Goal: Task Accomplishment & Management: Manage account settings

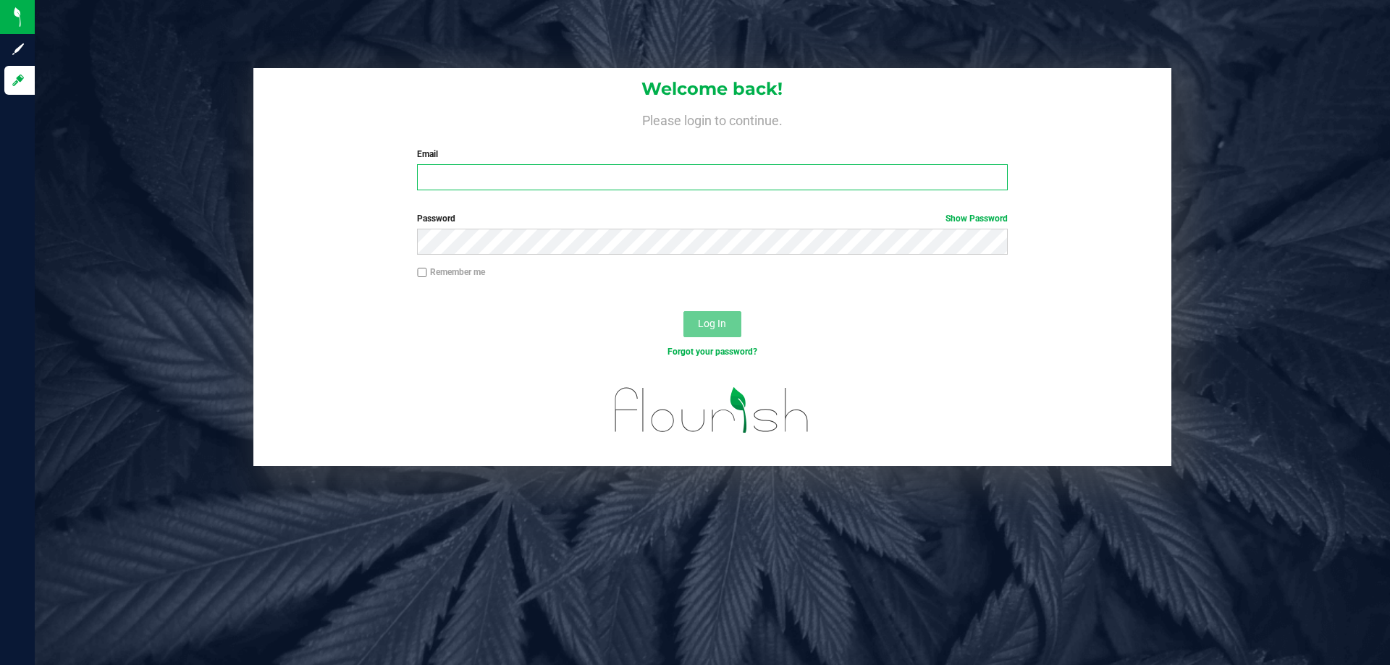
click at [534, 172] on input "Email" at bounding box center [712, 177] width 590 height 26
type input "niflores@liveparallel.com"
click at [683, 311] on button "Log In" at bounding box center [712, 324] width 58 height 26
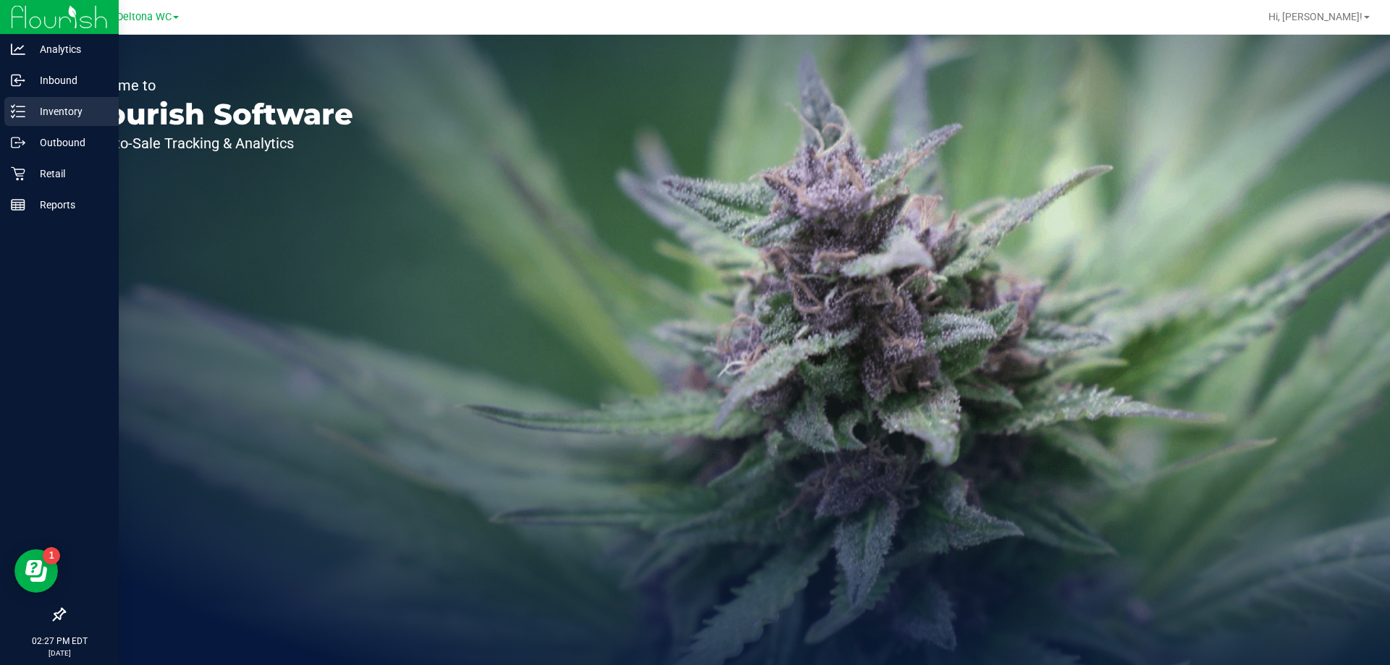
click at [56, 108] on p "Inventory" at bounding box center [68, 111] width 87 height 17
click at [65, 176] on p "Retail" at bounding box center [68, 173] width 87 height 17
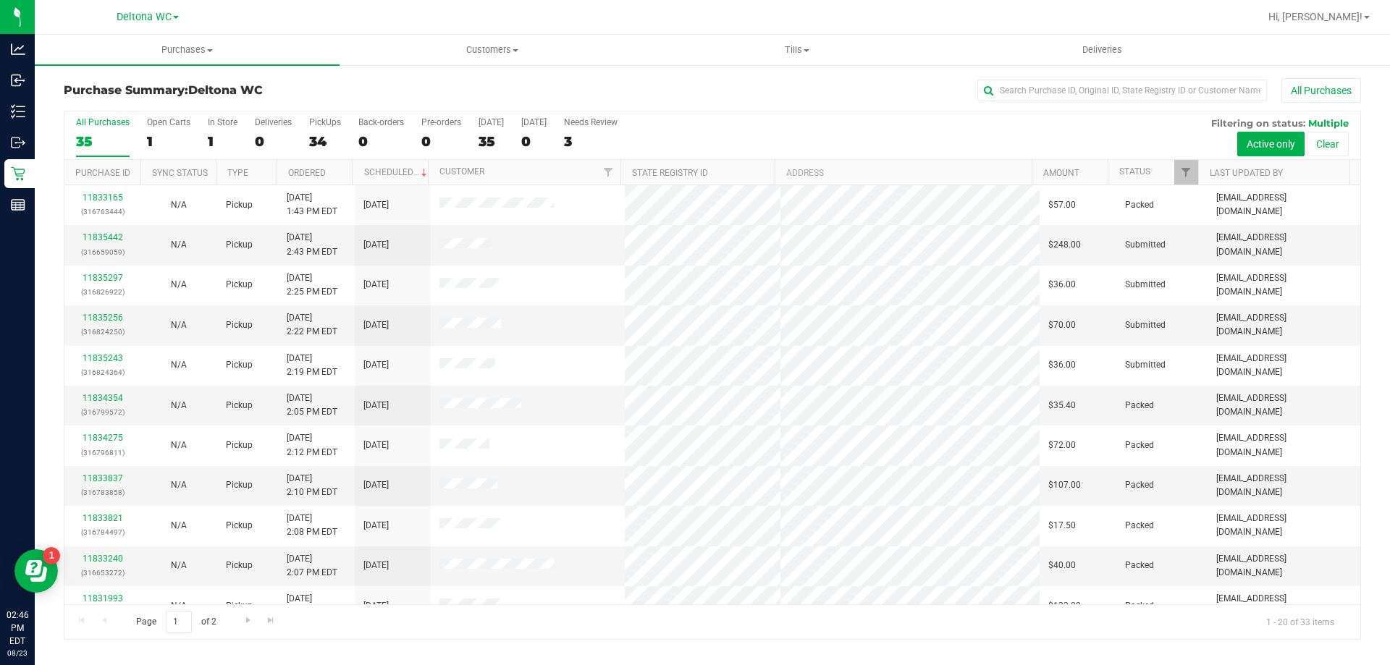
click at [341, 173] on th "Ordered" at bounding box center [315, 172] width 76 height 25
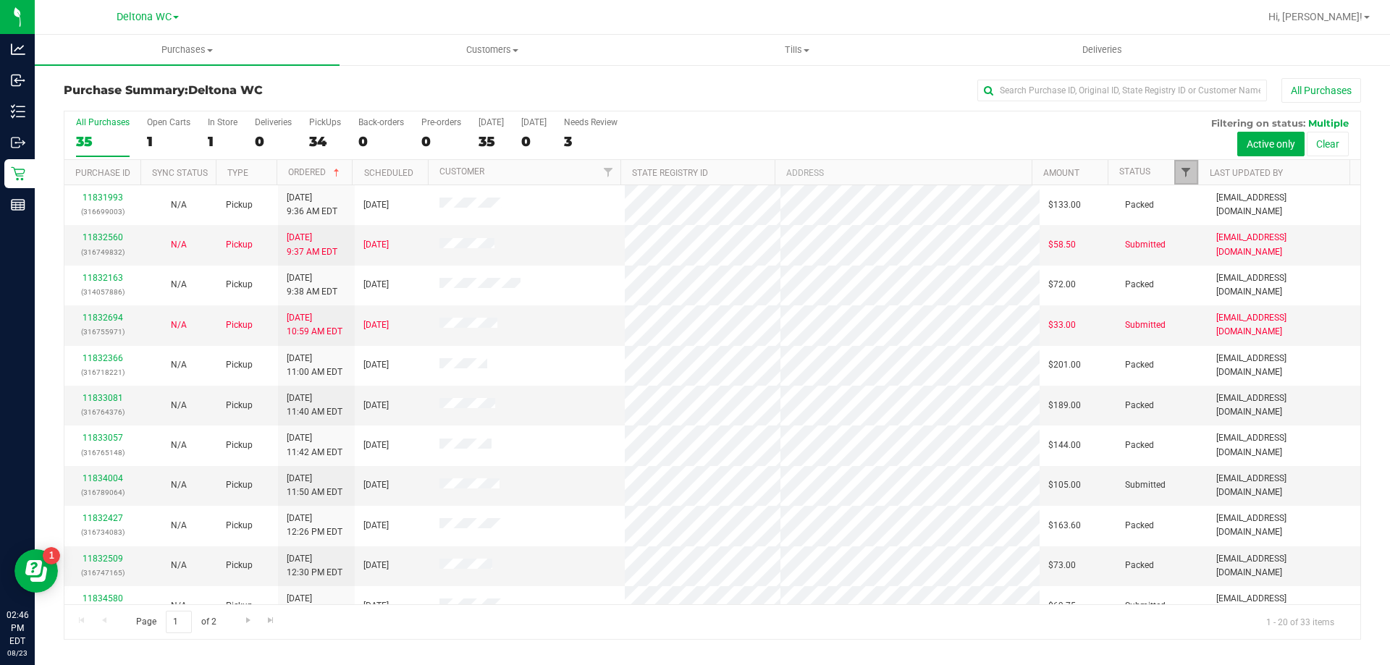
click at [1184, 170] on span "Filter" at bounding box center [1186, 172] width 12 height 12
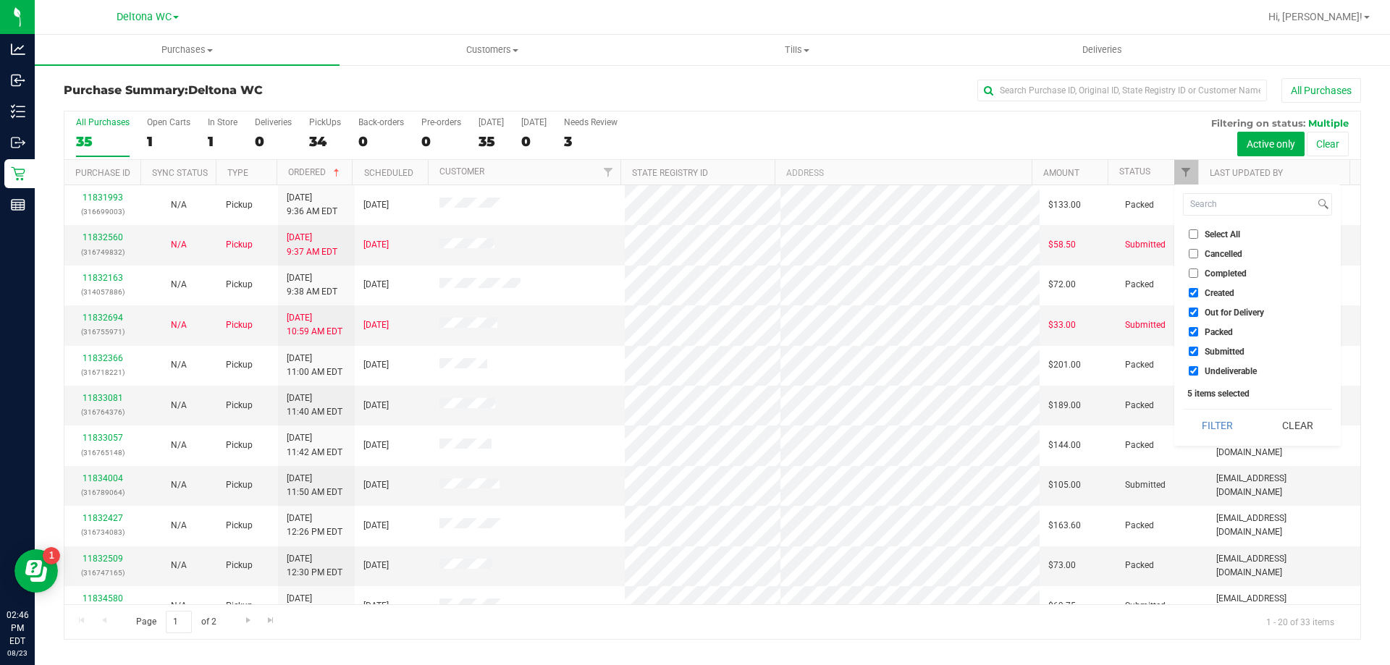
click at [1193, 295] on input "Created" at bounding box center [1193, 292] width 9 height 9
checkbox input "false"
click at [1196, 305] on li "Out for Delivery" at bounding box center [1257, 312] width 149 height 15
click at [1194, 311] on input "Out for Delivery" at bounding box center [1193, 312] width 9 height 9
checkbox input "false"
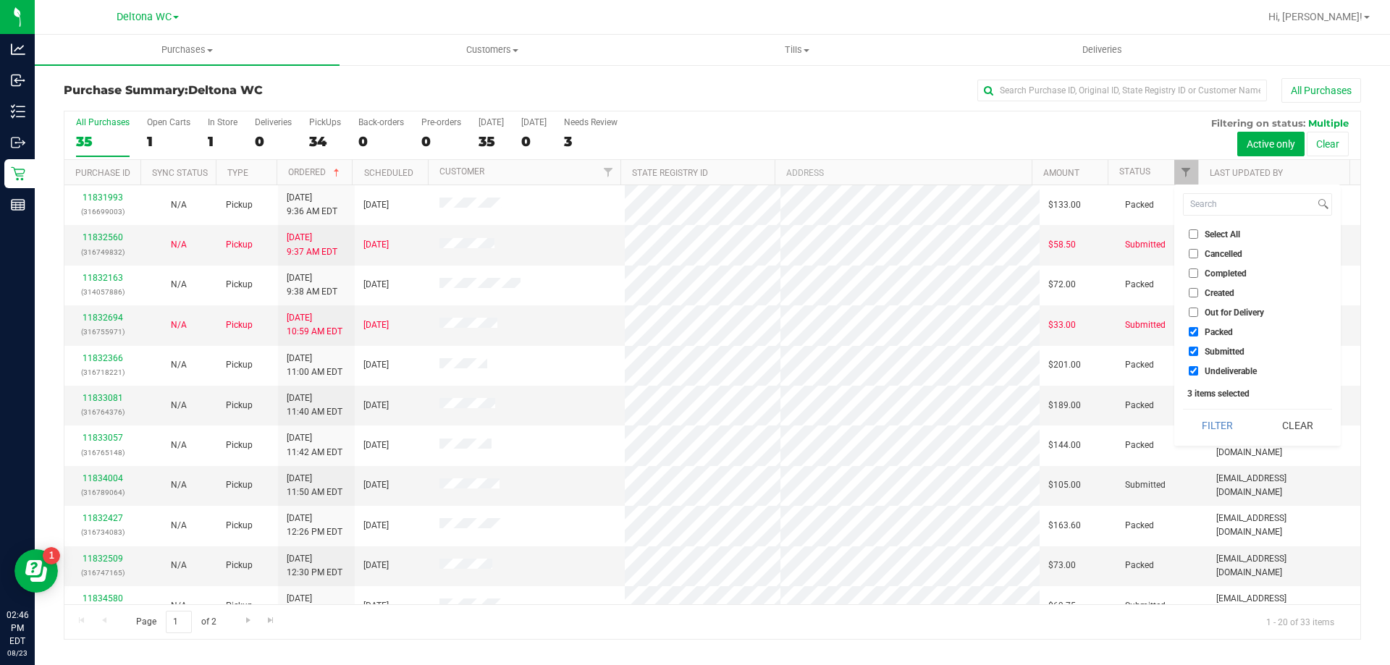
click at [1193, 333] on input "Packed" at bounding box center [1193, 331] width 9 height 9
checkbox input "false"
drag, startPoint x: 1199, startPoint y: 369, endPoint x: 1204, endPoint y: 381, distance: 13.6
click at [1199, 371] on label "Undeliverable" at bounding box center [1223, 370] width 68 height 9
click at [1198, 371] on input "Undeliverable" at bounding box center [1193, 370] width 9 height 9
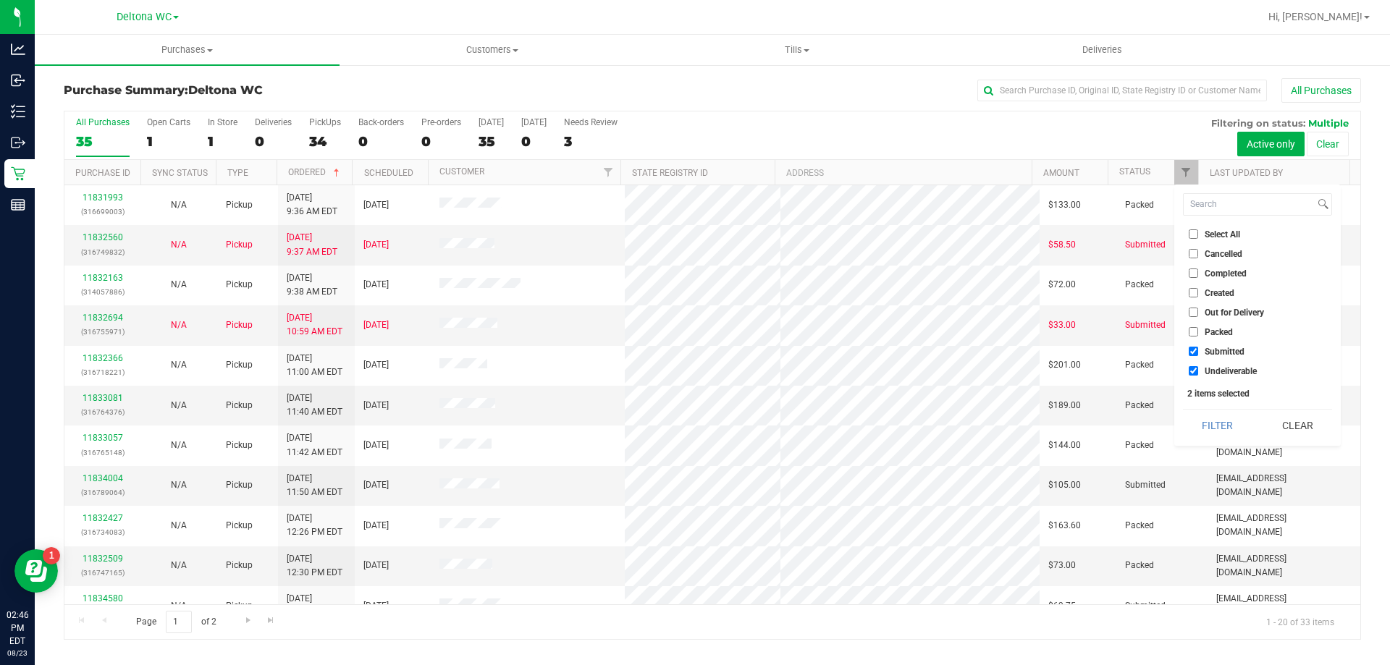
checkbox input "false"
click at [1209, 425] on button "Filter" at bounding box center [1217, 426] width 69 height 32
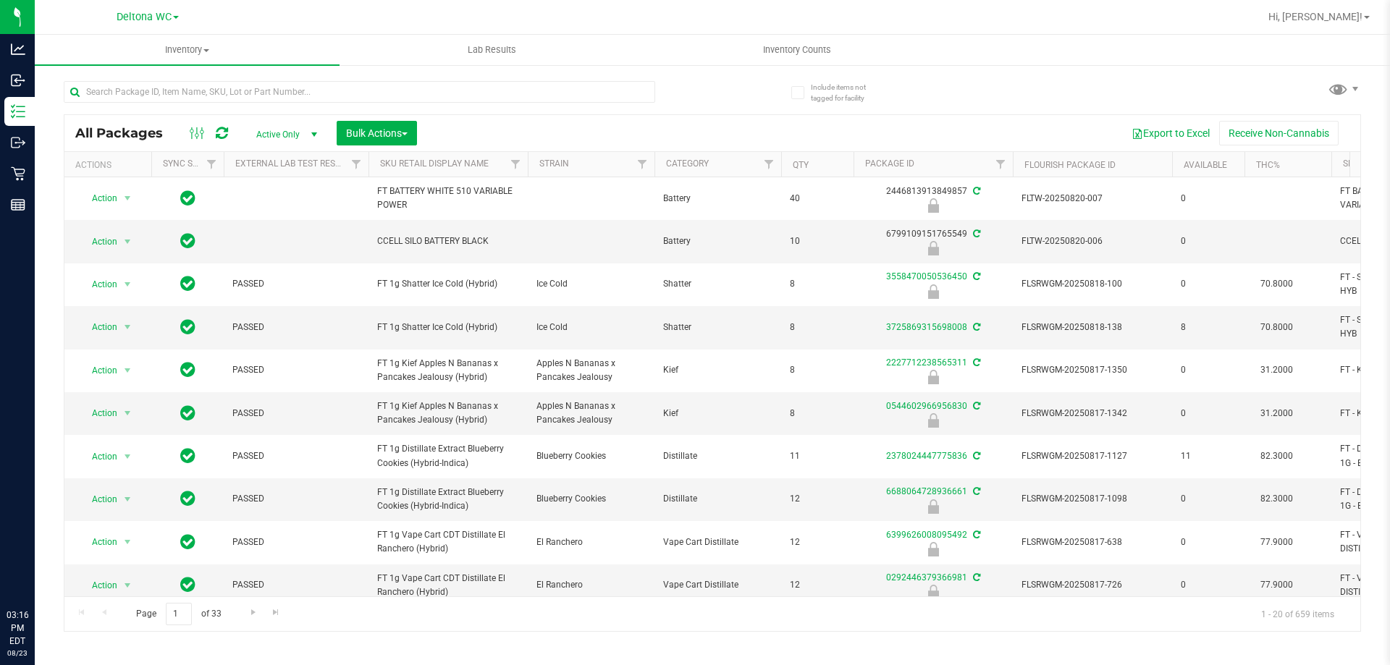
click at [268, 106] on div at bounding box center [359, 97] width 591 height 33
click at [269, 98] on input "text" at bounding box center [359, 92] width 591 height 22
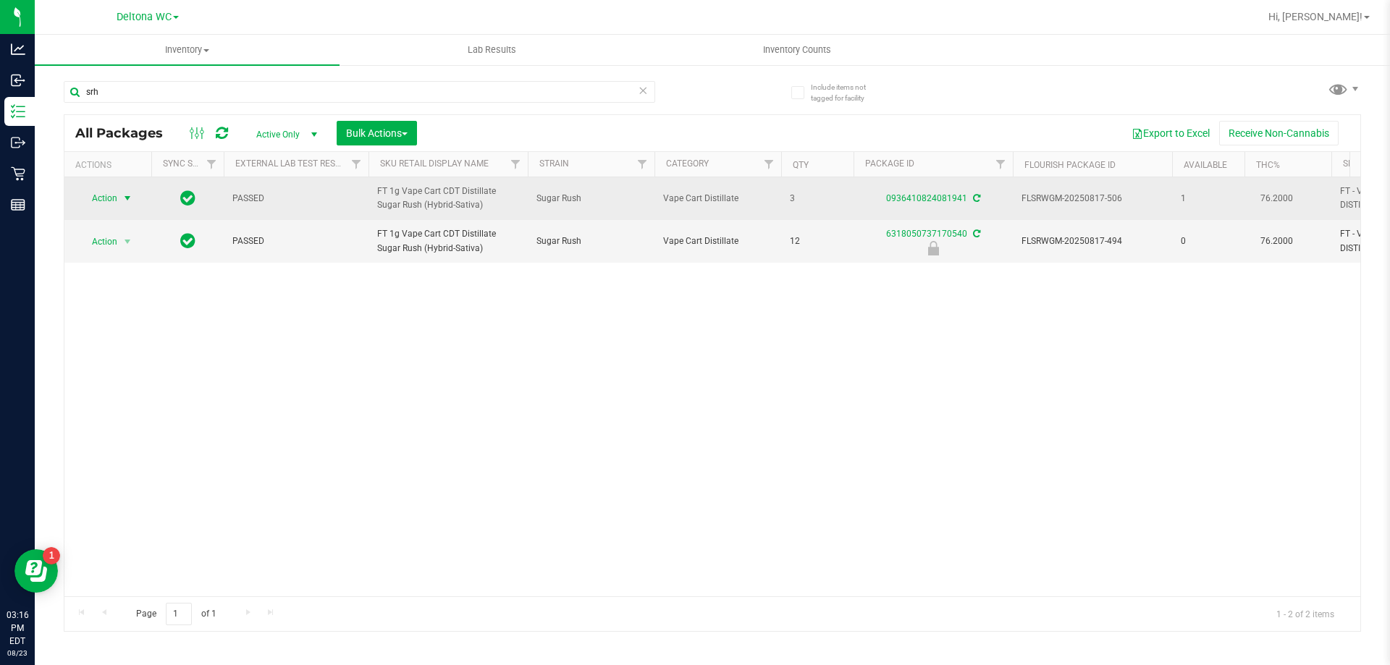
click at [115, 199] on span "Action" at bounding box center [98, 198] width 39 height 20
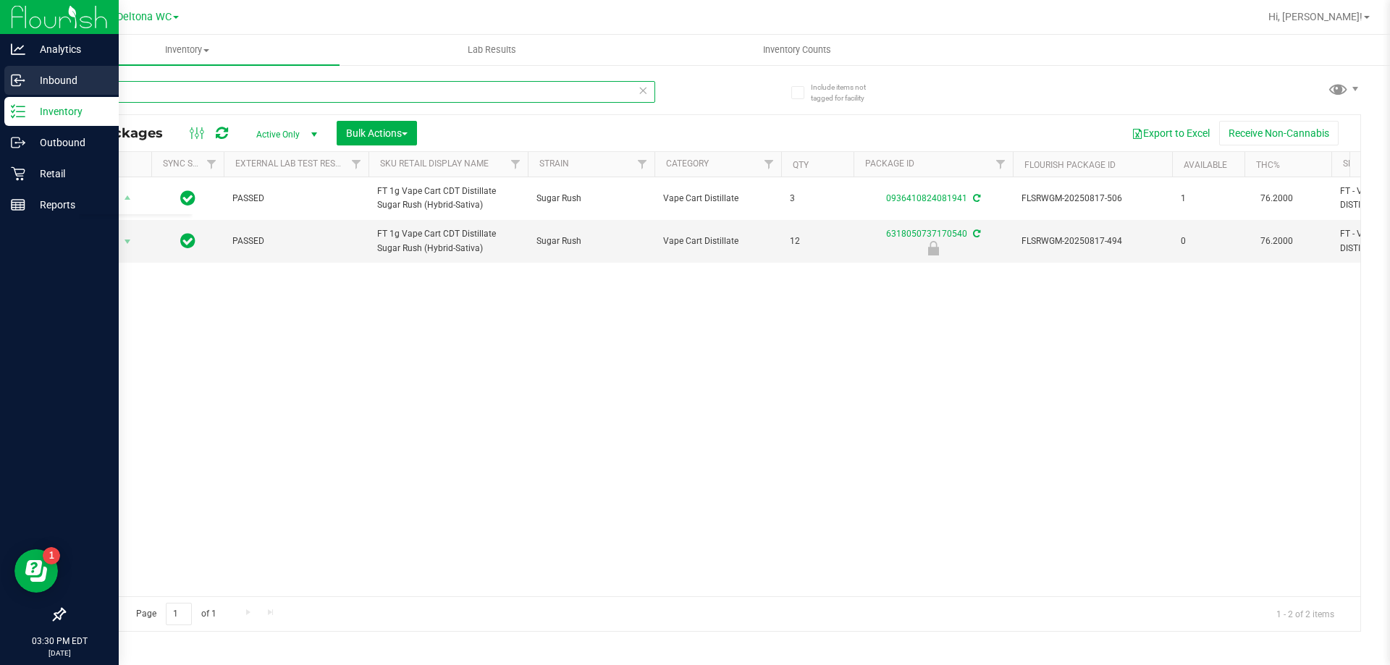
drag, startPoint x: 128, startPoint y: 86, endPoint x: 0, endPoint y: 77, distance: 128.5
click at [0, 77] on div "Analytics Inbound Inventory Outbound Retail Reports 03:30 PM EDT 08/23/2025 08/…" at bounding box center [695, 332] width 1390 height 665
type input "milk"
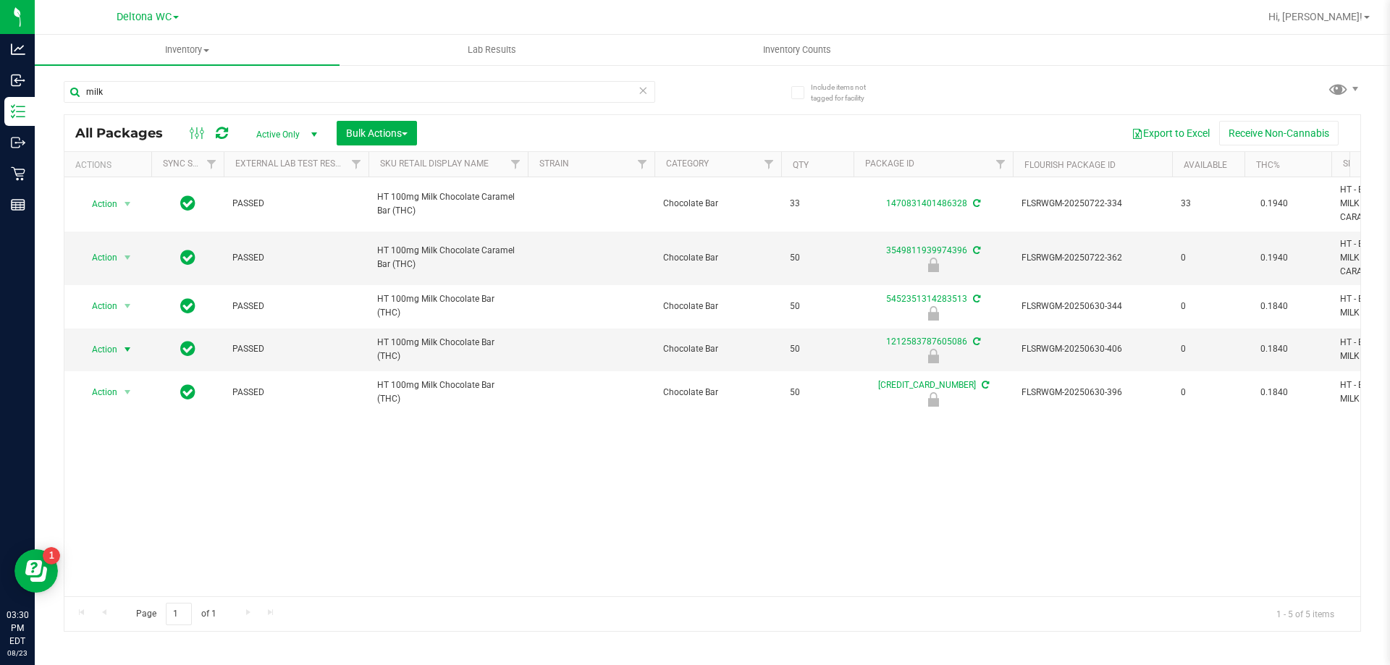
drag, startPoint x: 127, startPoint y: 349, endPoint x: 108, endPoint y: 368, distance: 26.6
click at [126, 350] on span "select" at bounding box center [128, 350] width 12 height 12
click at [126, 510] on li "Unlock package" at bounding box center [126, 521] width 93 height 22
click at [643, 95] on icon at bounding box center [643, 89] width 10 height 17
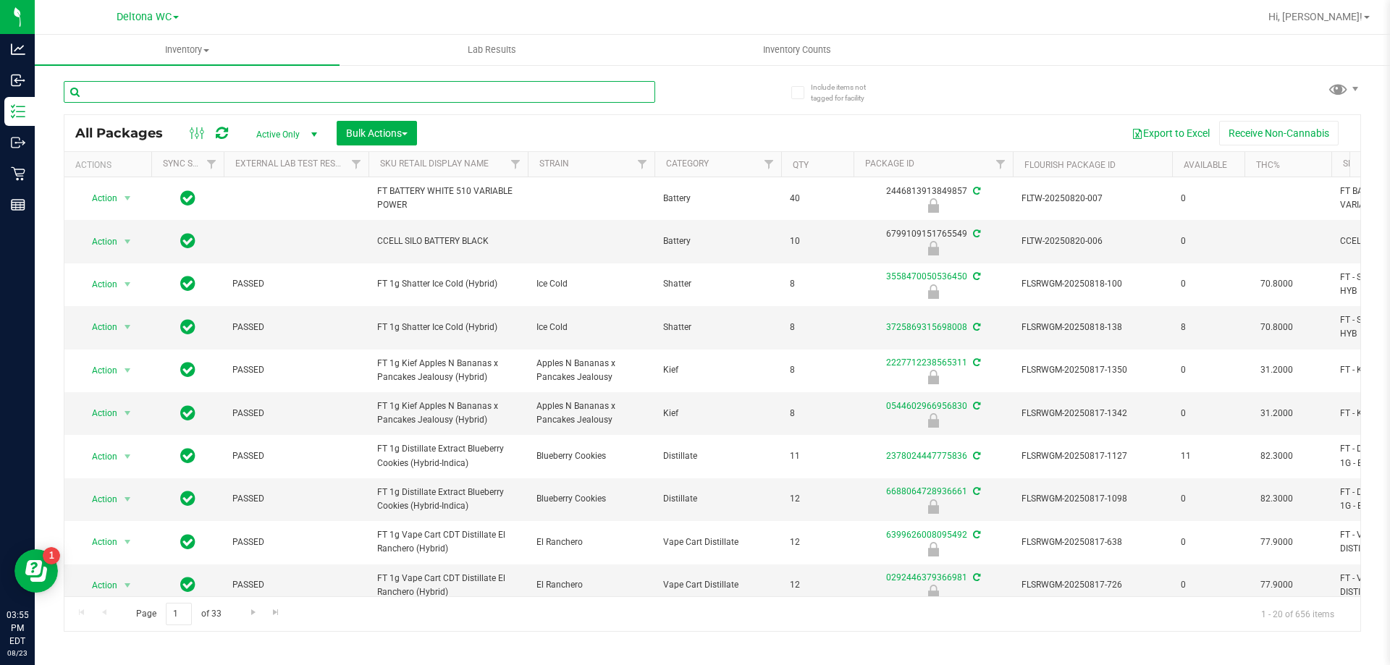
click at [646, 93] on input "text" at bounding box center [359, 92] width 591 height 22
type input "6605713963841789"
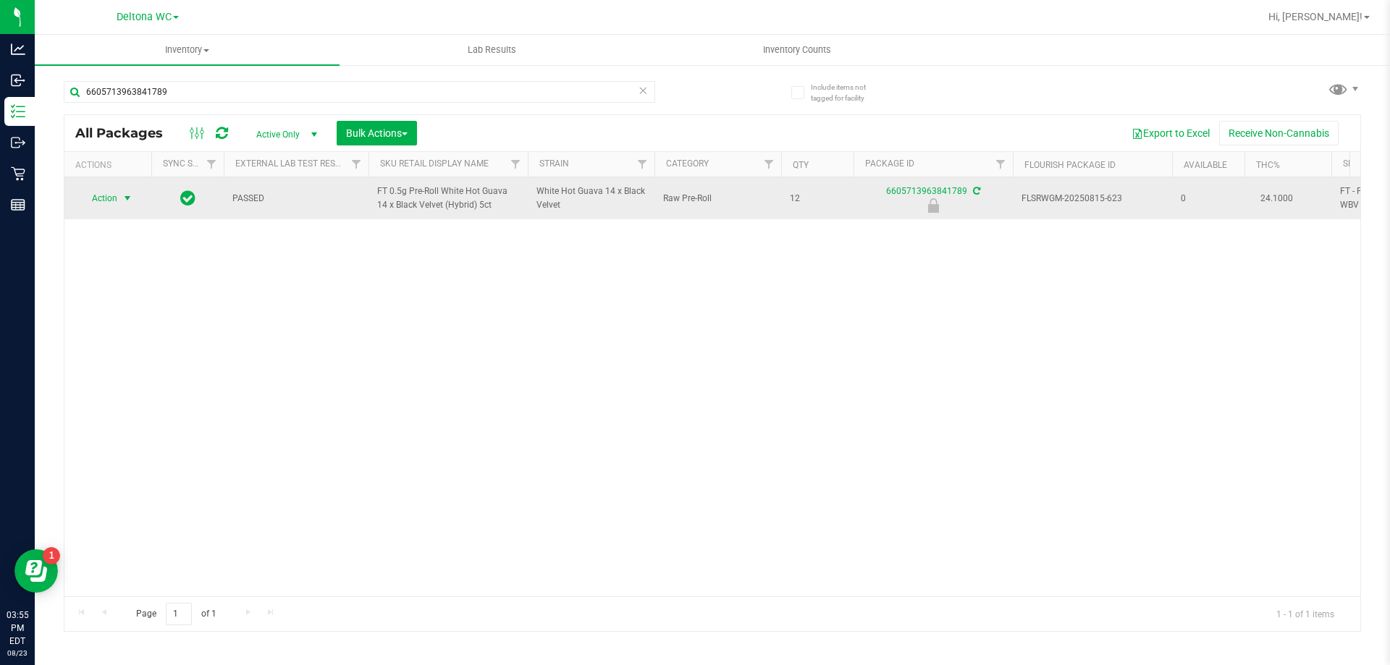
click at [127, 194] on span "select" at bounding box center [128, 199] width 12 height 12
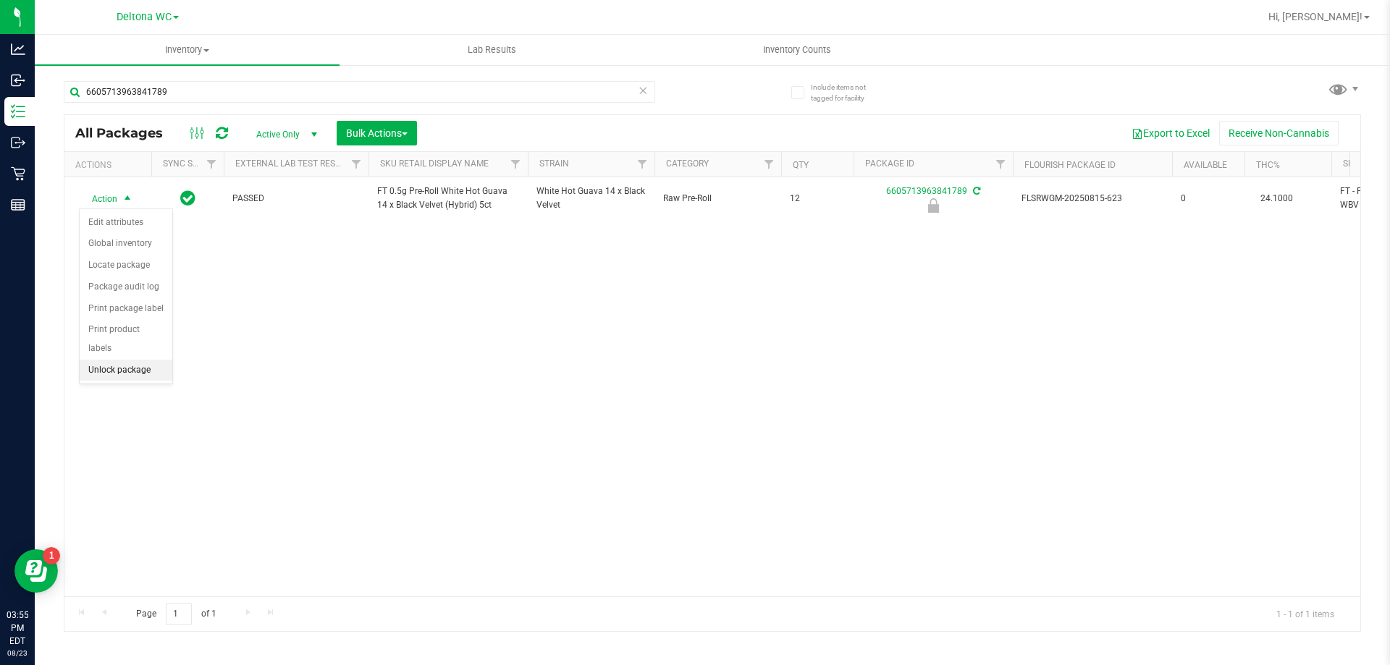
click at [123, 360] on li "Unlock package" at bounding box center [126, 371] width 93 height 22
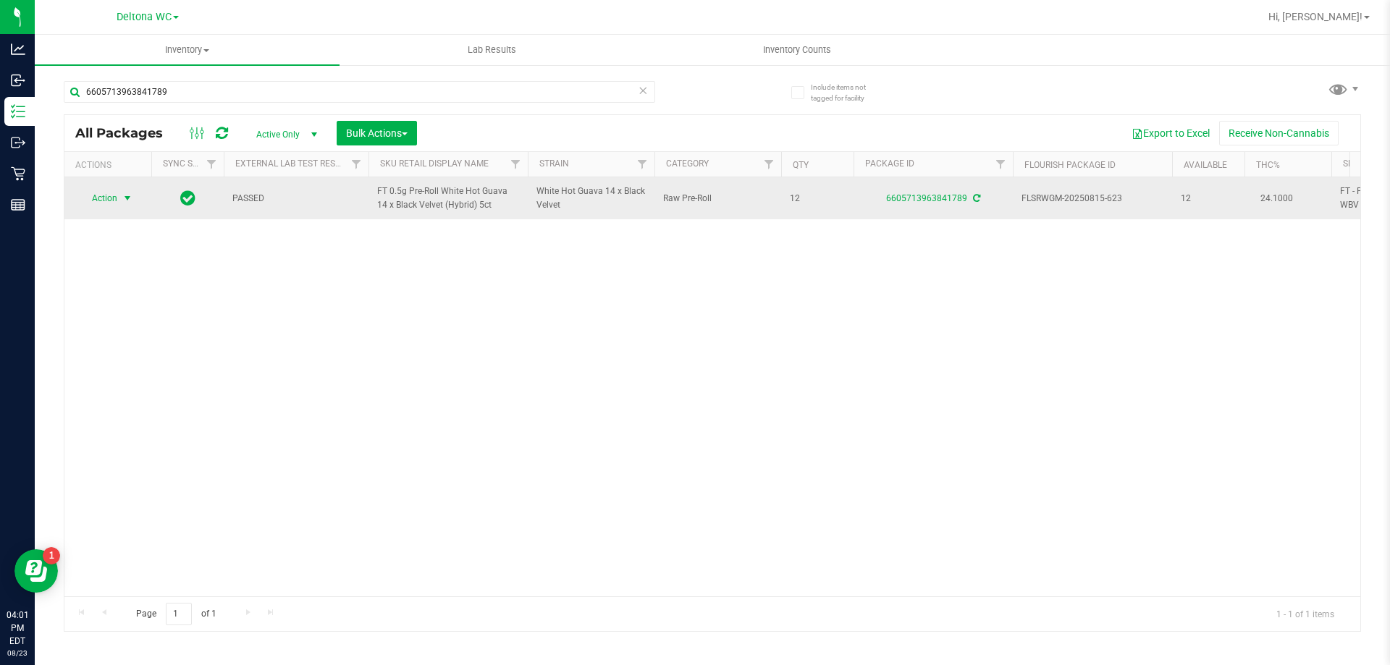
click at [95, 198] on span "Action" at bounding box center [98, 198] width 39 height 20
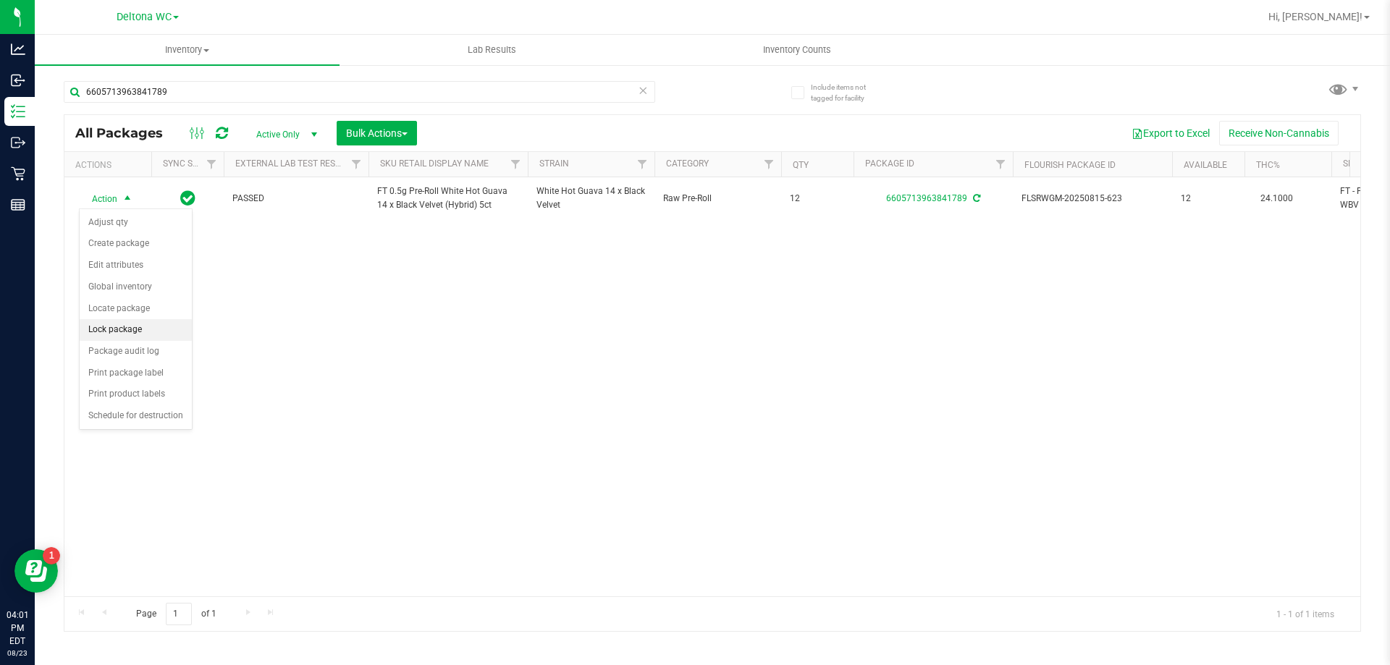
click at [137, 331] on li "Lock package" at bounding box center [136, 330] width 112 height 22
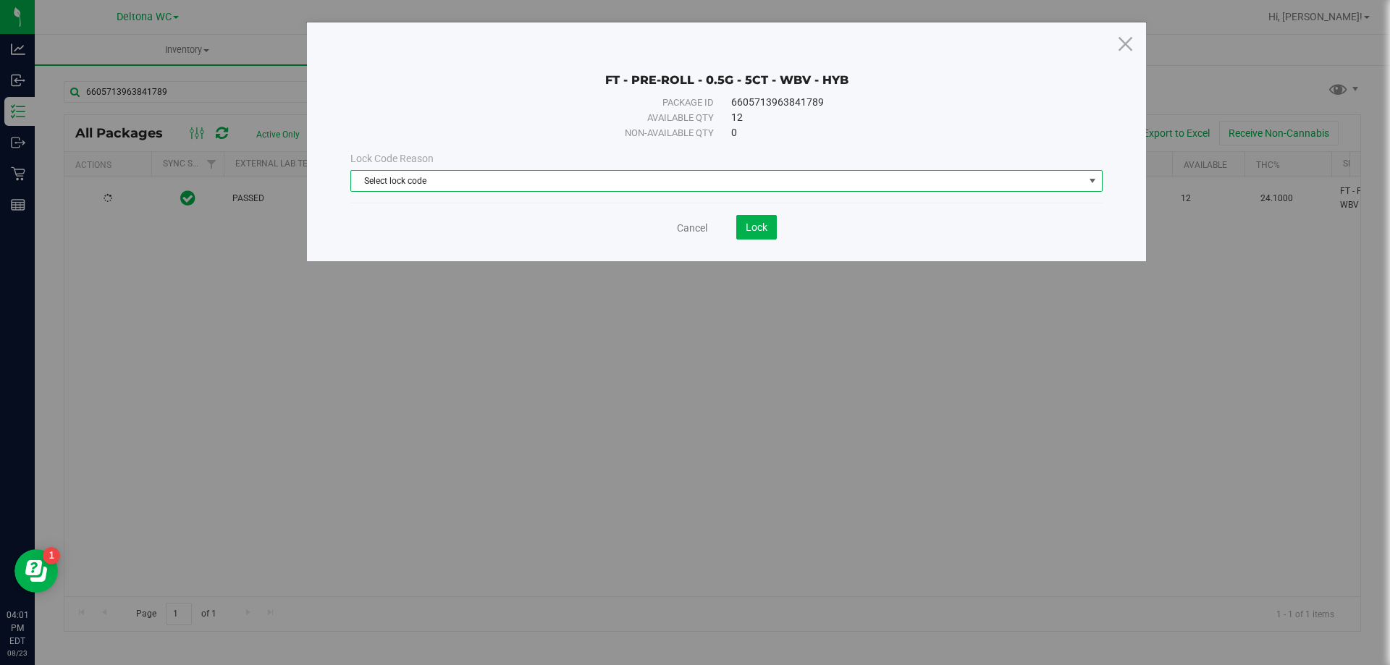
click at [647, 182] on span "Select lock code" at bounding box center [717, 181] width 733 height 20
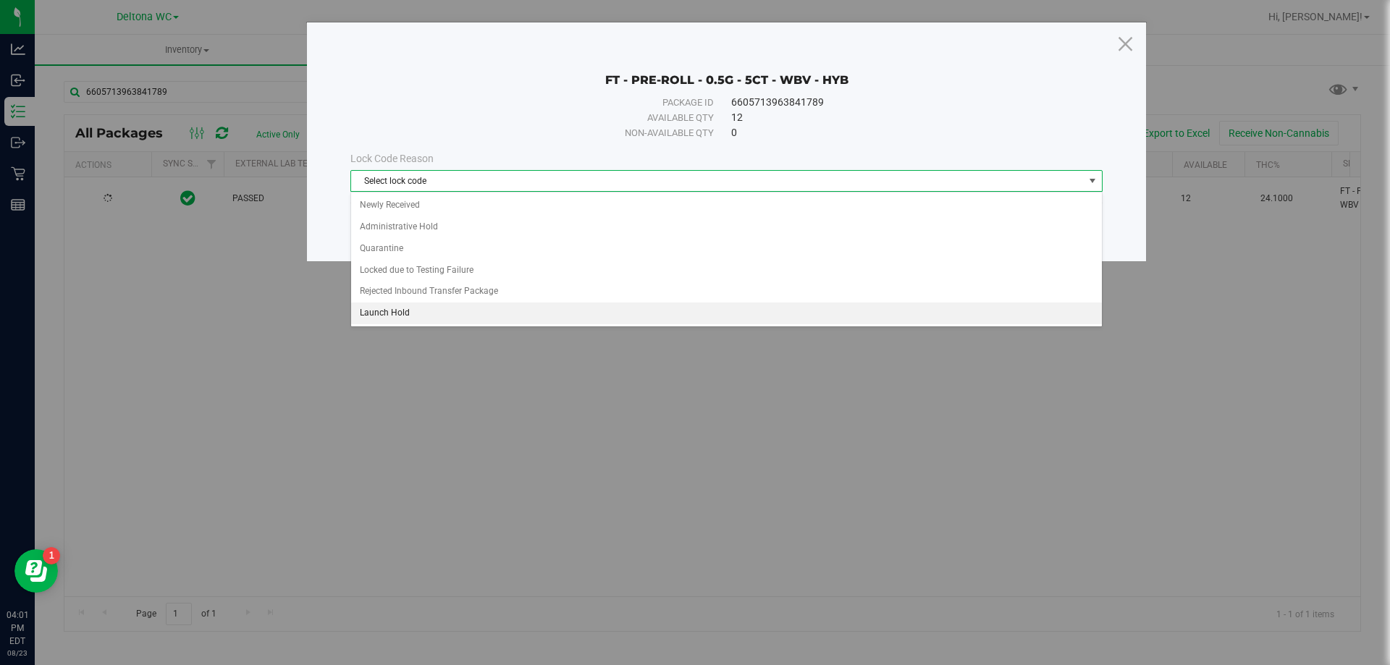
click at [402, 318] on li "Launch Hold" at bounding box center [726, 314] width 751 height 22
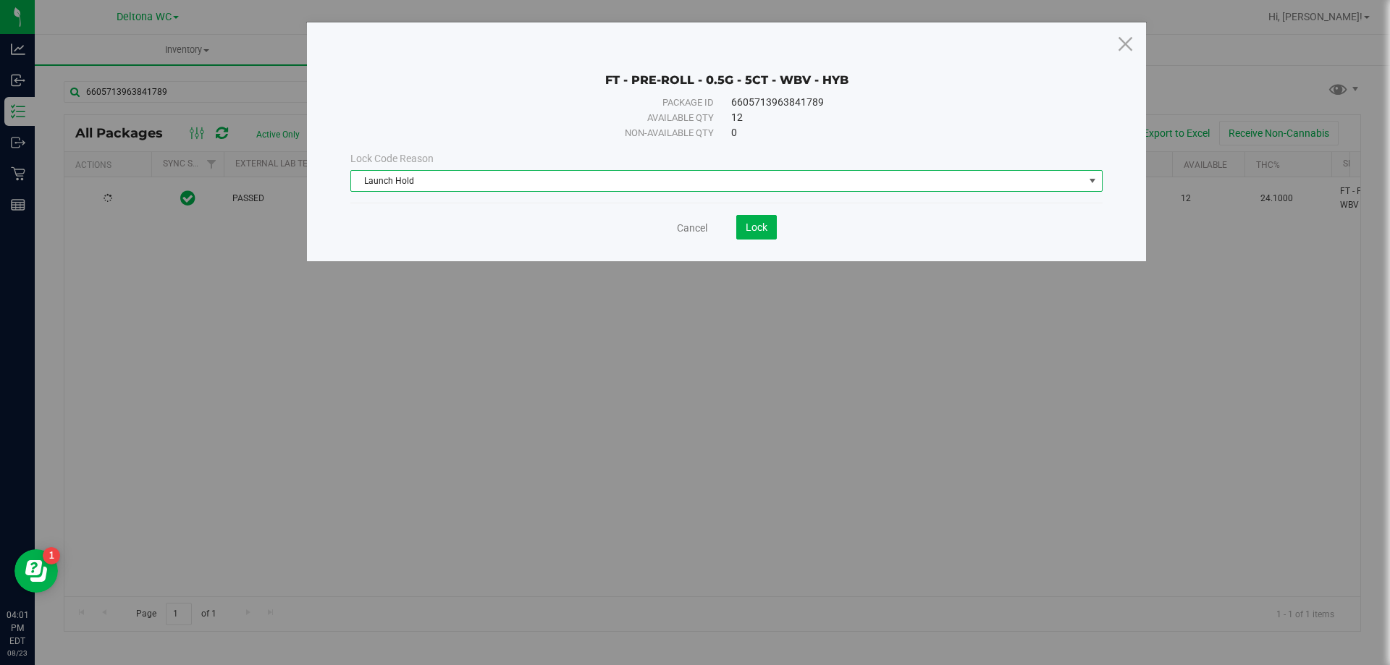
click at [415, 187] on span "Launch Hold" at bounding box center [717, 181] width 733 height 20
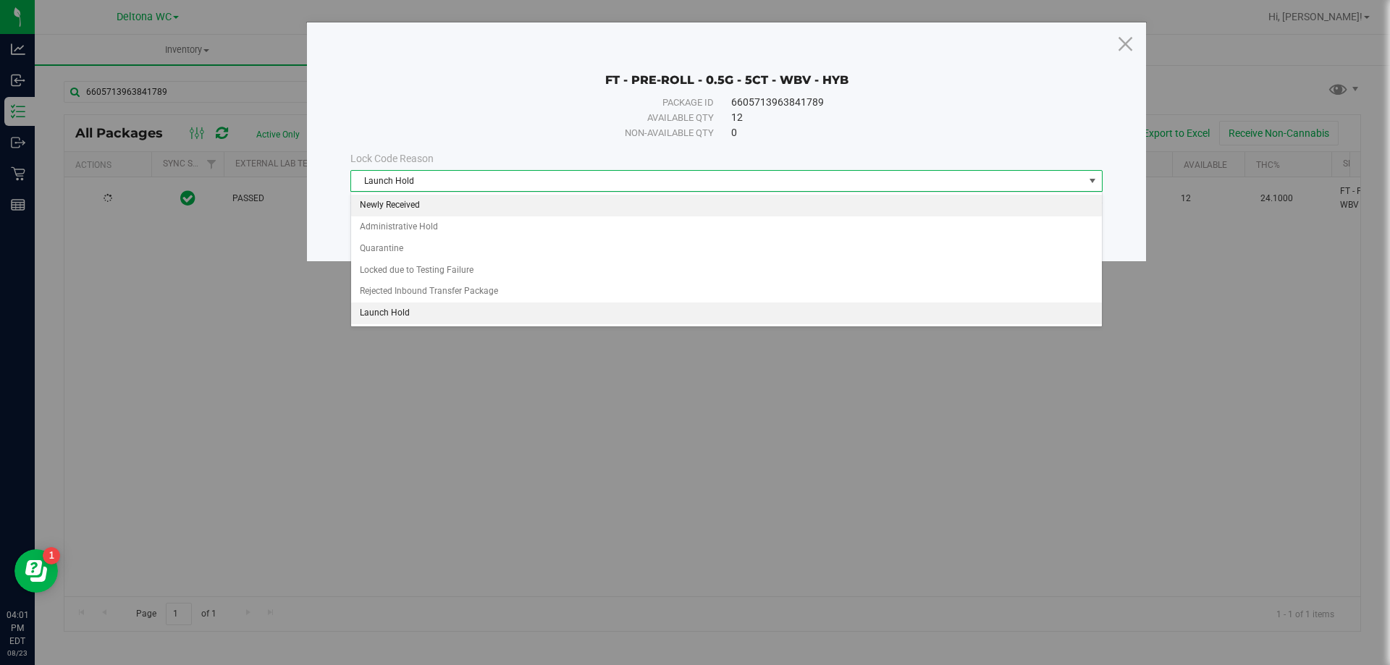
click at [406, 209] on li "Newly Received" at bounding box center [726, 206] width 751 height 22
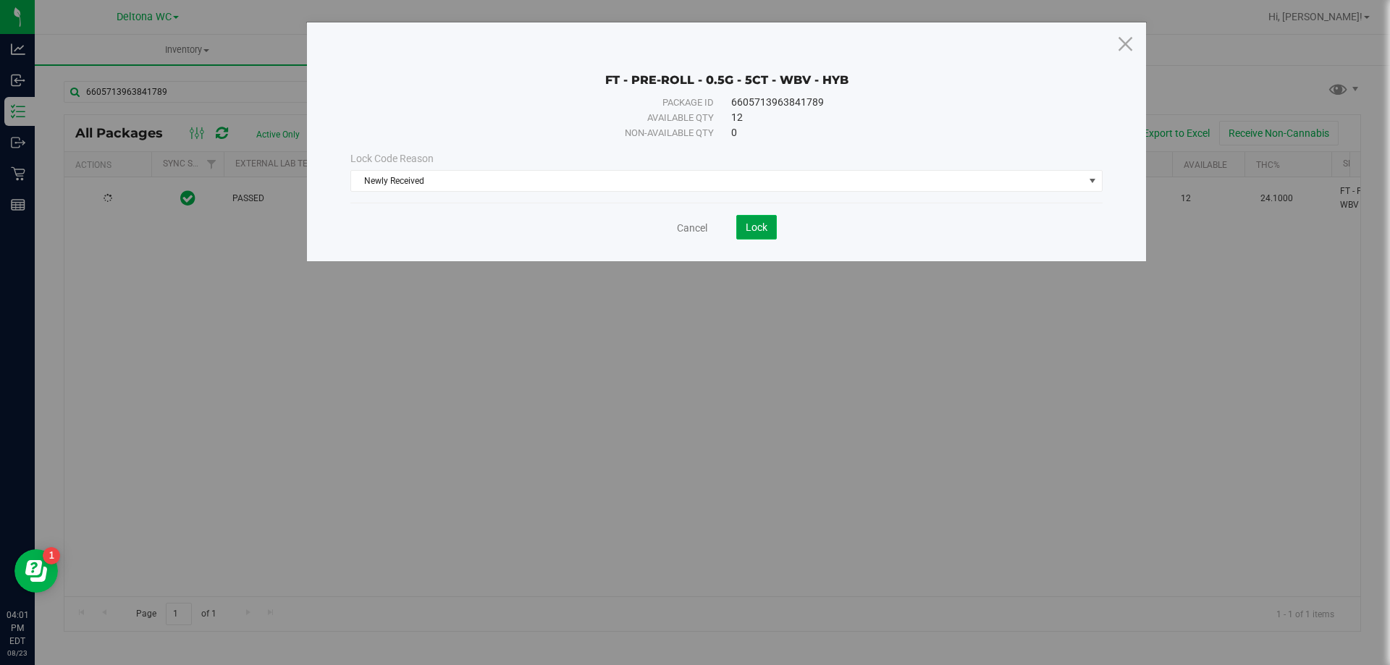
click at [758, 226] on span "Lock" at bounding box center [757, 227] width 22 height 12
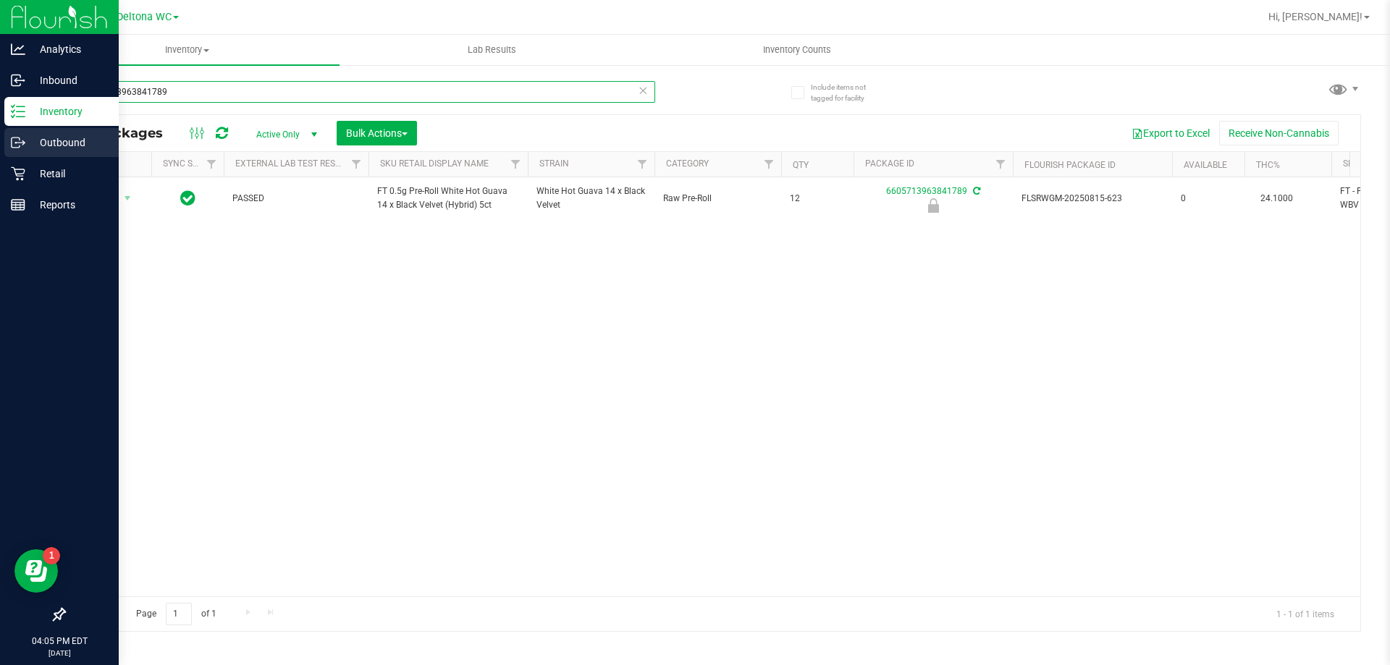
drag, startPoint x: 208, startPoint y: 90, endPoint x: 0, endPoint y: 156, distance: 218.8
click at [0, 152] on div "Analytics Inbound Inventory Outbound Retail Reports 04:05 PM EDT 08/23/2025 08/…" at bounding box center [695, 332] width 1390 height 665
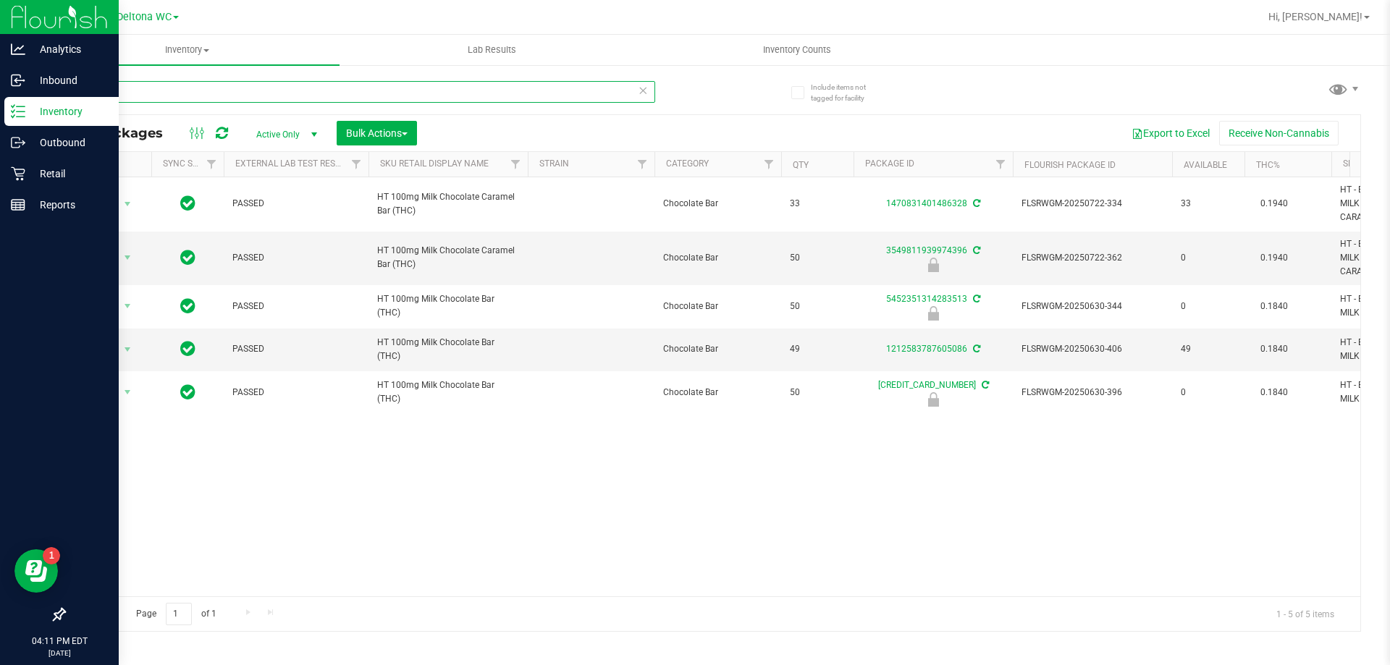
drag, startPoint x: 134, startPoint y: 92, endPoint x: 0, endPoint y: 127, distance: 138.5
click at [0, 127] on div "Analytics Inbound Inventory Outbound Retail Reports 04:11 PM EDT 08/23/2025 08/…" at bounding box center [695, 332] width 1390 height 665
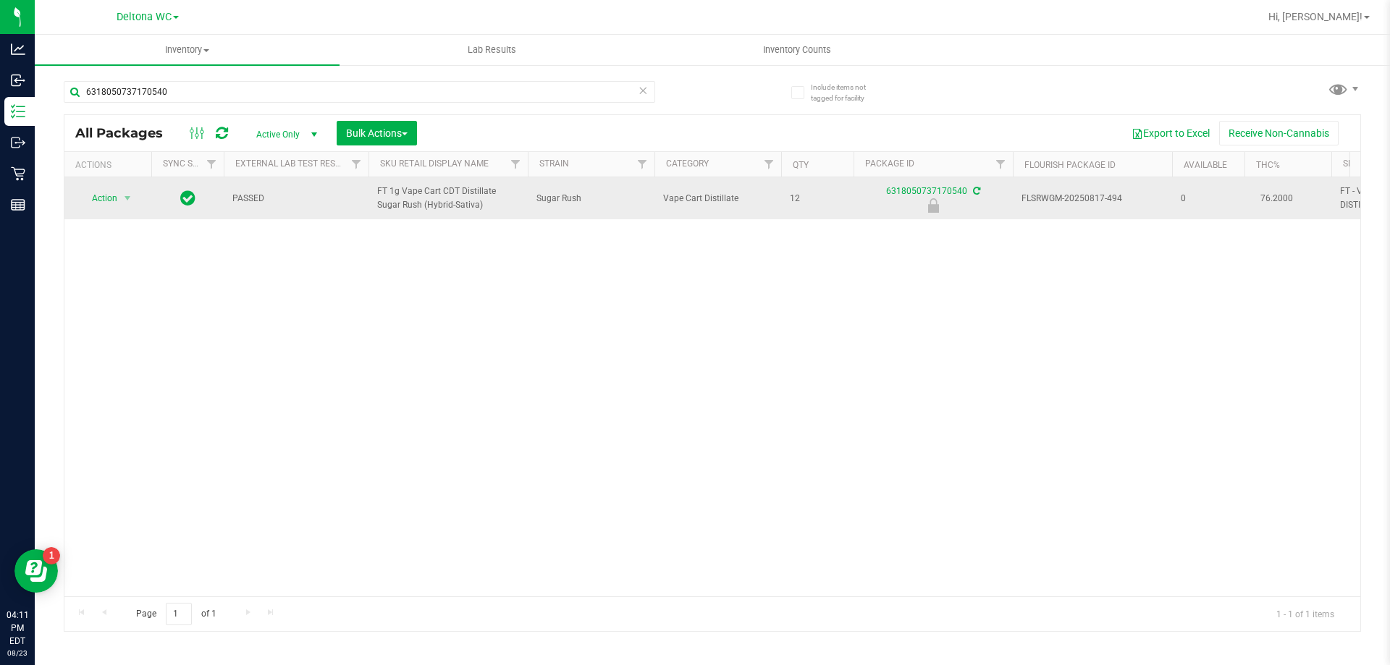
click at [415, 206] on span "FT 1g Vape Cart CDT Distillate Sugar Rush (Hybrid-Sativa)" at bounding box center [448, 199] width 142 height 28
click at [415, 205] on span "FT 1g Vape Cart CDT Distillate Sugar Rush (Hybrid-Sativa)" at bounding box center [448, 199] width 142 height 28
copy tr "FT 1g Vape Cart CDT Distillate Sugar Rush (Hybrid-Sativa)"
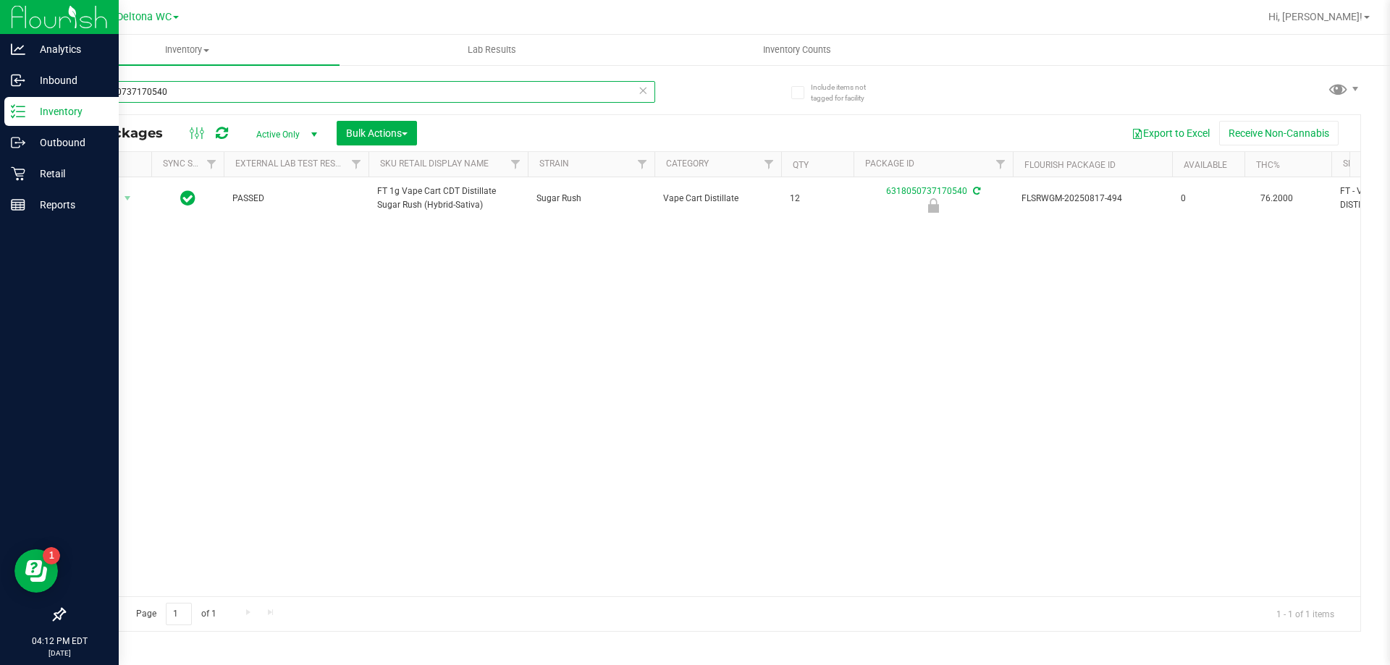
drag, startPoint x: 211, startPoint y: 93, endPoint x: 0, endPoint y: 110, distance: 212.1
click at [0, 110] on div "Analytics Inbound Inventory Outbound Retail Reports 04:12 PM EDT 08/23/2025 08/…" at bounding box center [695, 332] width 1390 height 665
paste input "FT 1g Vape Cart CDT Distillate Sugar Rush (Hybrid-Sativa)"
type input "FT 1g Vape Cart CDT Distillate Sugar Rush (Hybrid-Sativa)"
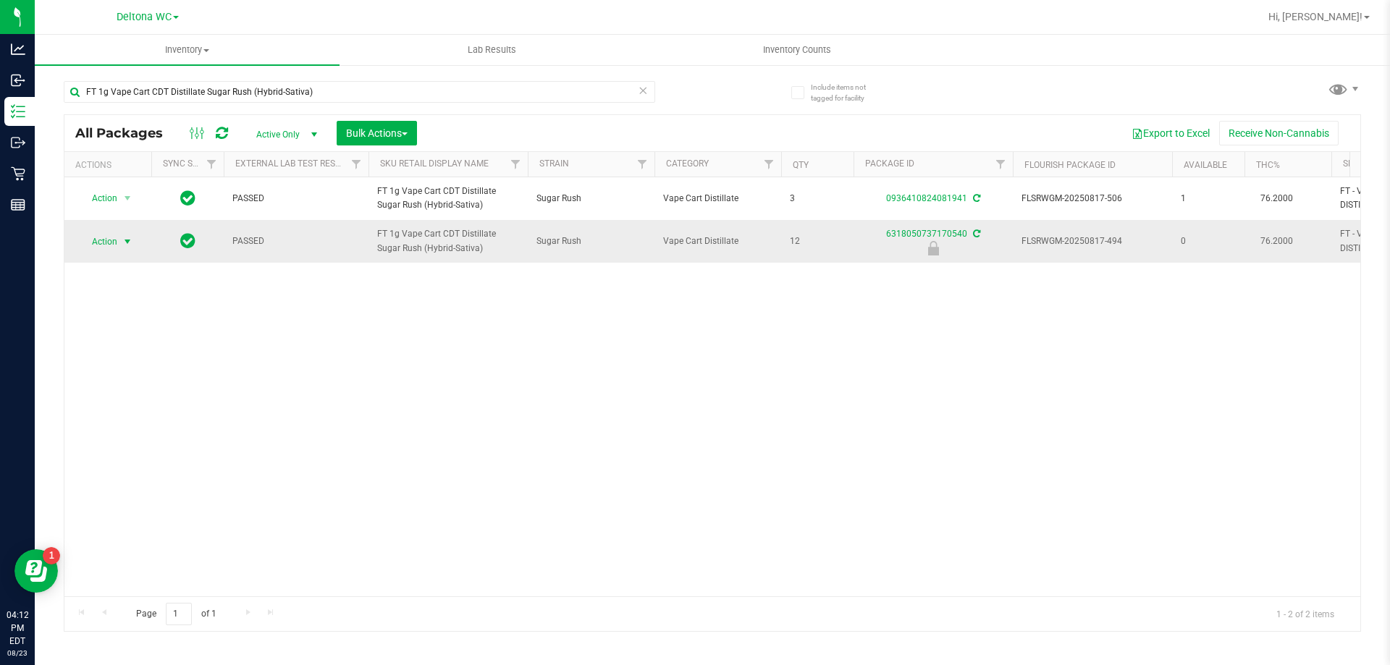
click at [119, 252] on span "select" at bounding box center [128, 242] width 18 height 20
click at [142, 419] on li "Unlock package" at bounding box center [126, 430] width 93 height 22
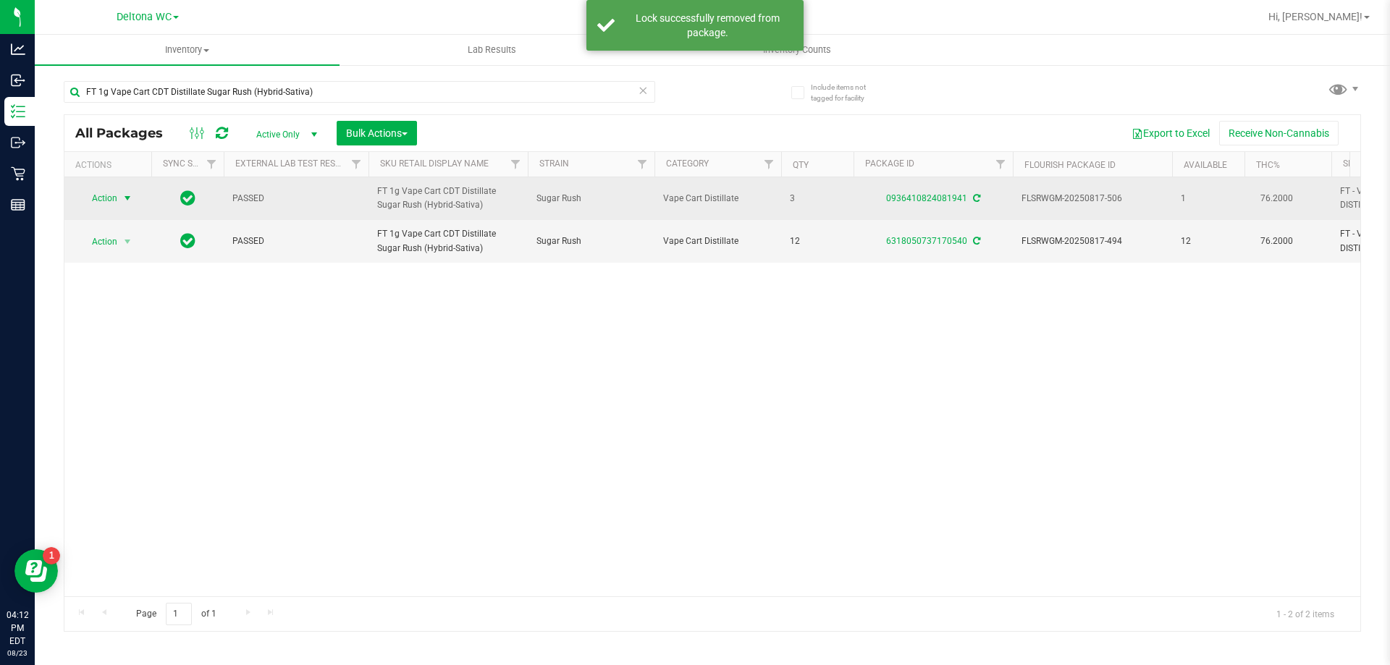
click at [115, 203] on span "Action" at bounding box center [98, 198] width 39 height 20
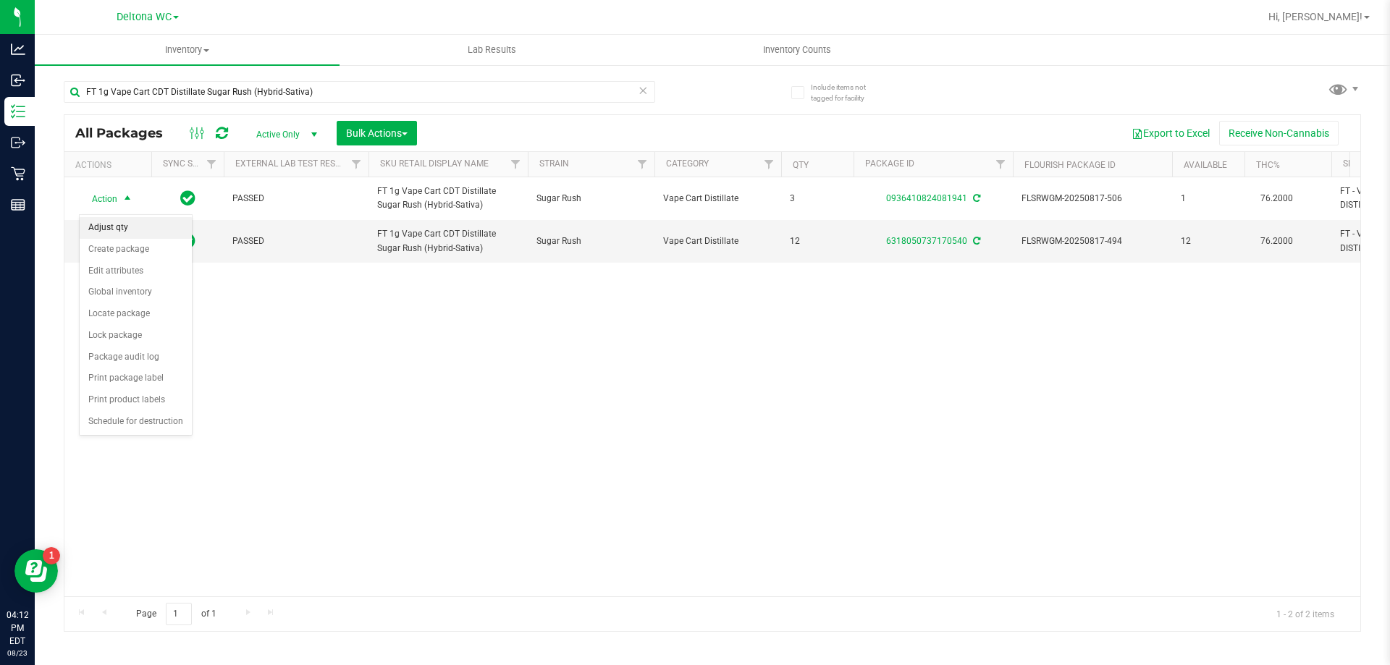
click at [124, 227] on li "Adjust qty" at bounding box center [136, 228] width 112 height 22
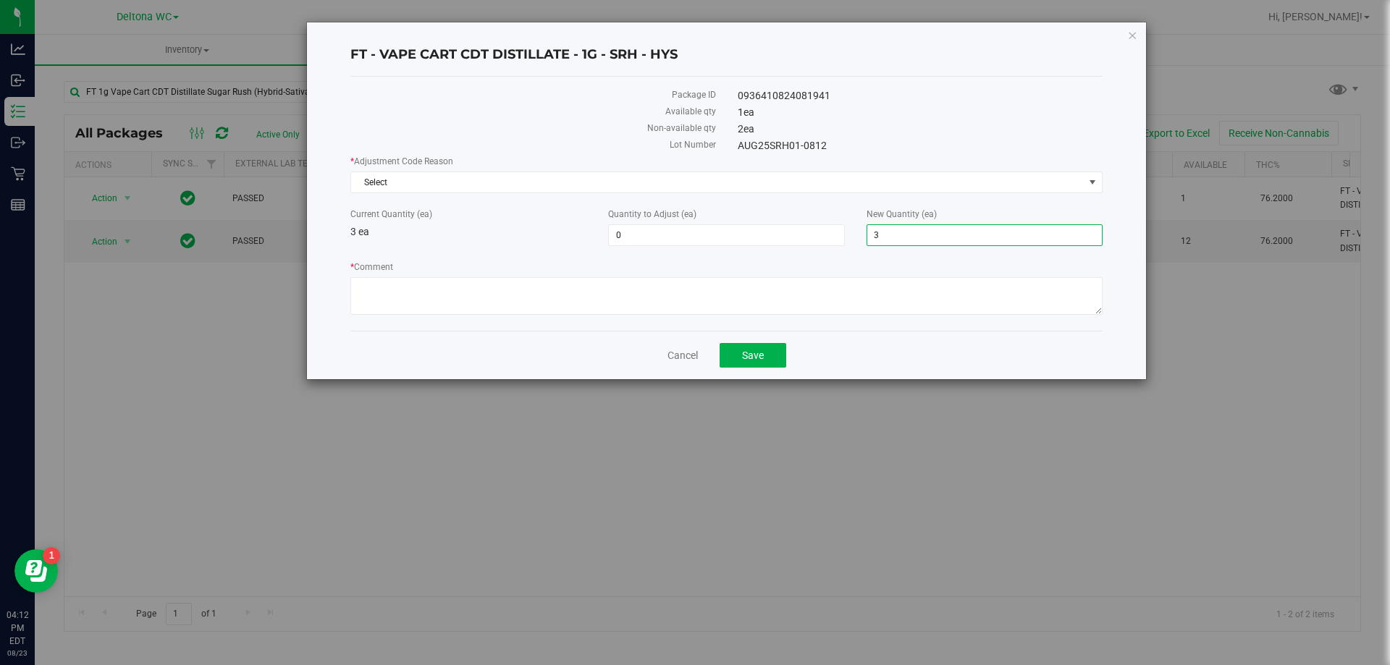
click at [906, 232] on span "3 3" at bounding box center [984, 235] width 236 height 22
type input "2"
type input "-1"
type input "2"
click at [606, 185] on span "Select" at bounding box center [717, 182] width 733 height 20
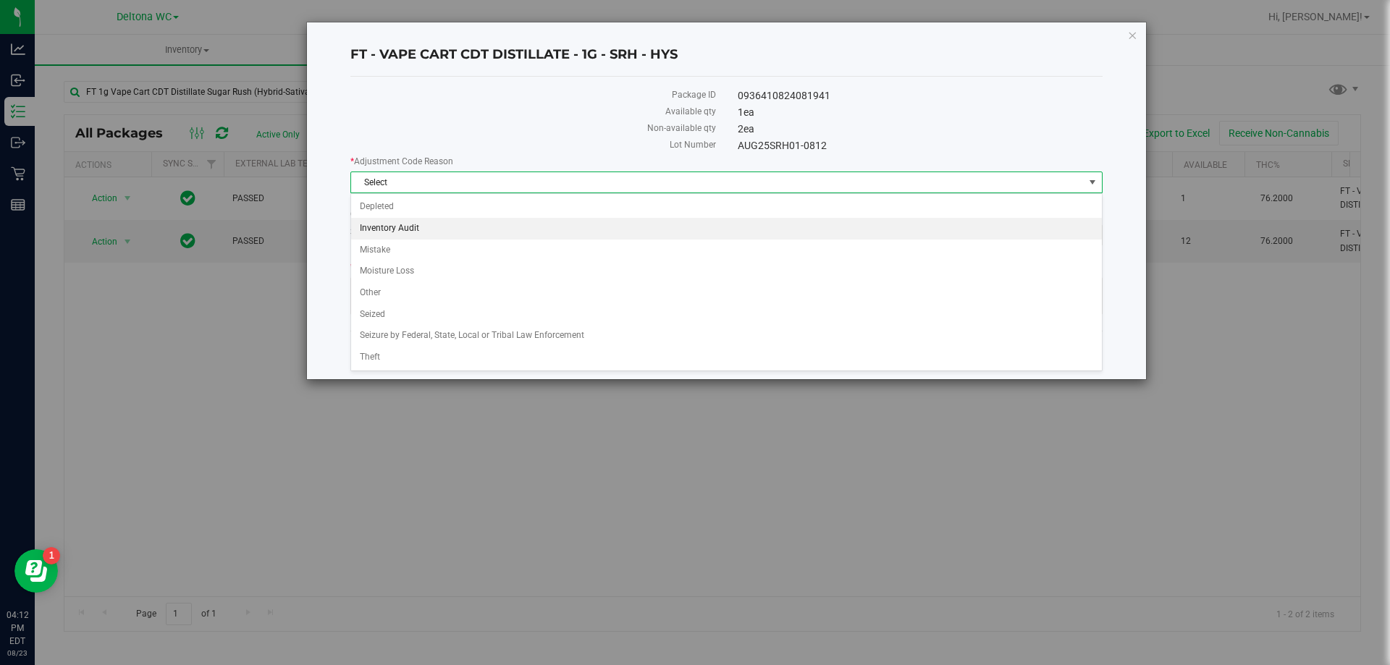
click at [391, 225] on li "Inventory Audit" at bounding box center [726, 229] width 751 height 22
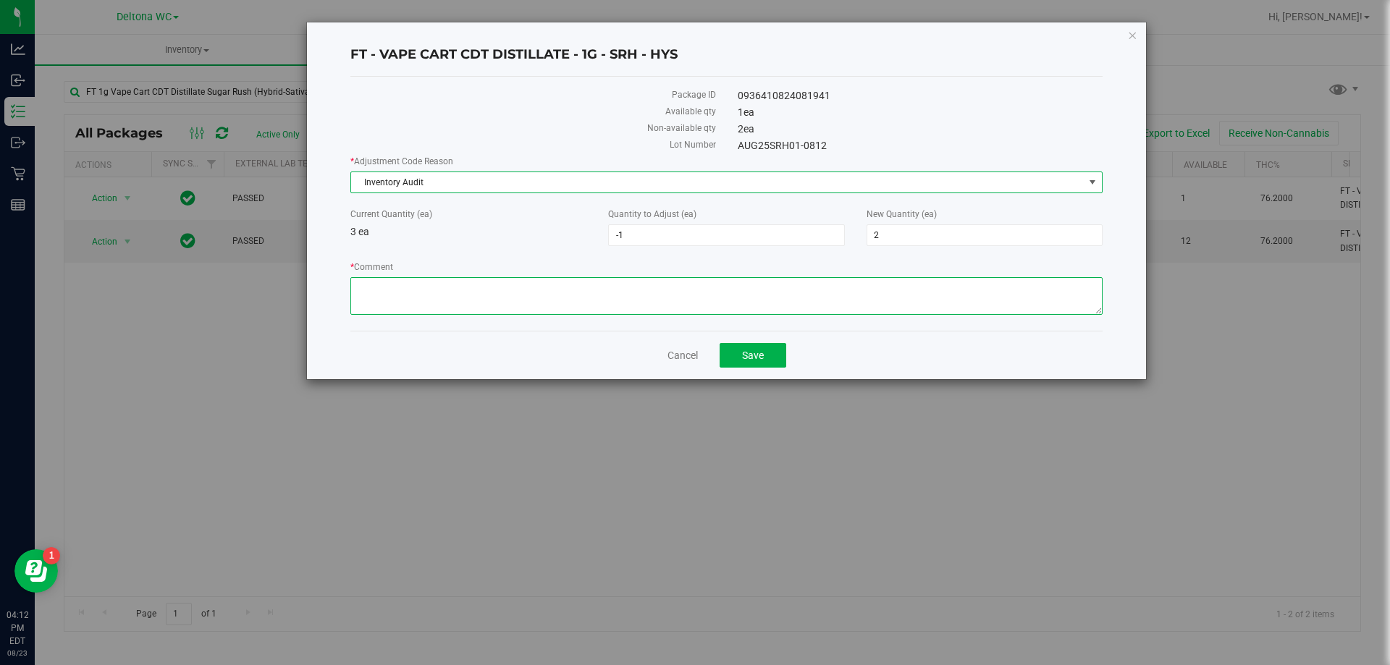
click at [419, 294] on textarea "* Comment" at bounding box center [726, 296] width 752 height 38
type textarea "m"
type textarea "-1 SRH 1g"
click at [758, 350] on span "Save" at bounding box center [753, 356] width 22 height 12
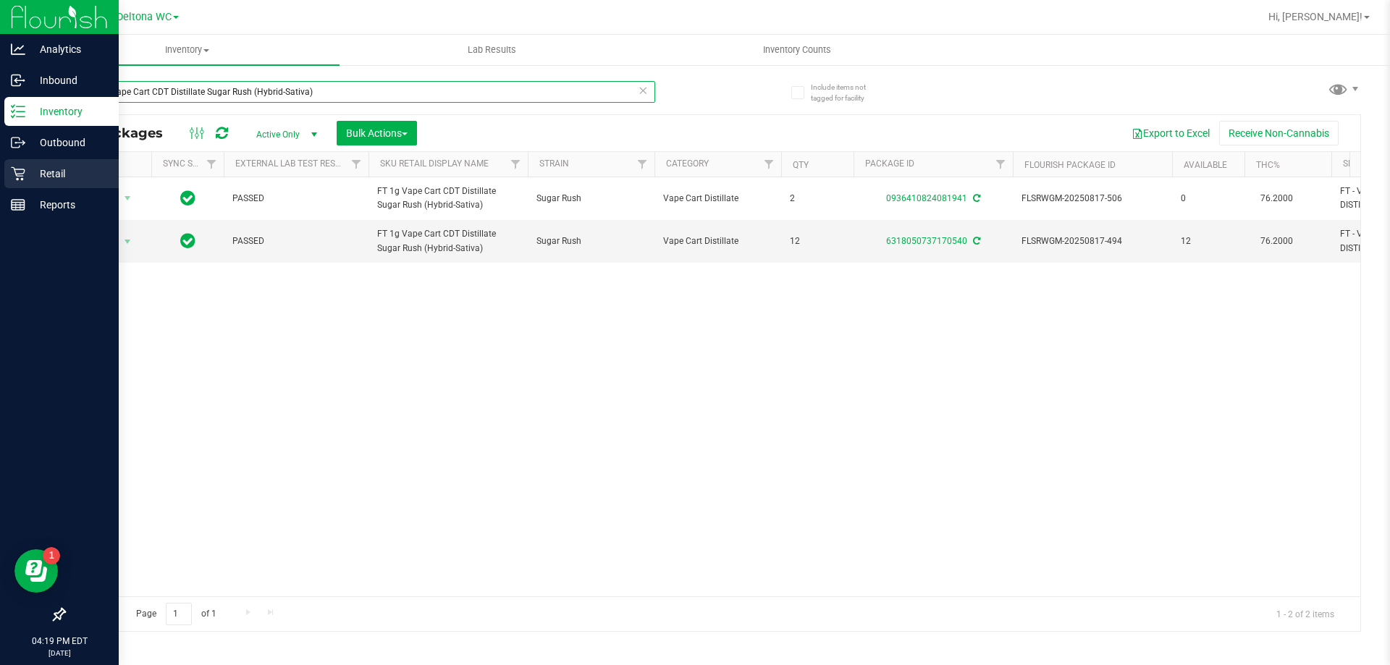
drag, startPoint x: 332, startPoint y: 93, endPoint x: 0, endPoint y: 164, distance: 339.0
click at [0, 166] on div "Analytics Inbound Inventory Outbound Retail Reports 04:19 PM EDT 08/23/2025 08/…" at bounding box center [695, 332] width 1390 height 665
type input "1590294393516252"
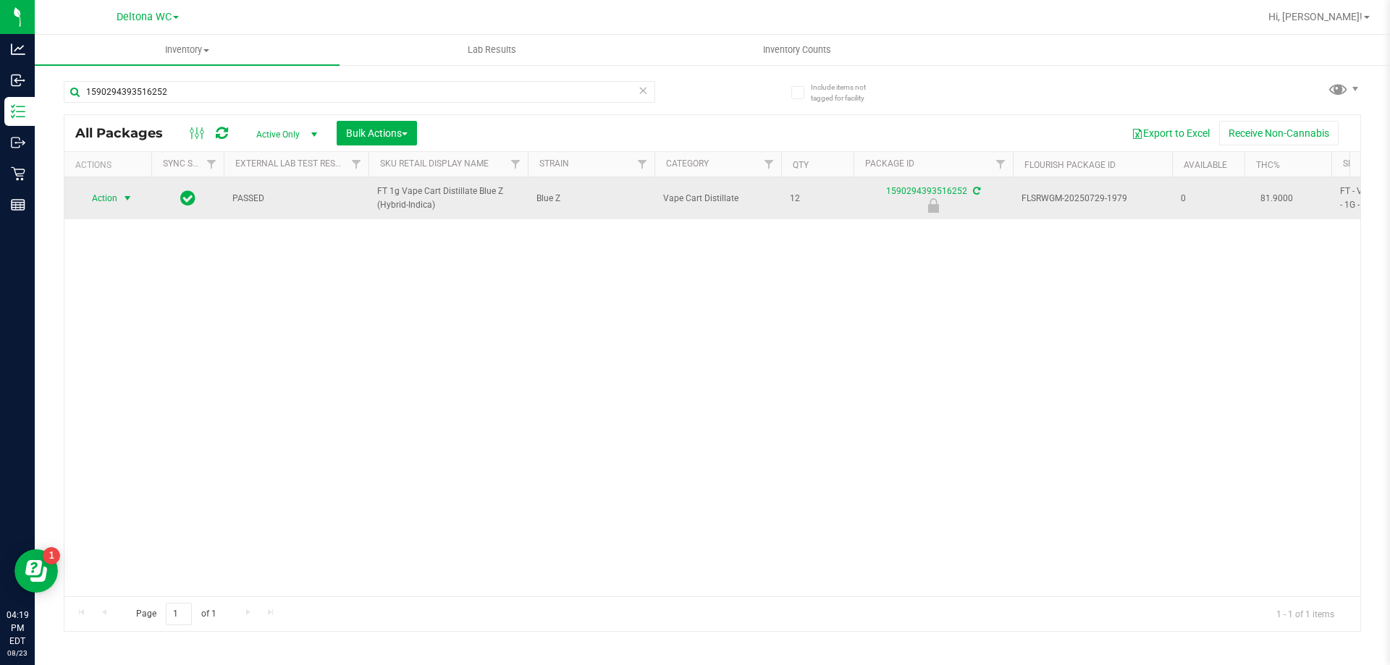
click at [129, 198] on span "select" at bounding box center [128, 199] width 12 height 12
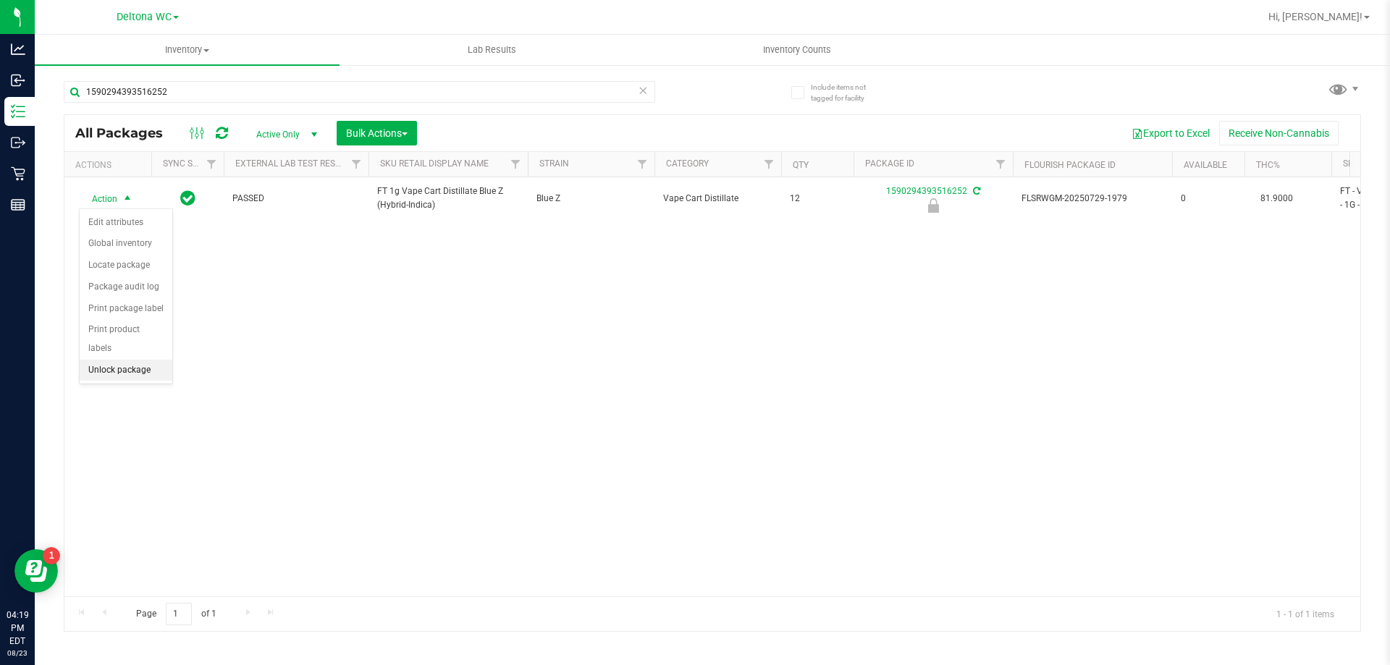
click at [104, 360] on li "Unlock package" at bounding box center [126, 371] width 93 height 22
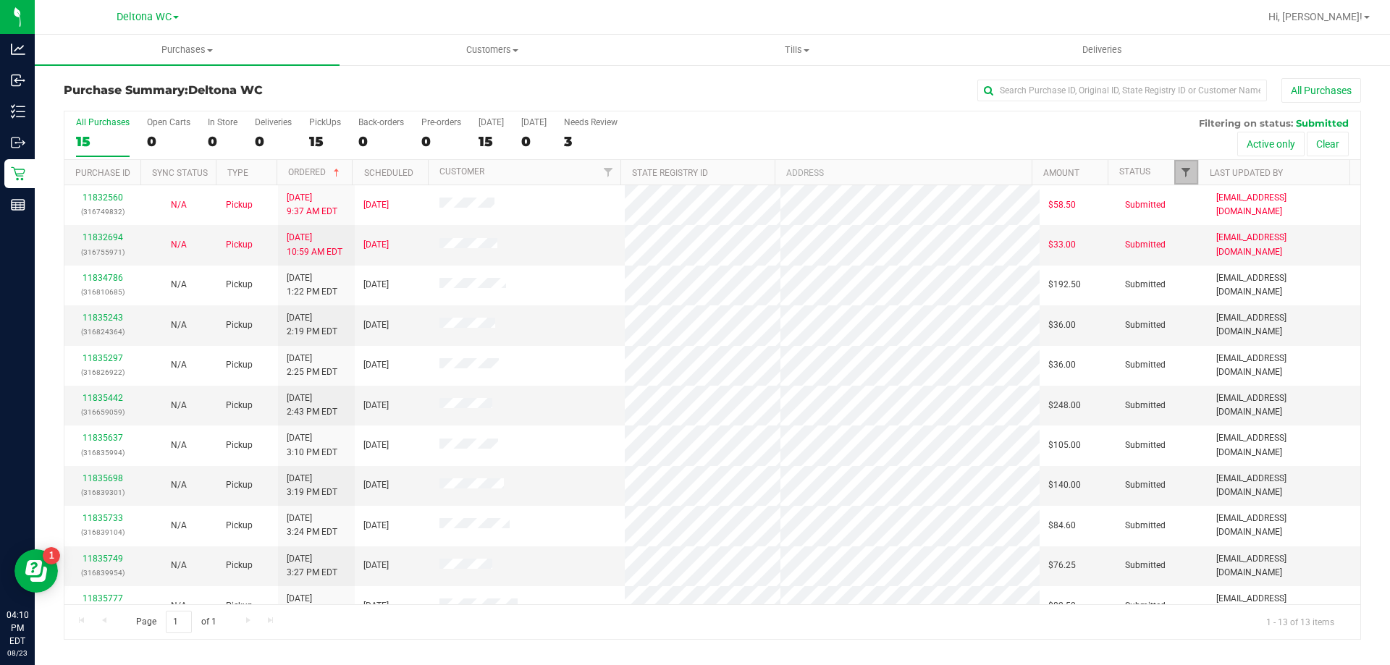
click at [1183, 172] on span "Filter" at bounding box center [1186, 172] width 12 height 12
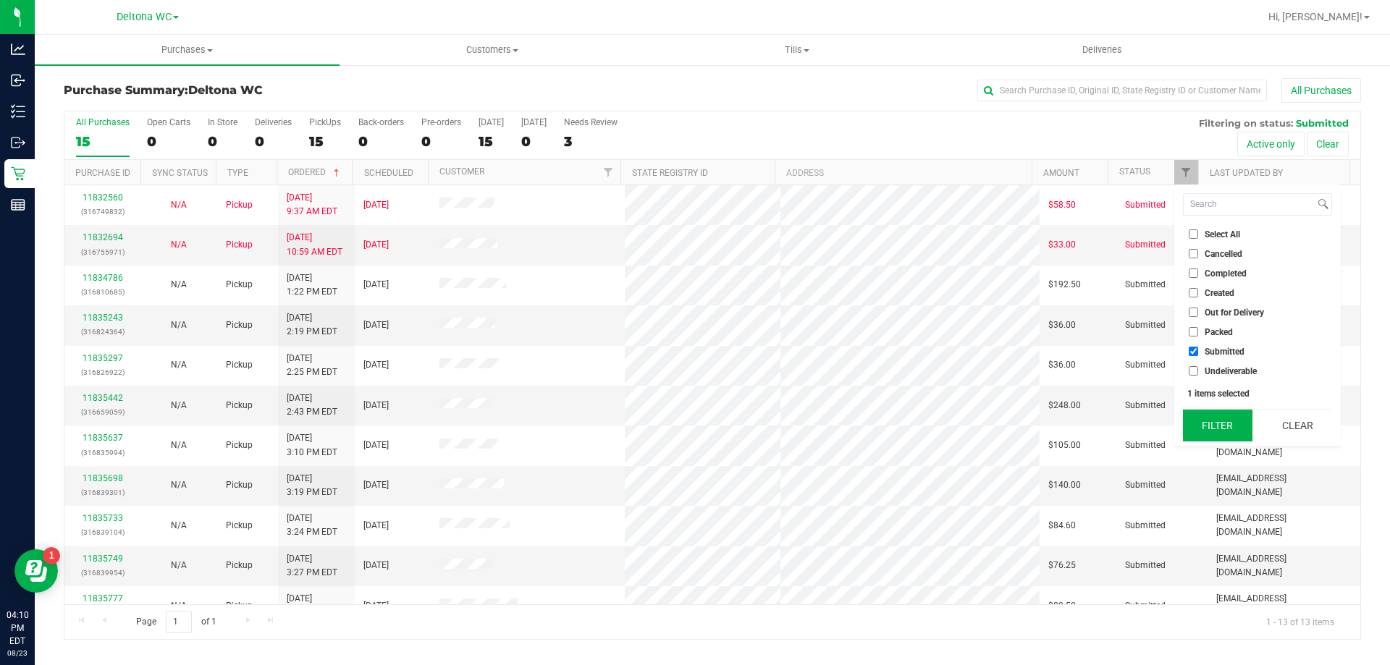
click at [1209, 428] on button "Filter" at bounding box center [1217, 426] width 69 height 32
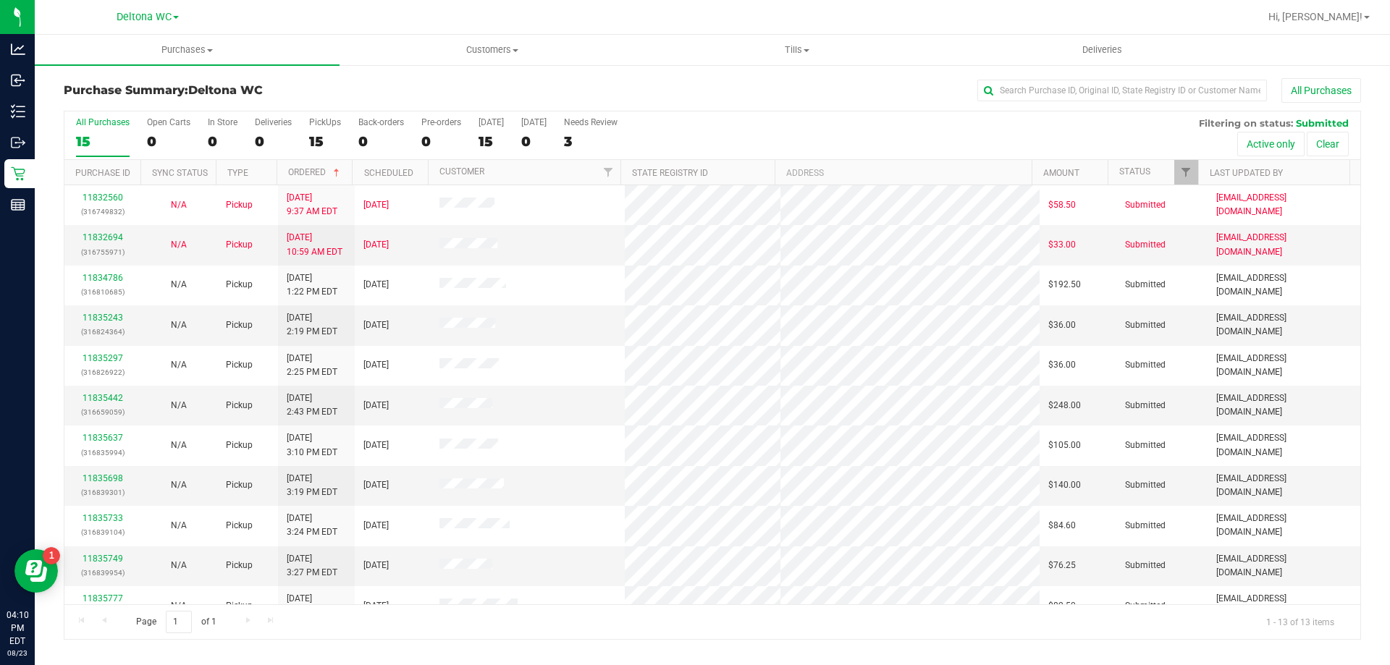
click at [421, 166] on th "Scheduled" at bounding box center [390, 172] width 76 height 25
click at [335, 171] on th "Ordered" at bounding box center [315, 172] width 76 height 25
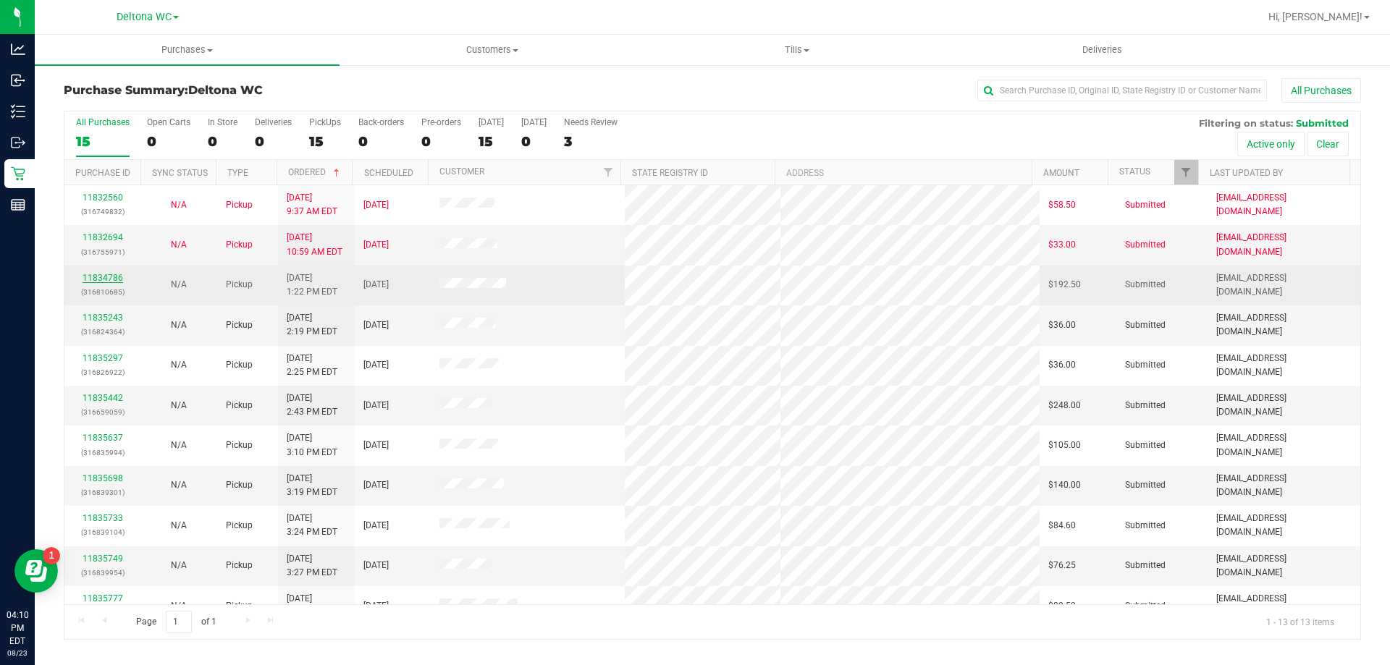
click at [108, 276] on link "11834786" at bounding box center [103, 278] width 41 height 10
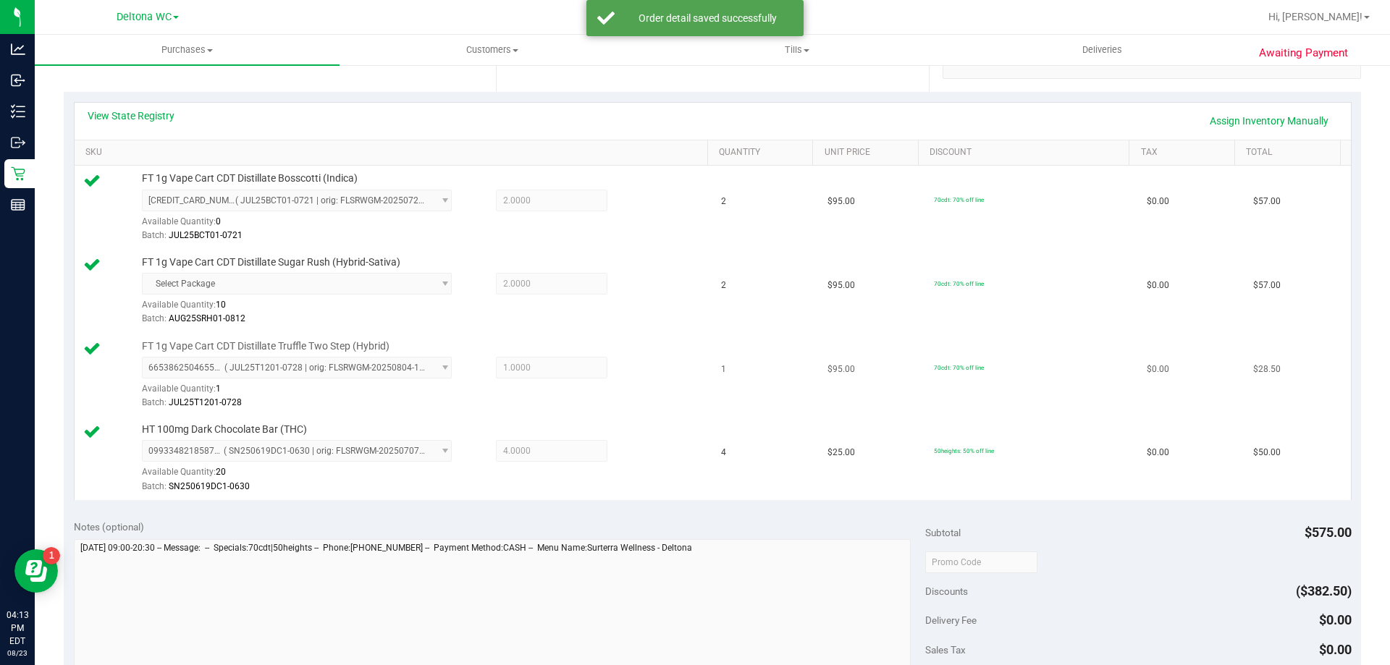
scroll to position [434, 0]
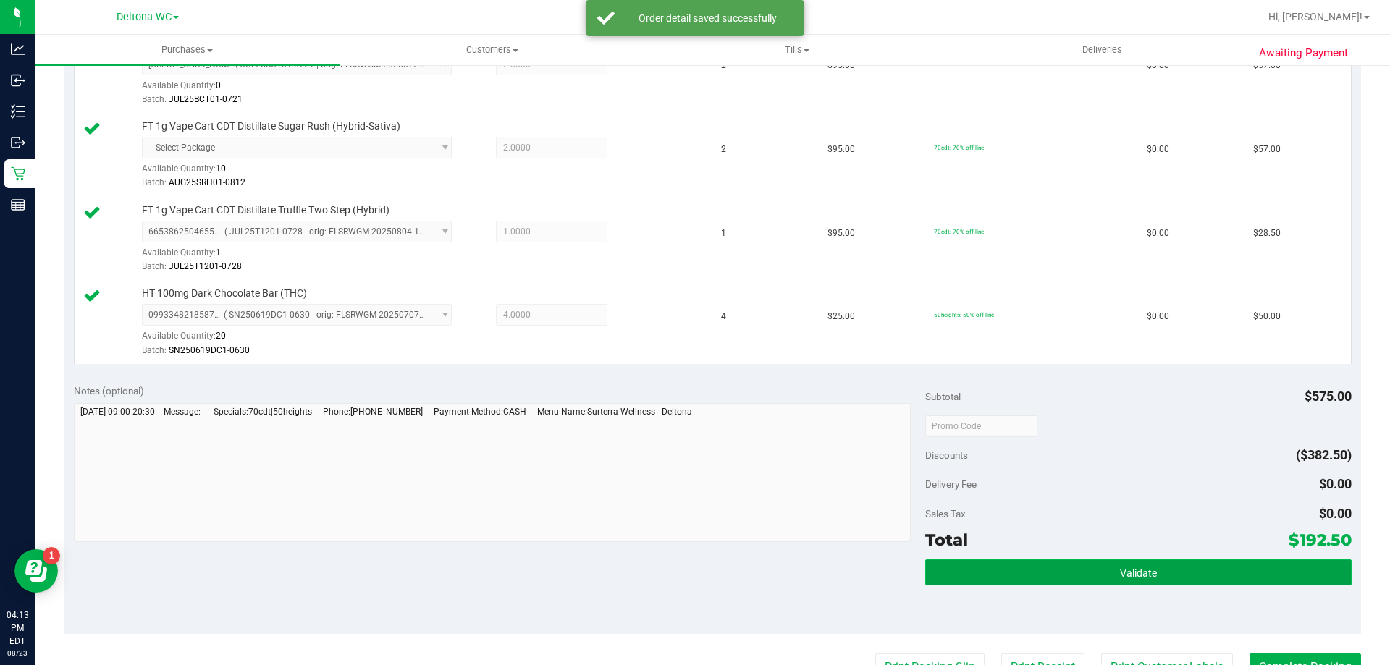
click at [1068, 579] on button "Validate" at bounding box center [1138, 573] width 426 height 26
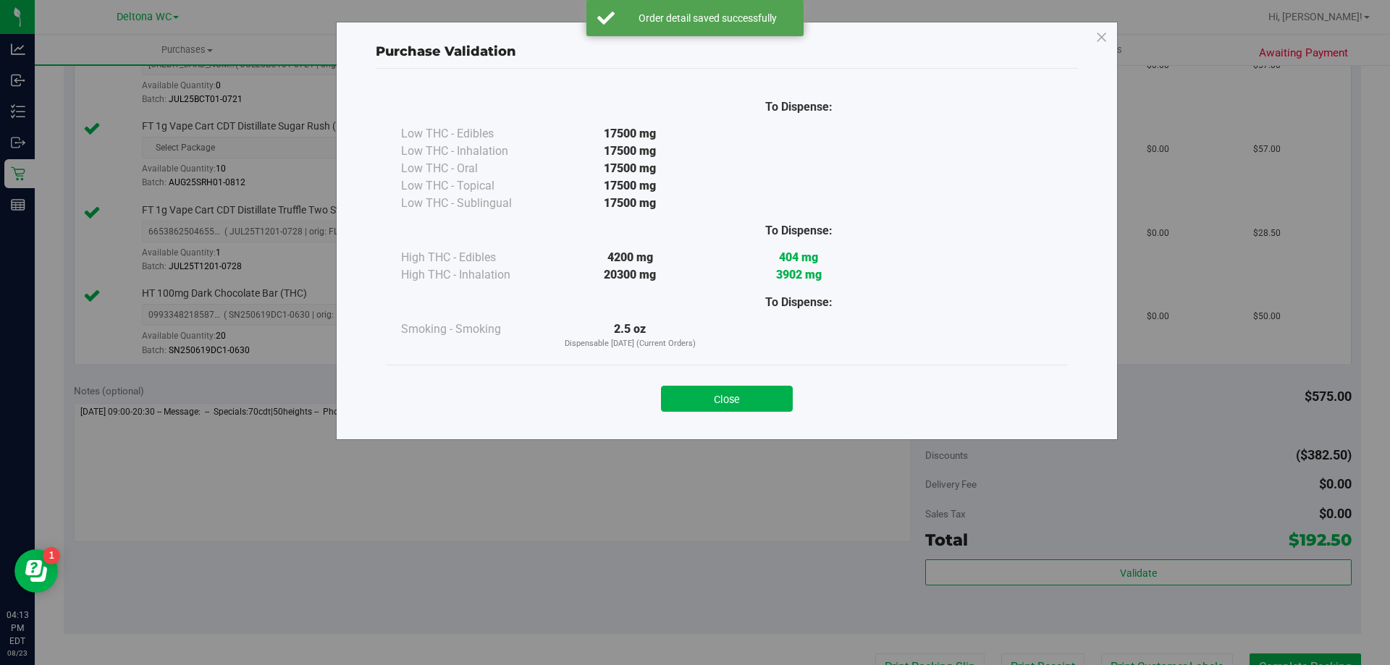
drag, startPoint x: 751, startPoint y: 392, endPoint x: 791, endPoint y: 409, distance: 43.8
click at [752, 393] on button "Close" at bounding box center [727, 399] width 132 height 26
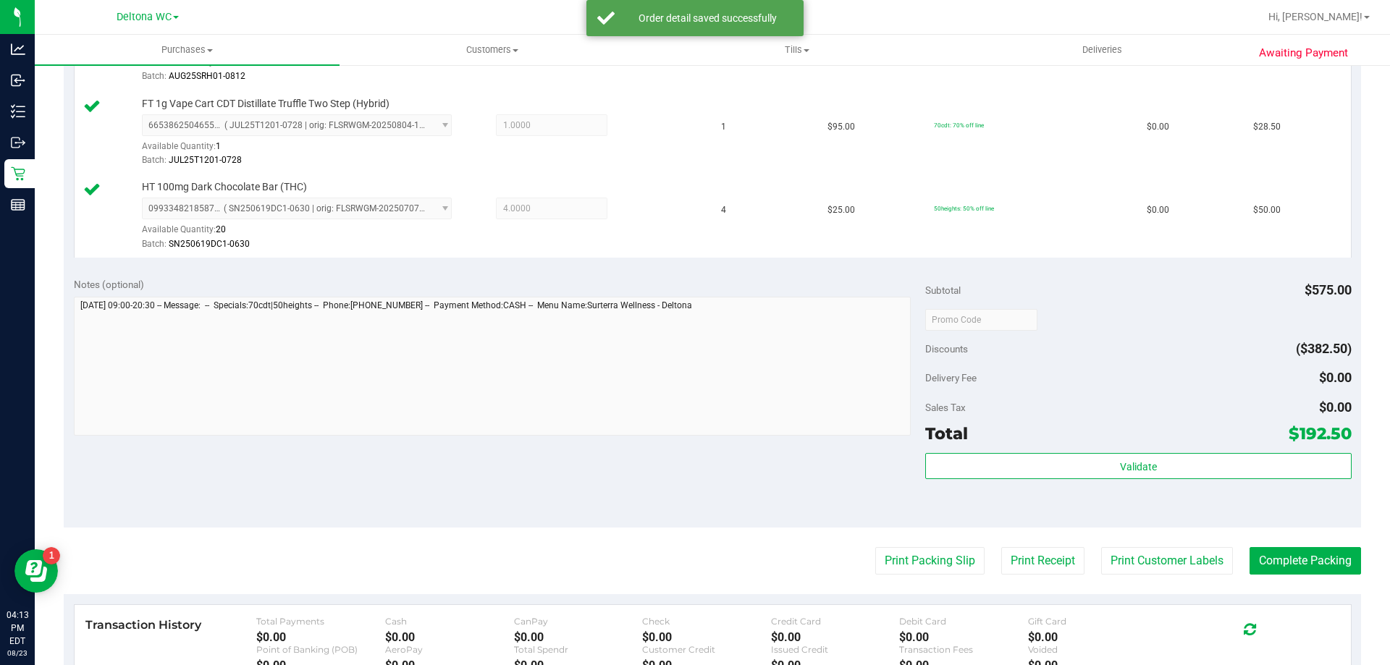
scroll to position [724, 0]
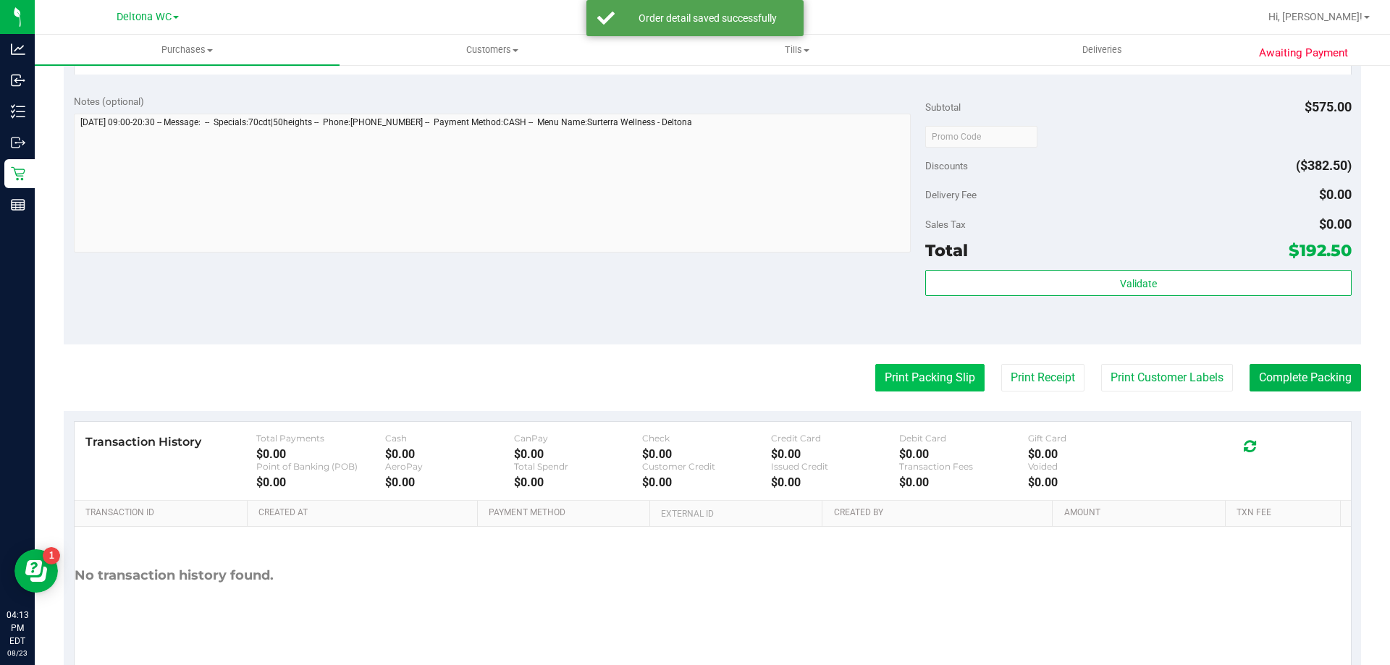
click at [947, 373] on button "Print Packing Slip" at bounding box center [929, 378] width 109 height 28
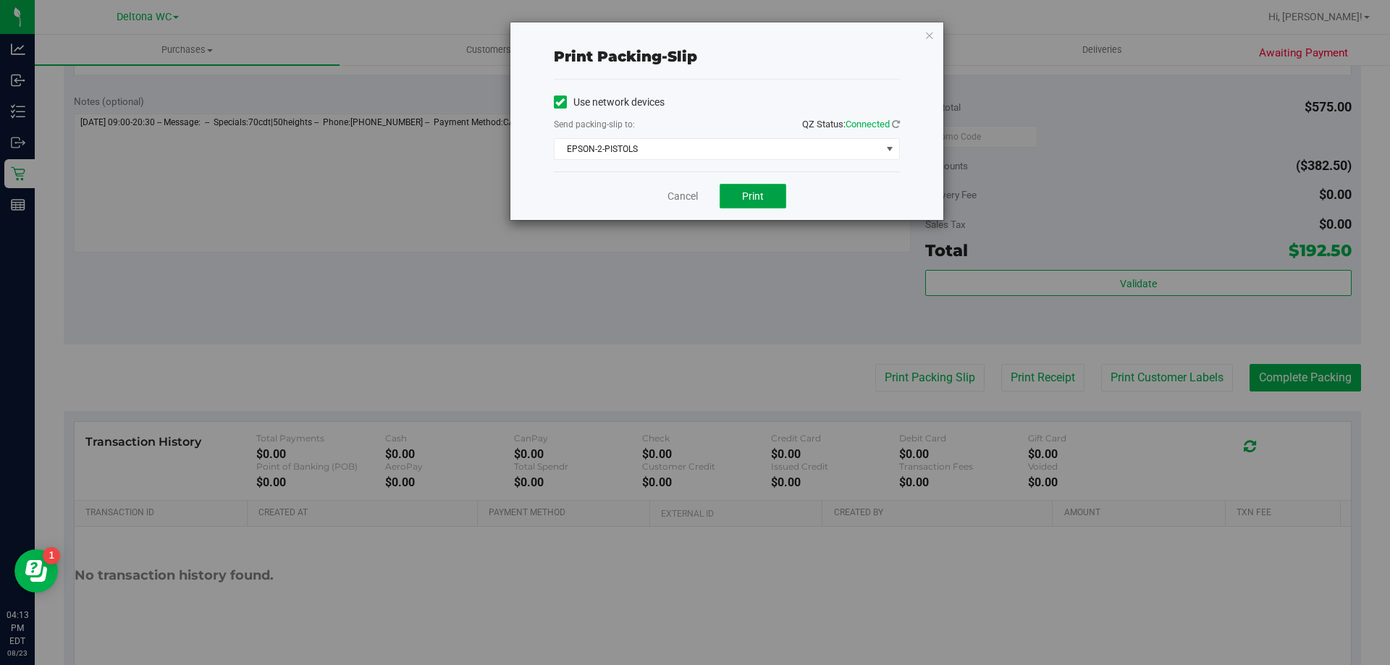
click at [730, 193] on button "Print" at bounding box center [752, 196] width 67 height 25
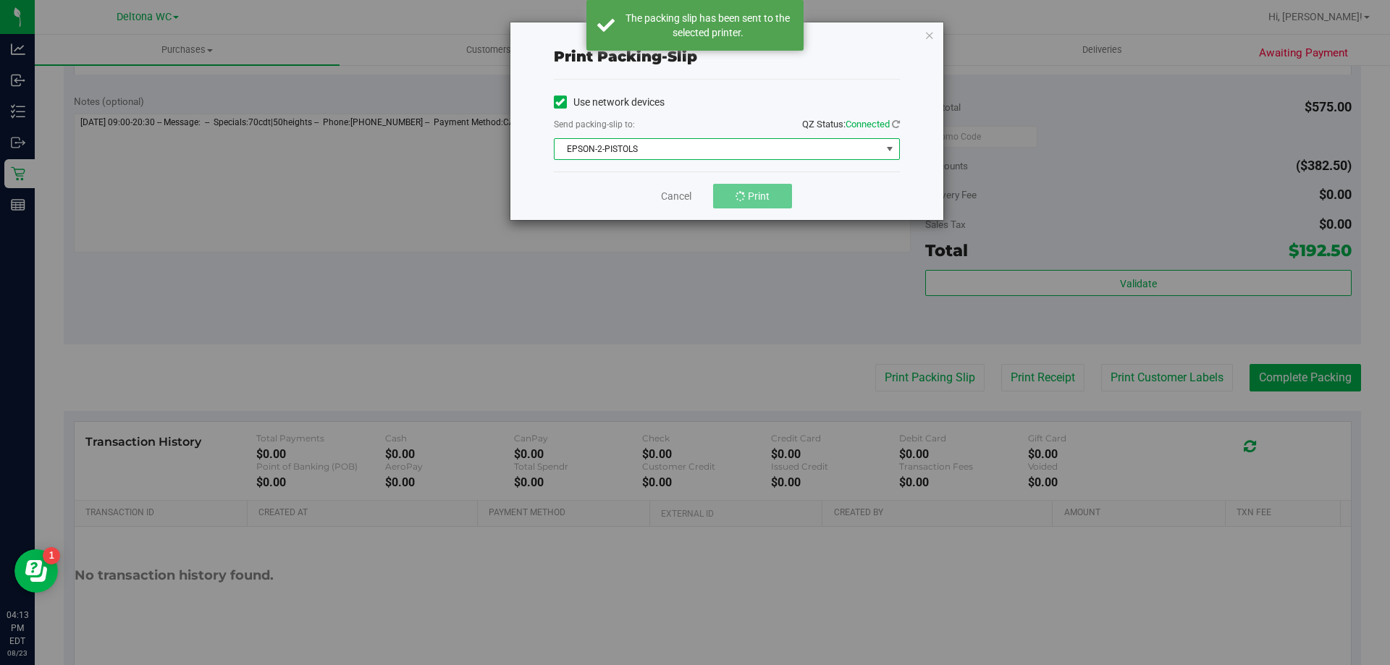
click at [745, 156] on span "EPSON-2-PISTOLS" at bounding box center [717, 149] width 326 height 20
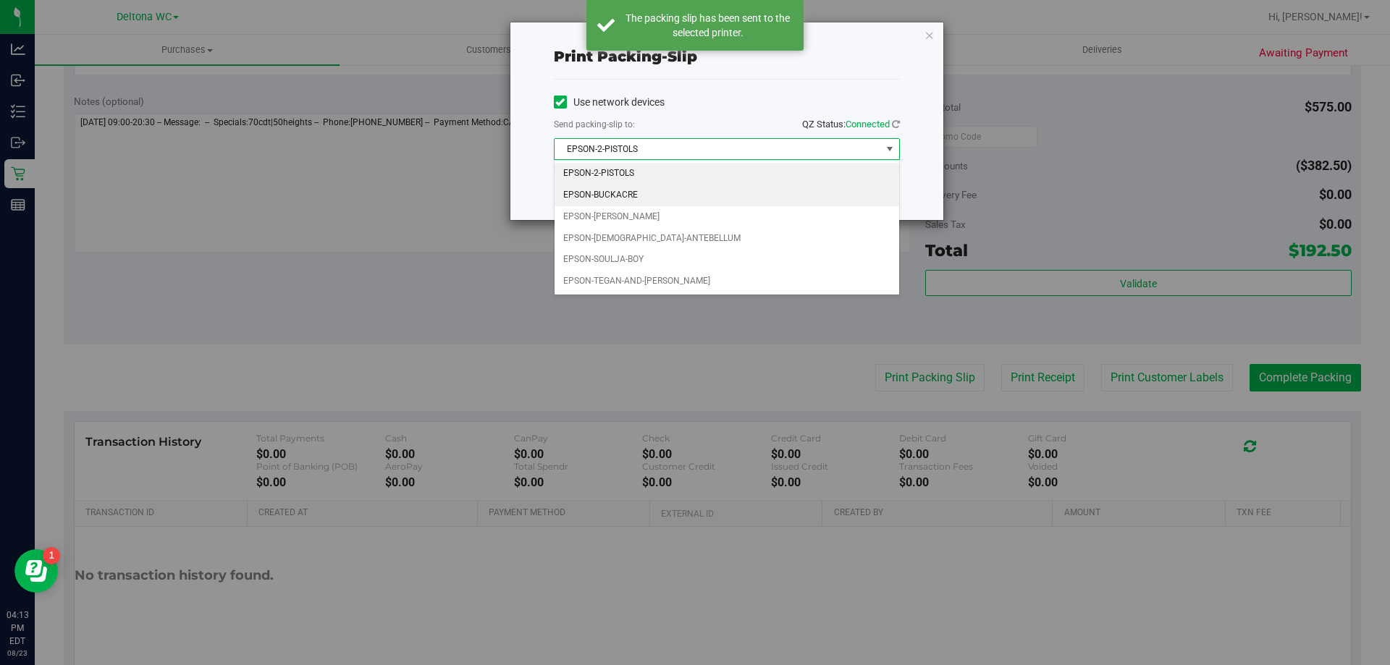
click at [622, 197] on li "EPSON-BUCKACRE" at bounding box center [726, 196] width 345 height 22
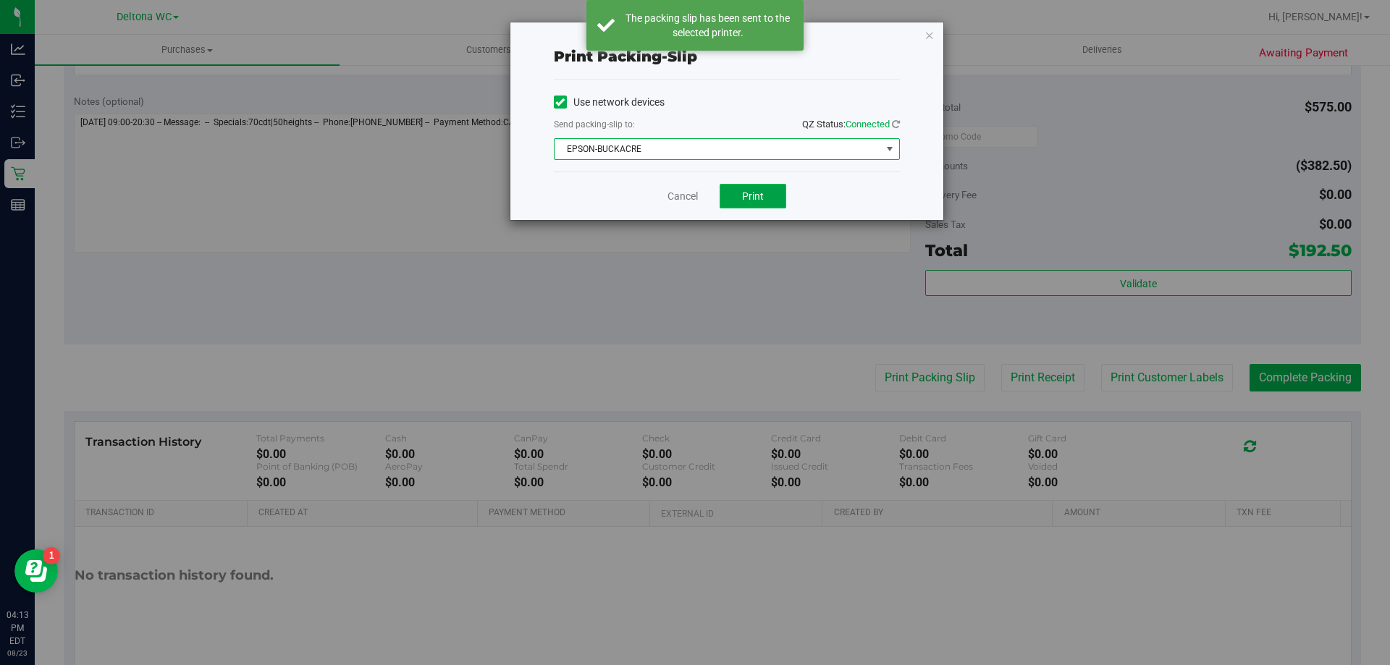
click at [762, 200] on span "Print" at bounding box center [753, 196] width 22 height 12
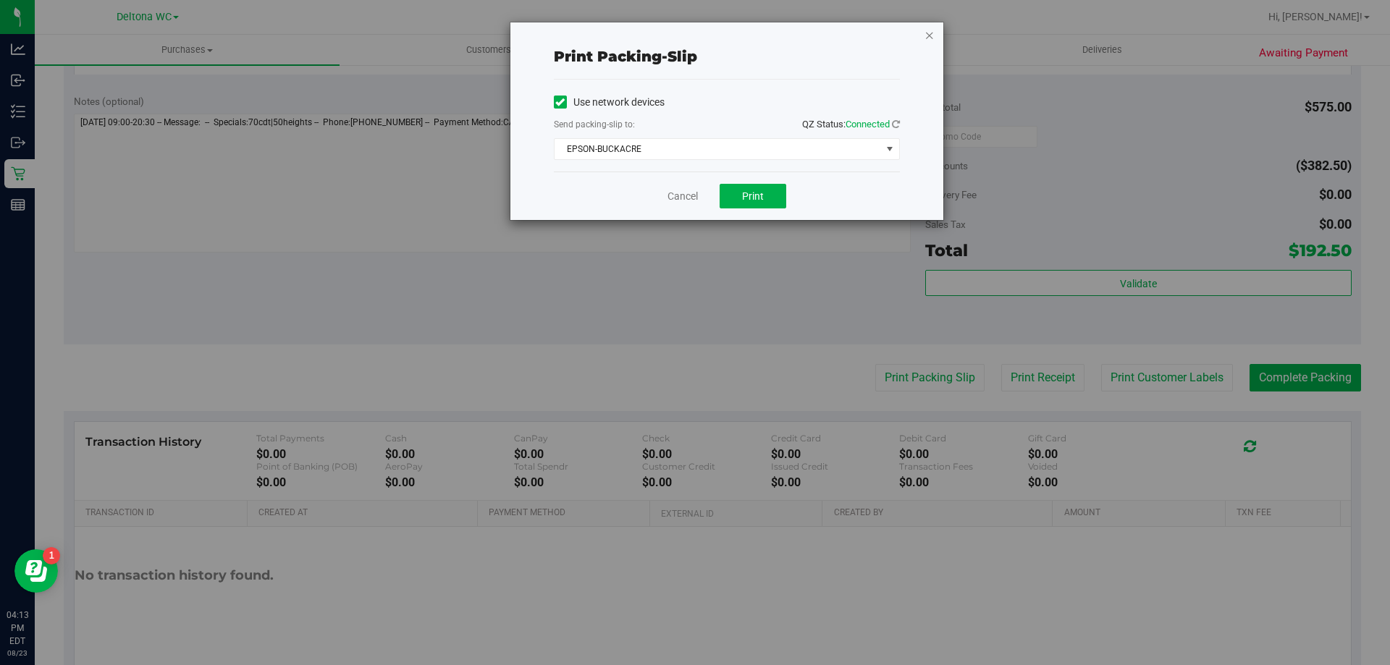
click at [934, 35] on icon "button" at bounding box center [929, 34] width 10 height 17
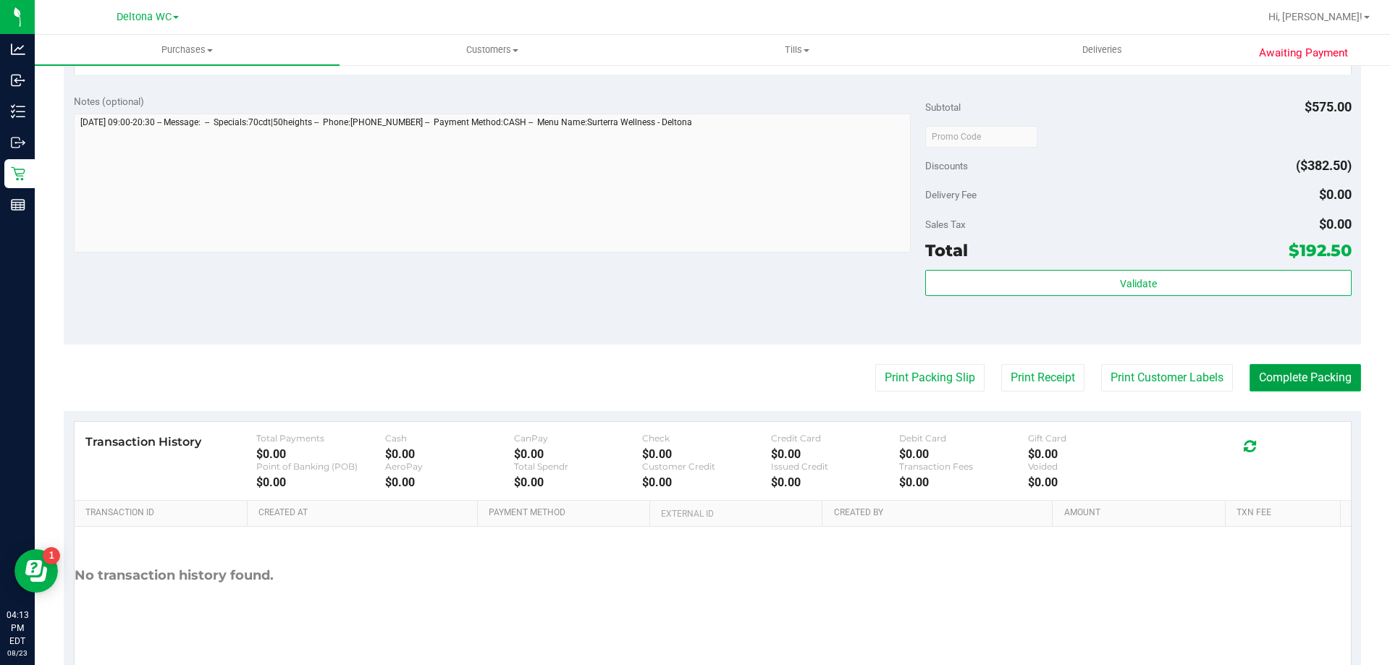
click at [1300, 383] on button "Complete Packing" at bounding box center [1304, 378] width 111 height 28
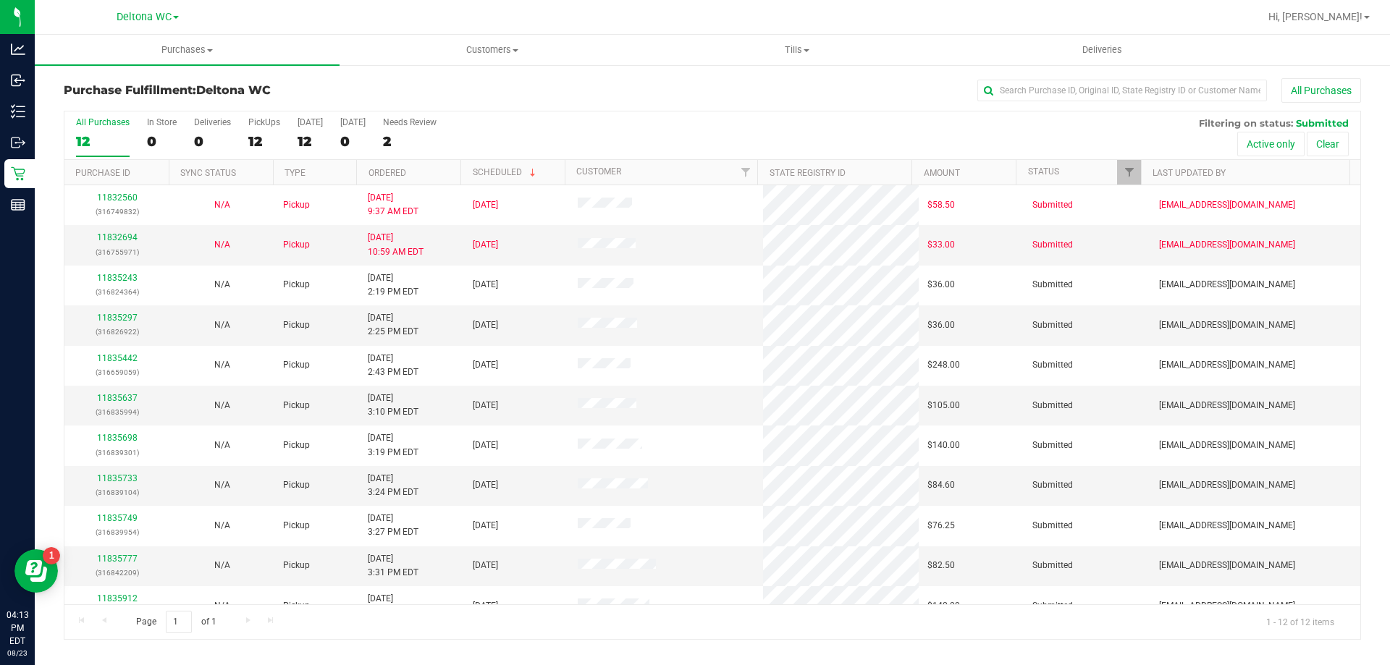
click at [426, 169] on th "Ordered" at bounding box center [408, 172] width 104 height 25
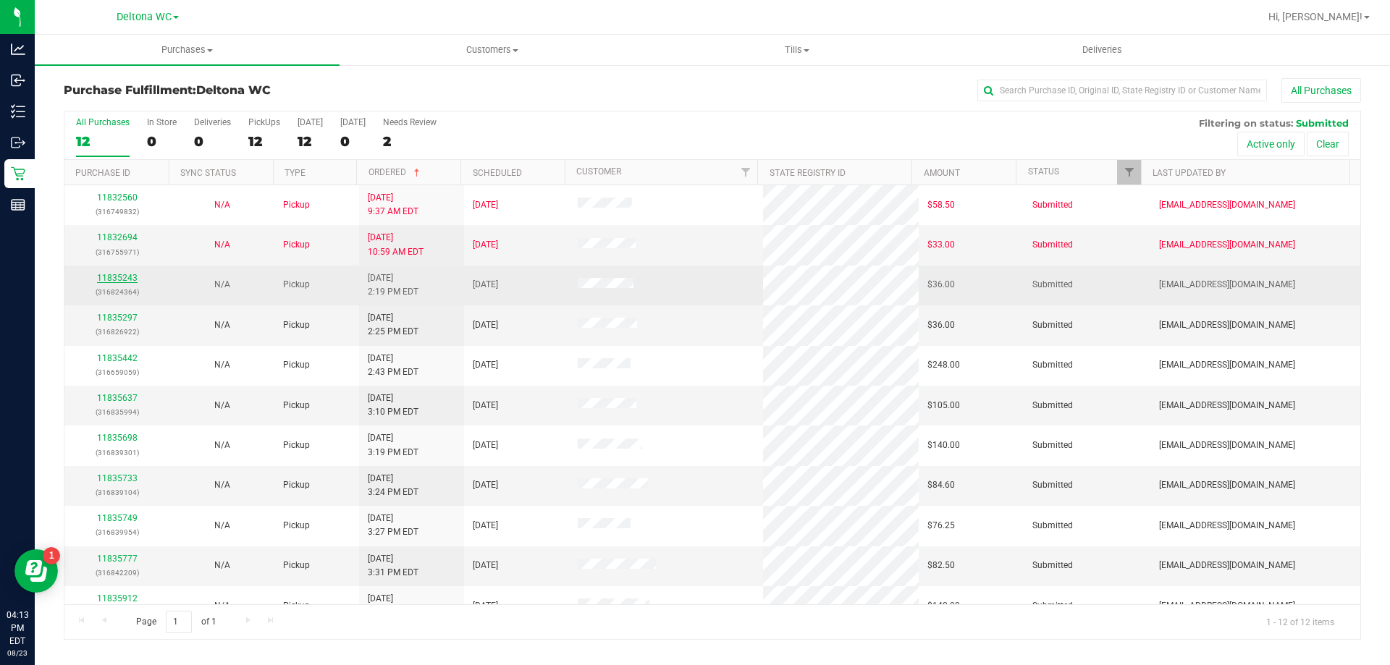
click at [116, 276] on link "11835243" at bounding box center [117, 278] width 41 height 10
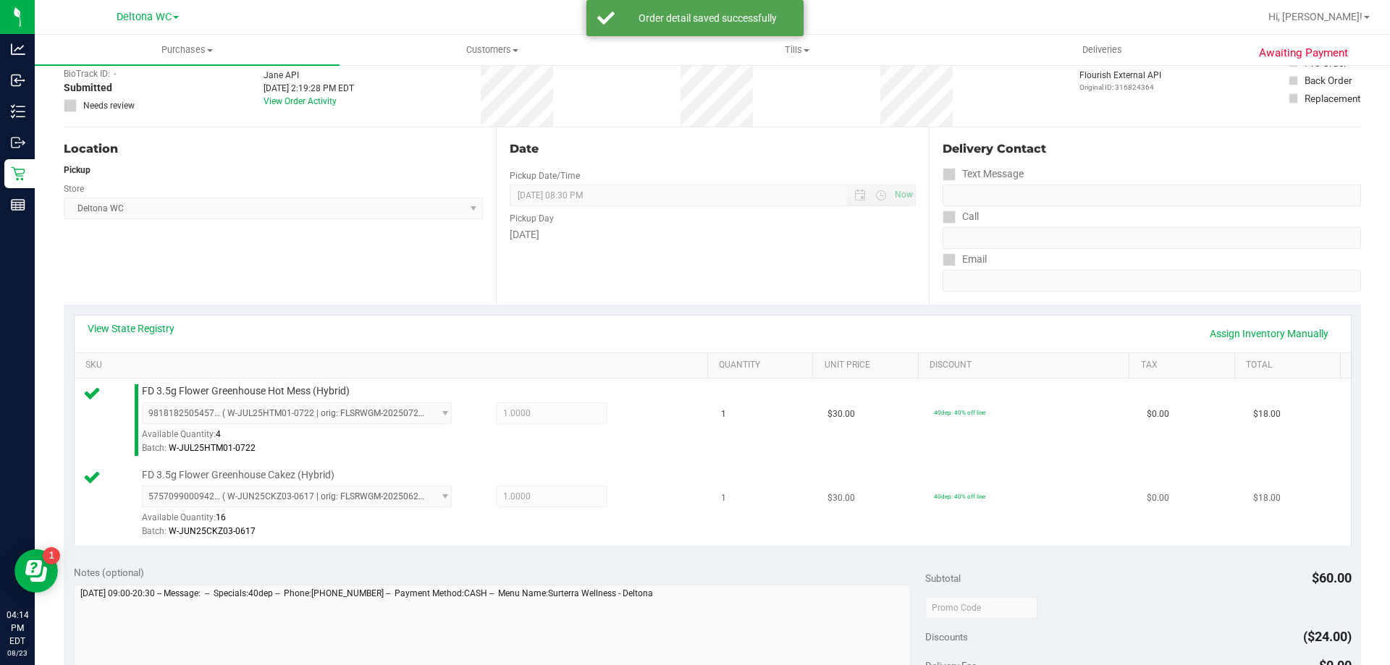
scroll to position [290, 0]
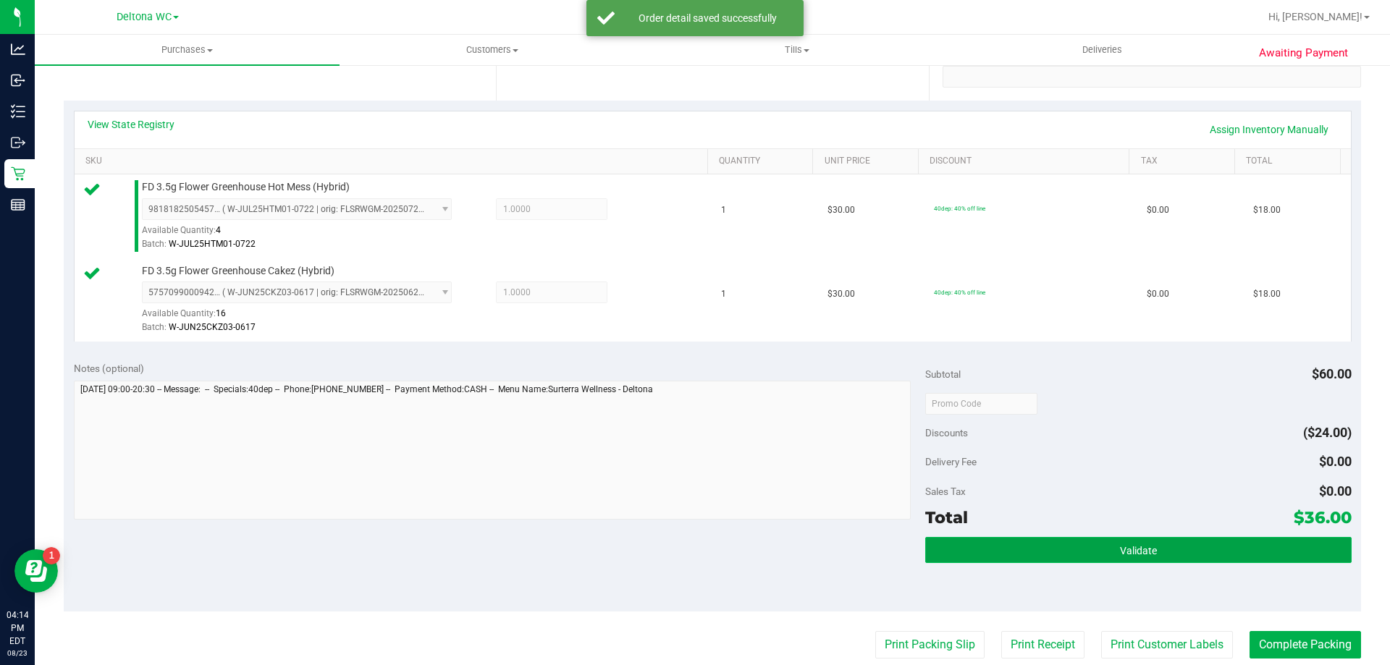
click at [1010, 551] on button "Validate" at bounding box center [1138, 550] width 426 height 26
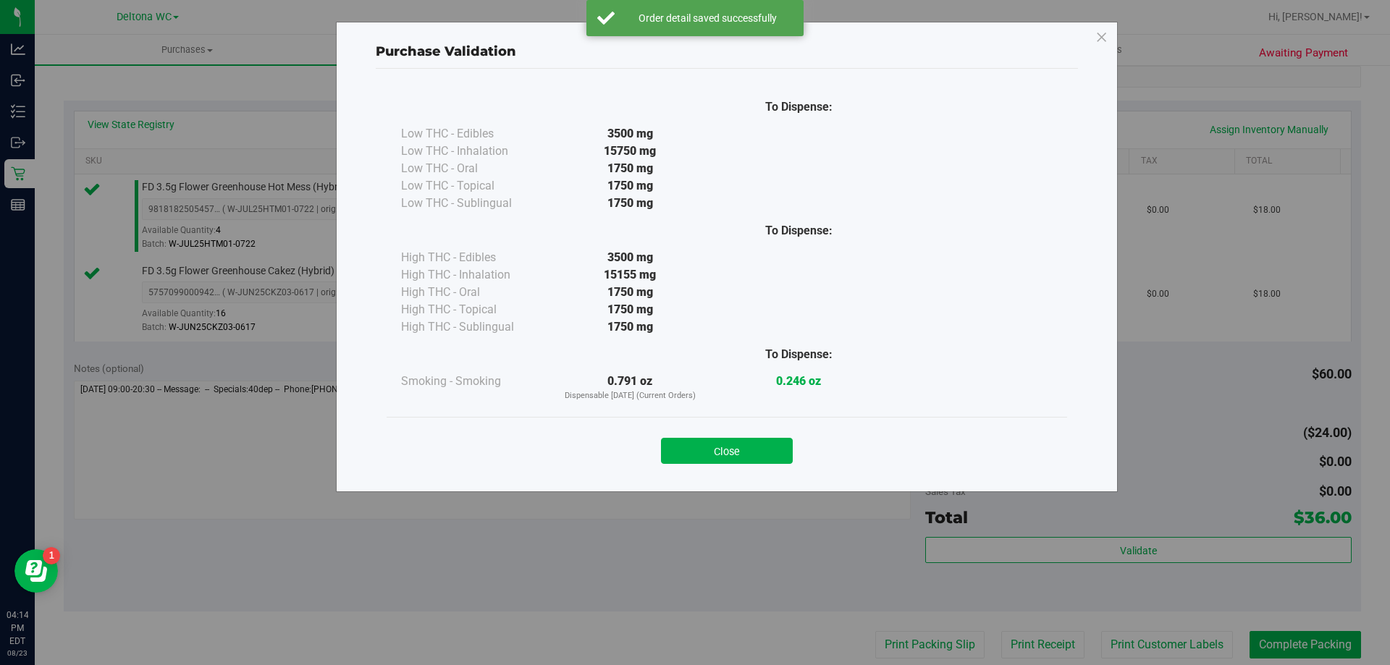
drag, startPoint x: 703, startPoint y: 447, endPoint x: 879, endPoint y: 552, distance: 205.8
click at [704, 447] on button "Close" at bounding box center [727, 451] width 132 height 26
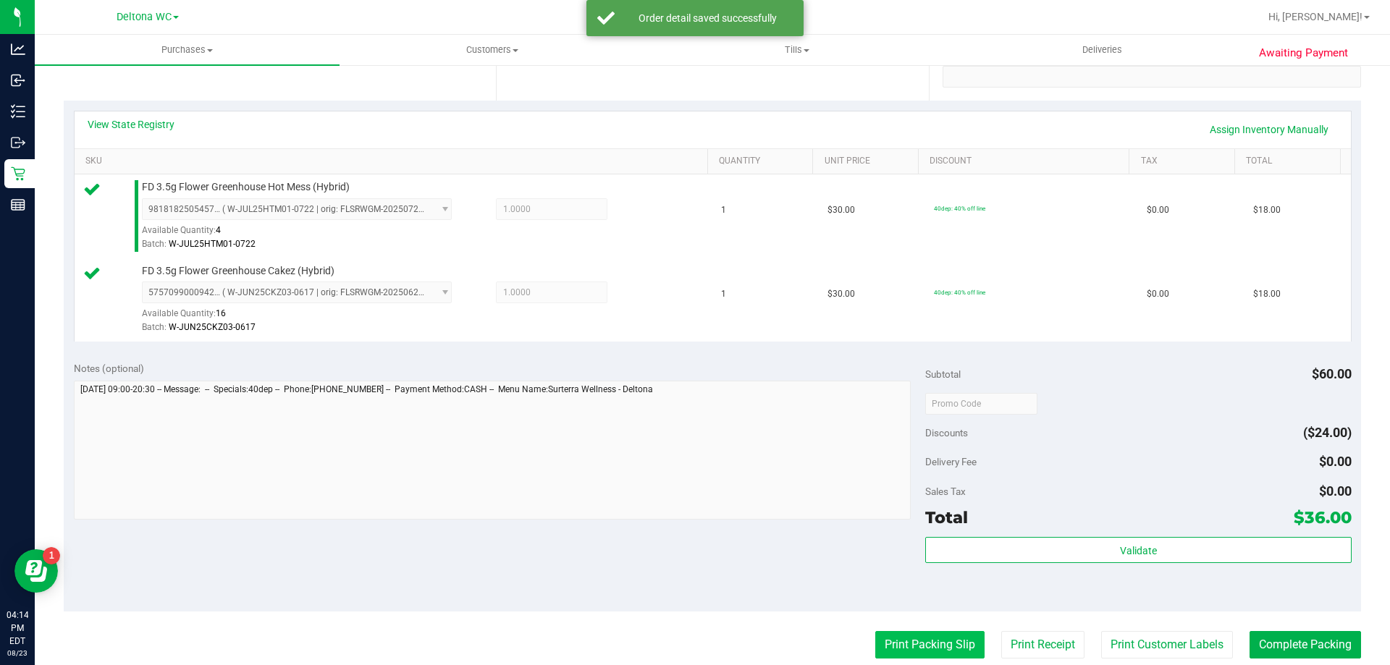
click at [924, 633] on button "Print Packing Slip" at bounding box center [929, 645] width 109 height 28
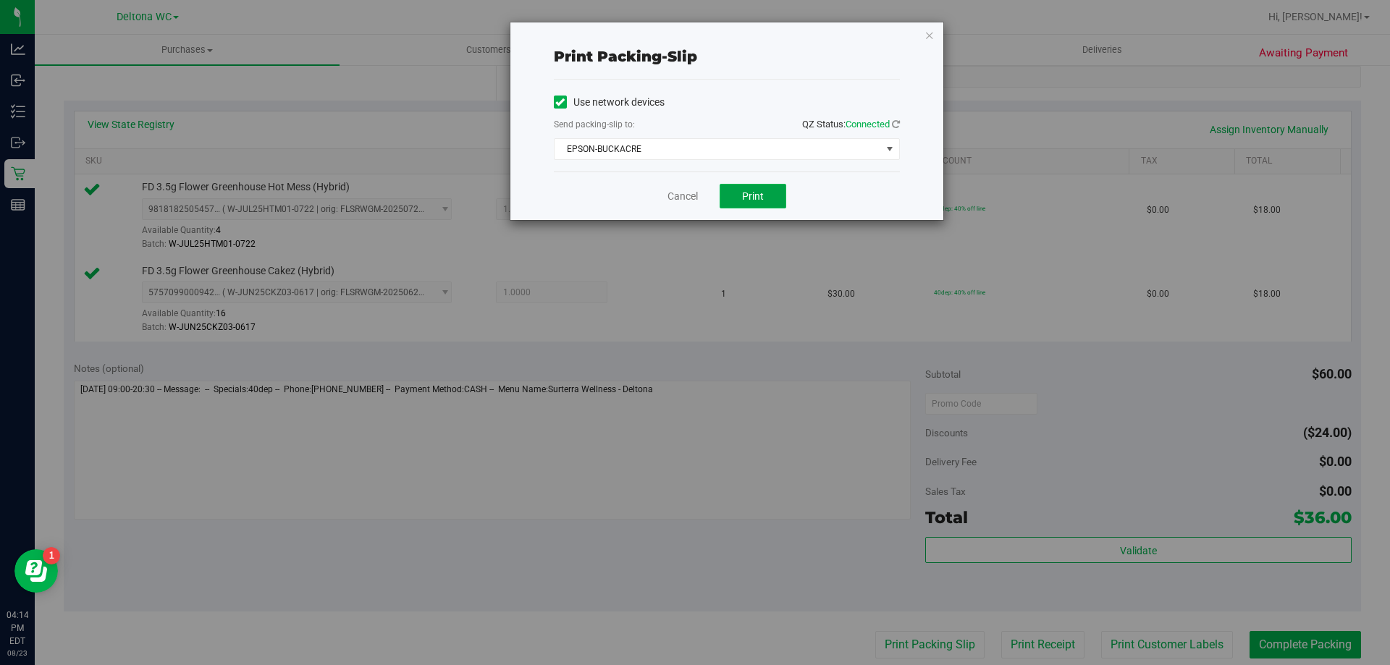
click at [741, 203] on button "Print" at bounding box center [752, 196] width 67 height 25
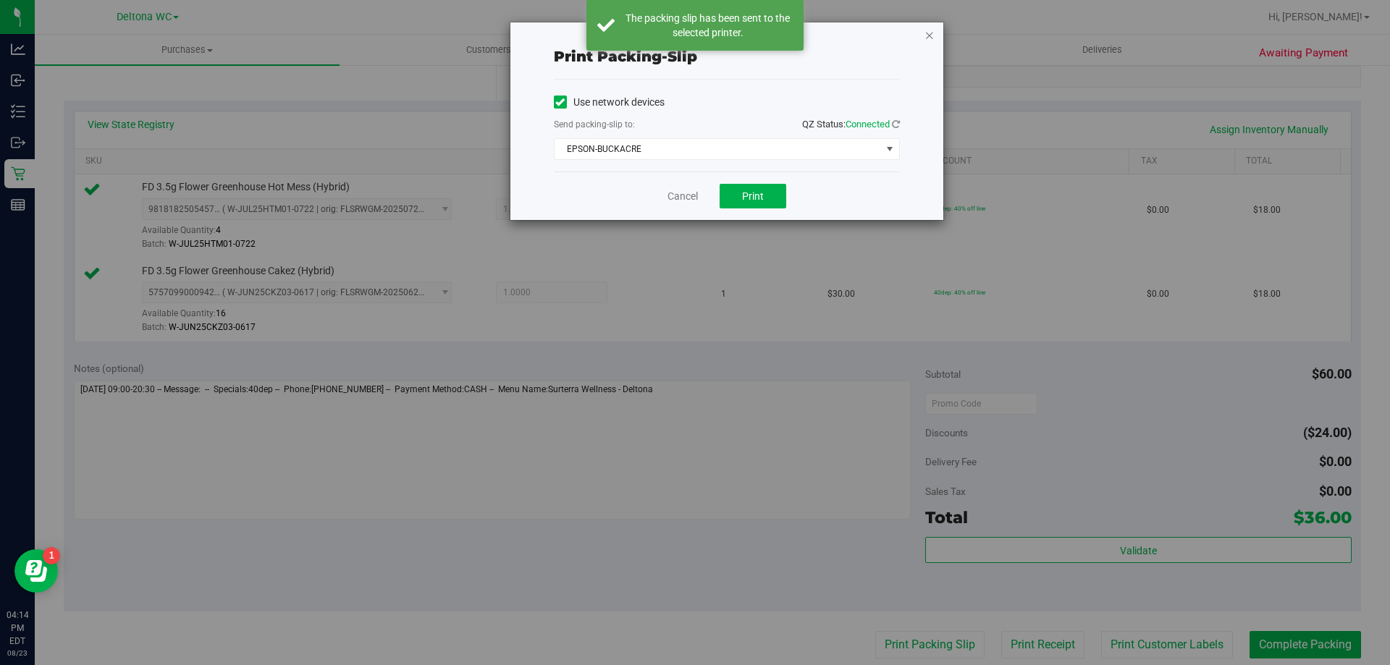
drag, startPoint x: 932, startPoint y: 38, endPoint x: 1081, endPoint y: 319, distance: 318.6
click at [933, 38] on icon "button" at bounding box center [929, 34] width 10 height 17
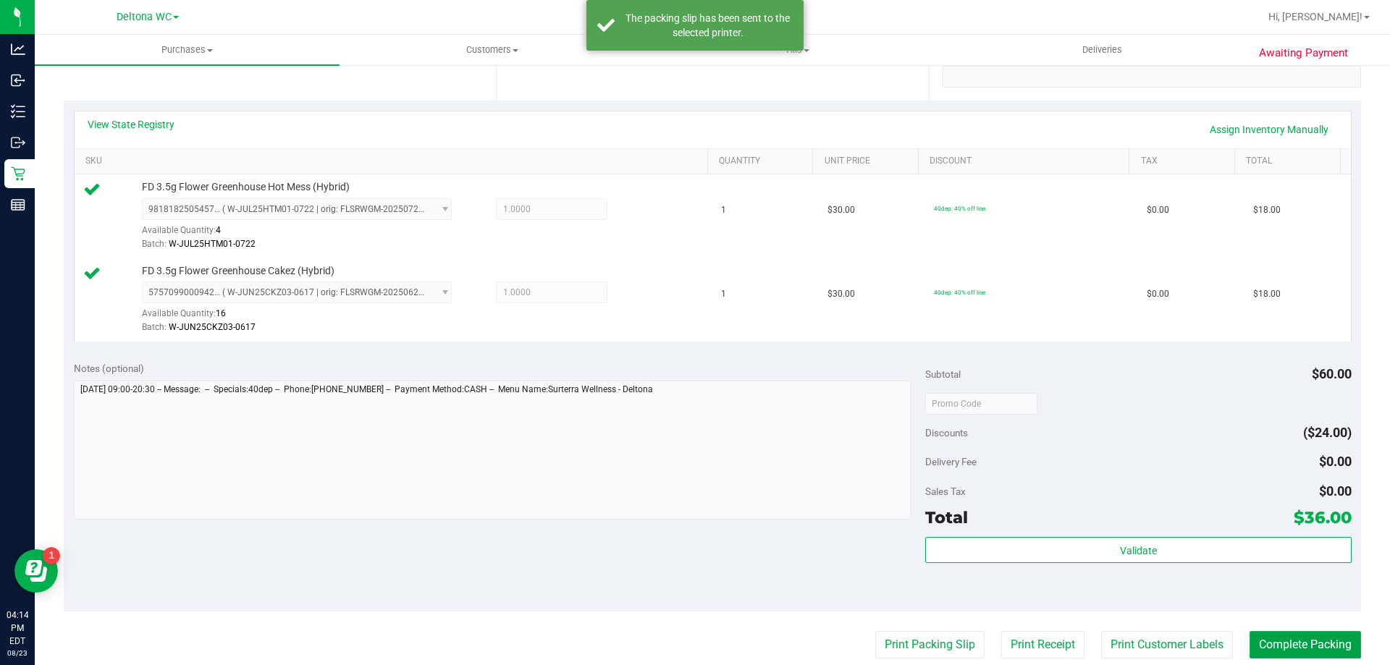
click at [1259, 644] on button "Complete Packing" at bounding box center [1304, 645] width 111 height 28
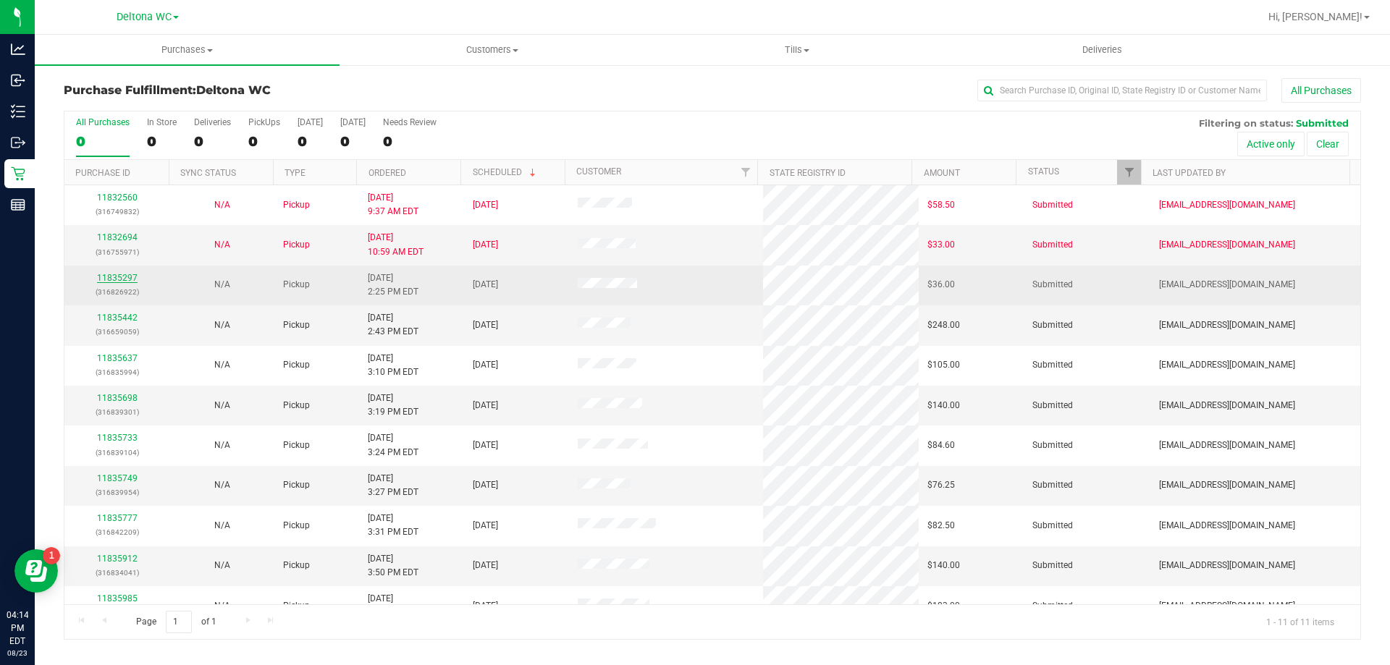
click at [124, 279] on link "11835297" at bounding box center [117, 278] width 41 height 10
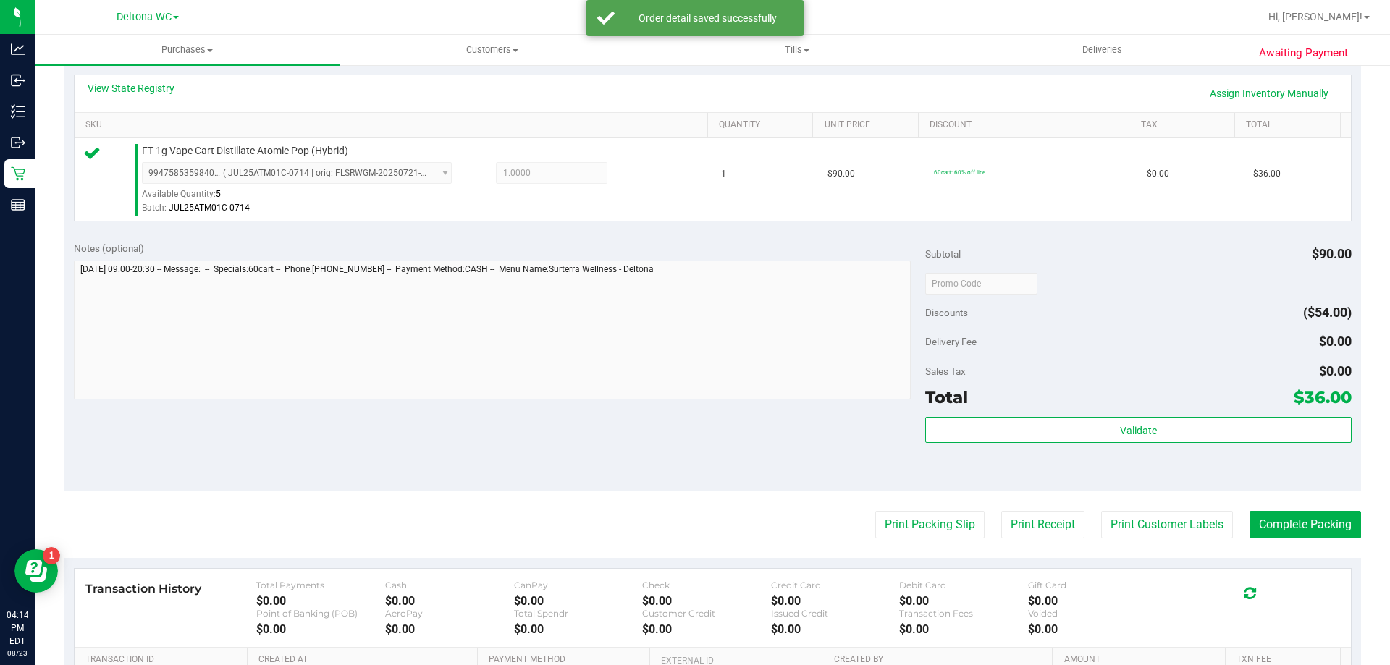
scroll to position [362, 0]
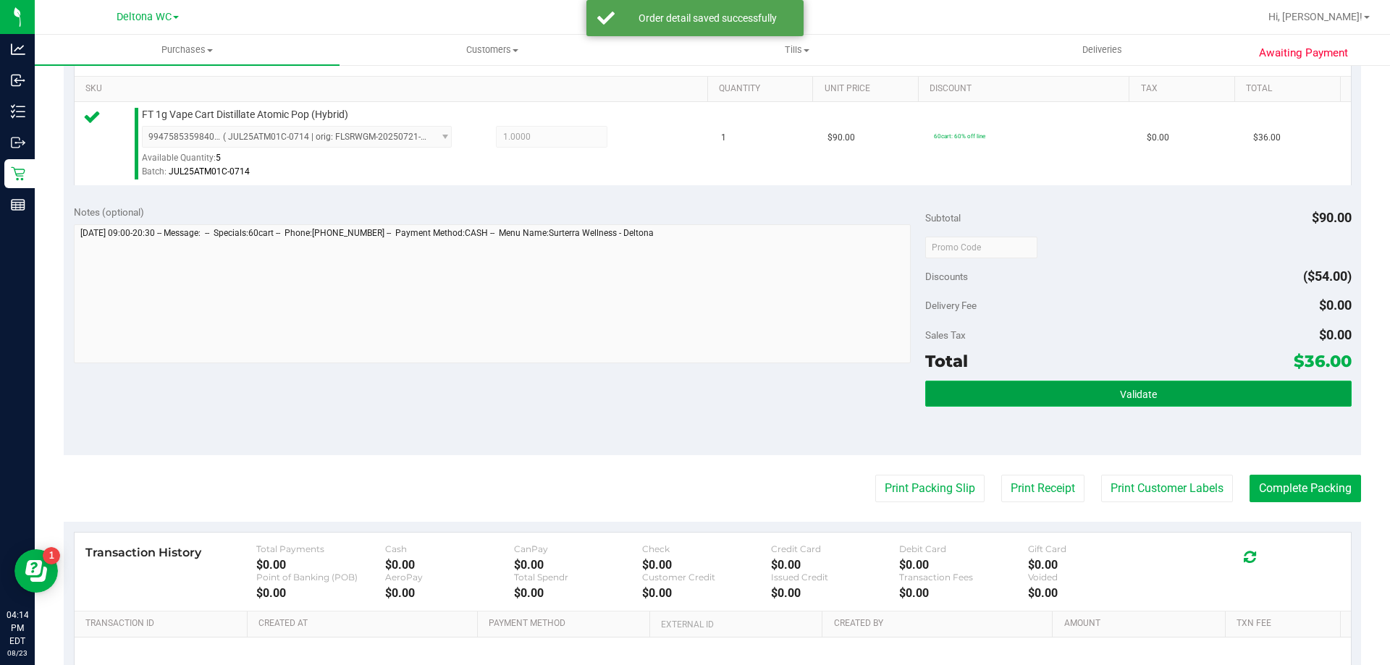
drag, startPoint x: 1026, startPoint y: 399, endPoint x: 1036, endPoint y: 384, distance: 18.3
click at [1027, 398] on button "Validate" at bounding box center [1138, 394] width 426 height 26
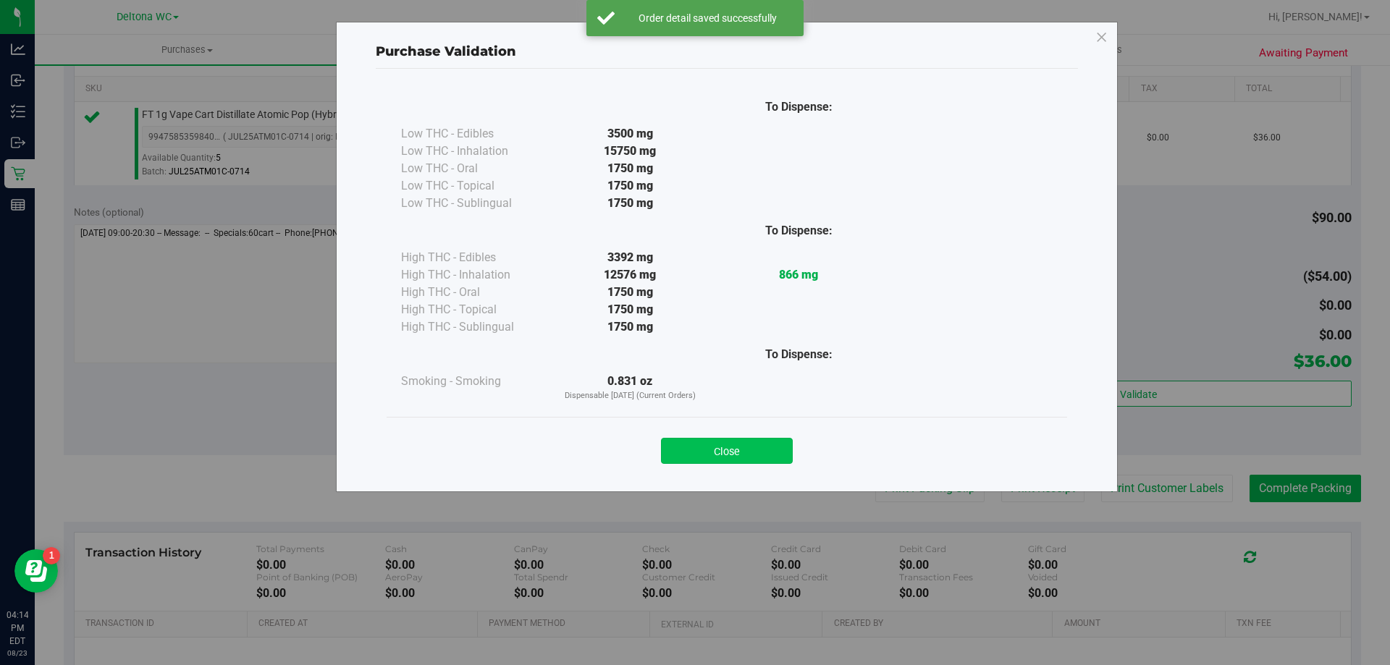
click at [703, 452] on button "Close" at bounding box center [727, 451] width 132 height 26
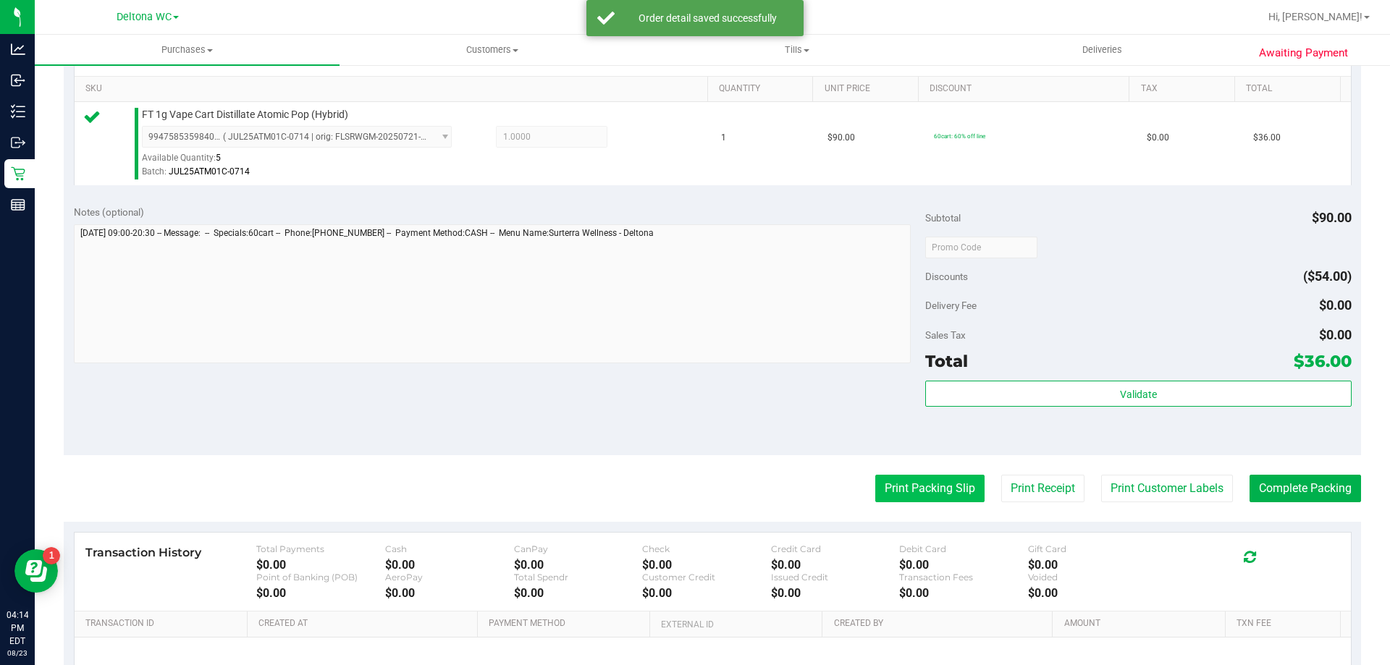
click at [896, 496] on button "Print Packing Slip" at bounding box center [929, 489] width 109 height 28
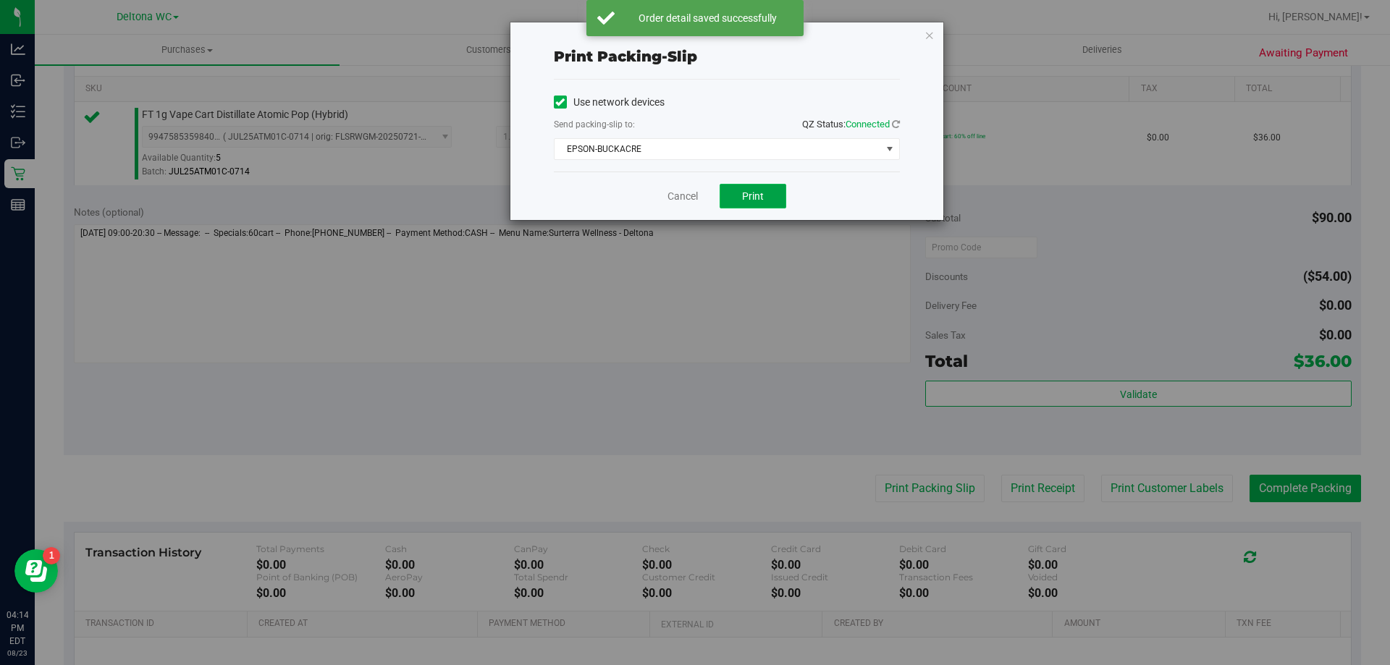
drag, startPoint x: 728, startPoint y: 195, endPoint x: 725, endPoint y: 206, distance: 11.9
click at [730, 195] on button "Print" at bounding box center [752, 196] width 67 height 25
click at [931, 32] on icon "button" at bounding box center [929, 34] width 10 height 17
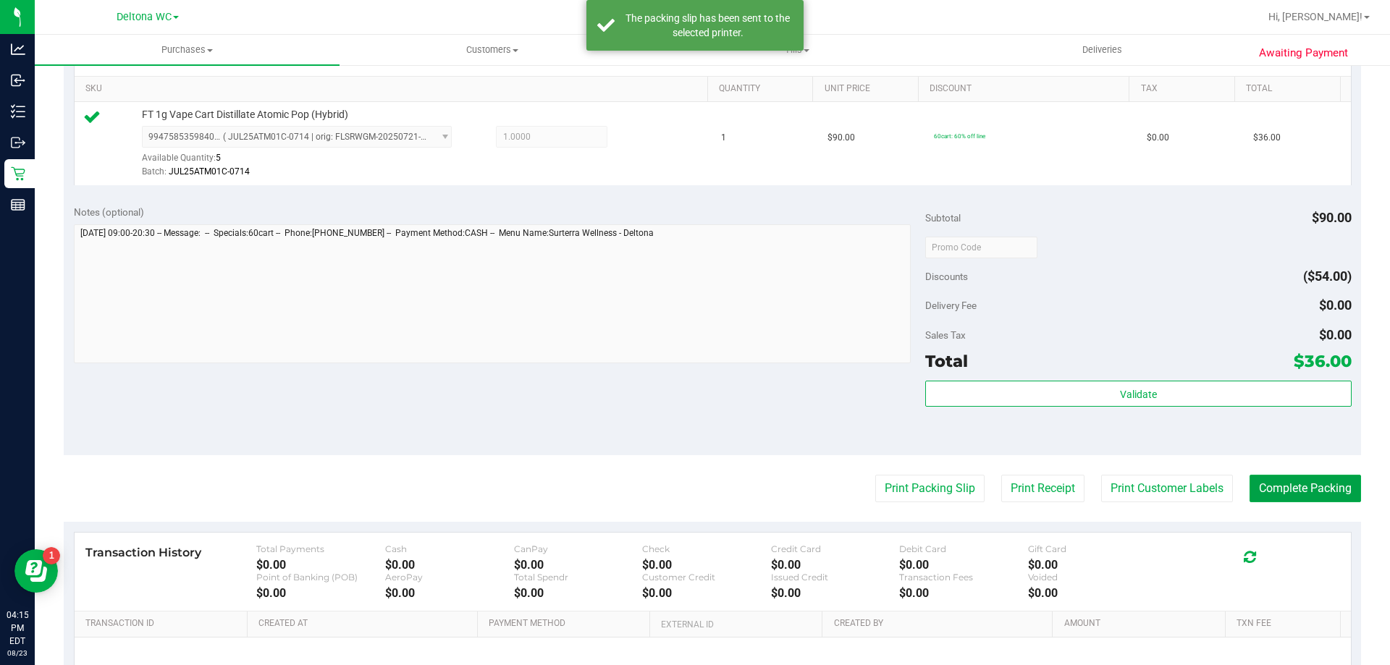
drag, startPoint x: 1298, startPoint y: 484, endPoint x: 1301, endPoint y: 472, distance: 12.1
click at [1299, 474] on purchase-details "Back Edit Purchase Cancel Purchase View Profile # 11835297 BioTrack ID: - Submi…" at bounding box center [712, 254] width 1297 height 1076
click at [1295, 489] on button "Complete Packing" at bounding box center [1304, 489] width 111 height 28
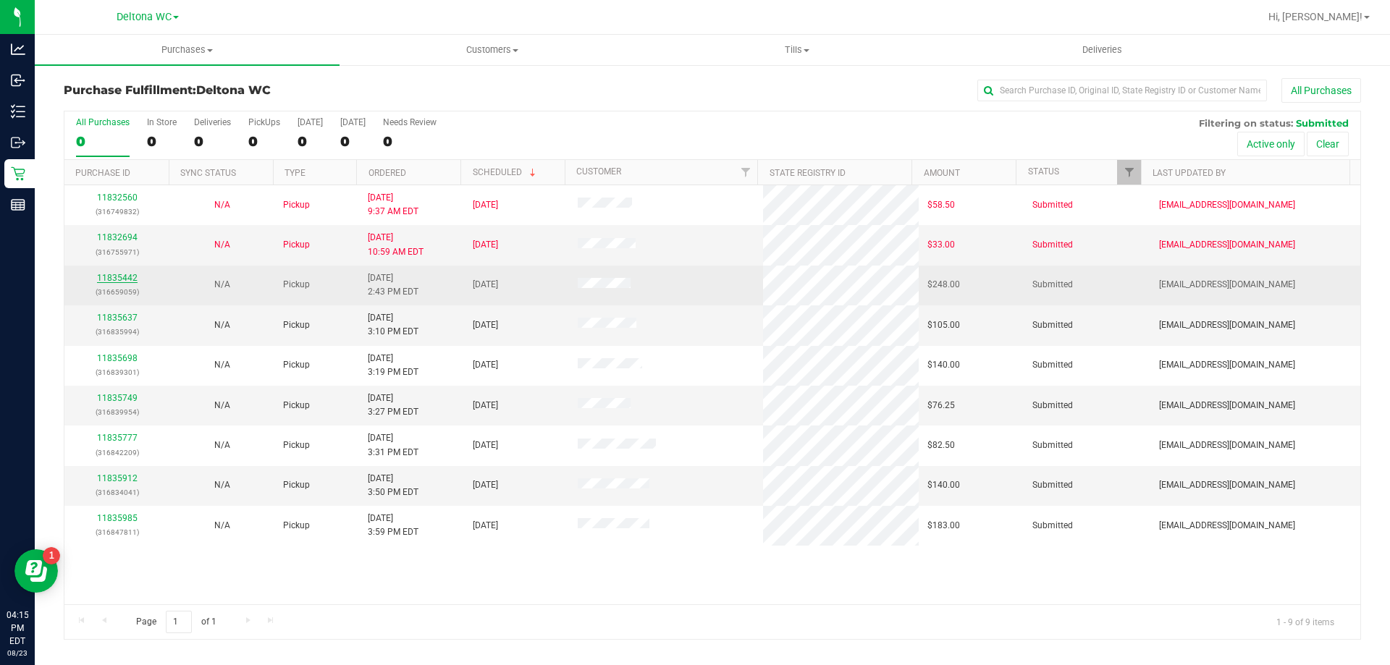
click at [116, 282] on link "11835442" at bounding box center [117, 278] width 41 height 10
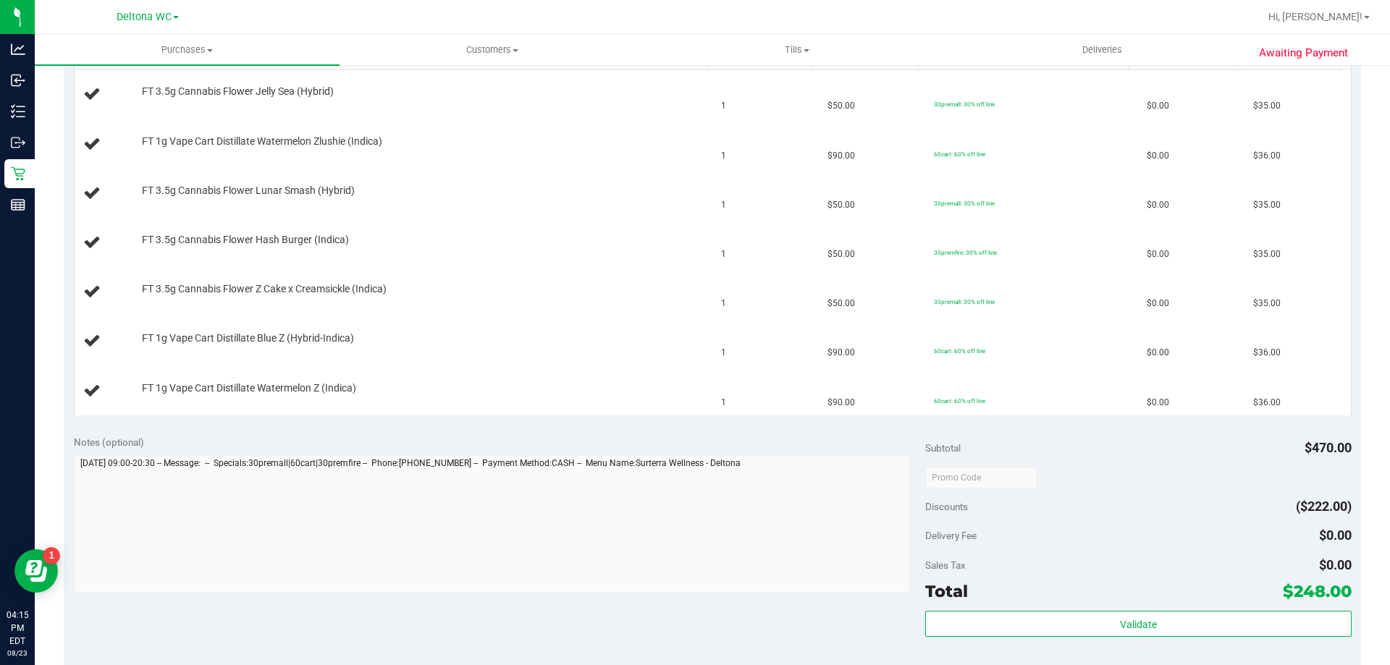
scroll to position [507, 0]
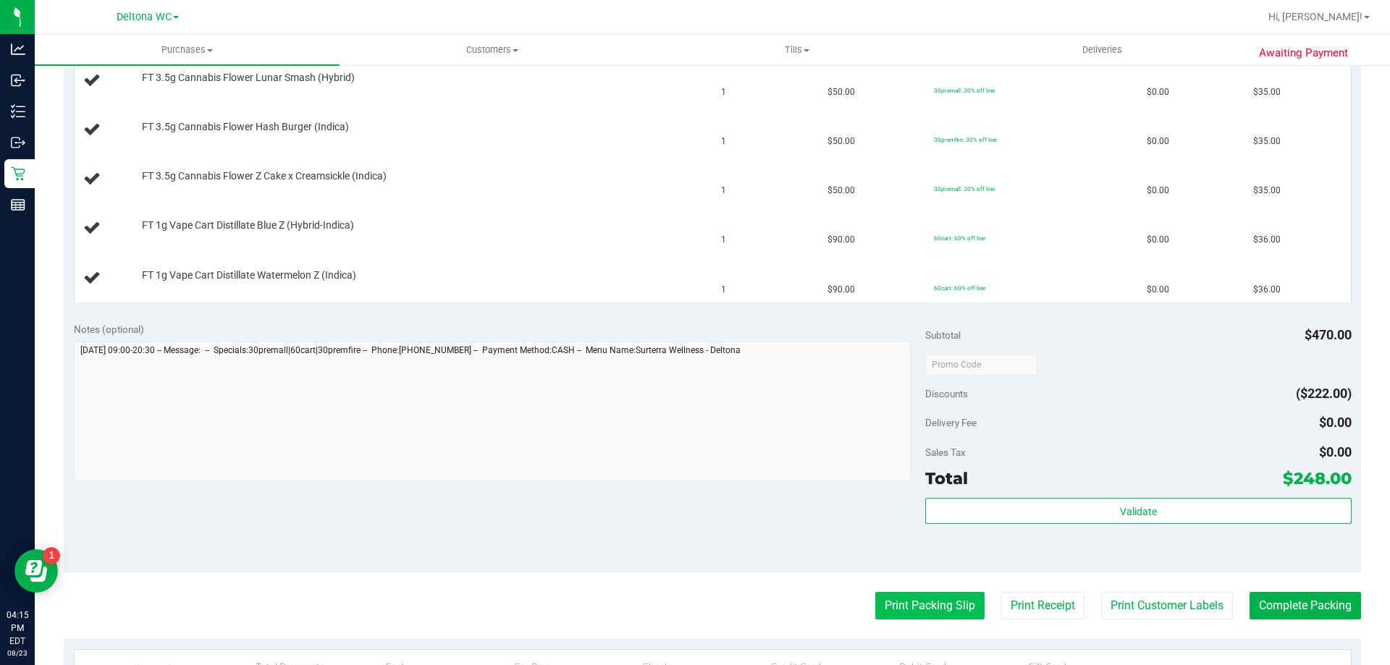
click at [903, 597] on button "Print Packing Slip" at bounding box center [929, 606] width 109 height 28
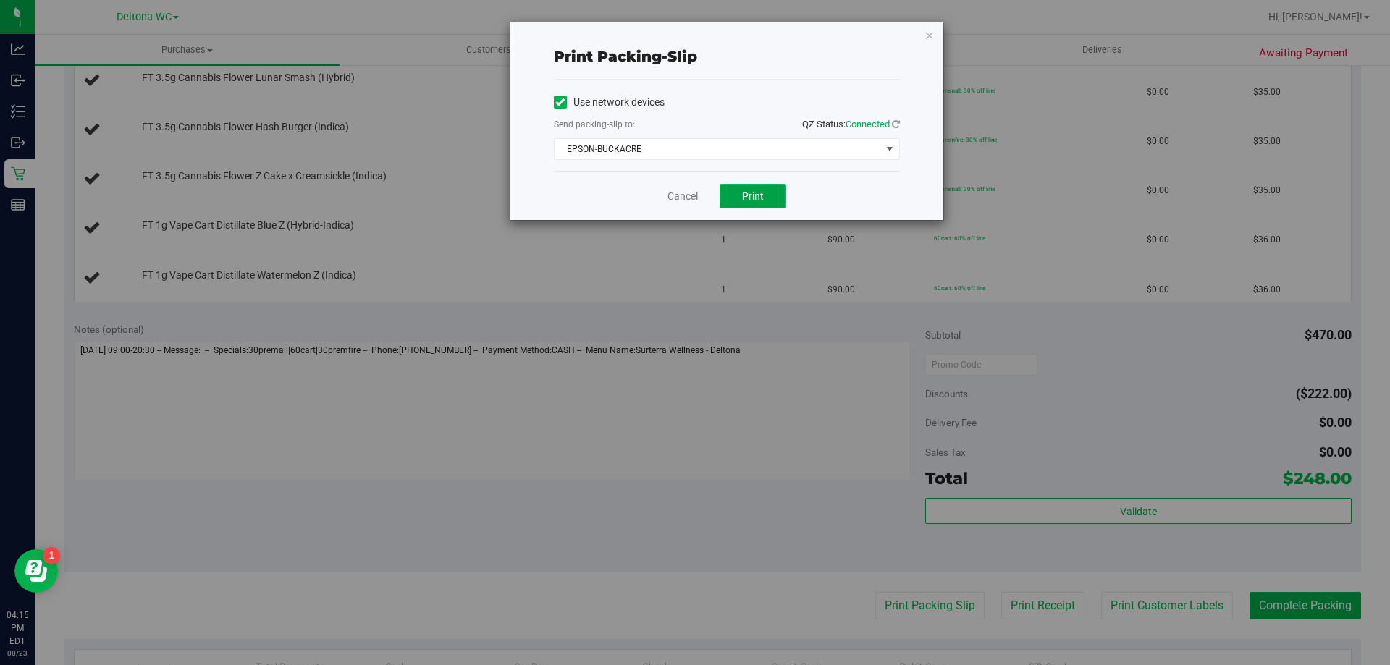
click at [767, 199] on button "Print" at bounding box center [752, 196] width 67 height 25
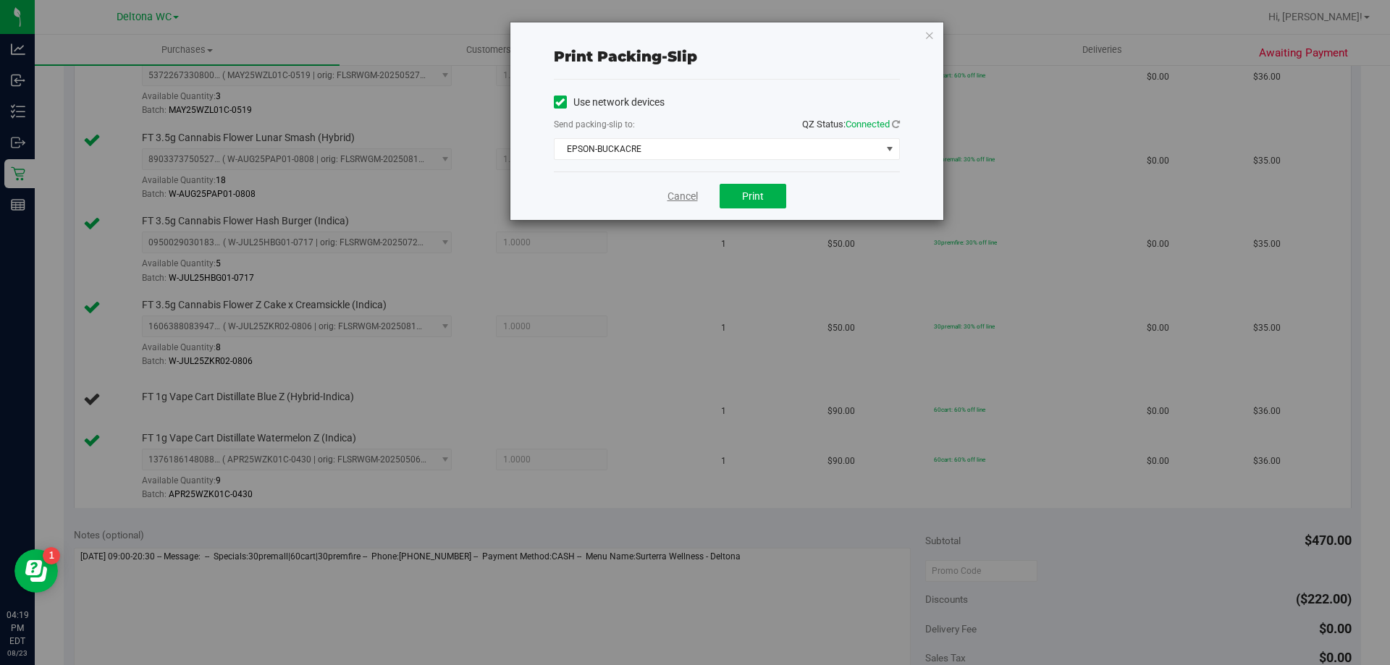
click at [697, 197] on link "Cancel" at bounding box center [682, 196] width 30 height 15
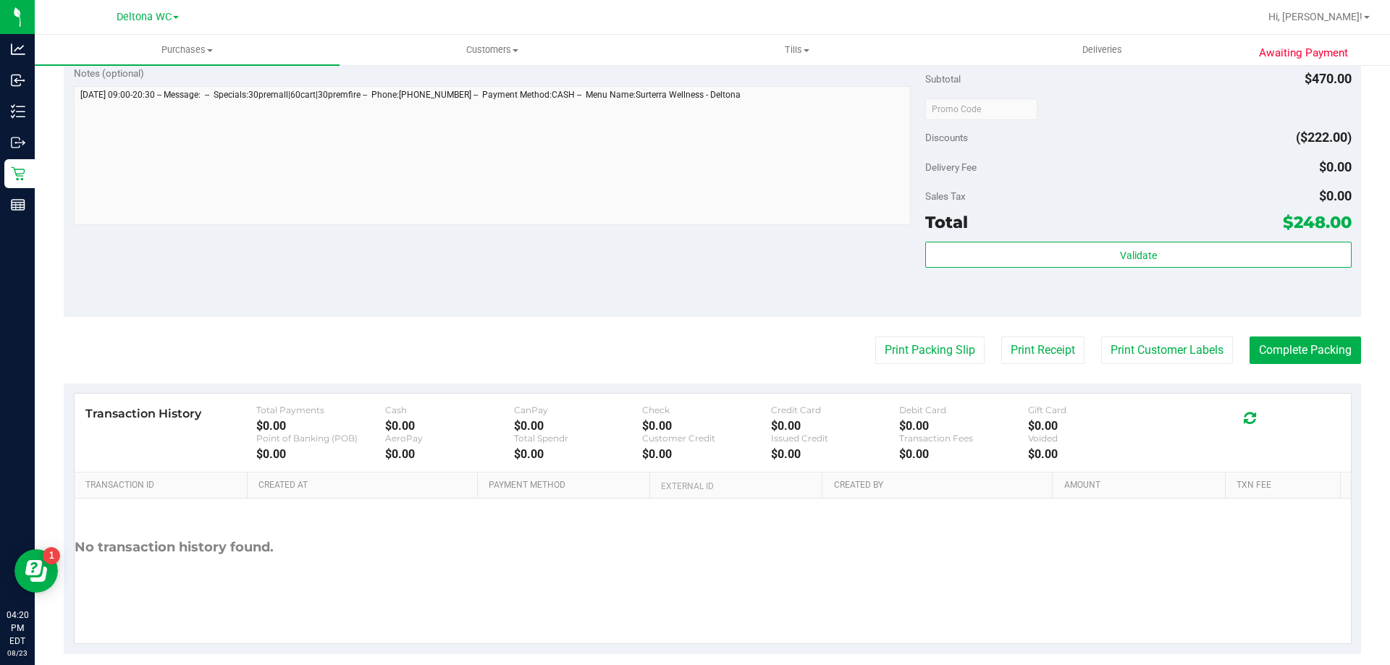
click at [875, 337] on button "Print Packing Slip" at bounding box center [929, 351] width 109 height 28
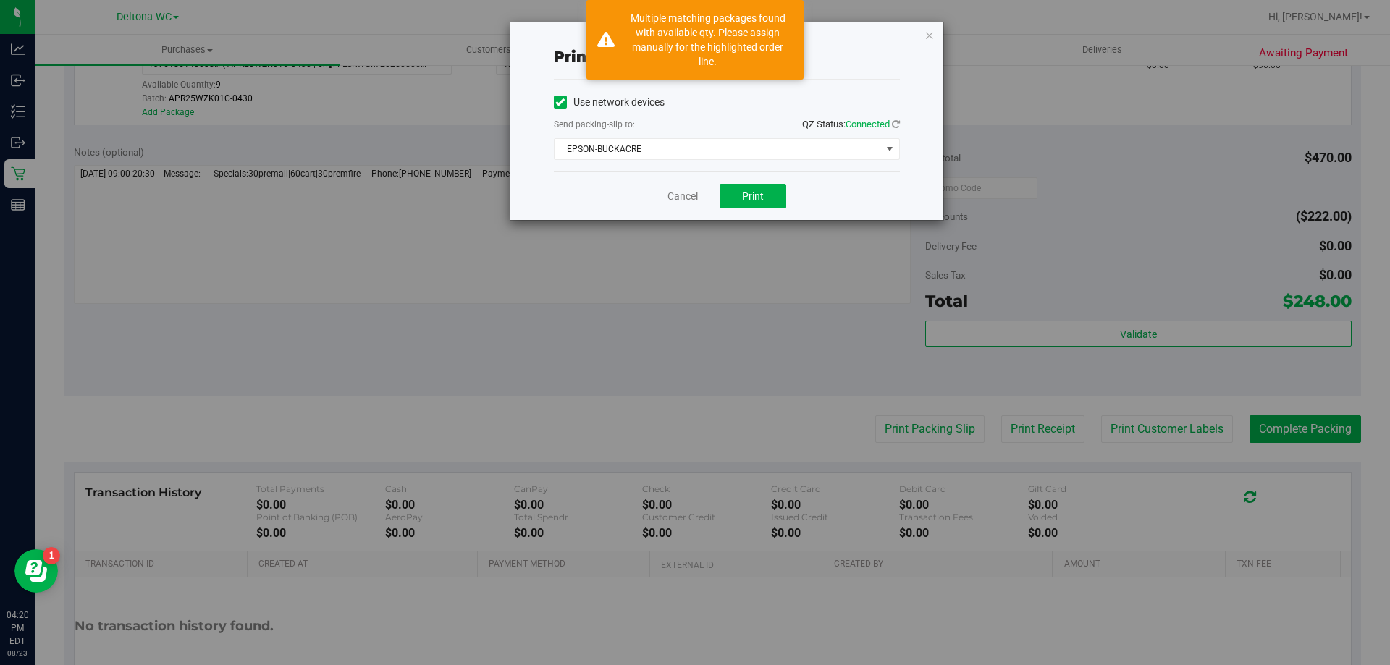
click at [929, 35] on icon "button" at bounding box center [929, 34] width 10 height 17
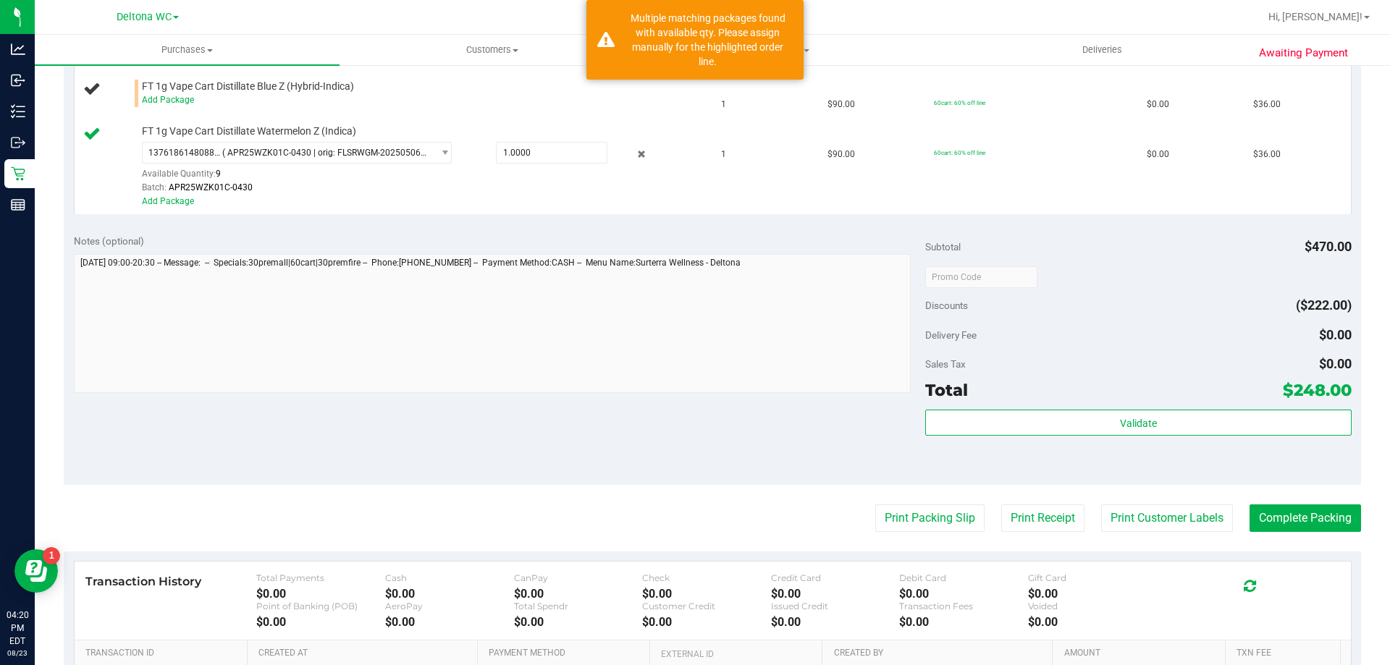
scroll to position [751, 0]
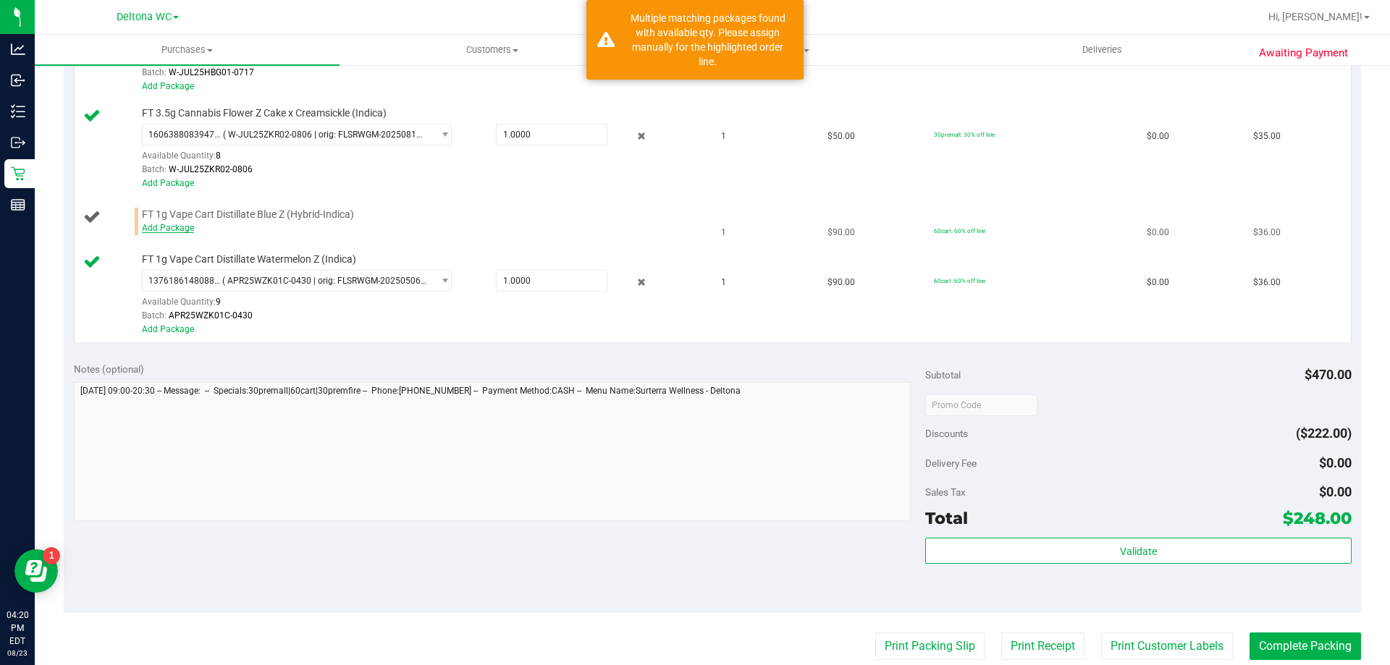
click at [166, 230] on link "Add Package" at bounding box center [168, 228] width 52 height 10
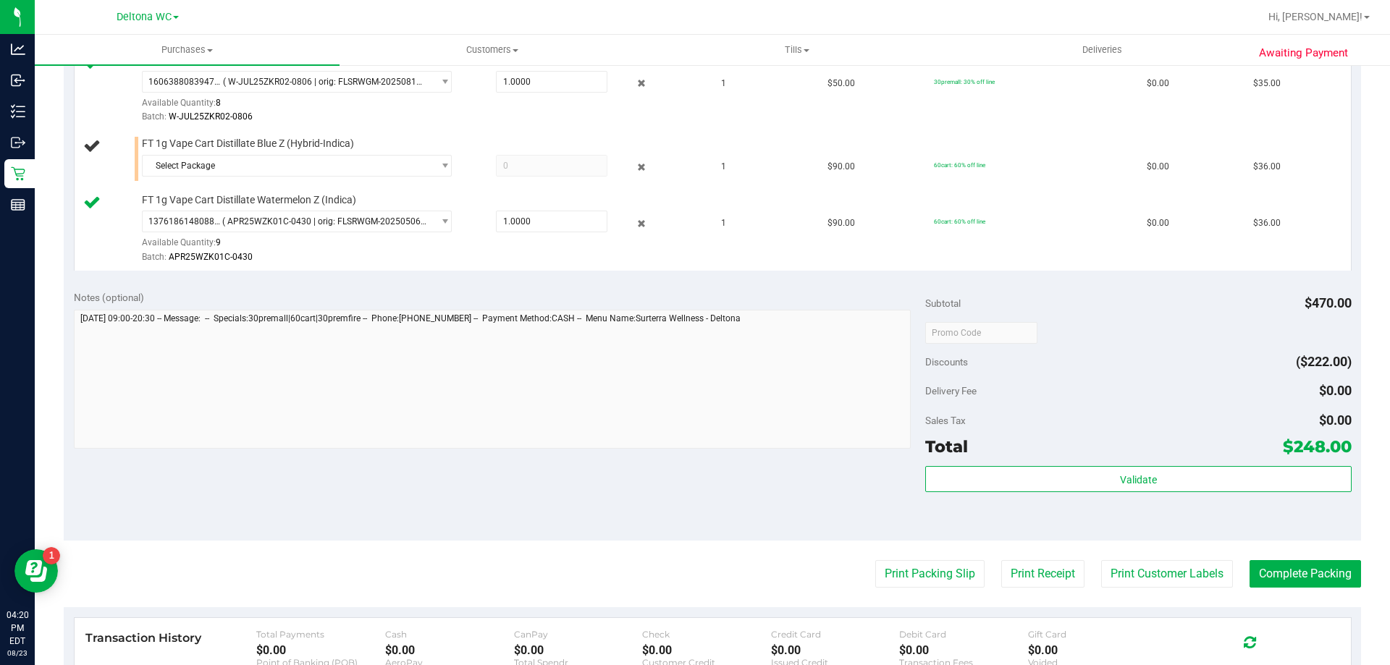
click at [181, 250] on div "Batch: APR25WZK01C-0430" at bounding box center [421, 257] width 559 height 14
click at [381, 166] on span "Select Package" at bounding box center [288, 166] width 290 height 20
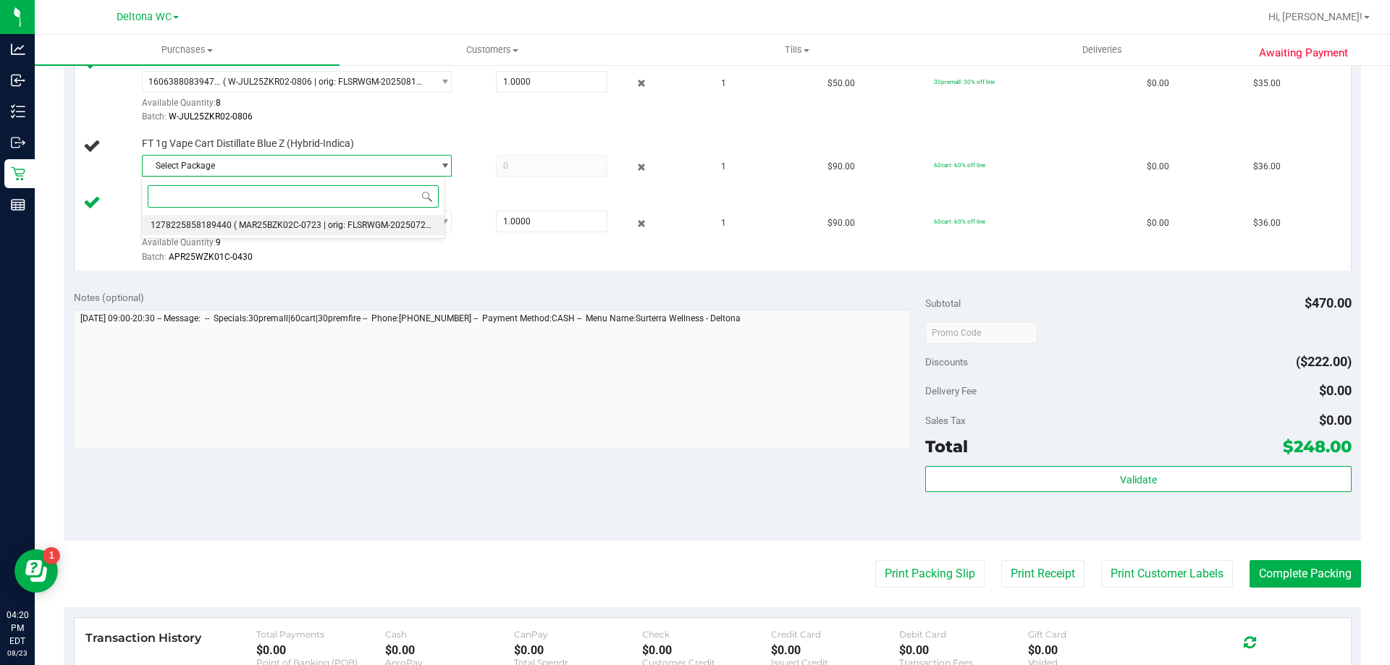
click at [269, 230] on span "( MAR25BZK02C-0723 | orig: FLSRWGM-20250729-1983 )" at bounding box center [346, 225] width 224 height 10
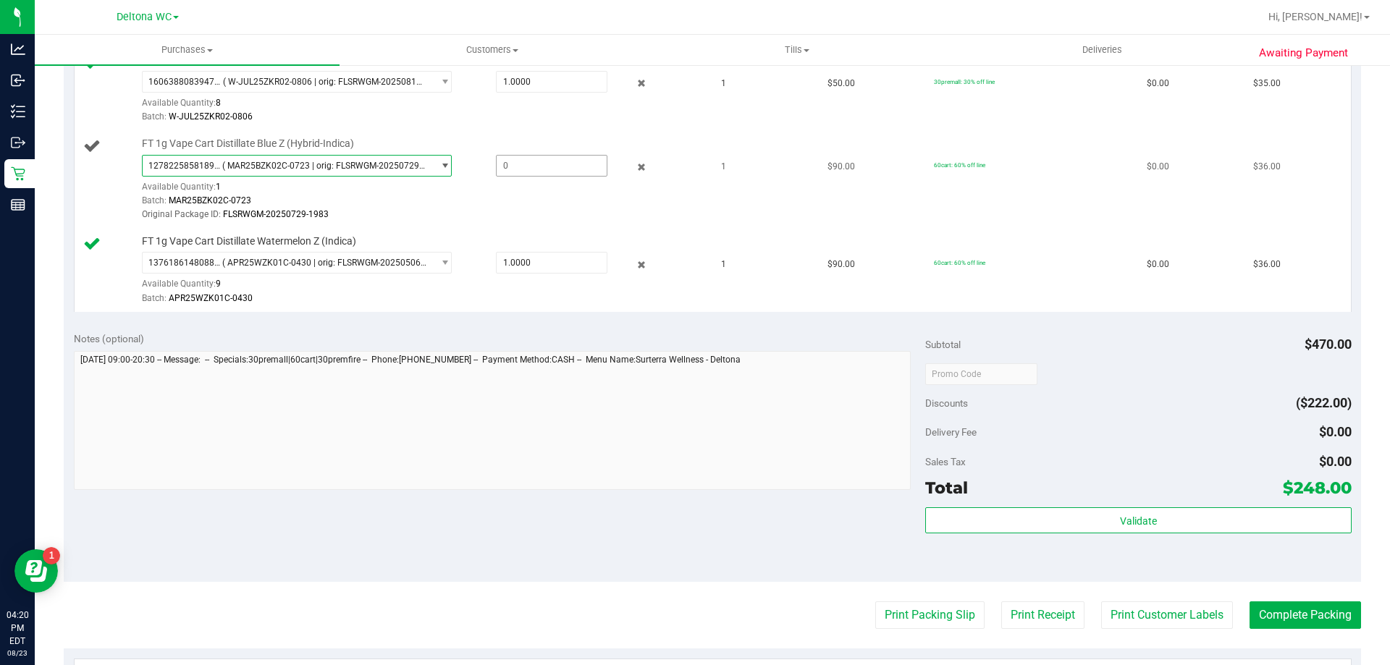
click at [545, 166] on span at bounding box center [551, 166] width 111 height 22
type input "1"
type input "1.0000"
click at [620, 213] on div "Original Package ID: FLSRWGM-20250729-1983" at bounding box center [421, 215] width 559 height 14
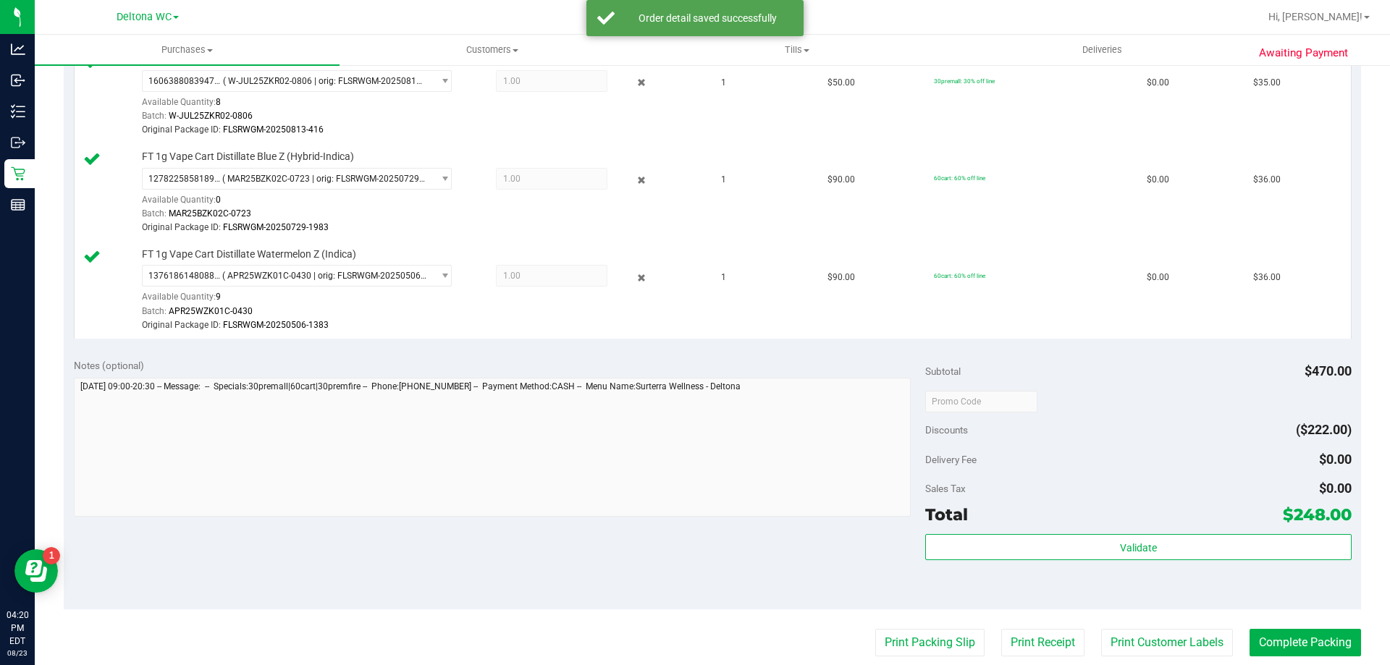
scroll to position [1041, 0]
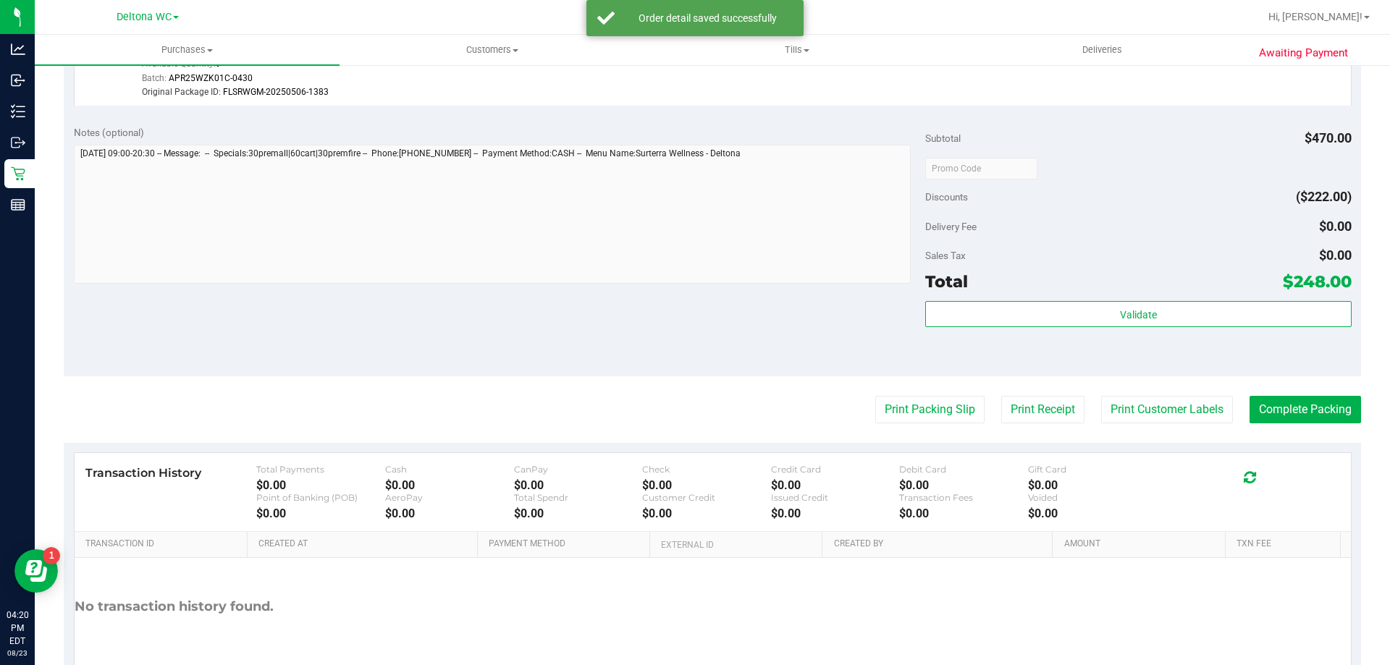
click at [1046, 300] on div "Subtotal $470.00 Discounts ($222.00) Delivery Fee $0.00 Sales Tax $0.00 Total $…" at bounding box center [1138, 245] width 426 height 241
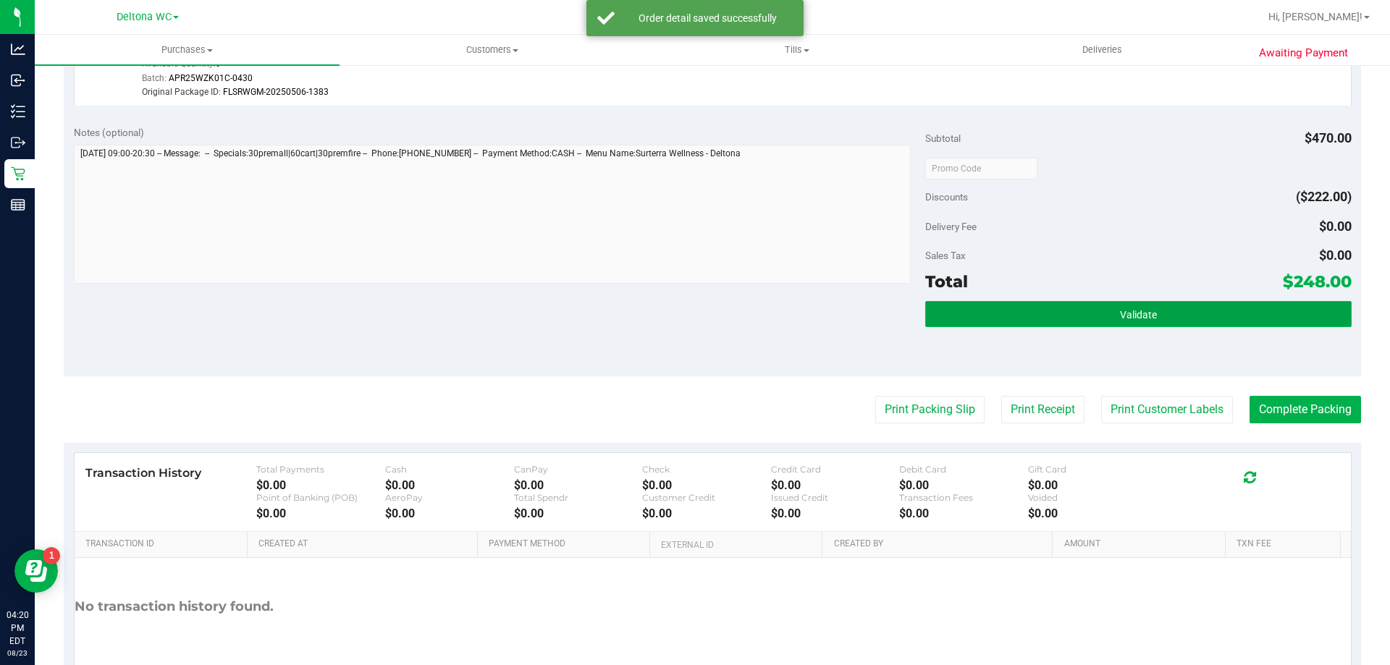
click at [1047, 307] on button "Validate" at bounding box center [1138, 314] width 426 height 26
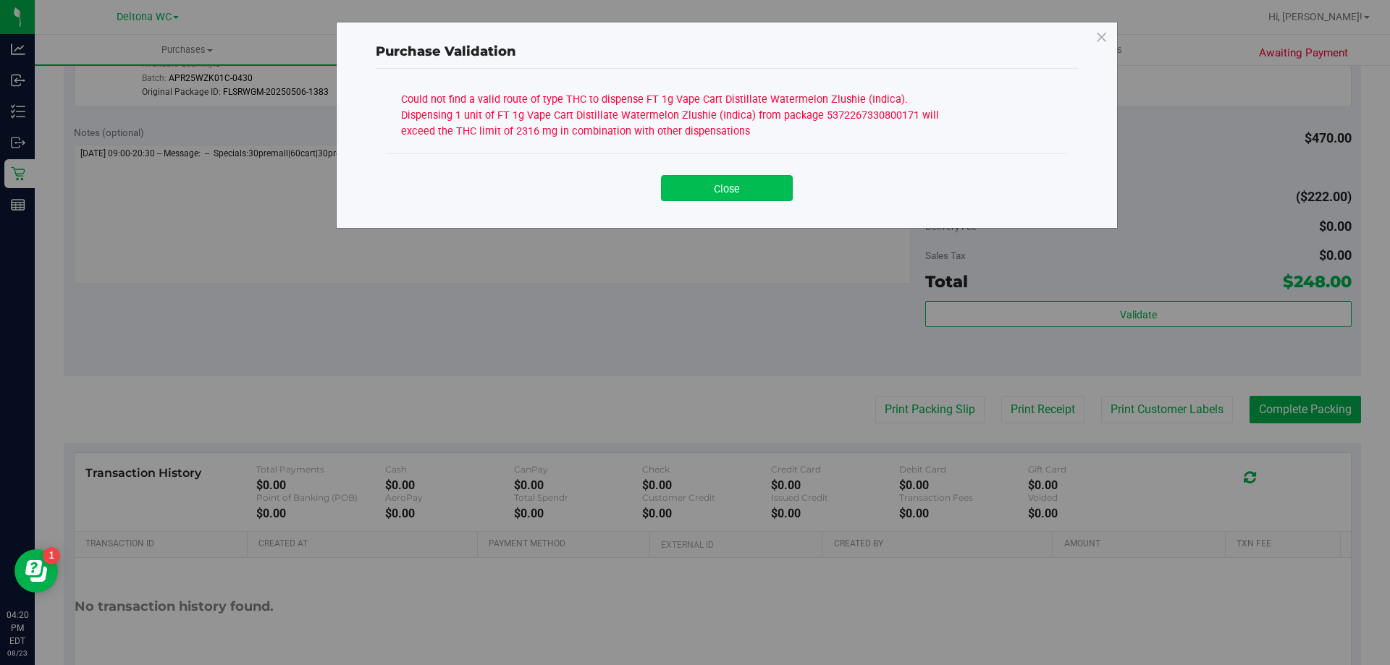
click at [724, 193] on button "Close" at bounding box center [727, 188] width 132 height 26
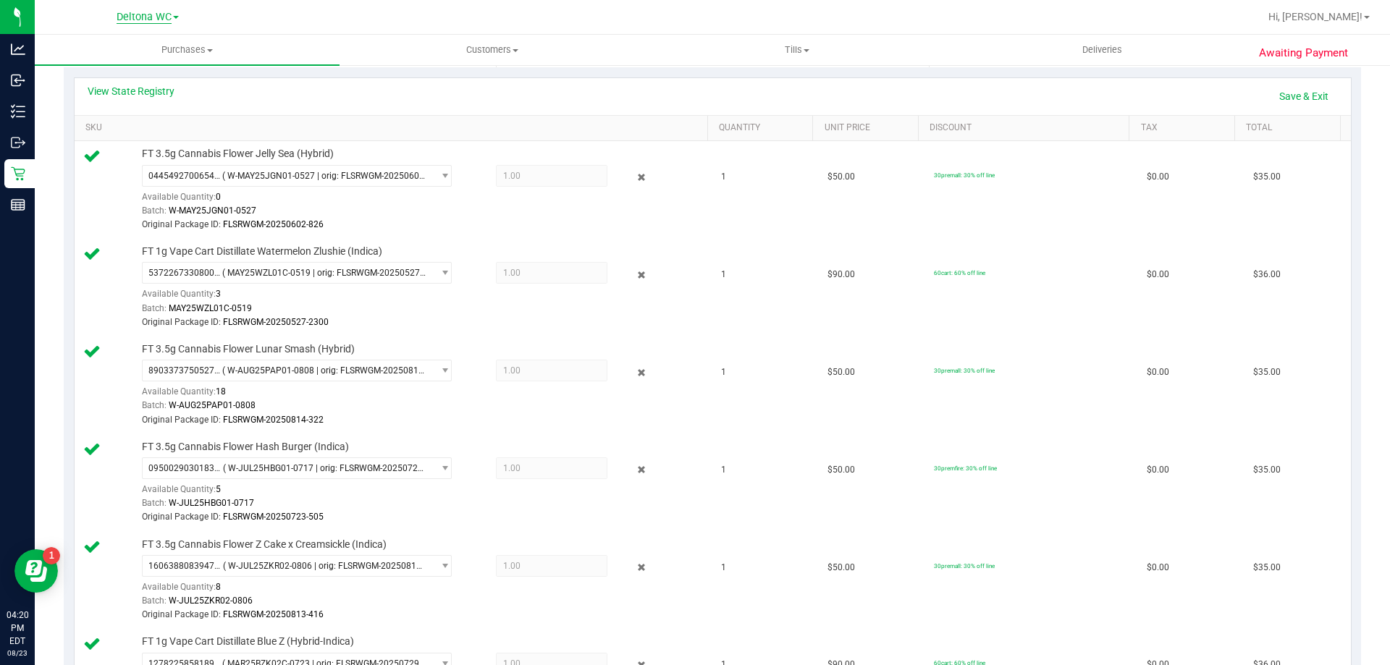
scroll to position [317, 0]
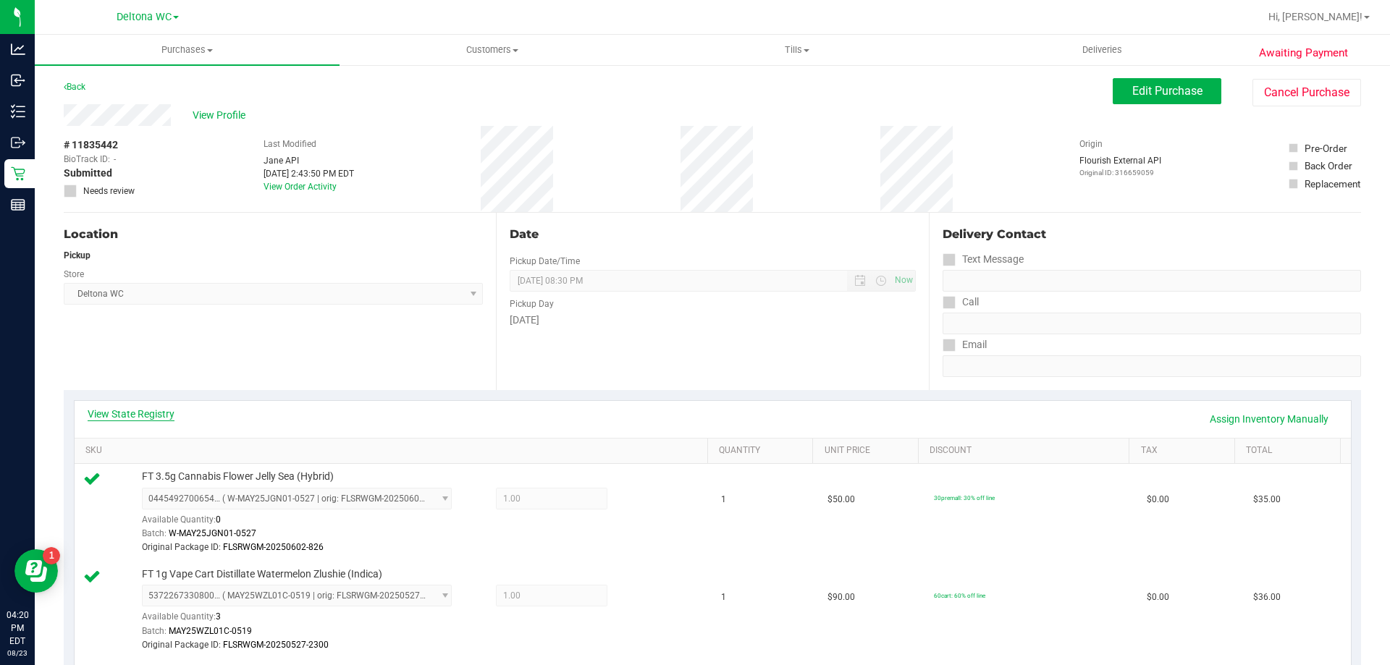
click at [164, 410] on link "View State Registry" at bounding box center [131, 414] width 87 height 14
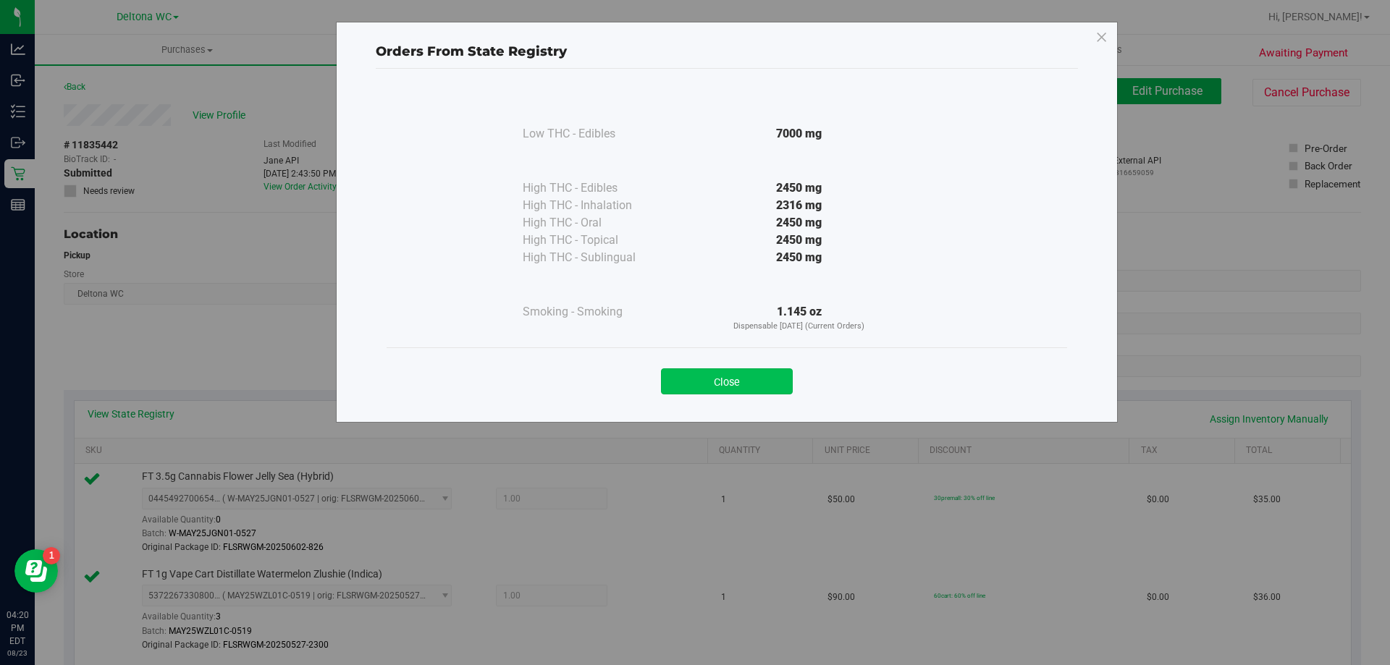
click at [715, 386] on button "Close" at bounding box center [727, 381] width 132 height 26
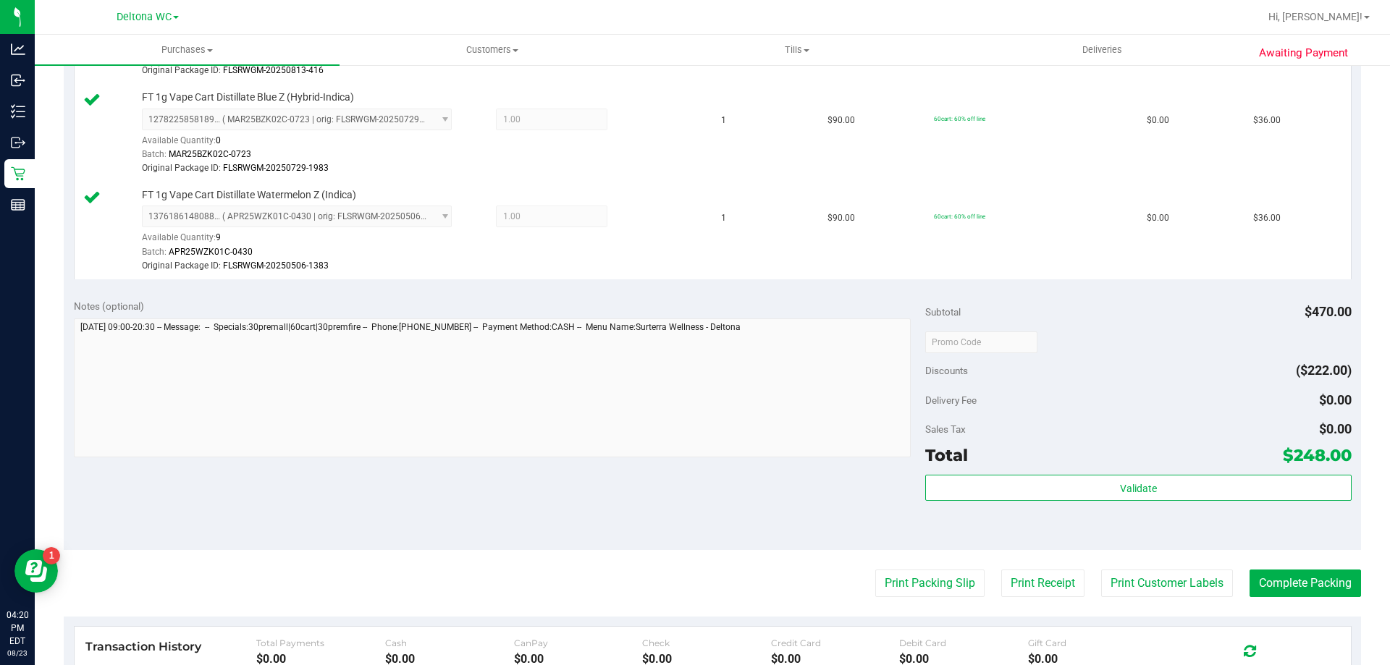
scroll to position [869, 0]
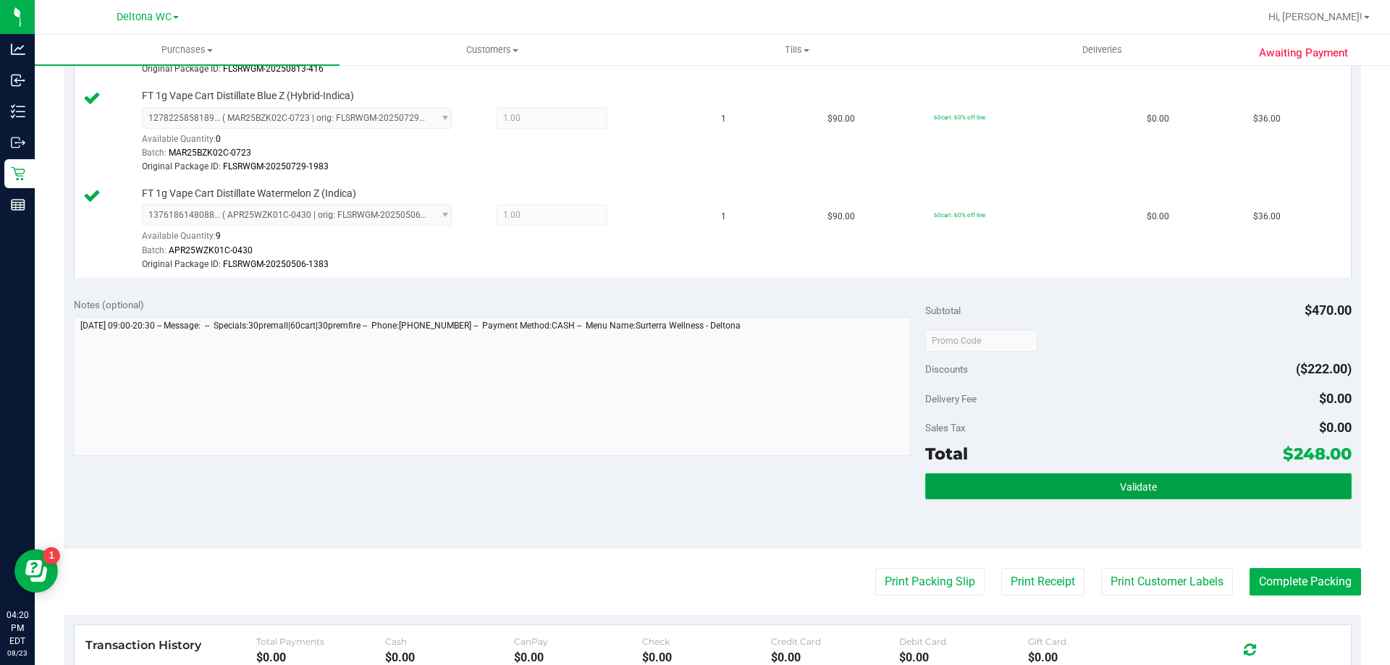
click at [1170, 487] on button "Validate" at bounding box center [1138, 486] width 426 height 26
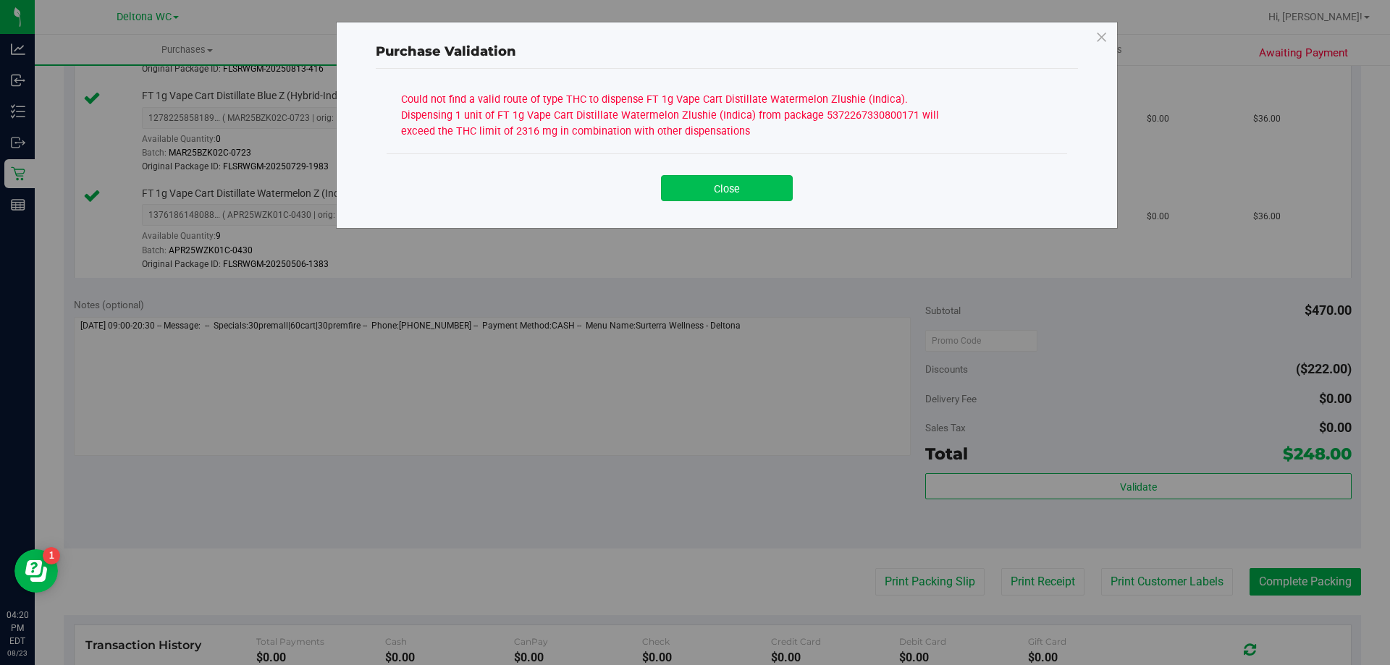
click at [761, 190] on button "Close" at bounding box center [727, 188] width 132 height 26
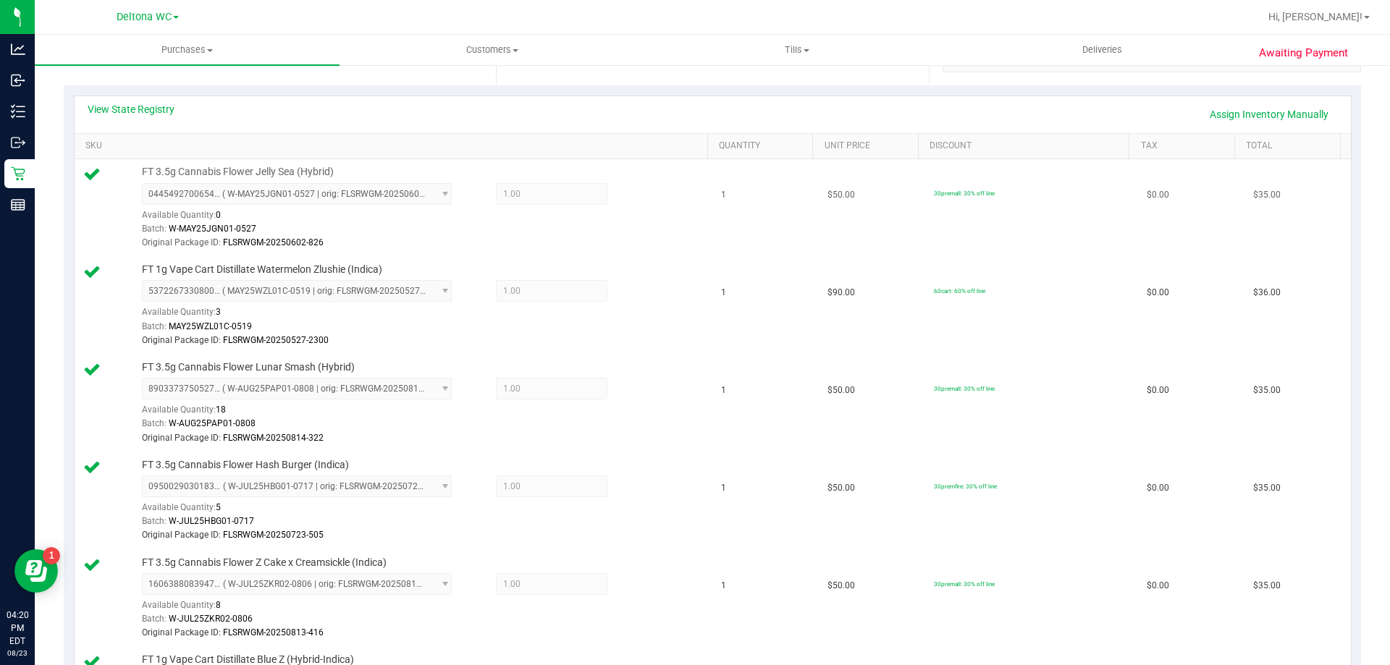
scroll to position [290, 0]
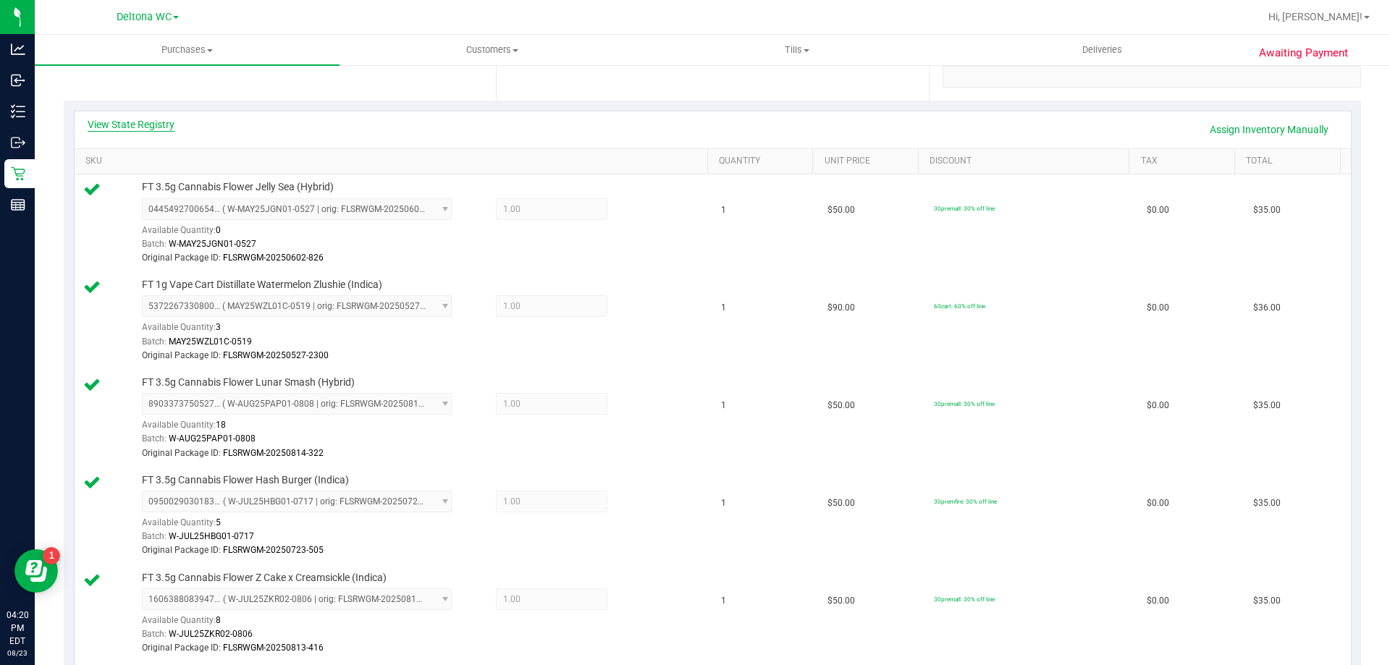
click at [127, 124] on link "View State Registry" at bounding box center [131, 124] width 87 height 14
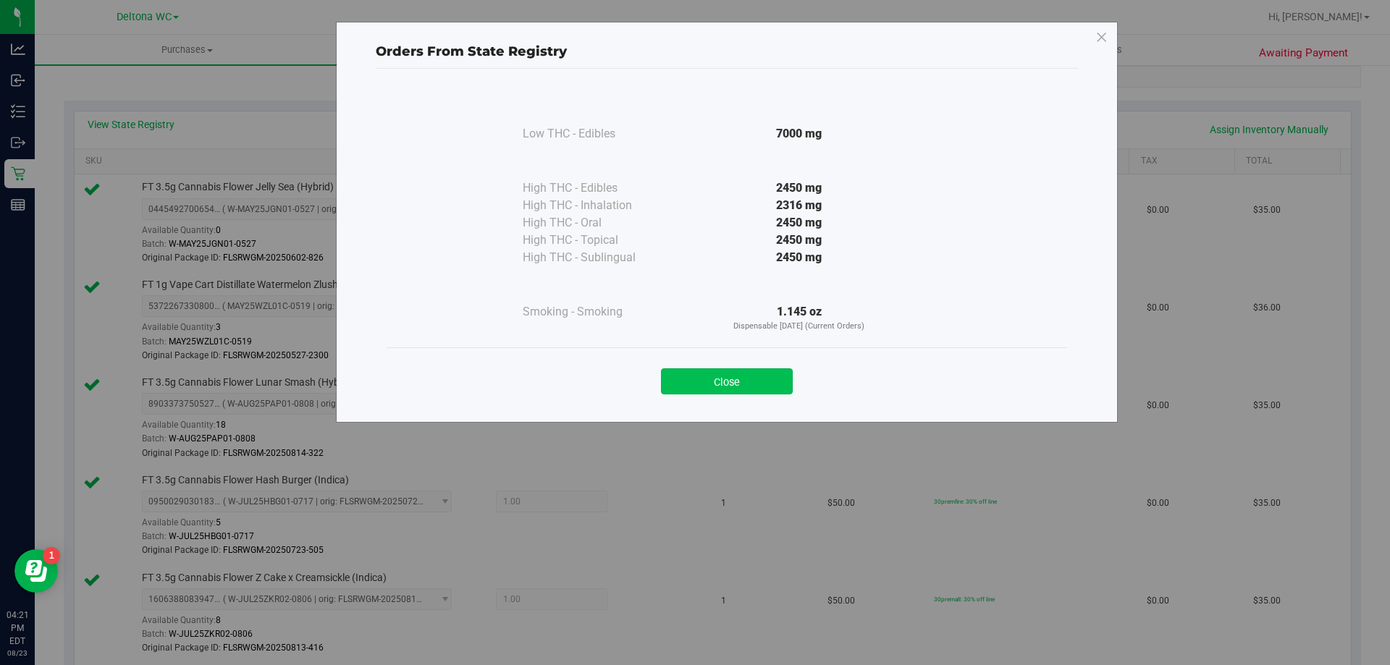
click at [683, 379] on button "Close" at bounding box center [727, 381] width 132 height 26
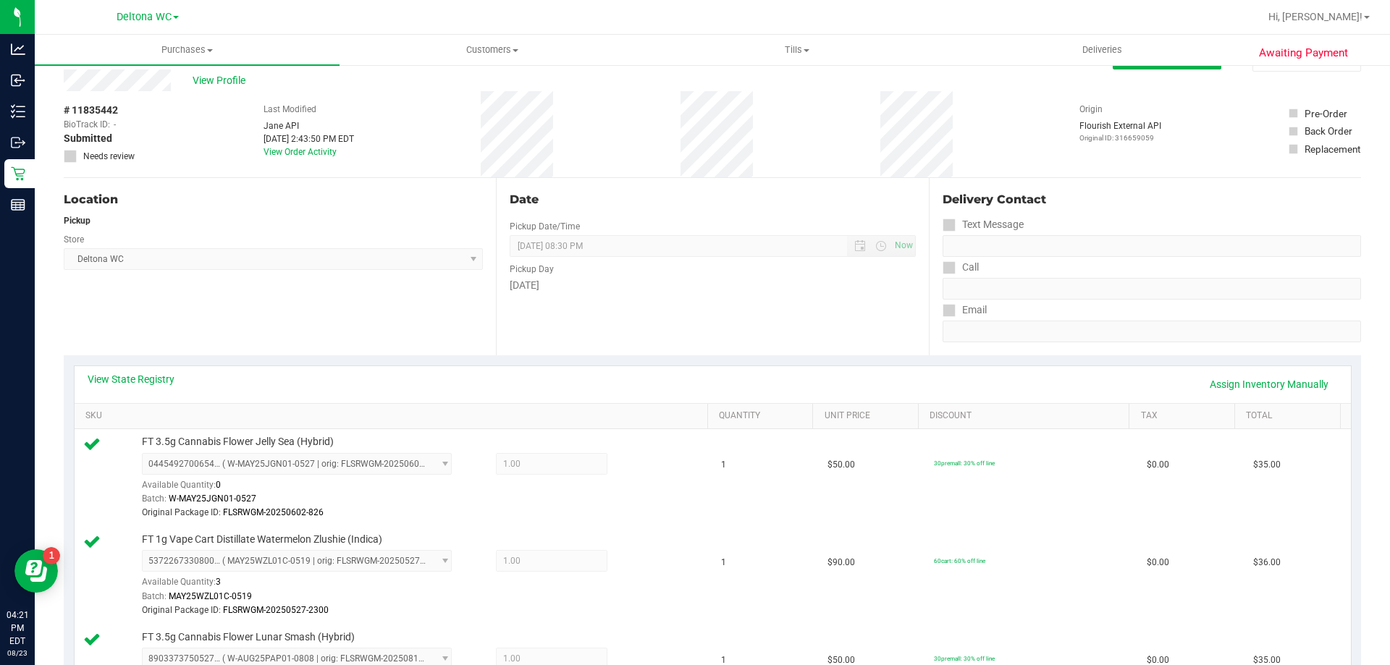
scroll to position [0, 0]
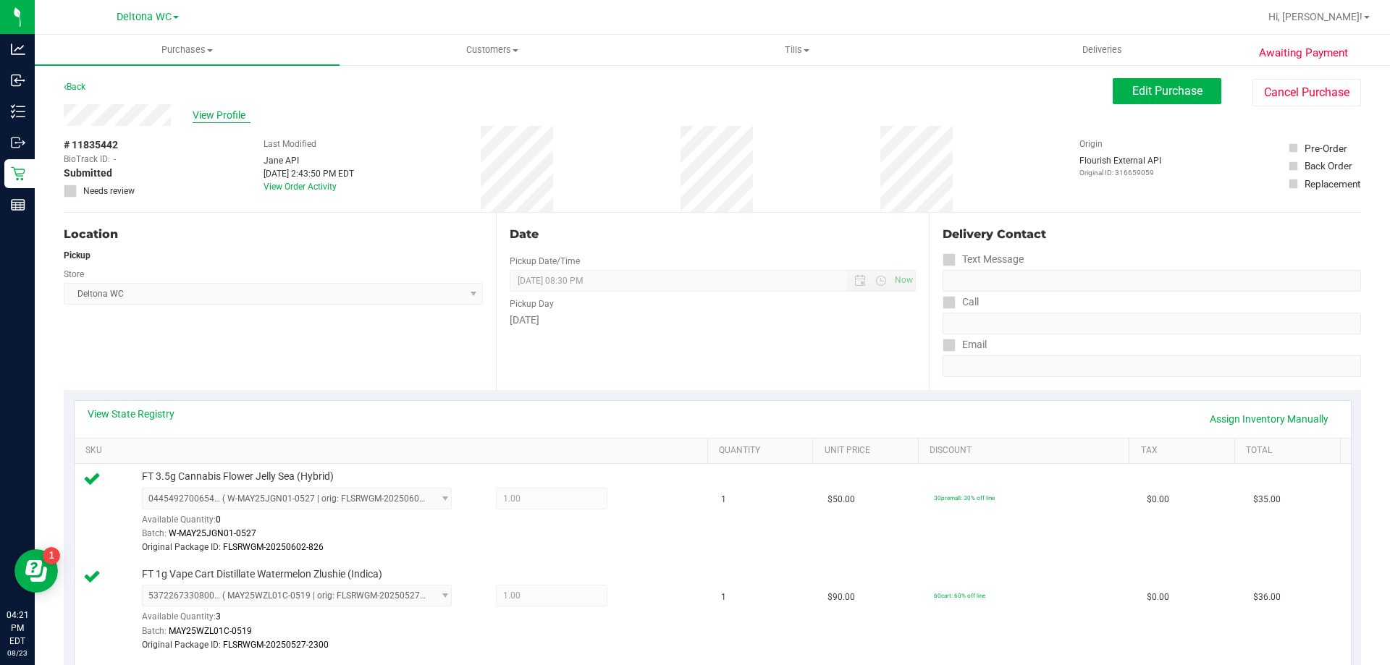
click at [211, 117] on span "View Profile" at bounding box center [222, 115] width 58 height 15
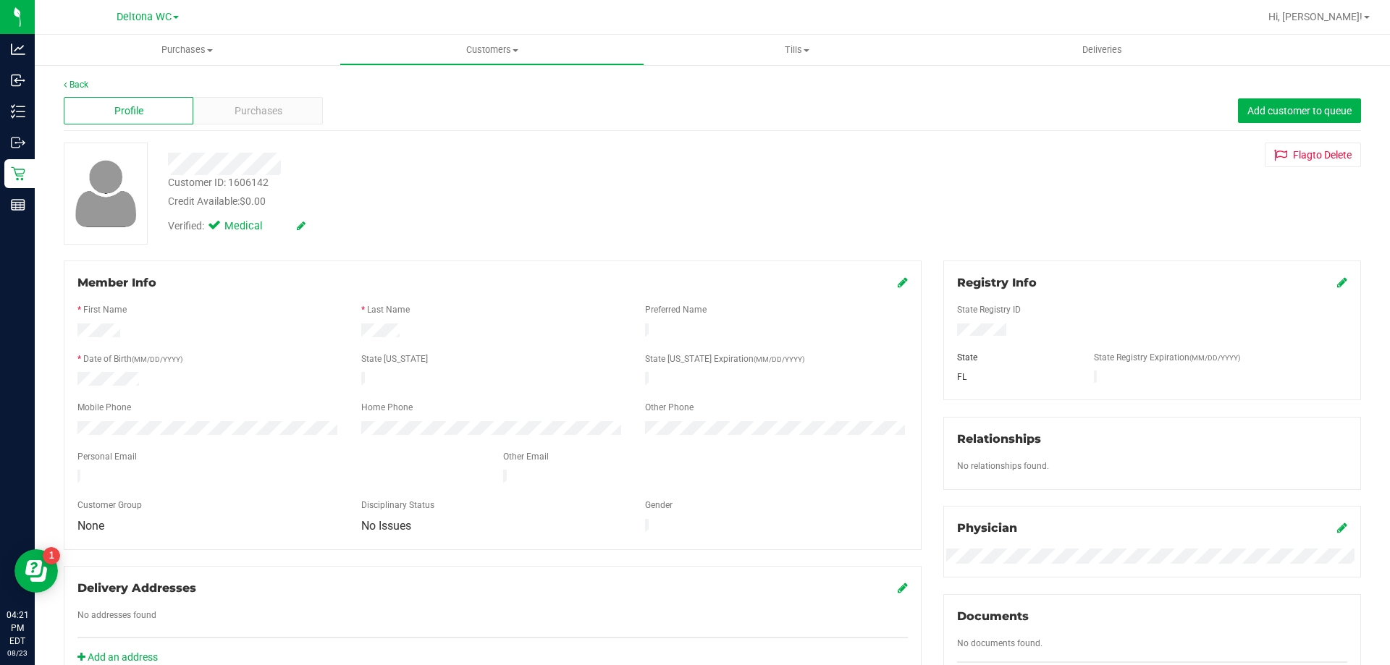
click at [246, 182] on div "Customer ID: 1606142" at bounding box center [218, 182] width 101 height 15
click at [286, 142] on div "Back Profile Purchases Add customer to queue Customer ID: 1606142 Credit Availa…" at bounding box center [712, 539] width 1297 height 923
click at [260, 177] on div "Customer ID: 1606142" at bounding box center [218, 182] width 101 height 15
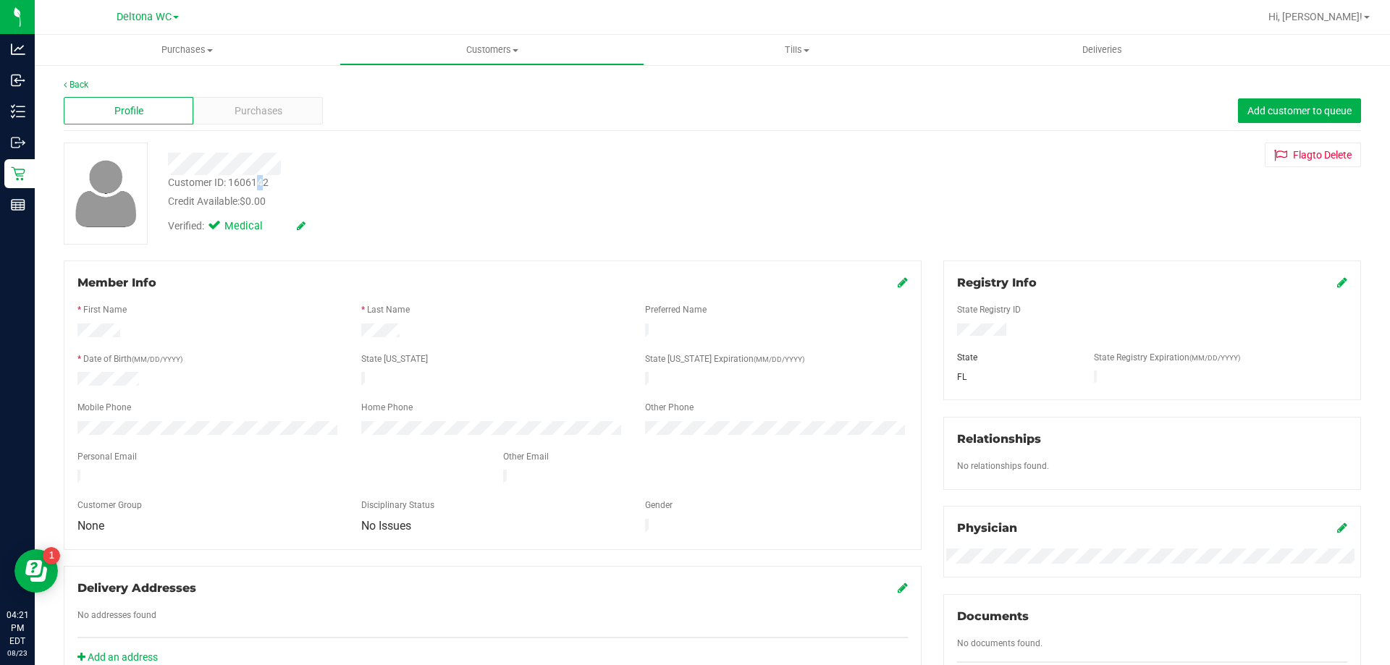
click at [260, 177] on div "Customer ID: 1606142" at bounding box center [218, 182] width 101 height 15
click at [256, 183] on div "Customer ID: 1606142" at bounding box center [218, 182] width 101 height 15
click at [256, 182] on div "Customer ID: 1606142" at bounding box center [218, 182] width 101 height 15
click at [247, 188] on div "Customer ID: 1606142" at bounding box center [218, 182] width 101 height 15
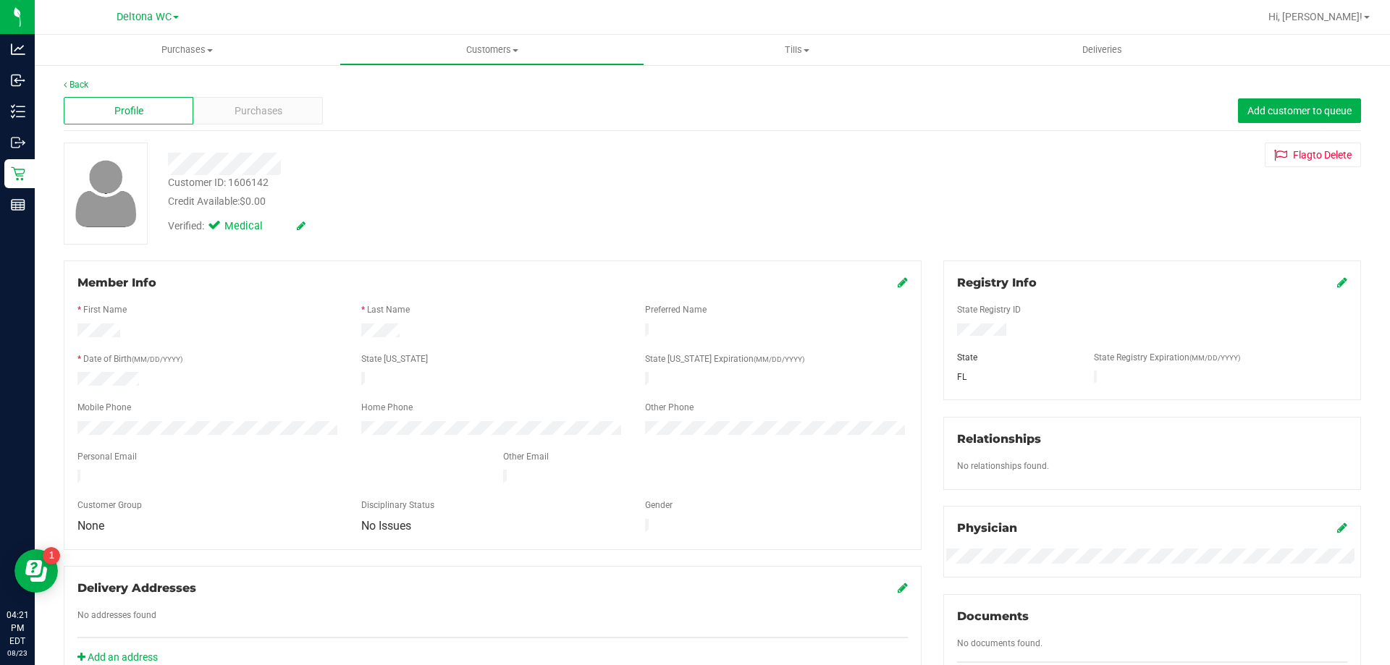
click at [242, 181] on div "Customer ID: 1606142" at bounding box center [218, 182] width 101 height 15
click at [242, 182] on div "Customer ID: 1606142" at bounding box center [218, 182] width 101 height 15
drag, startPoint x: 284, startPoint y: 145, endPoint x: 263, endPoint y: 180, distance: 40.6
click at [282, 151] on div at bounding box center [486, 159] width 659 height 33
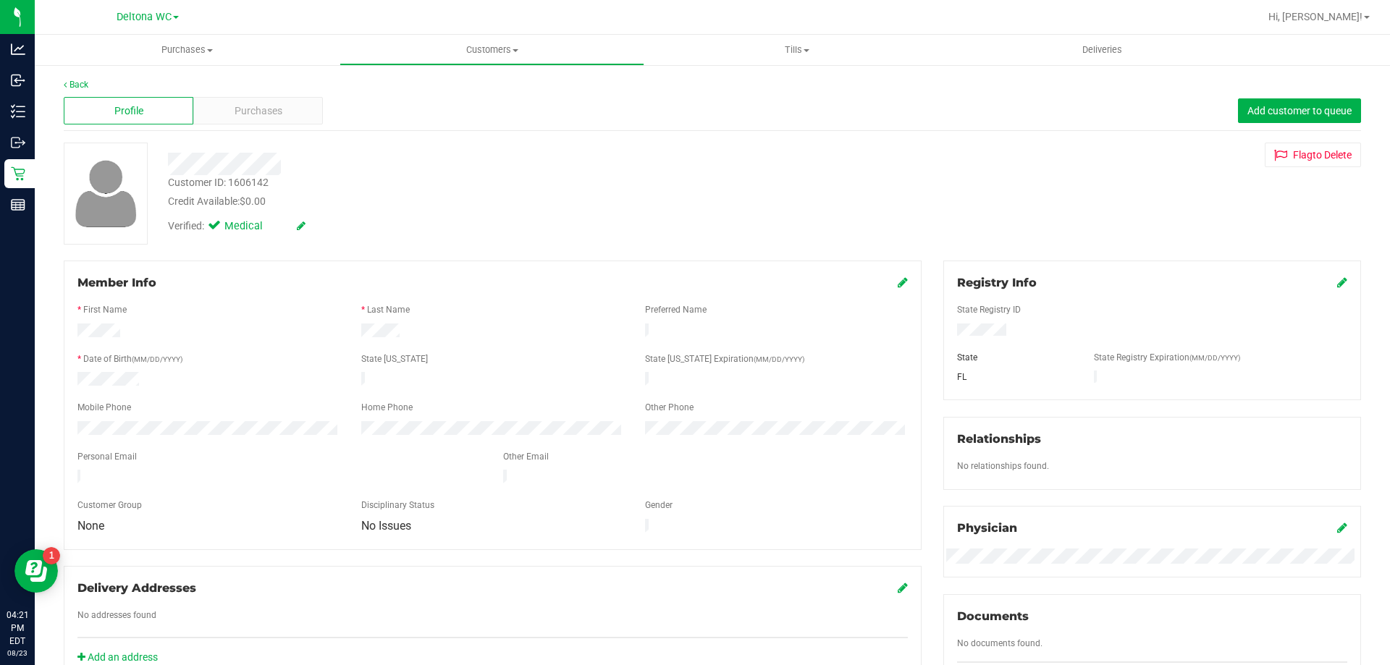
click at [263, 181] on div "Customer ID: 1606142" at bounding box center [218, 182] width 101 height 15
click at [263, 180] on div "Customer ID: 1606142" at bounding box center [218, 182] width 101 height 15
copy div "1606142"
drag, startPoint x: 517, startPoint y: 127, endPoint x: 529, endPoint y: 111, distance: 20.7
click at [524, 117] on div "Profile Purchases Add customer to queue" at bounding box center [712, 111] width 1297 height 40
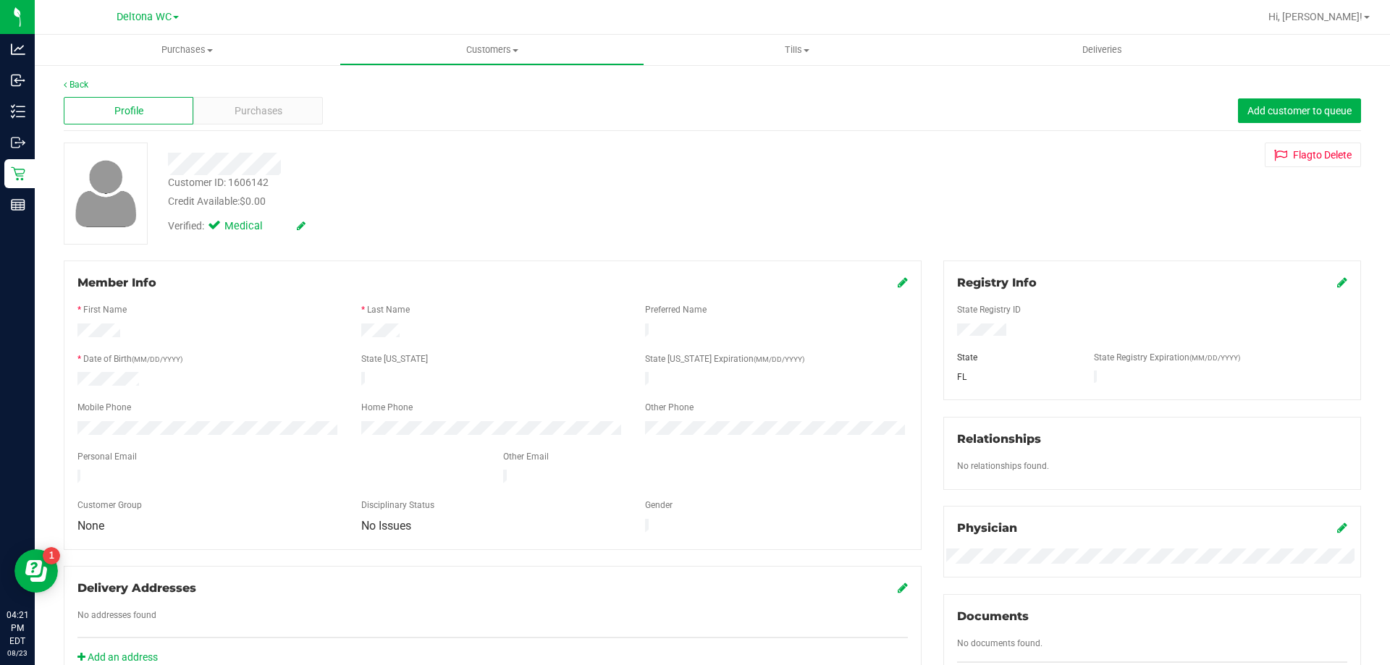
click at [231, 358] on div "* Date of Birth (MM/DD/YYYY)" at bounding box center [209, 361] width 284 height 17
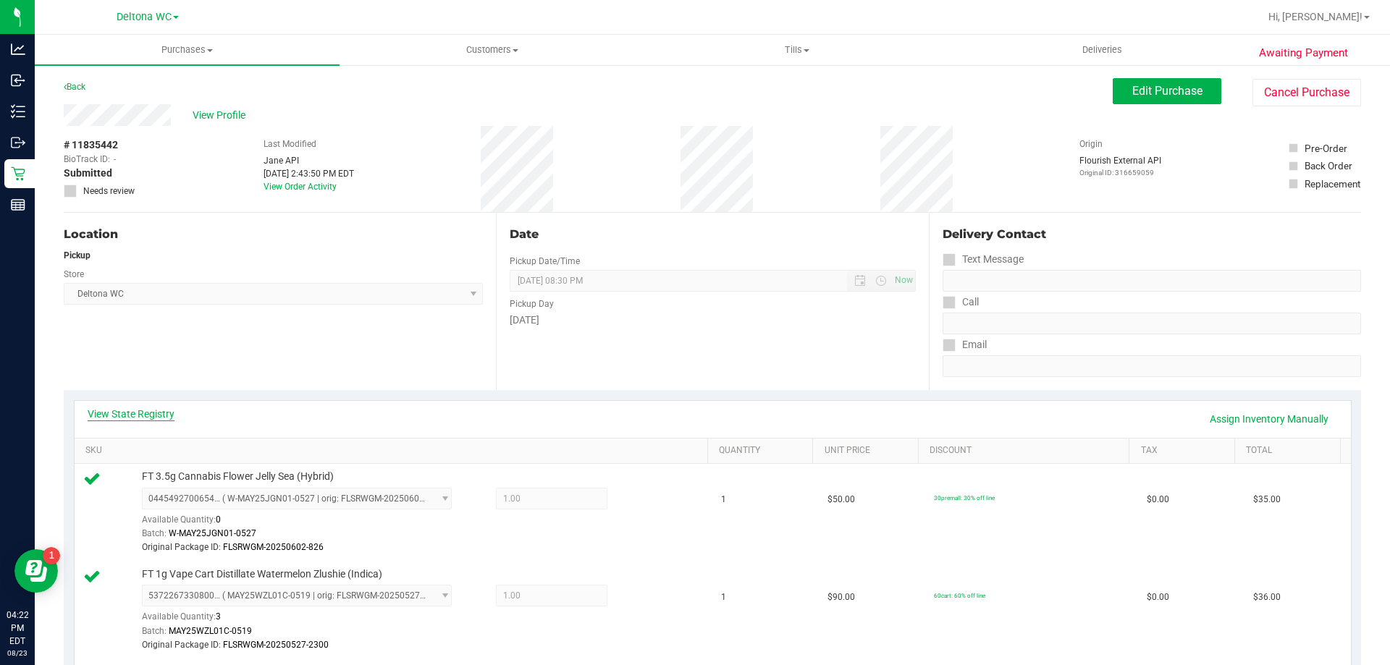
click at [135, 409] on link "View State Registry" at bounding box center [131, 414] width 87 height 14
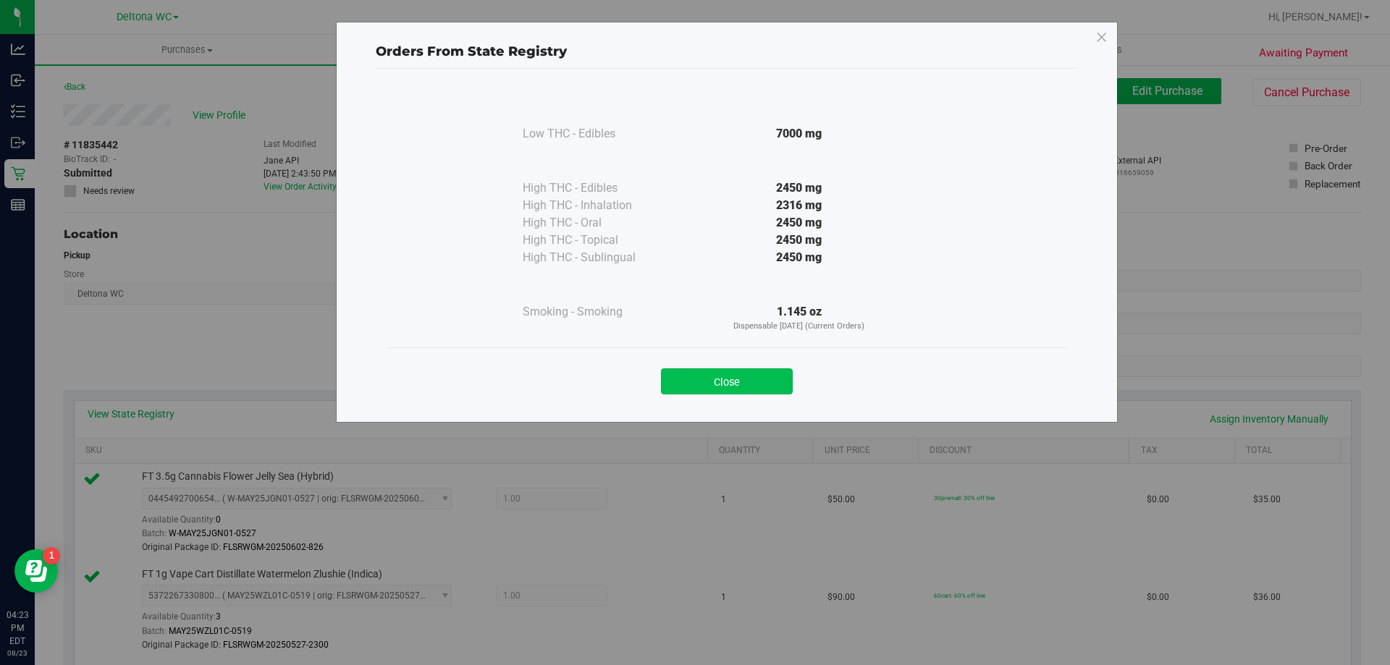
click at [755, 379] on button "Close" at bounding box center [727, 381] width 132 height 26
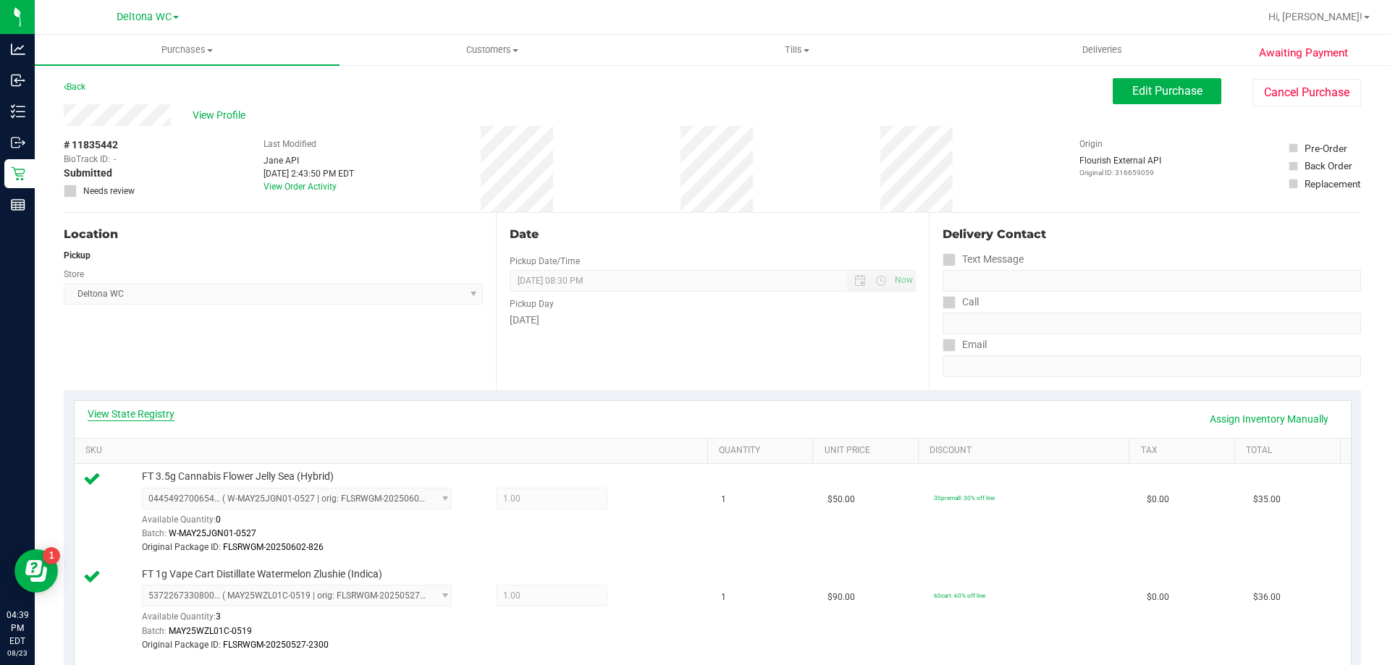
click at [132, 414] on link "View State Registry" at bounding box center [131, 414] width 87 height 14
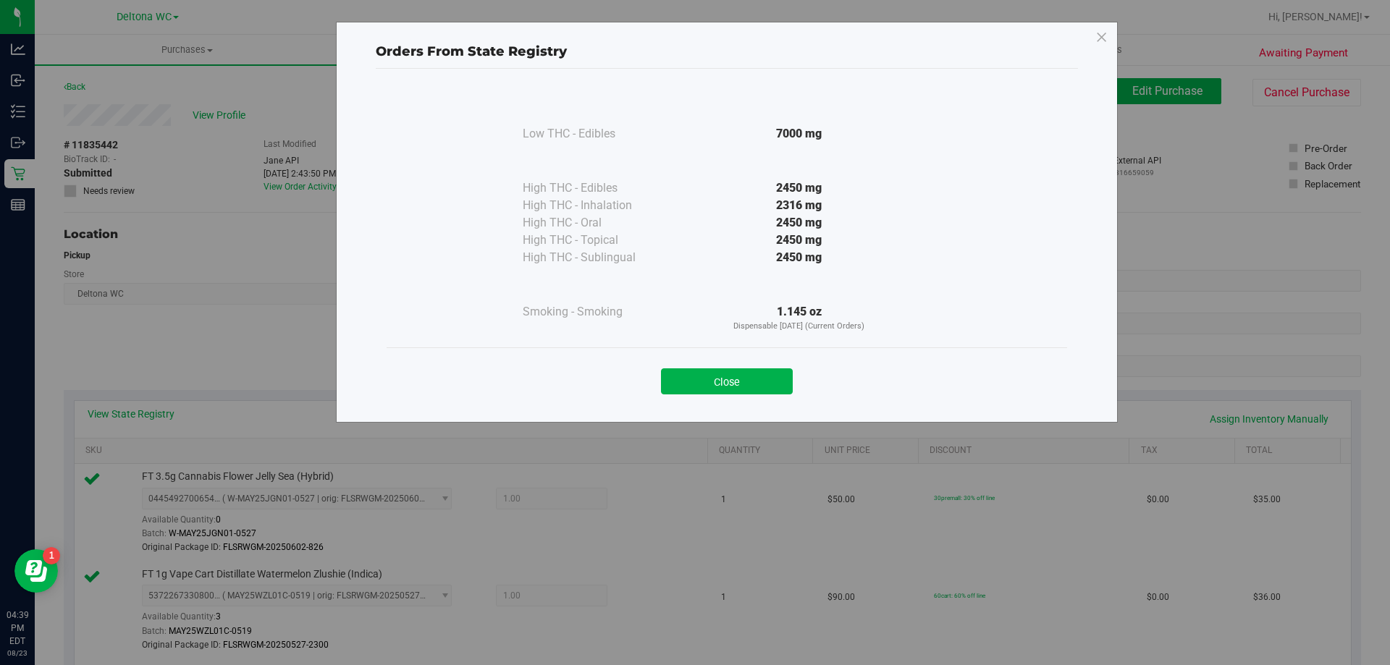
click at [246, 342] on div "Orders From State Registry Low THC - Edibles 7000 mg" at bounding box center [700, 332] width 1401 height 665
click at [673, 377] on button "Close" at bounding box center [727, 381] width 132 height 26
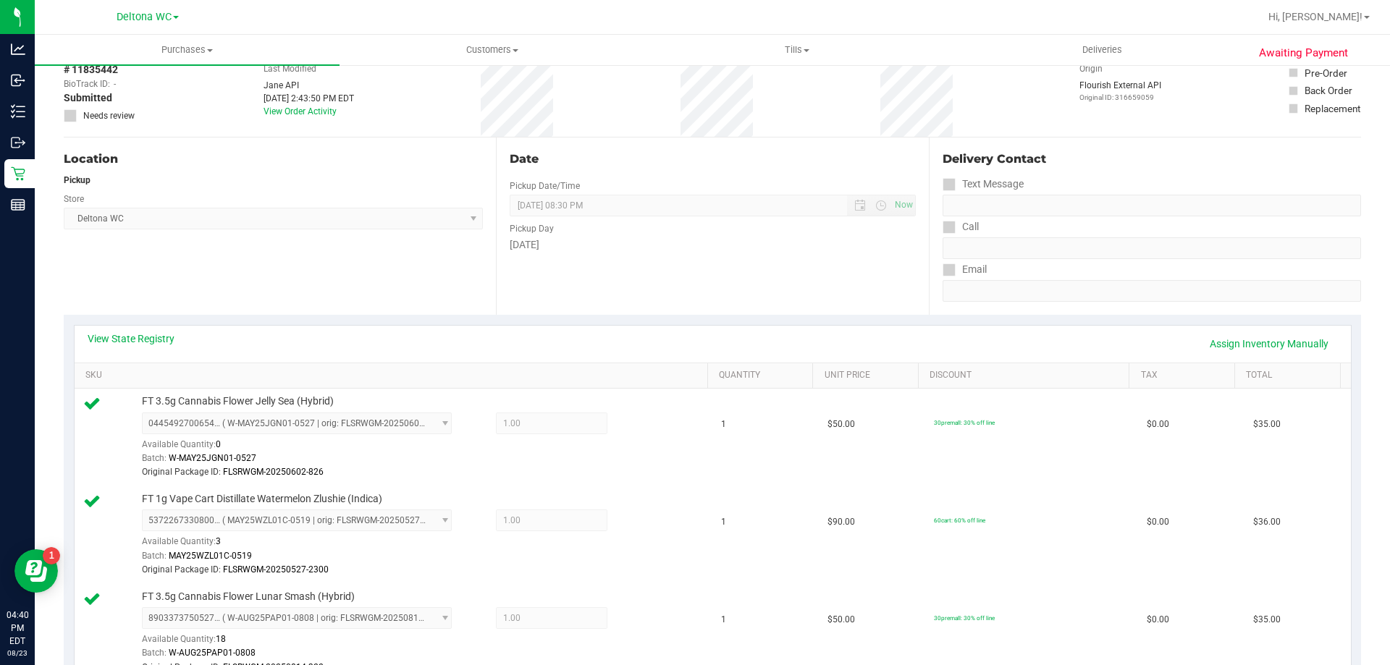
scroll to position [217, 0]
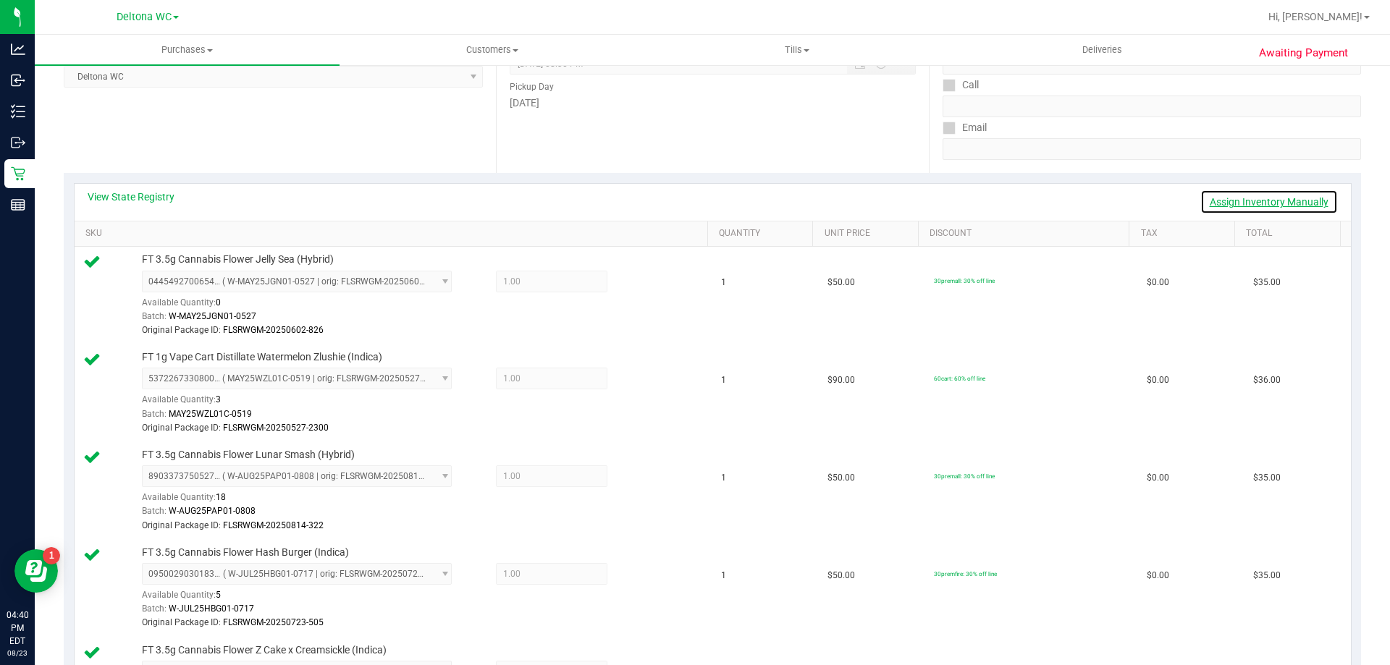
click at [1237, 204] on link "Assign Inventory Manually" at bounding box center [1269, 202] width 138 height 25
click at [634, 382] on icon at bounding box center [641, 380] width 15 height 17
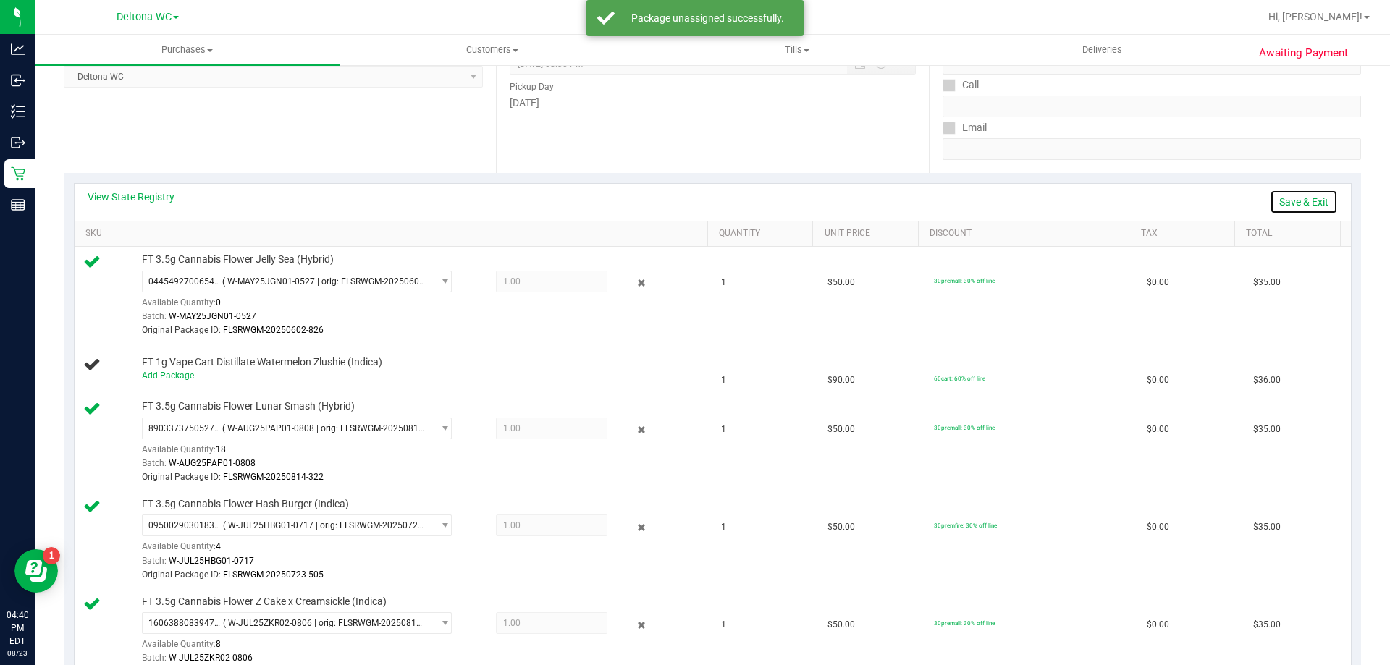
click at [1297, 198] on link "Save & Exit" at bounding box center [1304, 202] width 68 height 25
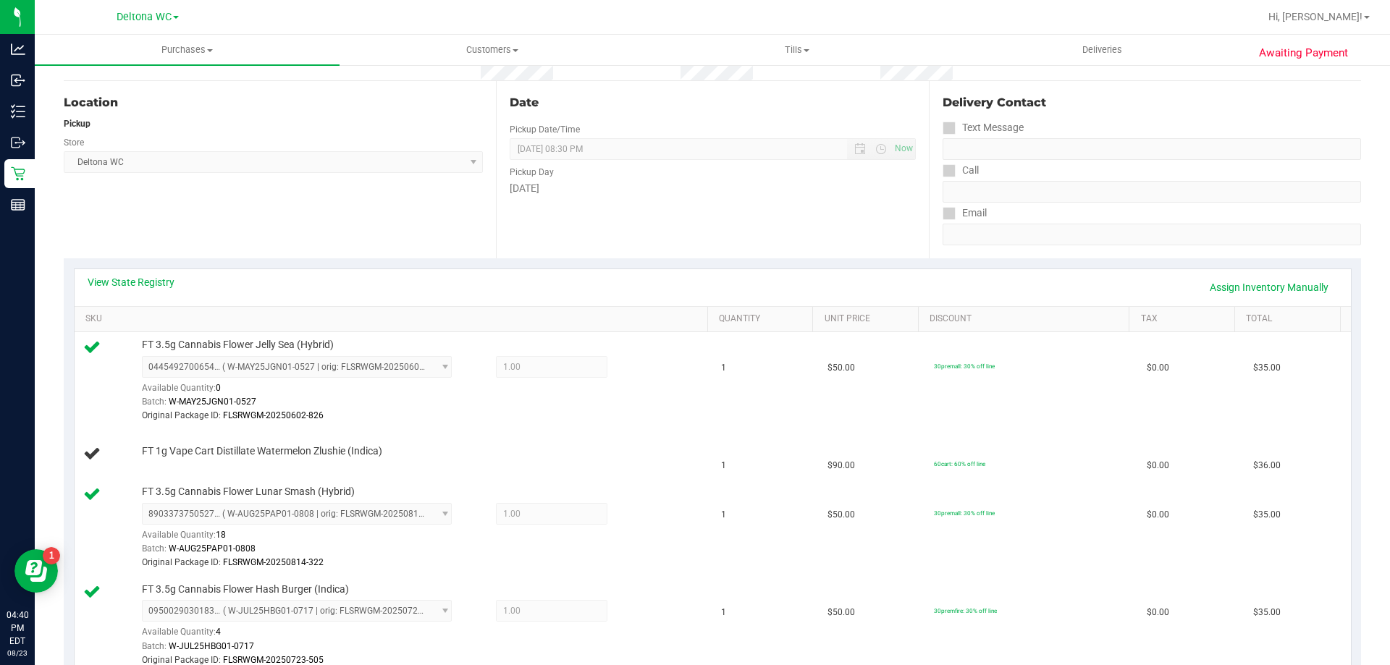
scroll to position [0, 0]
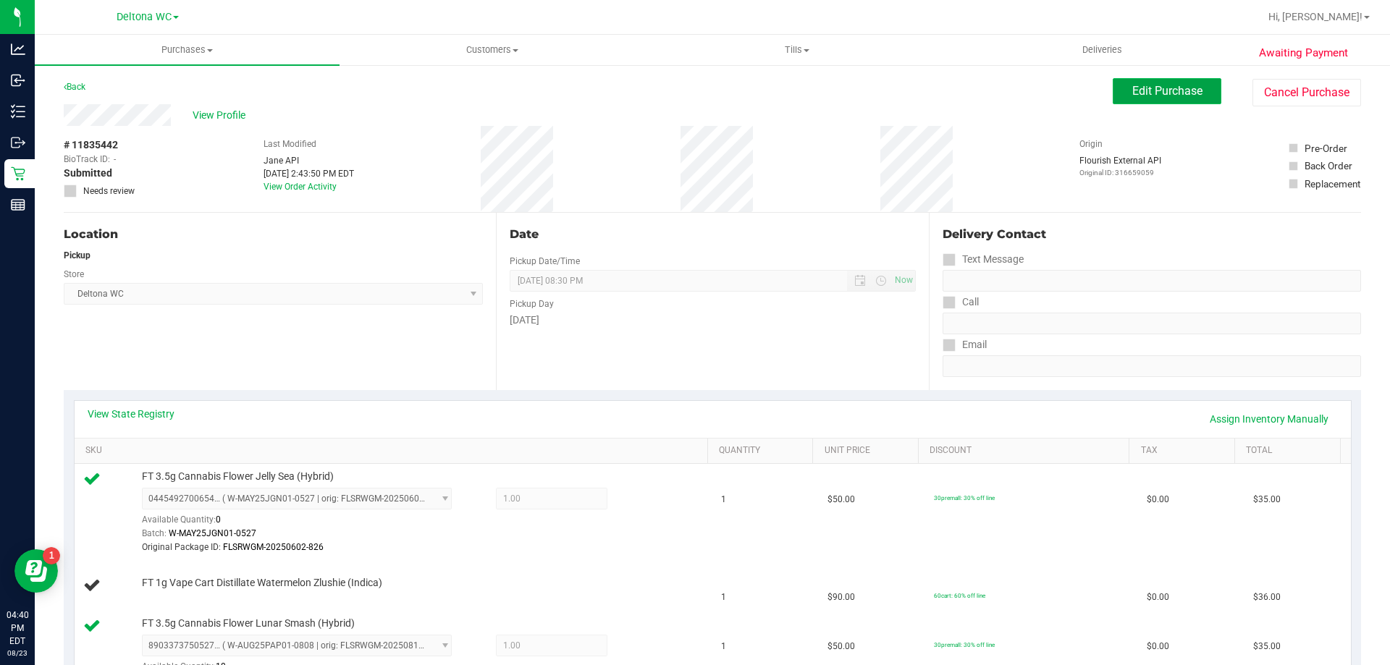
click at [1170, 96] on span "Edit Purchase" at bounding box center [1167, 91] width 70 height 14
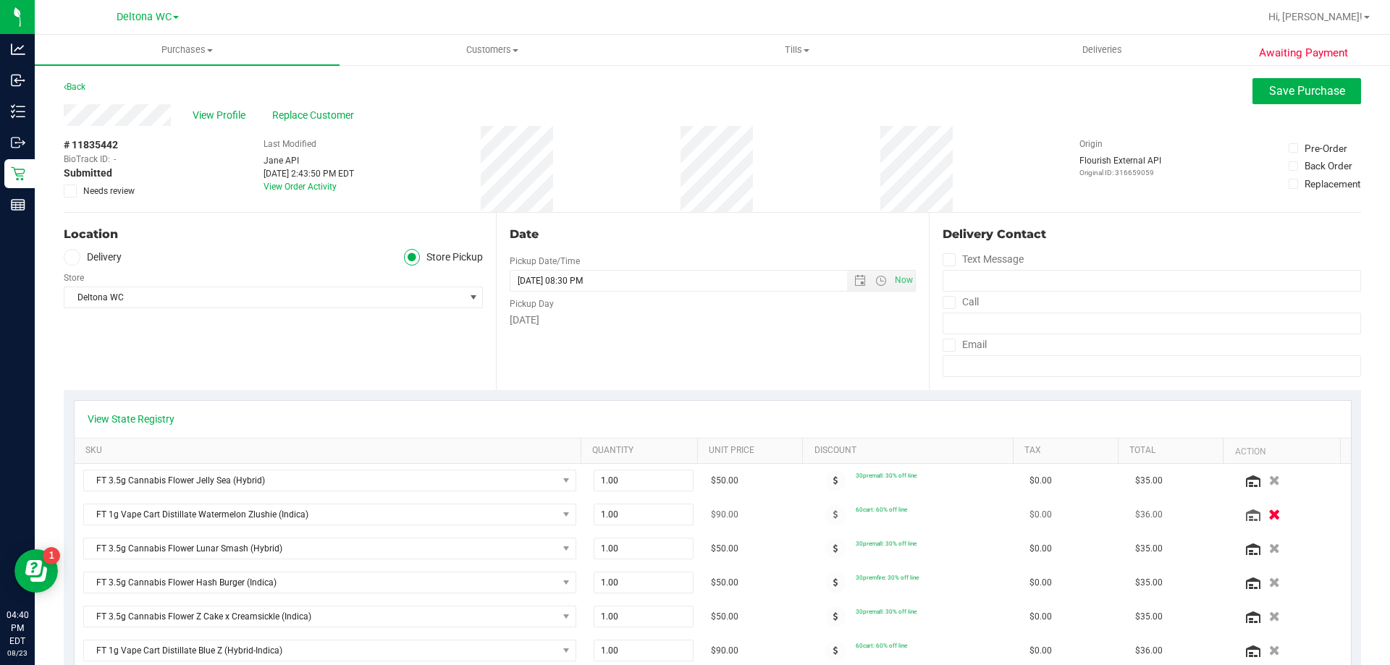
click at [1268, 518] on icon "button" at bounding box center [1274, 515] width 12 height 11
click at [1279, 86] on span "Save Purchase" at bounding box center [1307, 91] width 76 height 14
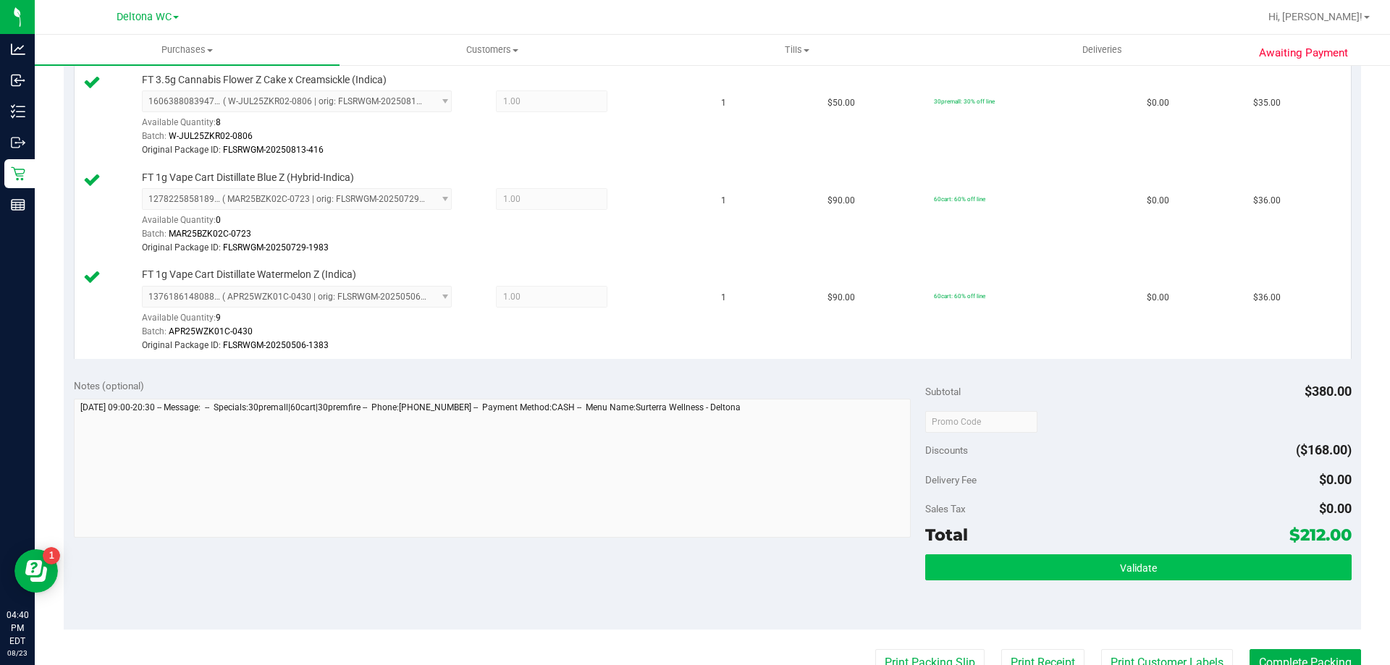
scroll to position [796, 0]
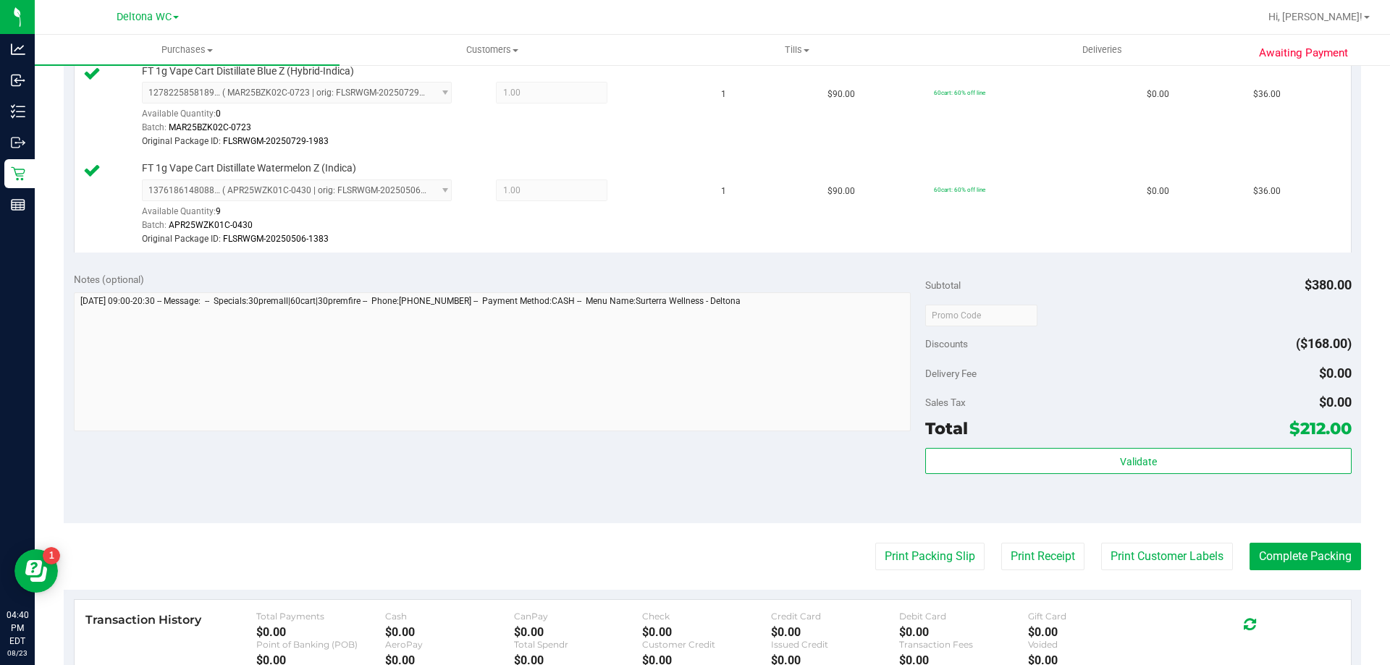
click at [1042, 447] on div "Subtotal $380.00 Discounts ($168.00) Delivery Fee $0.00 Sales Tax $0.00 Total $…" at bounding box center [1138, 392] width 426 height 241
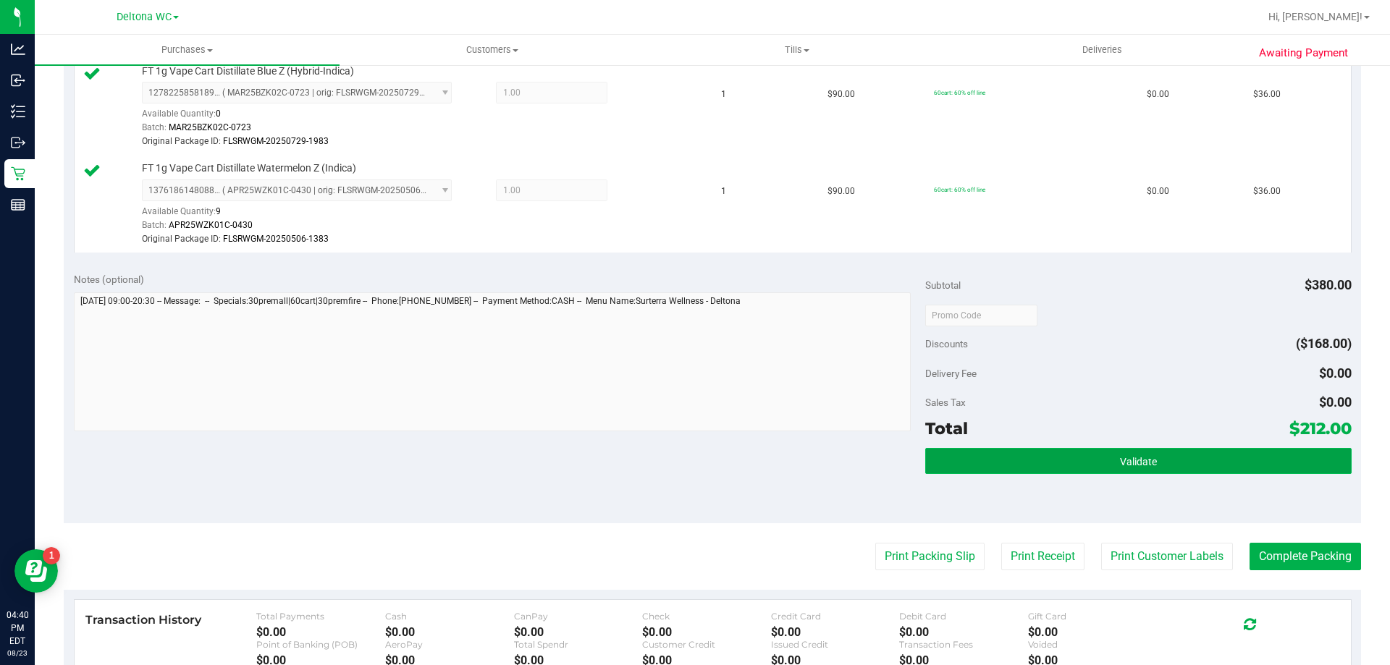
drag, startPoint x: 1065, startPoint y: 455, endPoint x: 1073, endPoint y: 460, distance: 10.1
click at [1067, 455] on button "Validate" at bounding box center [1138, 461] width 426 height 26
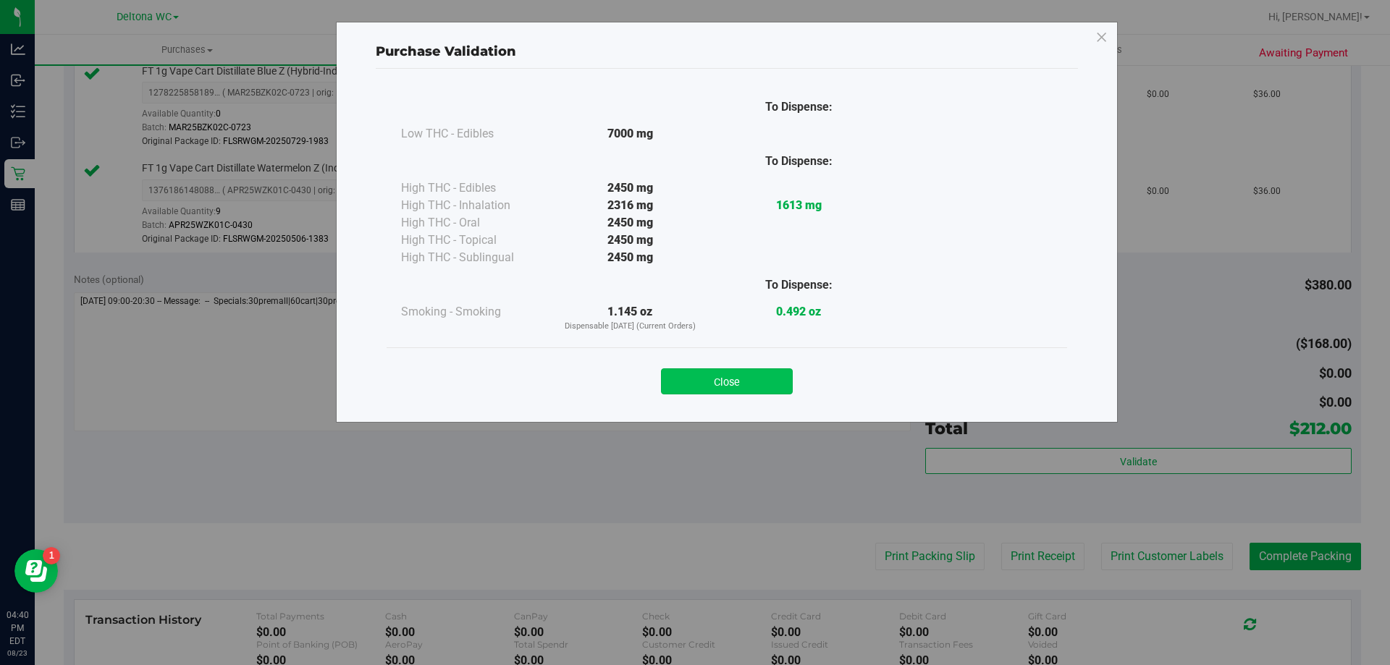
click at [768, 384] on button "Close" at bounding box center [727, 381] width 132 height 26
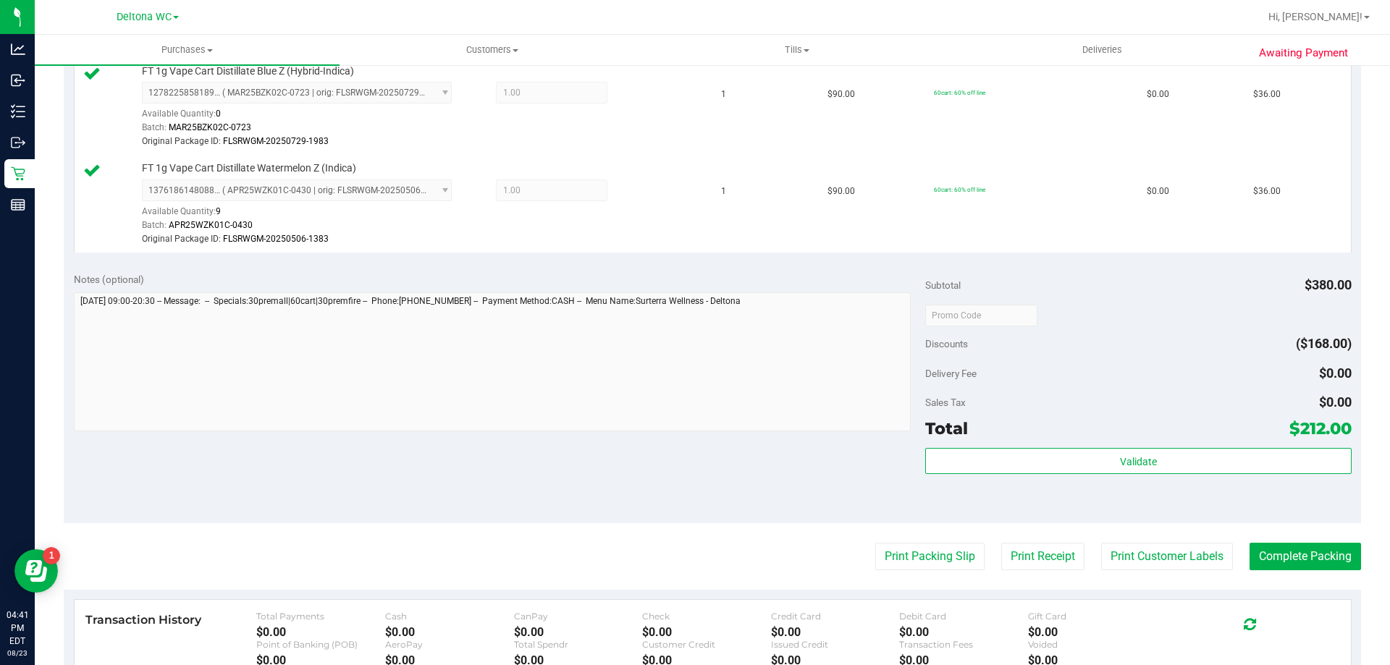
click at [200, 478] on div "Notes (optional) Subtotal $380.00 Discounts ($168.00) Delivery Fee $0.00 Sales …" at bounding box center [712, 393] width 1297 height 261
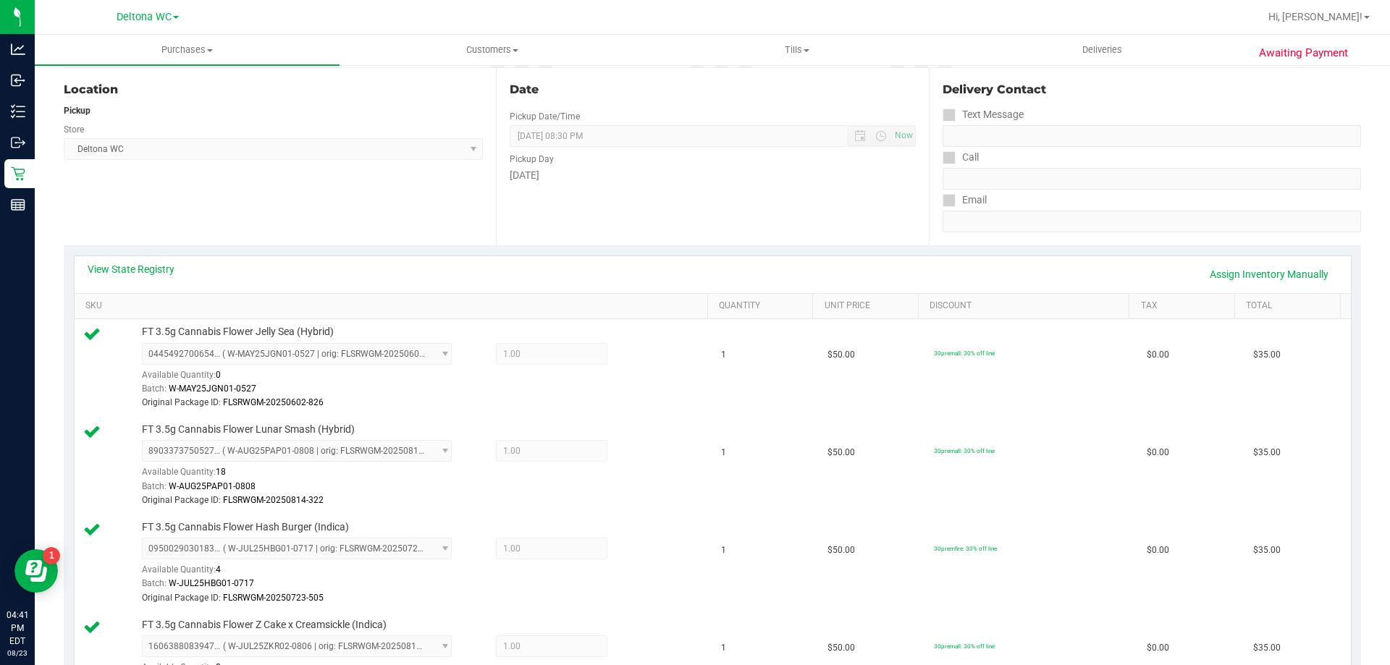
scroll to position [0, 0]
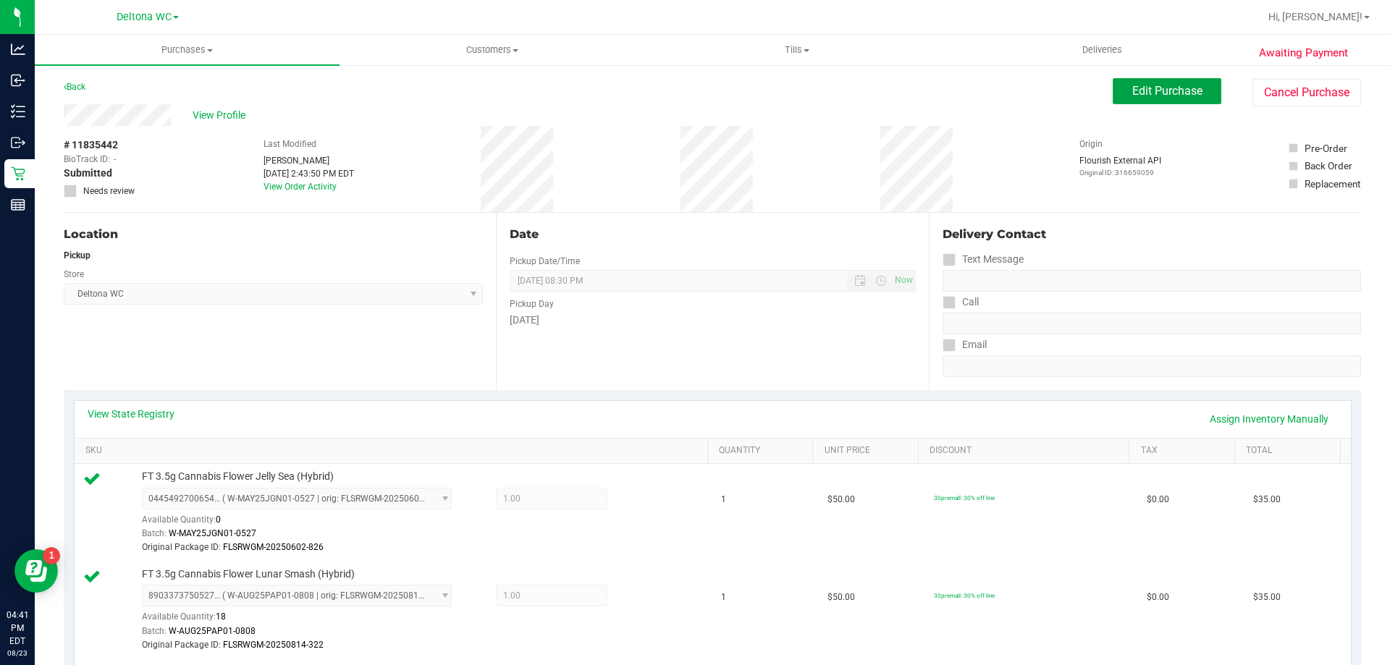
drag, startPoint x: 1175, startPoint y: 100, endPoint x: 1175, endPoint y: 109, distance: 9.4
click at [1175, 101] on button "Edit Purchase" at bounding box center [1167, 91] width 109 height 26
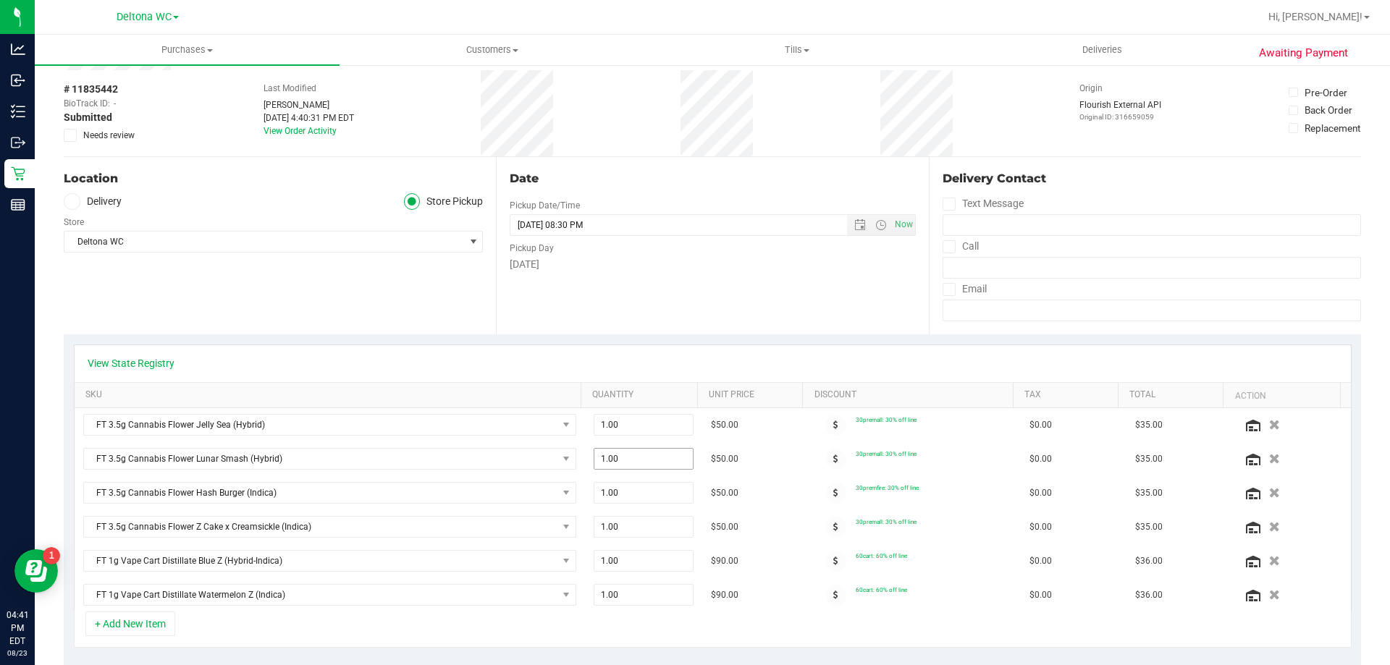
scroll to position [290, 0]
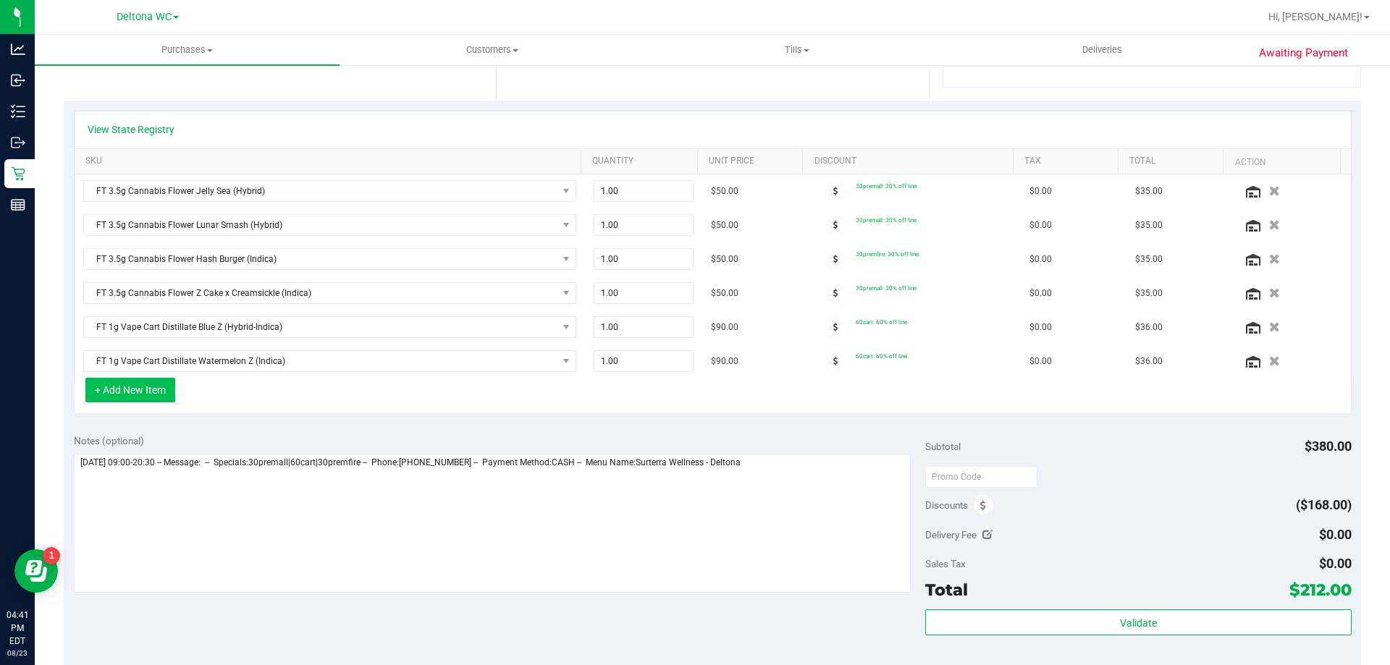
click at [116, 399] on button "+ Add New Item" at bounding box center [130, 390] width 90 height 25
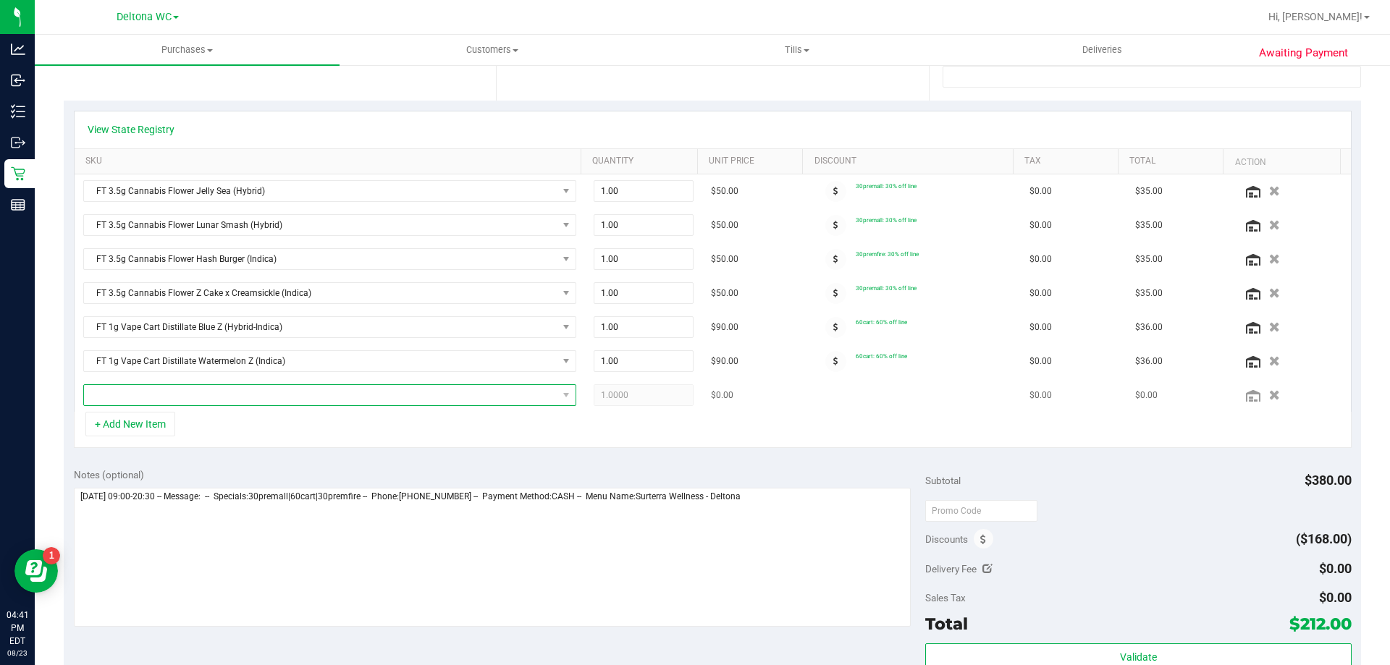
click at [168, 396] on span "NO DATA FOUND" at bounding box center [320, 395] width 473 height 20
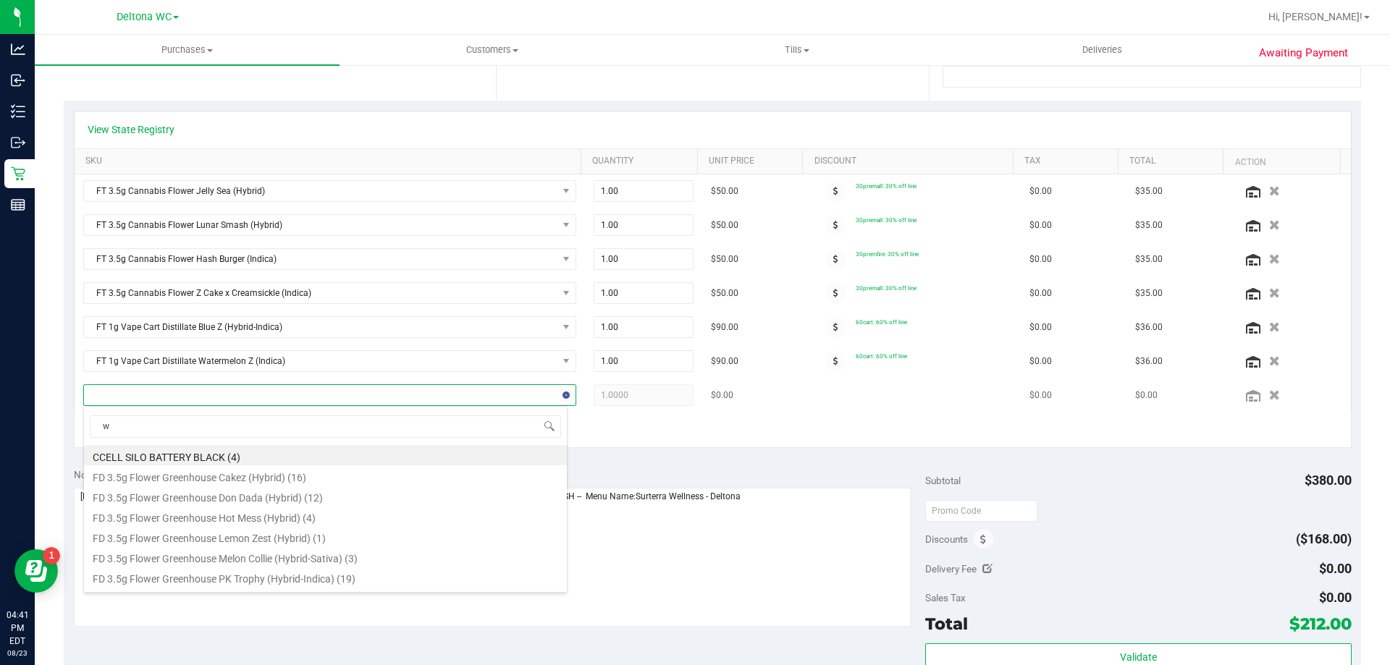
scroll to position [22, 480]
type input "water"
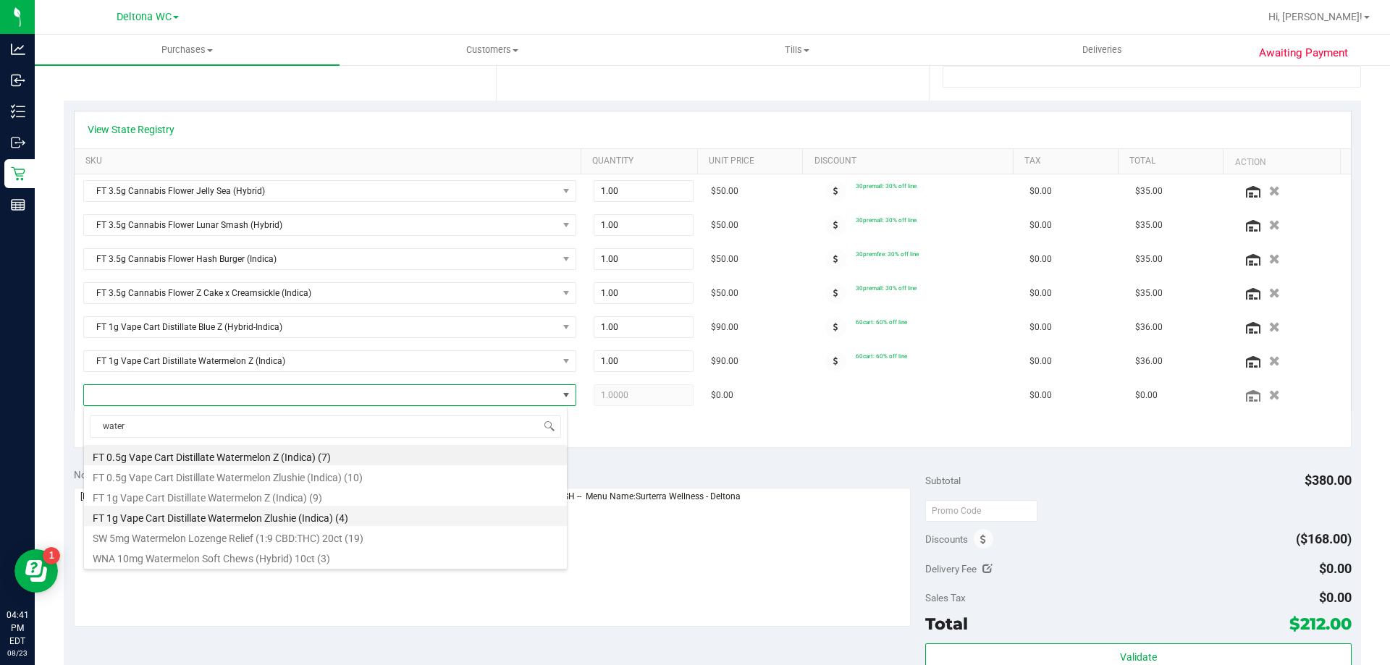
click at [258, 520] on li "FT 1g Vape Cart Distillate Watermelon Zlushie (Indica) (4)" at bounding box center [325, 516] width 483 height 20
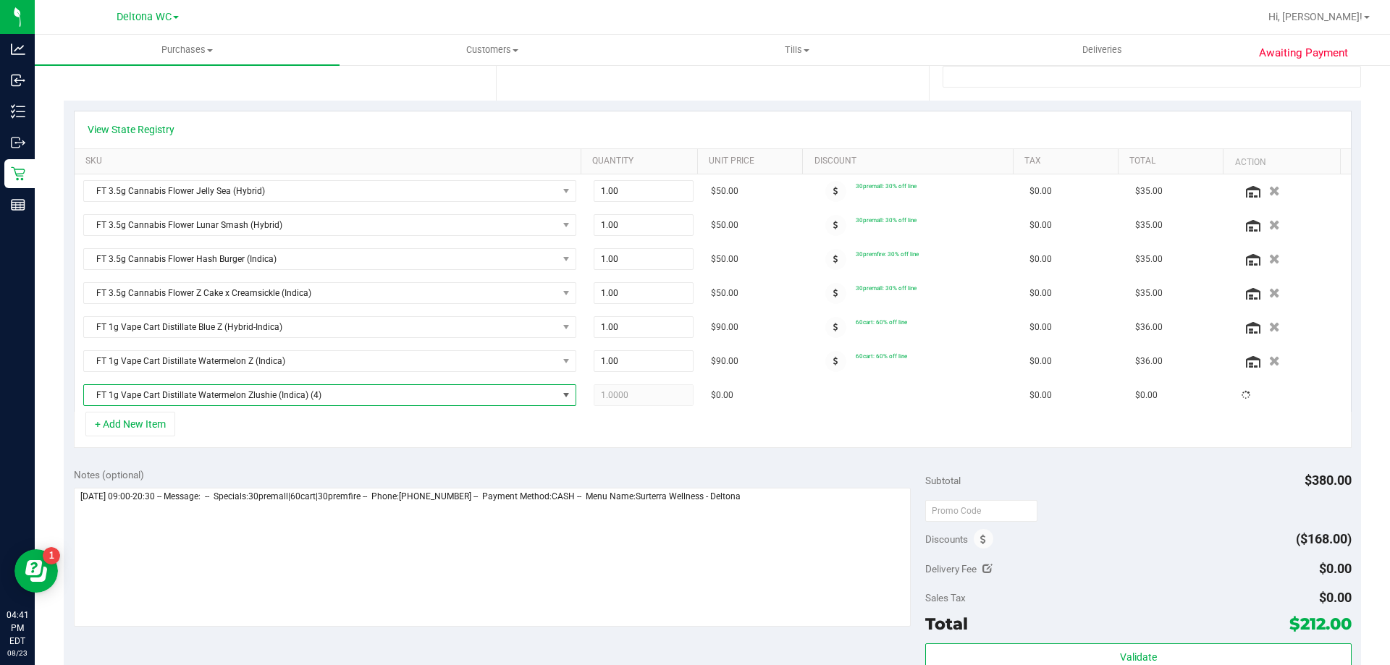
click at [412, 429] on div "+ Add New Item" at bounding box center [713, 430] width 1278 height 36
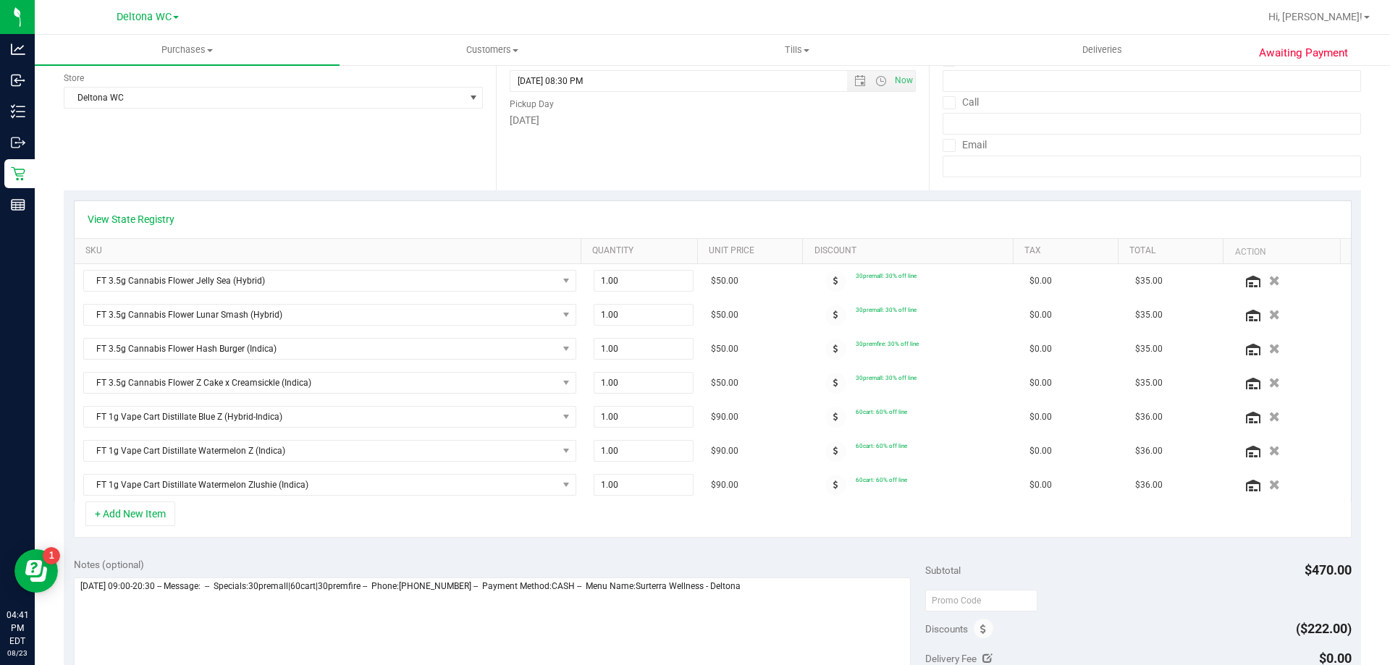
scroll to position [0, 0]
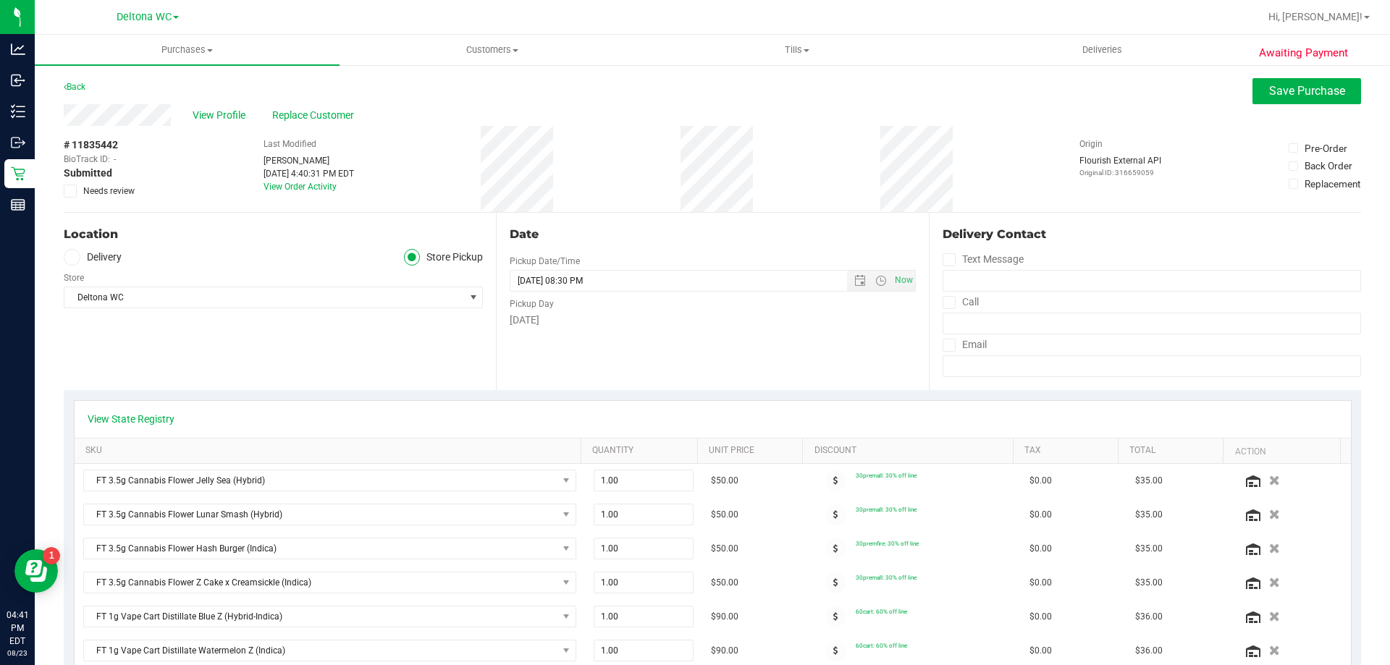
click at [1296, 106] on div "View Profile Replace Customer" at bounding box center [712, 115] width 1297 height 22
drag, startPoint x: 1291, startPoint y: 88, endPoint x: 1291, endPoint y: 117, distance: 29.0
click at [1291, 90] on span "Save Purchase" at bounding box center [1307, 91] width 76 height 14
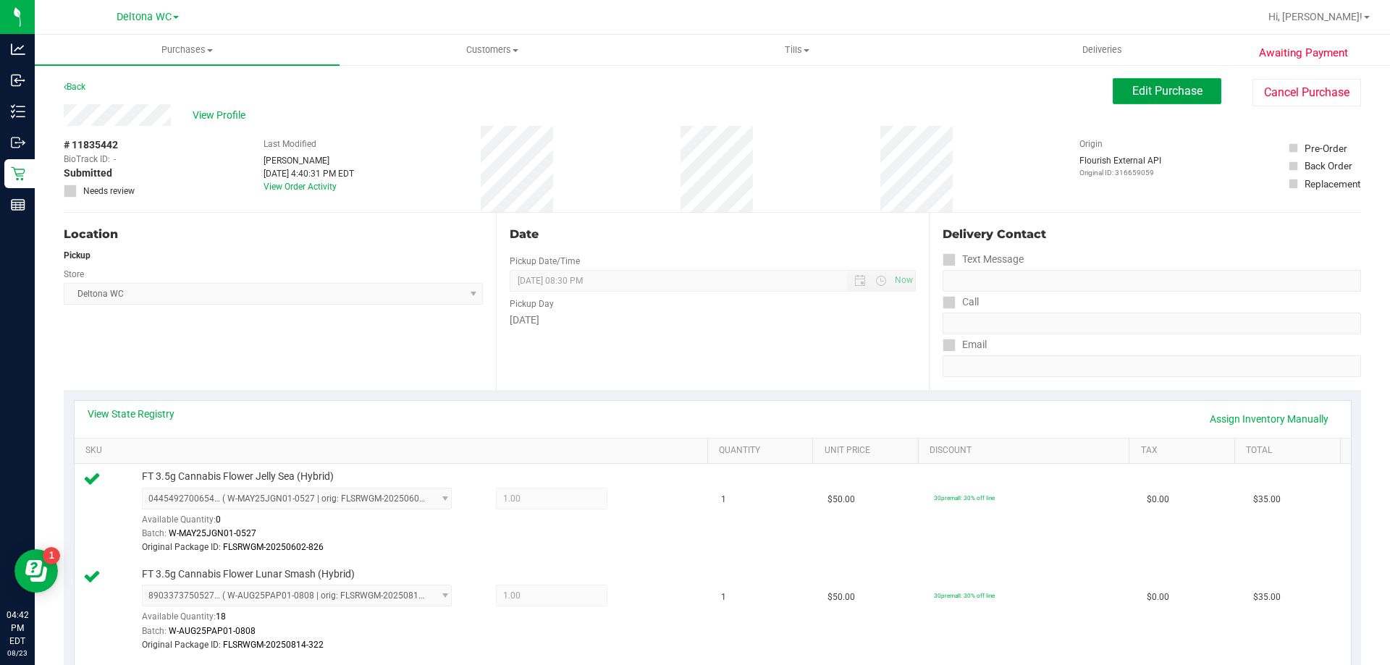
click at [1189, 95] on span "Edit Purchase" at bounding box center [1167, 91] width 70 height 14
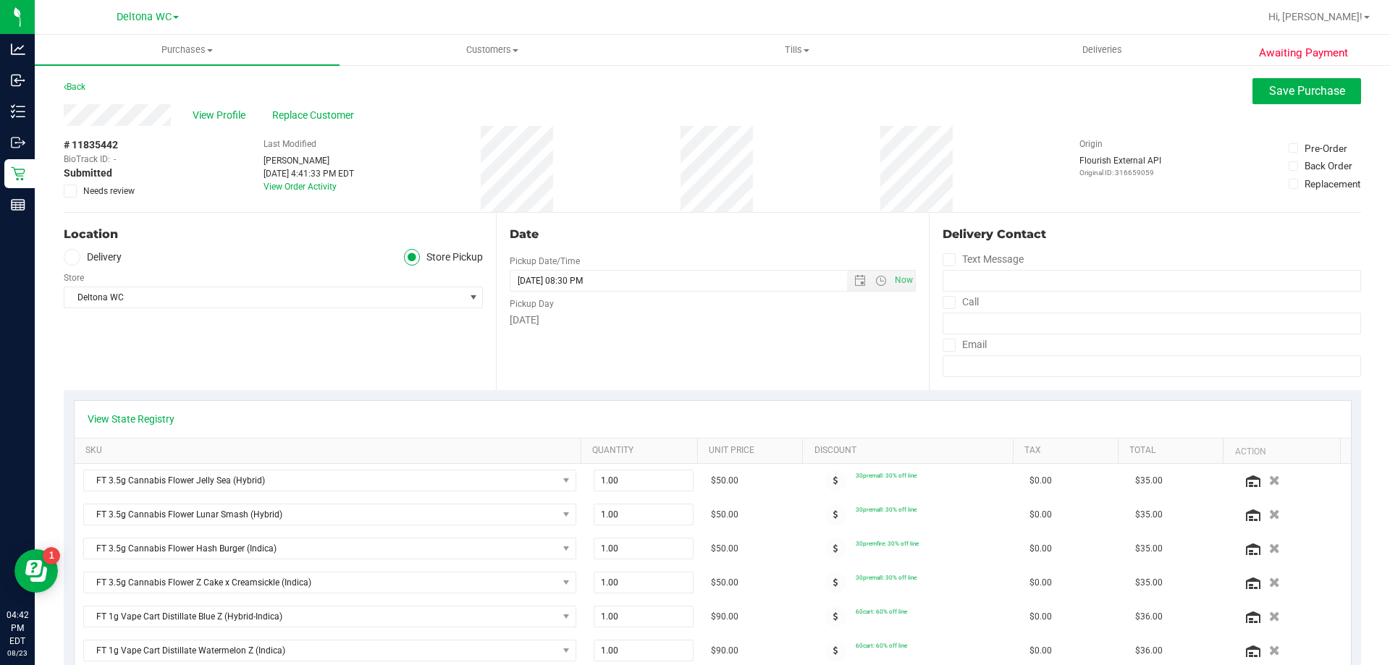
click at [71, 191] on icon at bounding box center [70, 191] width 9 height 0
click at [0, 0] on input "Needs review" at bounding box center [0, 0] width 0 height 0
click at [1276, 90] on span "Save Purchase" at bounding box center [1307, 91] width 76 height 14
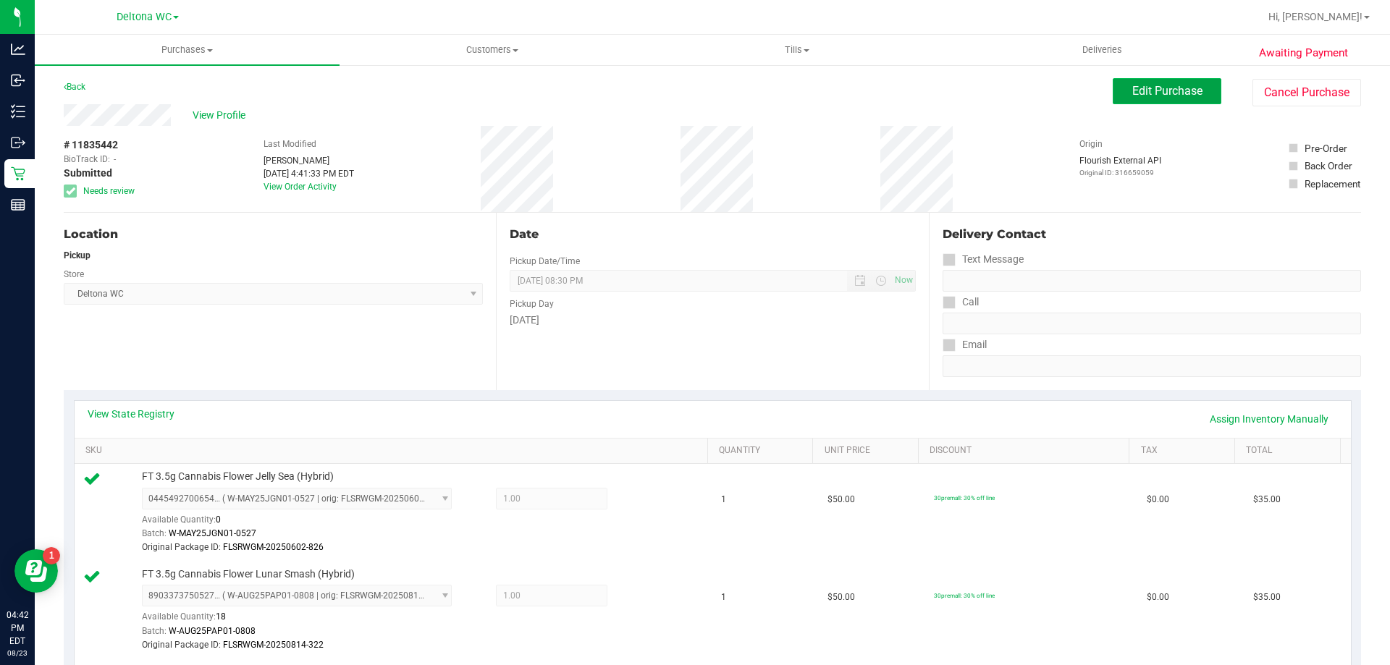
click at [1135, 88] on span "Edit Purchase" at bounding box center [1167, 91] width 70 height 14
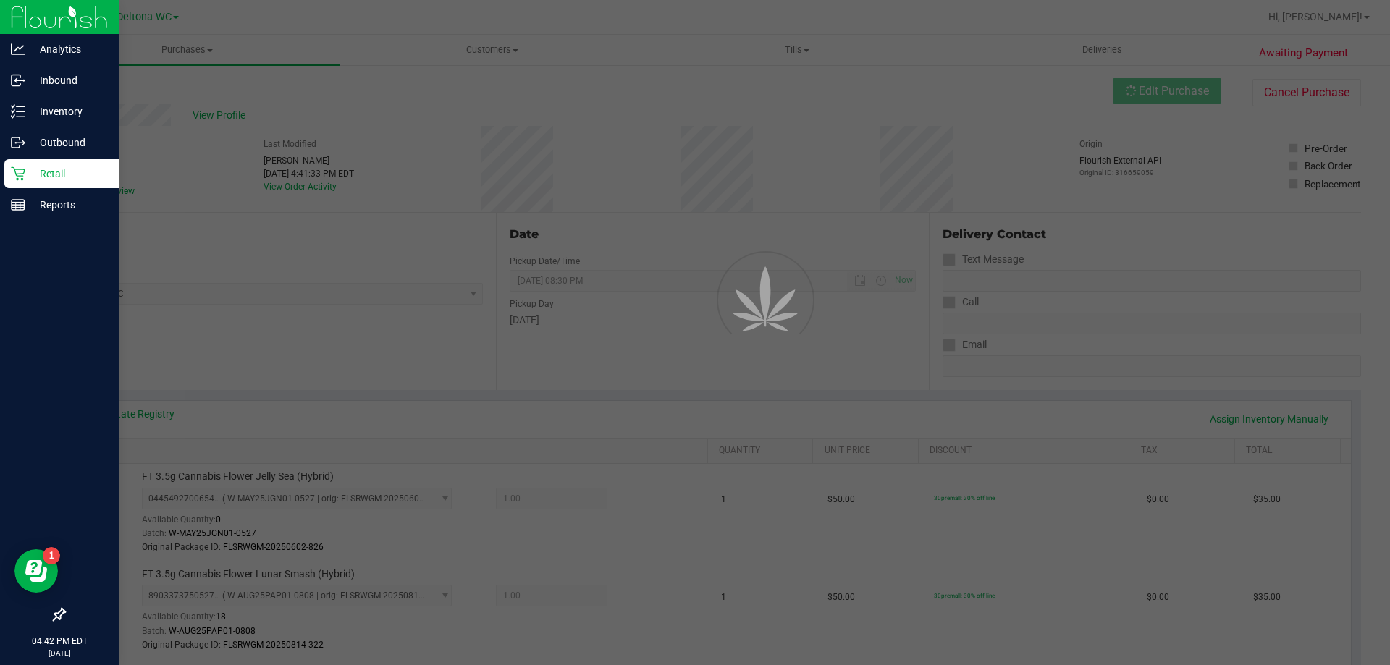
click at [39, 174] on p "Retail" at bounding box center [68, 173] width 87 height 17
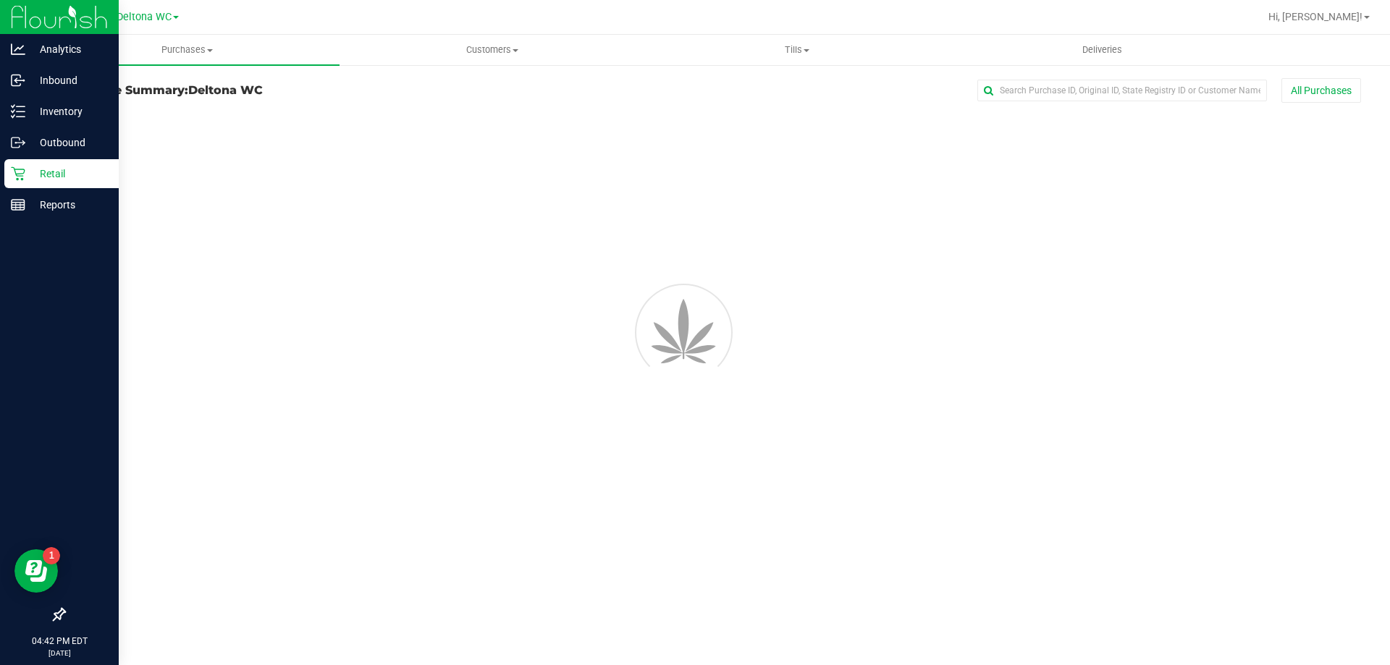
click at [39, 174] on p "Retail" at bounding box center [68, 173] width 87 height 17
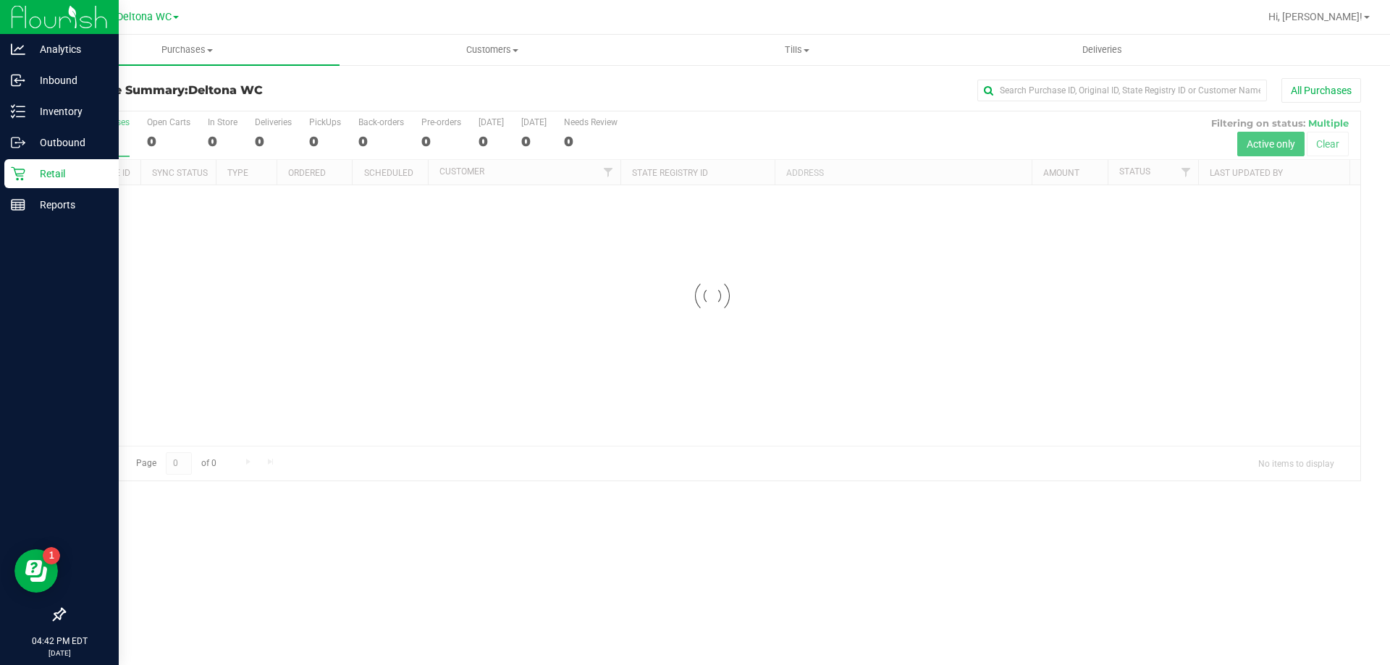
click at [39, 174] on p "Retail" at bounding box center [68, 173] width 87 height 17
click at [39, 173] on p "Retail" at bounding box center [68, 173] width 87 height 17
drag, startPoint x: 39, startPoint y: 173, endPoint x: 55, endPoint y: 163, distance: 18.9
click at [39, 173] on p "Retail" at bounding box center [68, 173] width 87 height 17
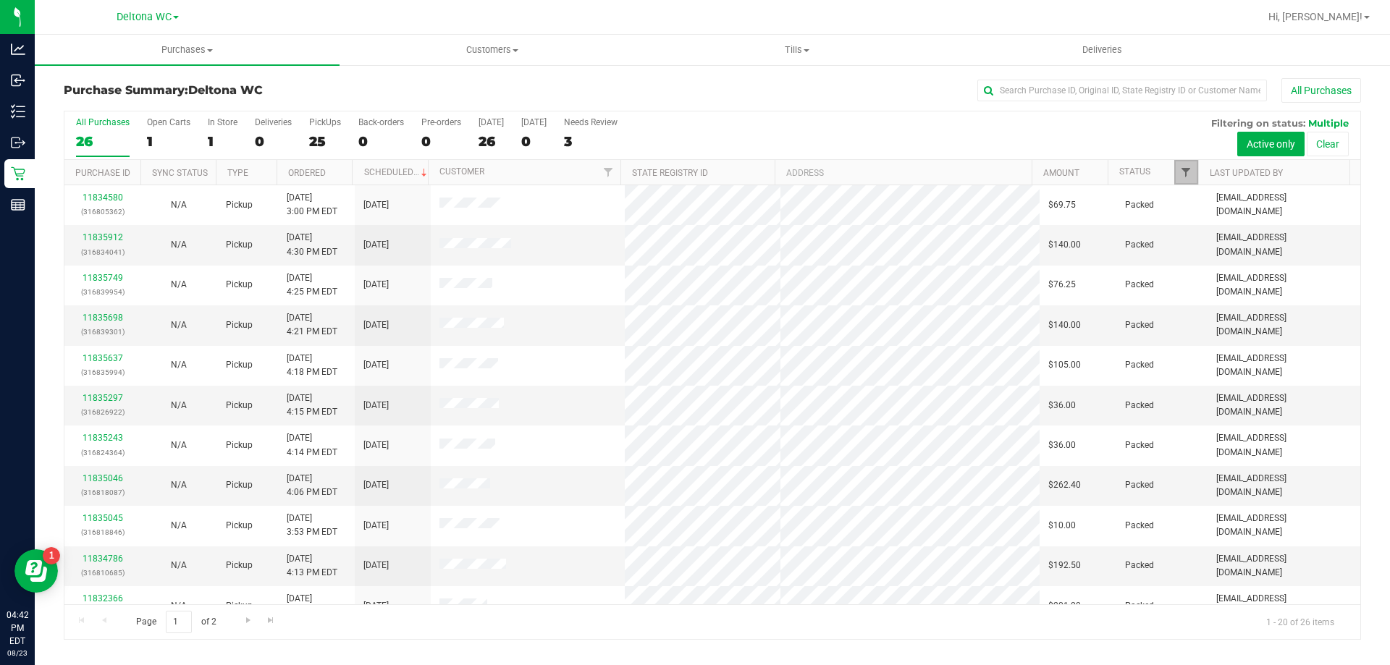
click at [1189, 177] on span "Filter" at bounding box center [1186, 172] width 12 height 12
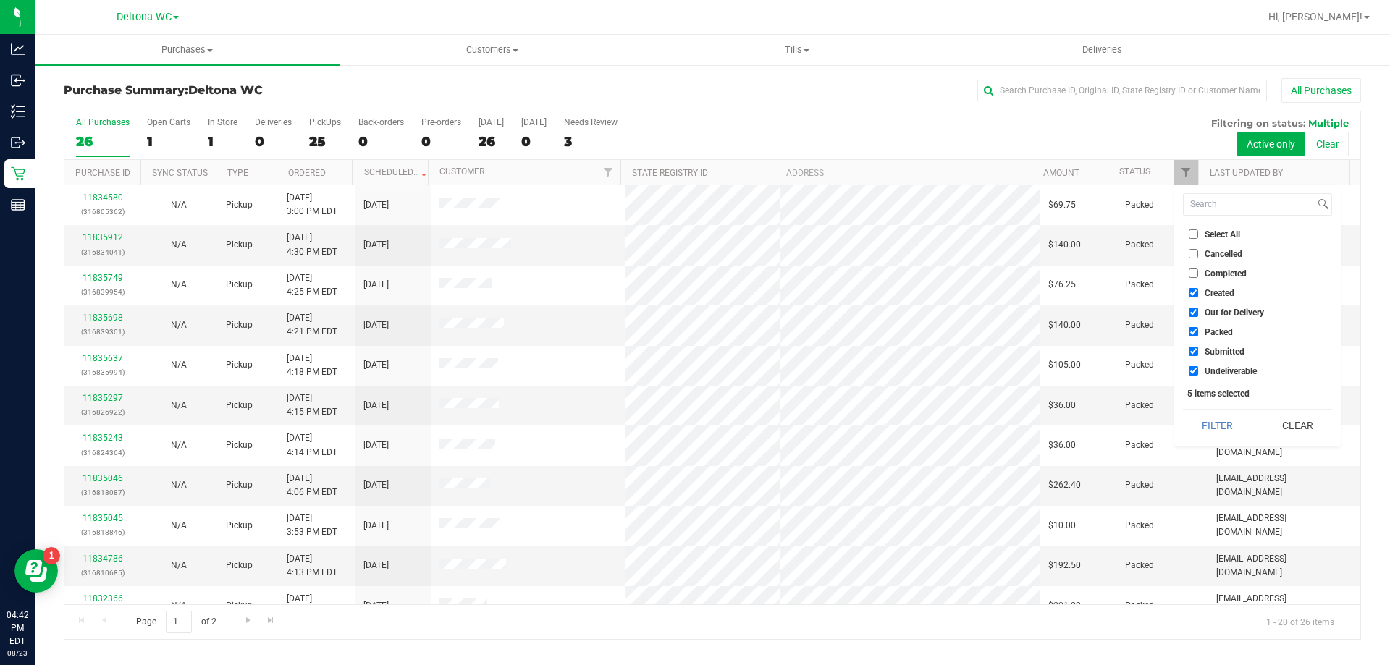
drag, startPoint x: 1194, startPoint y: 291, endPoint x: 1189, endPoint y: 312, distance: 21.4
click at [1194, 292] on input "Created" at bounding box center [1193, 292] width 9 height 9
checkbox input "false"
click at [1194, 311] on input "Out for Delivery" at bounding box center [1193, 312] width 9 height 9
checkbox input "false"
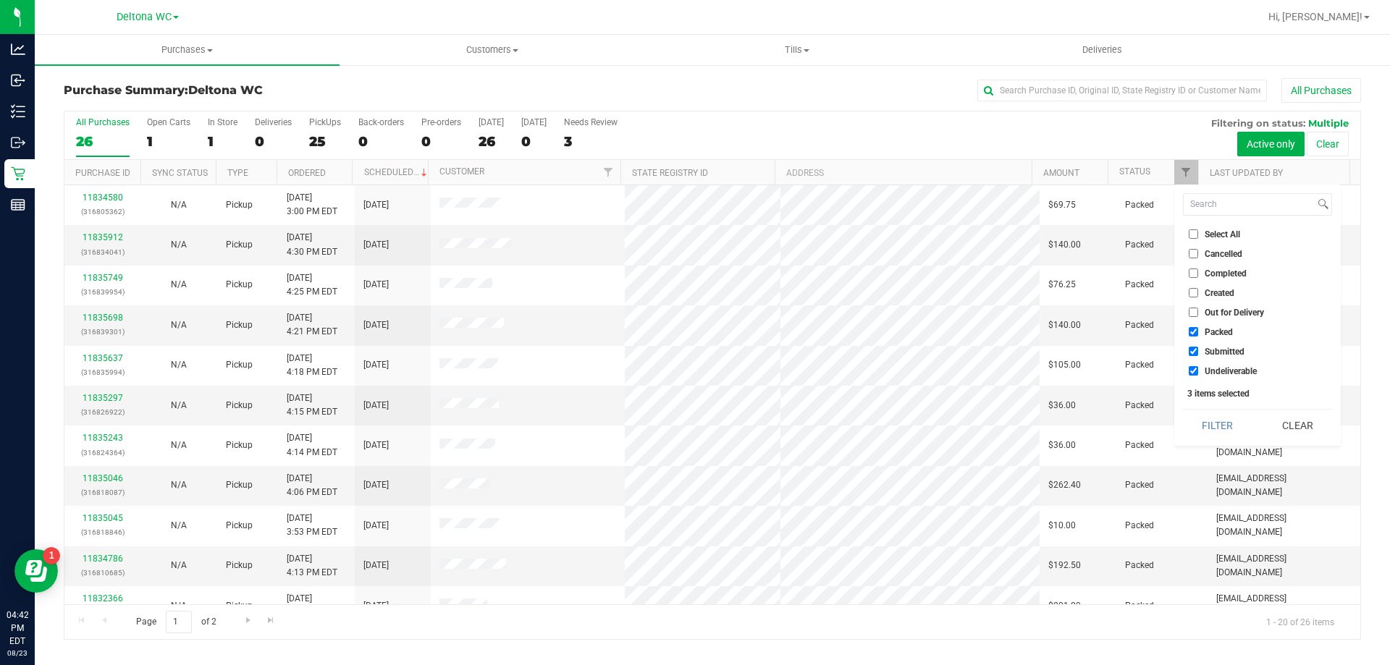
drag, startPoint x: 1192, startPoint y: 332, endPoint x: 1187, endPoint y: 369, distance: 38.0
click at [1192, 332] on input "Packed" at bounding box center [1193, 331] width 9 height 9
checkbox input "false"
drag, startPoint x: 1193, startPoint y: 372, endPoint x: 1195, endPoint y: 384, distance: 12.5
click at [1192, 372] on input "Undeliverable" at bounding box center [1193, 370] width 9 height 9
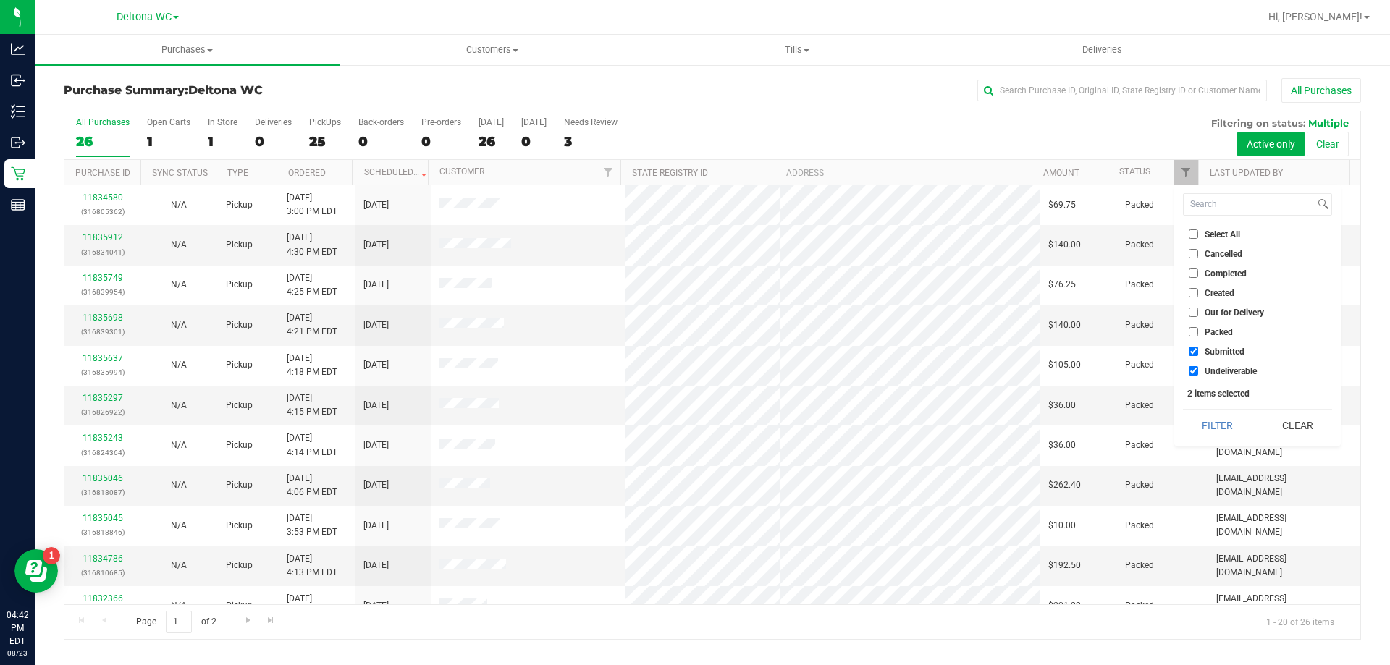
checkbox input "false"
drag, startPoint x: 1207, startPoint y: 427, endPoint x: 1215, endPoint y: 429, distance: 8.1
click at [1207, 427] on button "Filter" at bounding box center [1217, 426] width 69 height 32
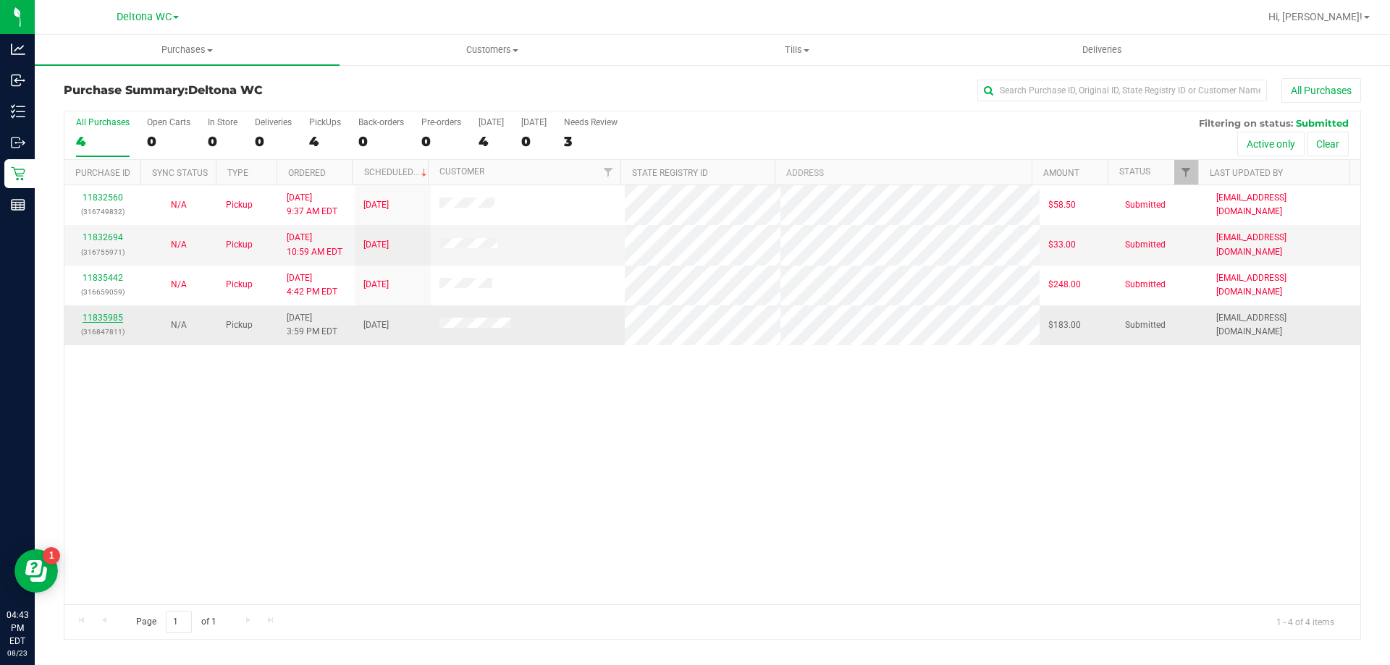
click at [90, 315] on link "11835985" at bounding box center [103, 318] width 41 height 10
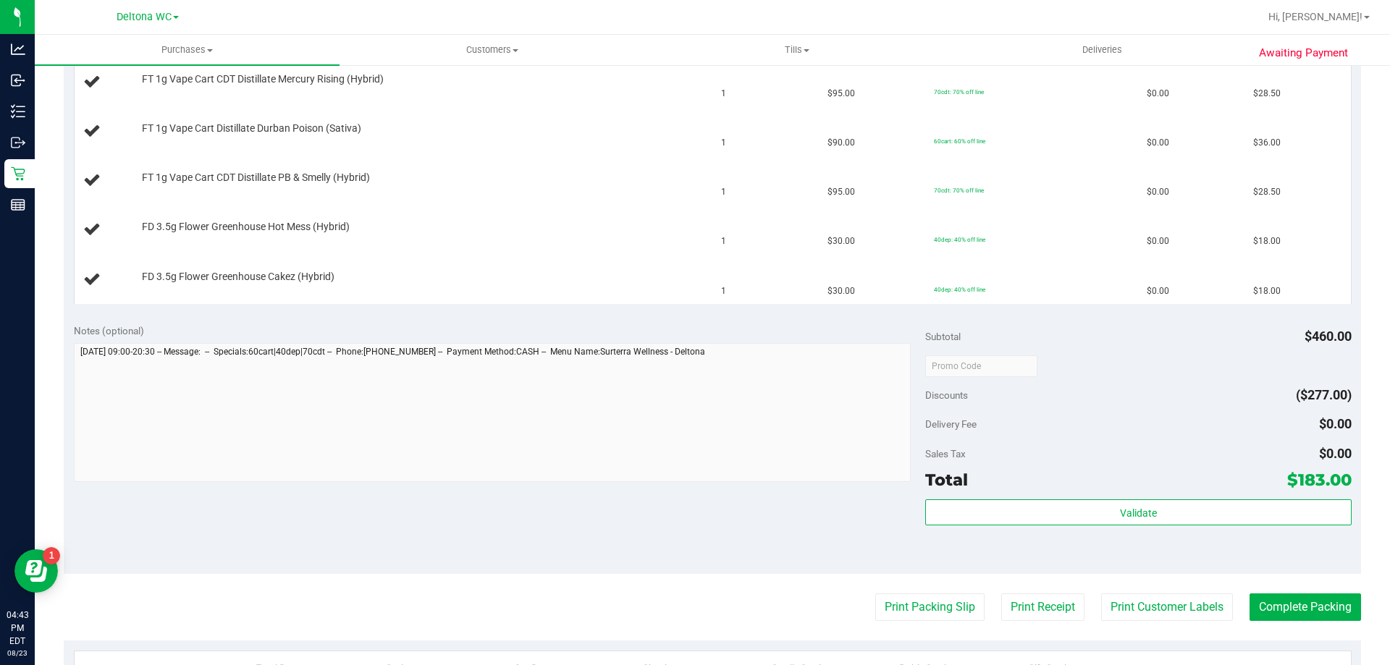
scroll to position [507, 0]
click at [903, 617] on button "Print Packing Slip" at bounding box center [929, 606] width 109 height 28
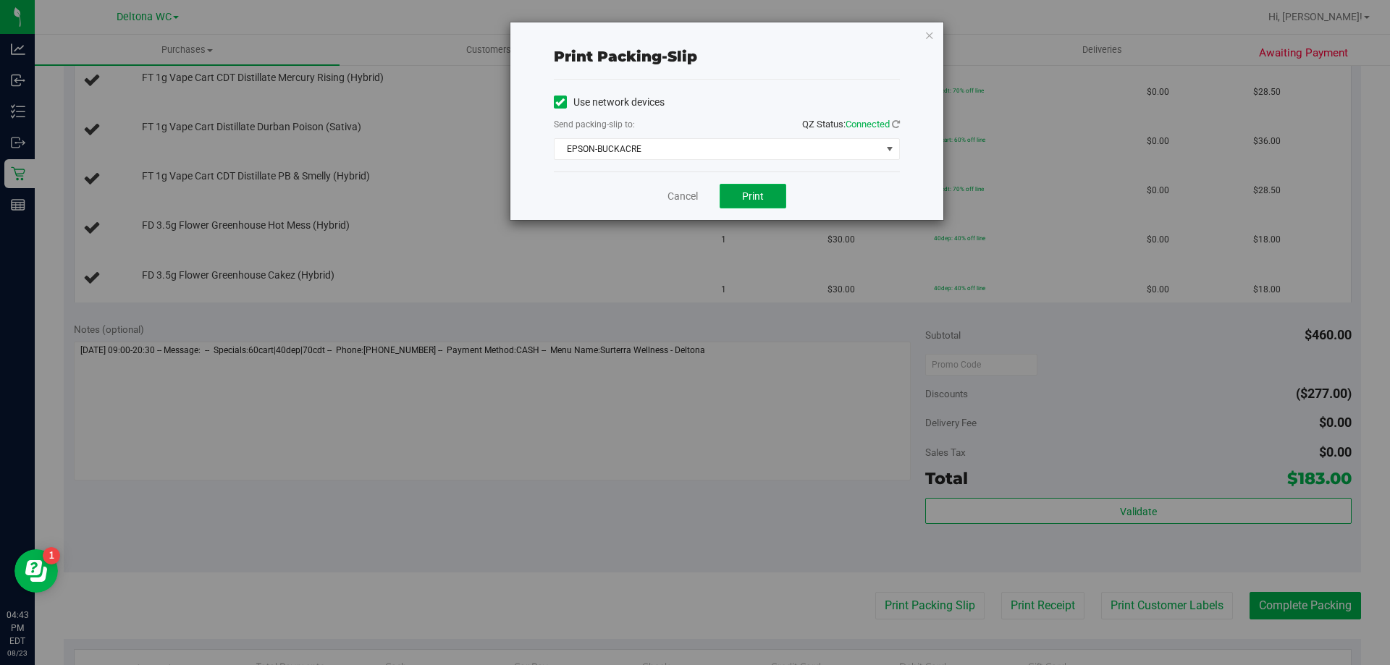
click at [751, 193] on span "Print" at bounding box center [753, 196] width 22 height 12
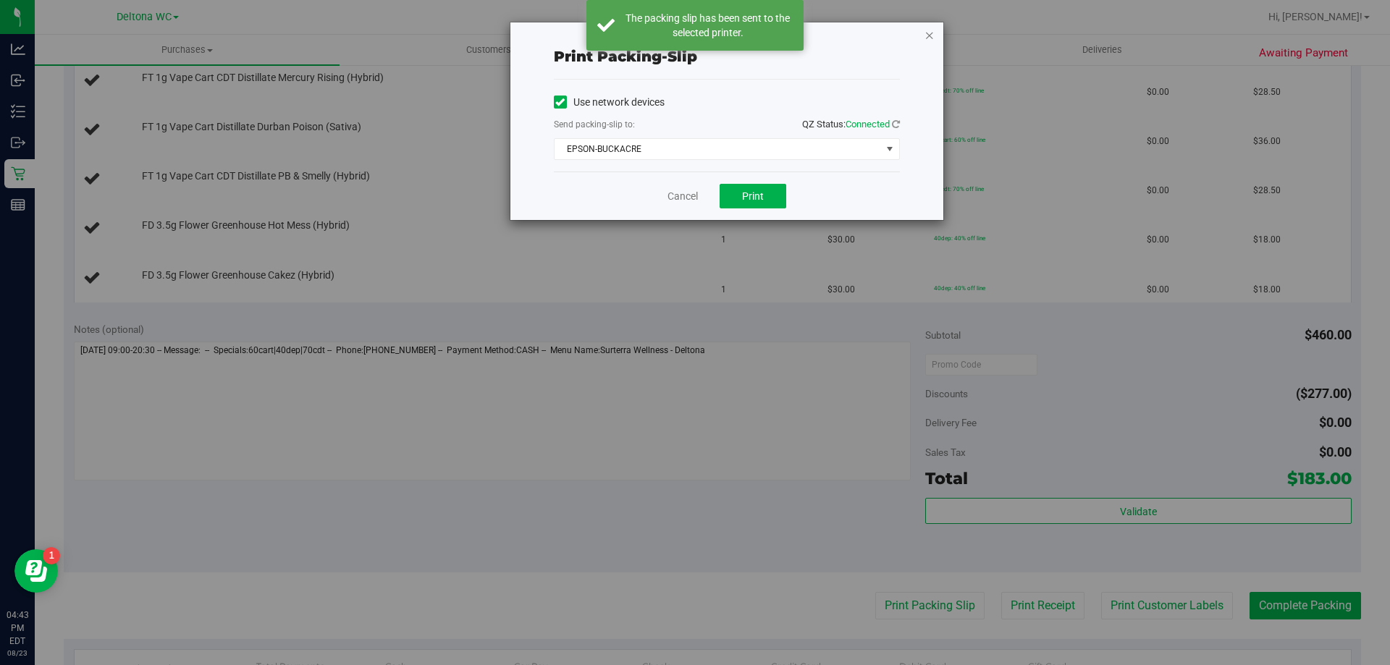
click at [928, 38] on icon "button" at bounding box center [929, 34] width 10 height 17
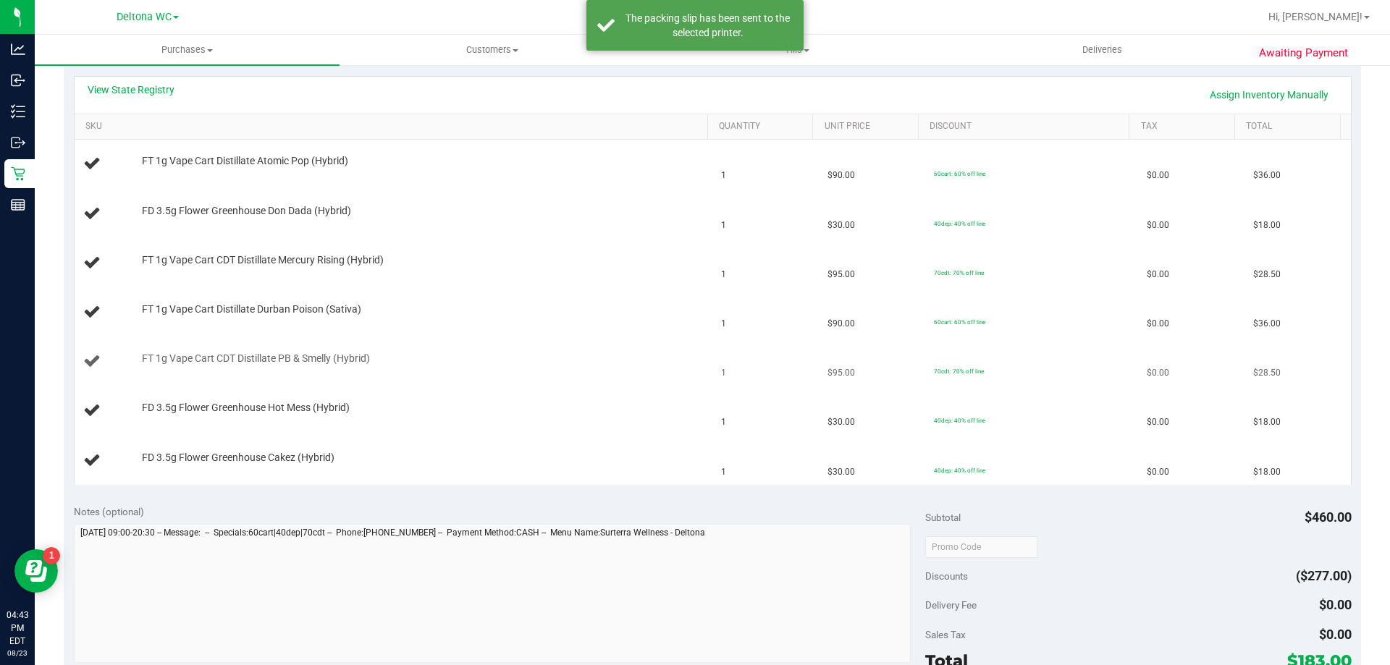
scroll to position [145, 0]
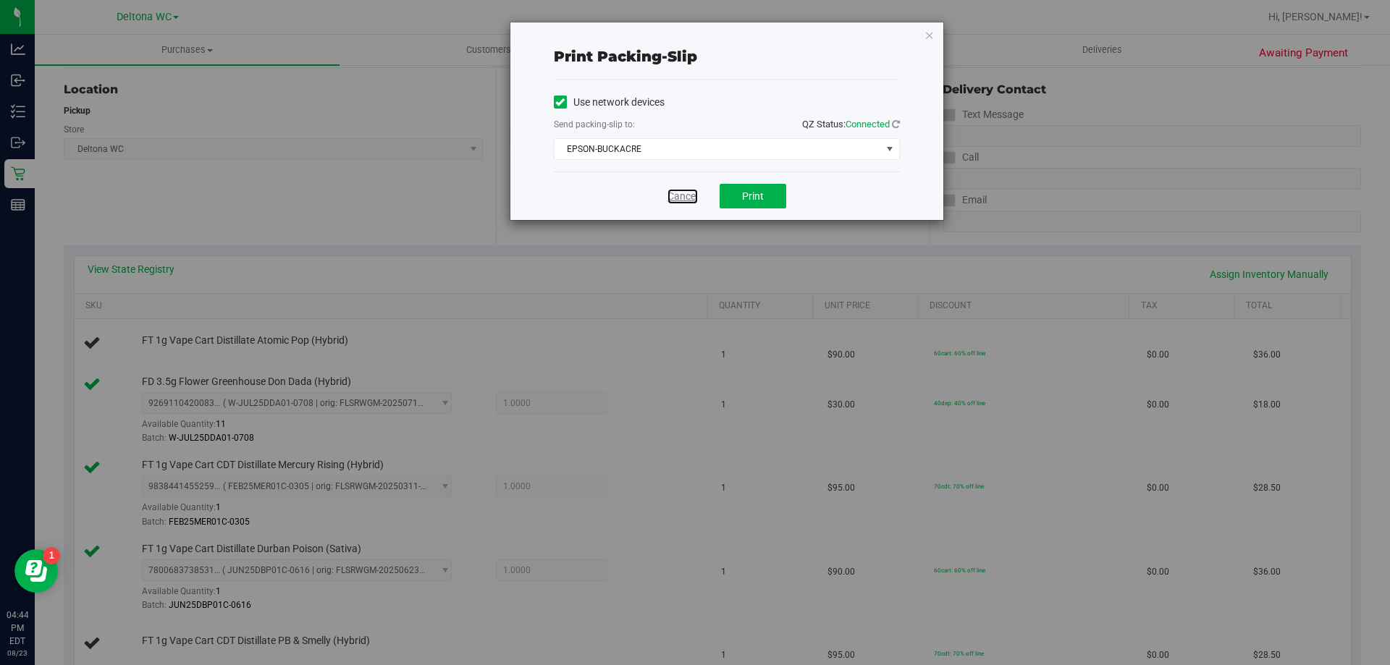
click at [679, 194] on link "Cancel" at bounding box center [682, 196] width 30 height 15
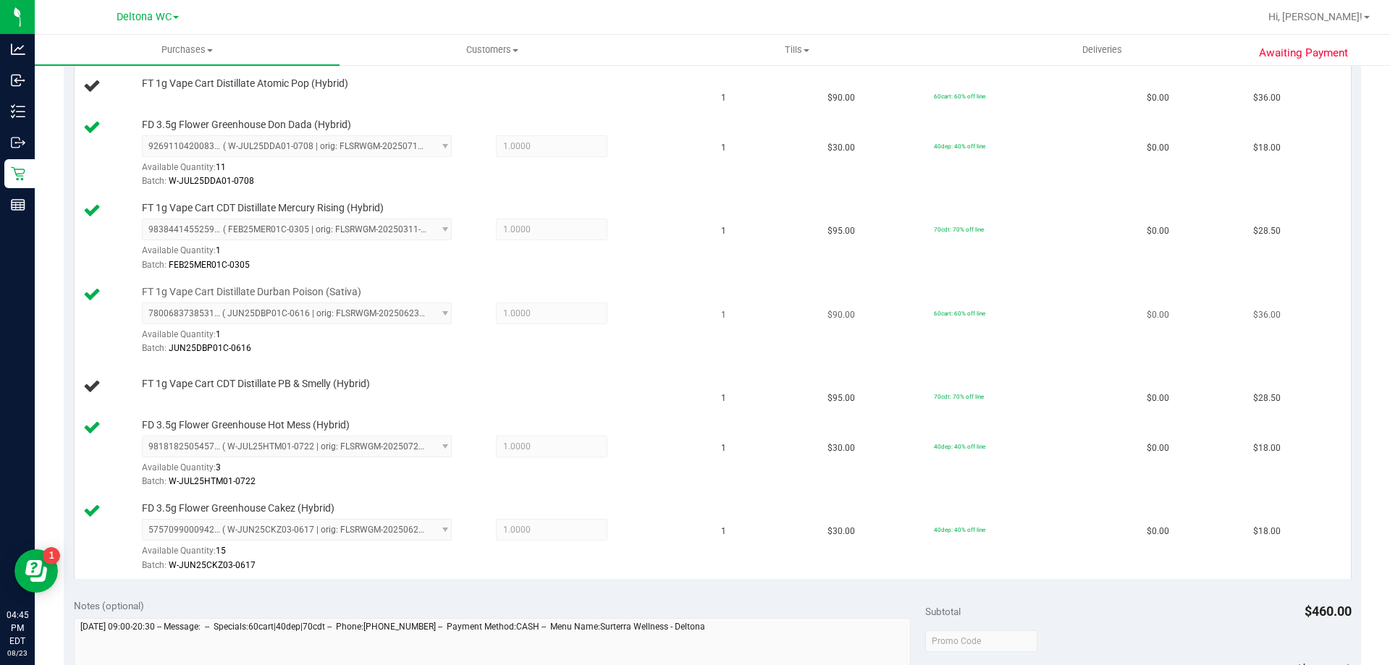
scroll to position [428, 0]
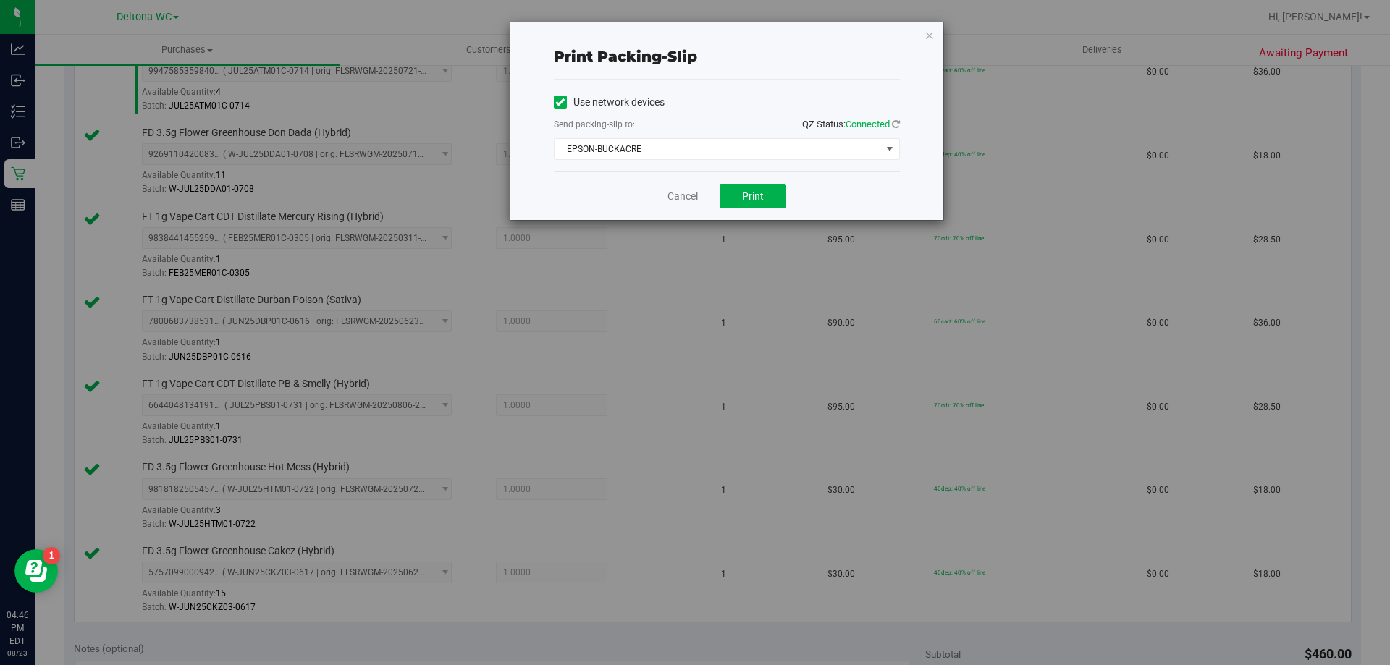
click at [670, 206] on div "Cancel Print" at bounding box center [727, 196] width 346 height 48
click at [680, 198] on link "Cancel" at bounding box center [682, 196] width 30 height 15
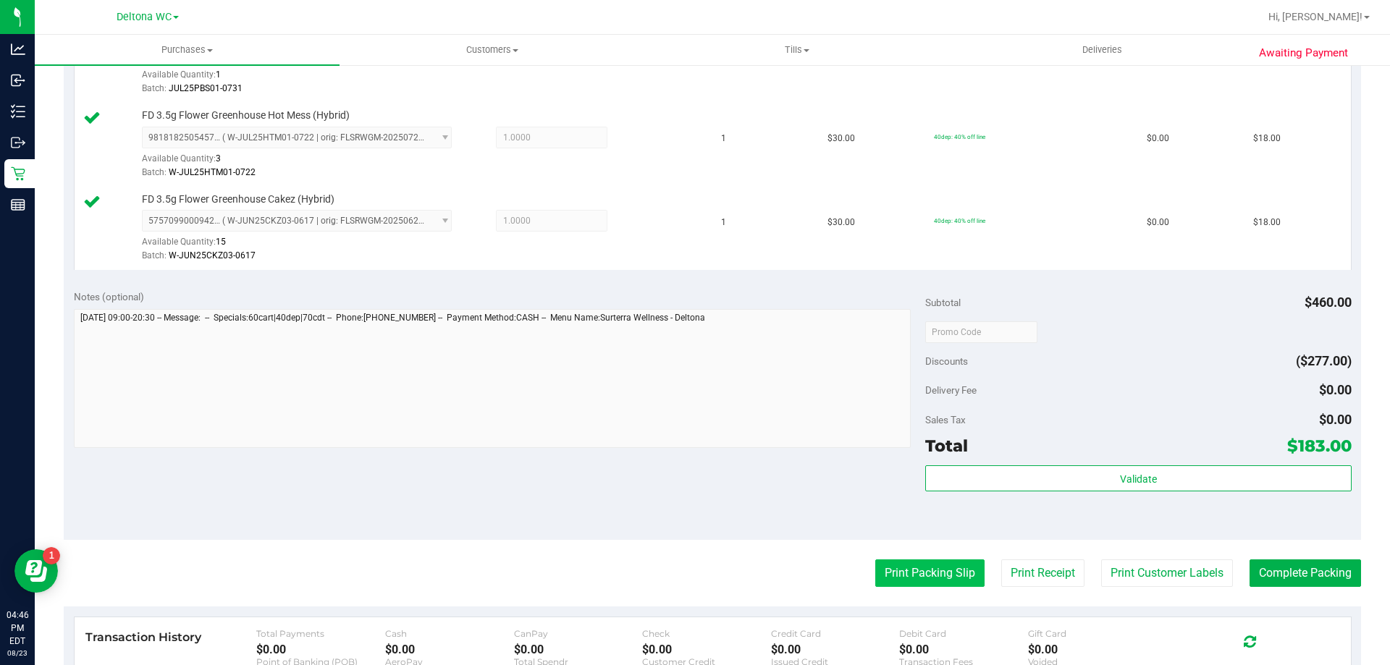
scroll to position [931, 0]
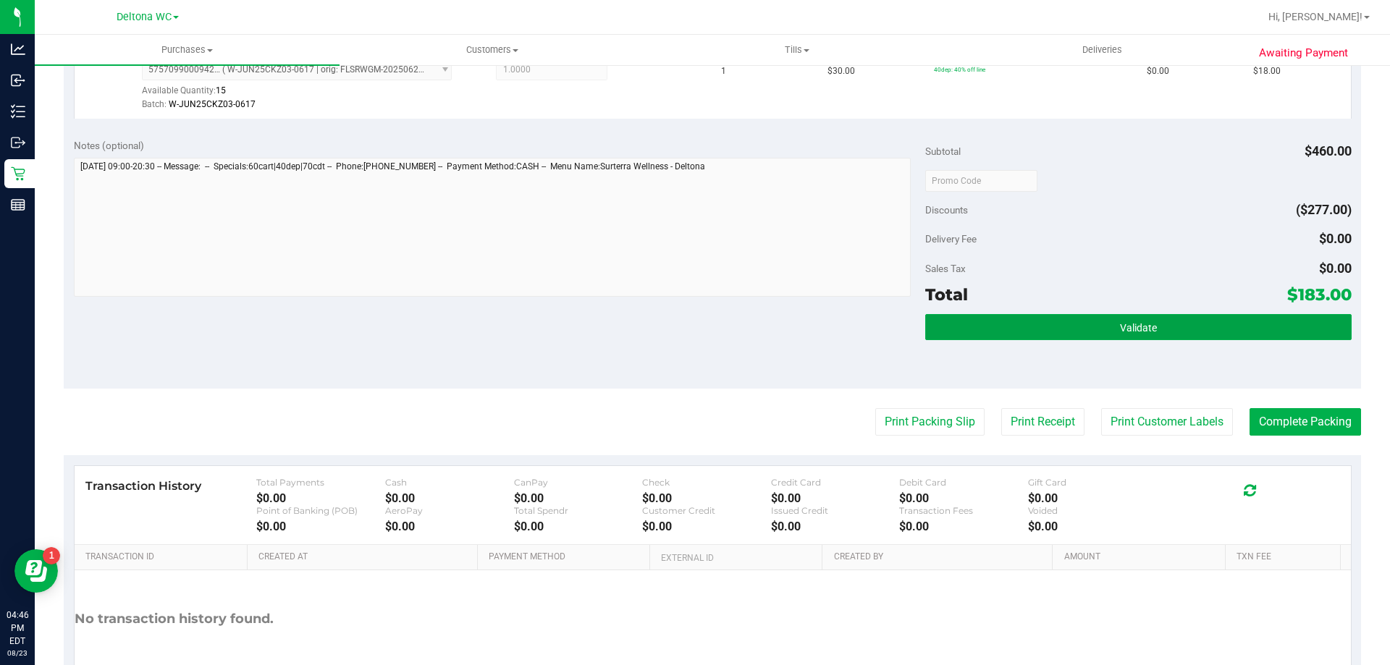
drag, startPoint x: 1033, startPoint y: 334, endPoint x: 1049, endPoint y: 350, distance: 22.5
click at [1033, 334] on button "Validate" at bounding box center [1138, 327] width 426 height 26
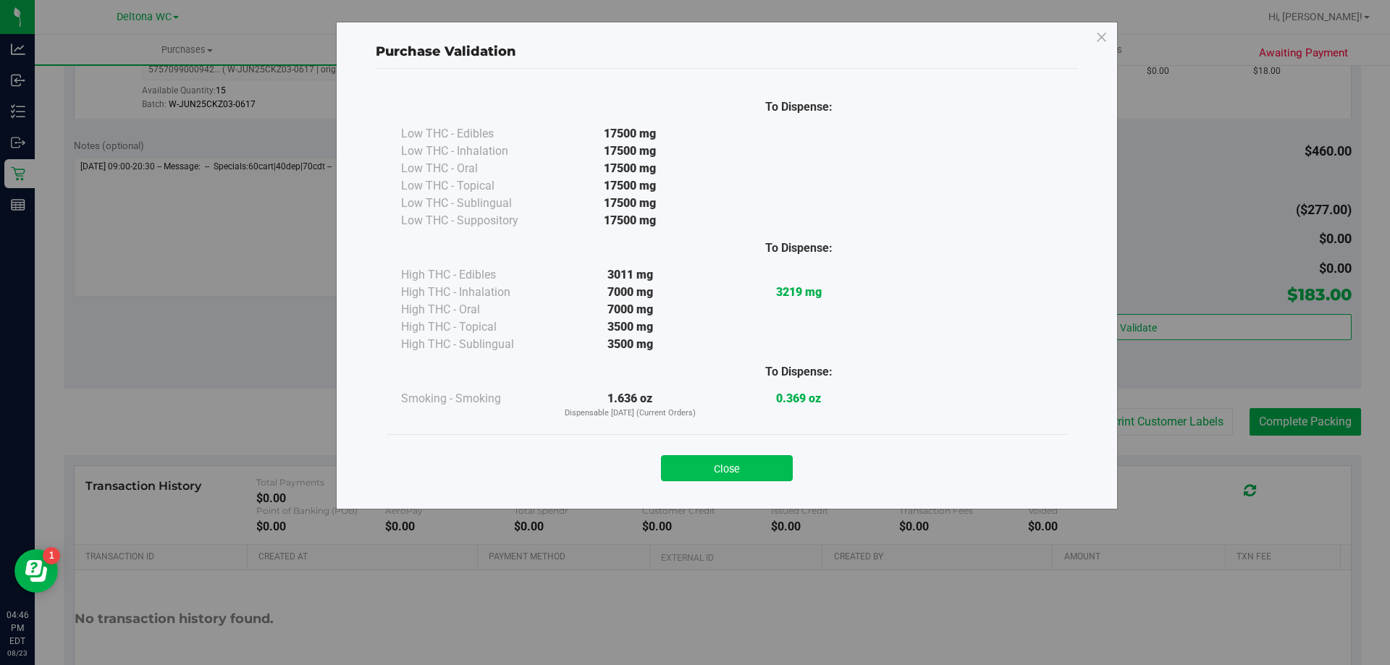
click at [723, 470] on button "Close" at bounding box center [727, 468] width 132 height 26
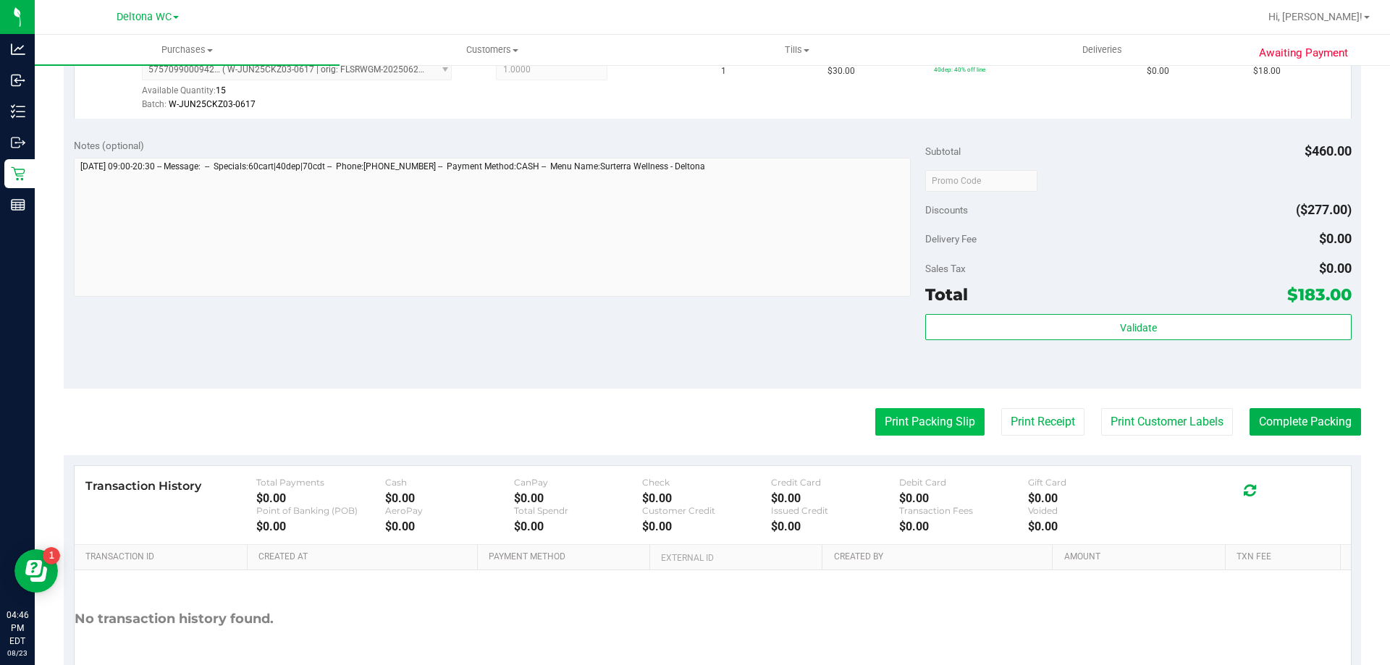
click at [934, 429] on button "Print Packing Slip" at bounding box center [929, 422] width 109 height 28
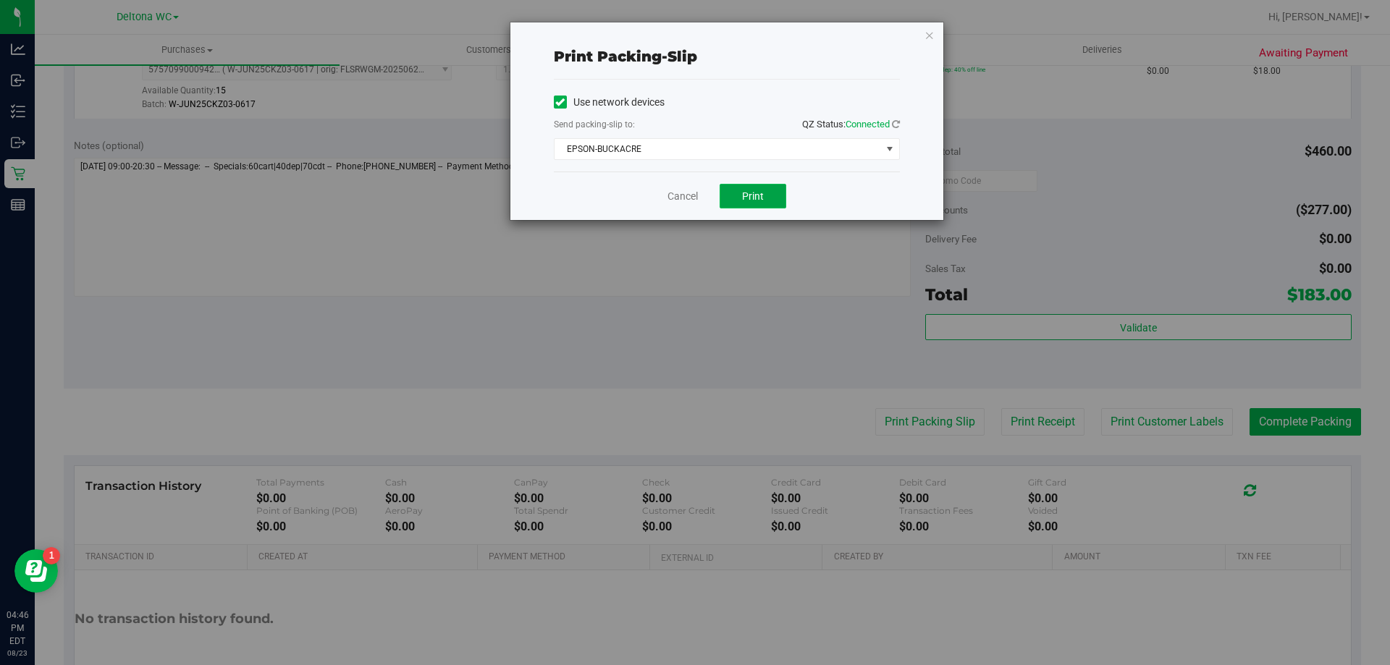
click at [767, 200] on button "Print" at bounding box center [752, 196] width 67 height 25
click at [675, 197] on link "Cancel" at bounding box center [682, 196] width 30 height 15
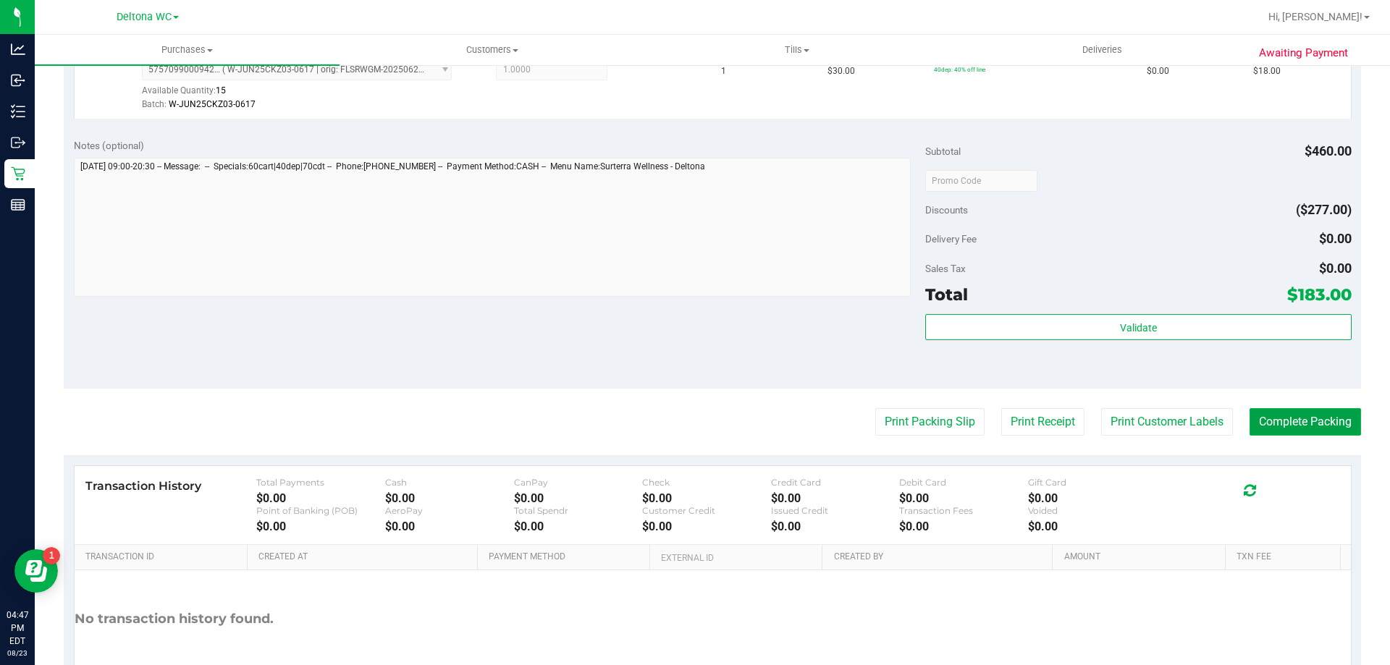
click at [1312, 429] on button "Complete Packing" at bounding box center [1304, 422] width 111 height 28
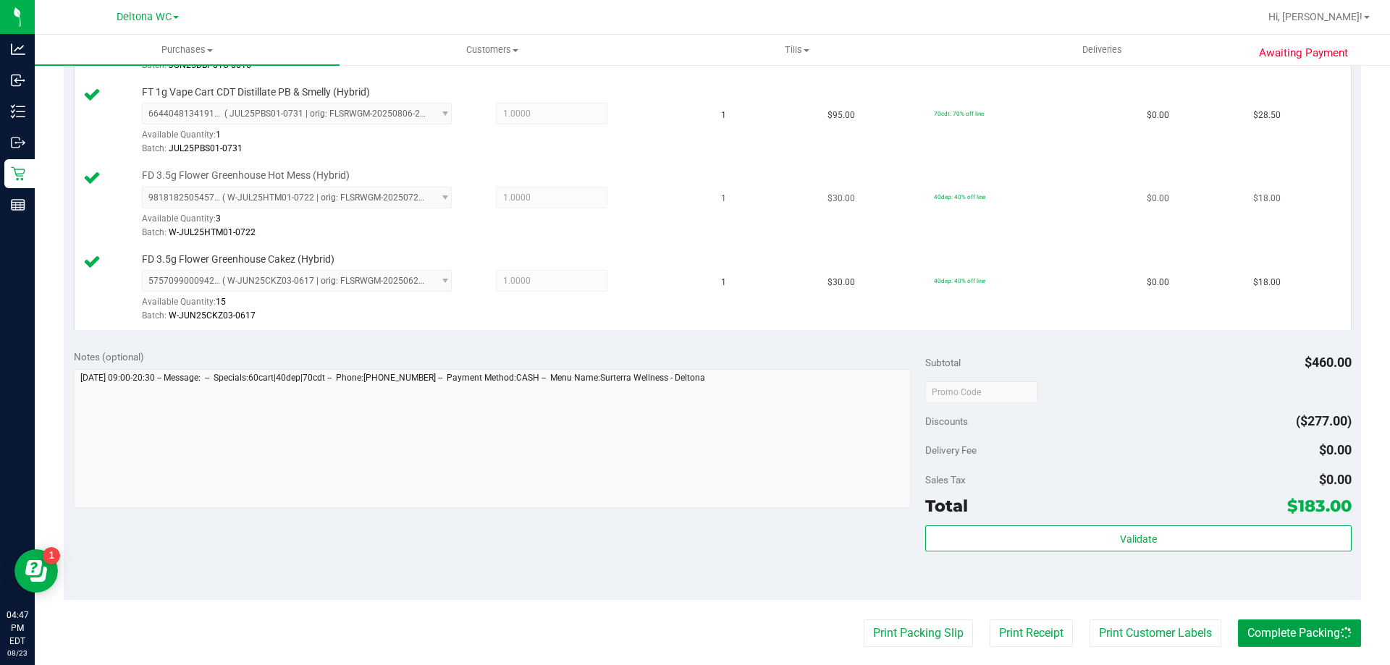
scroll to position [497, 0]
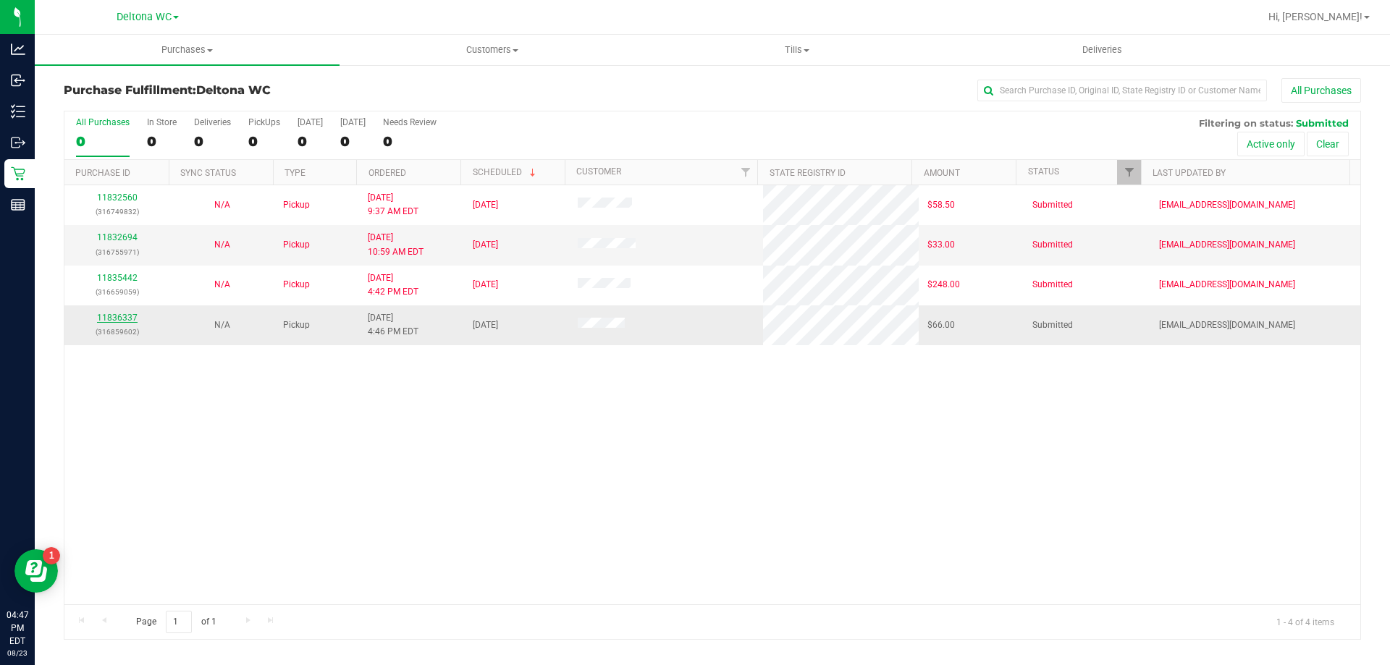
click at [123, 313] on link "11836337" at bounding box center [117, 318] width 41 height 10
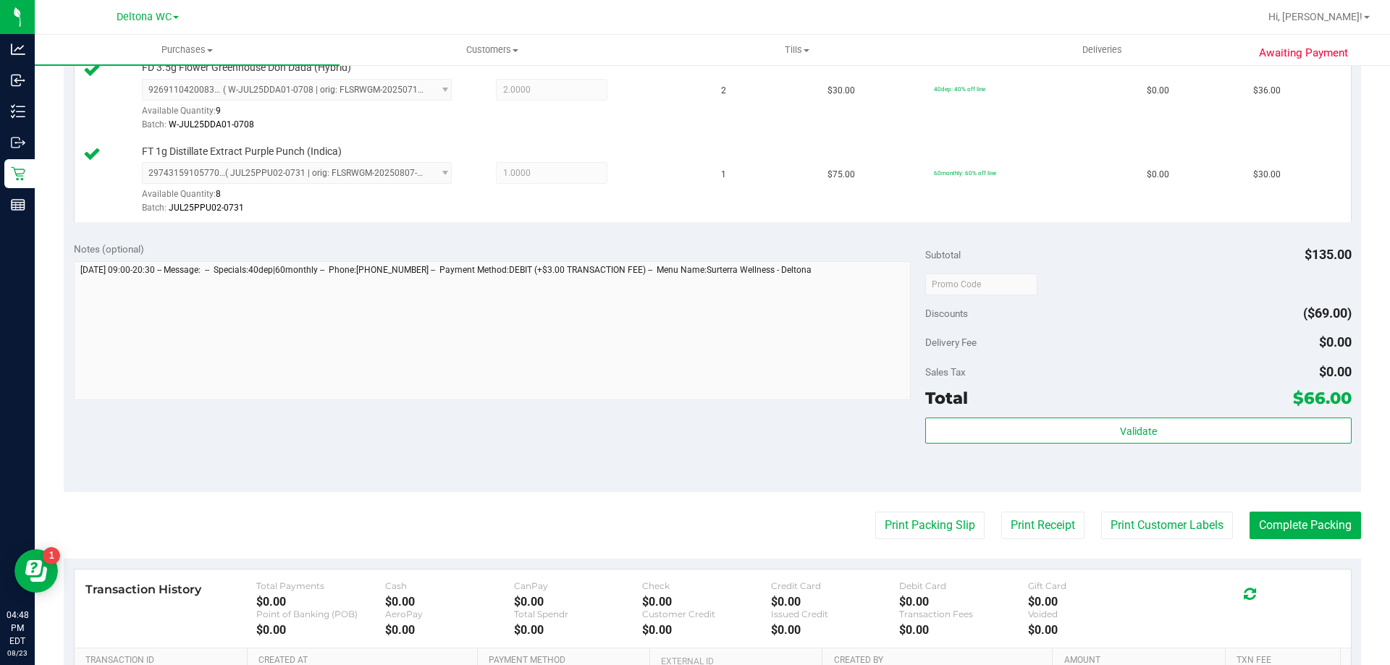
scroll to position [434, 0]
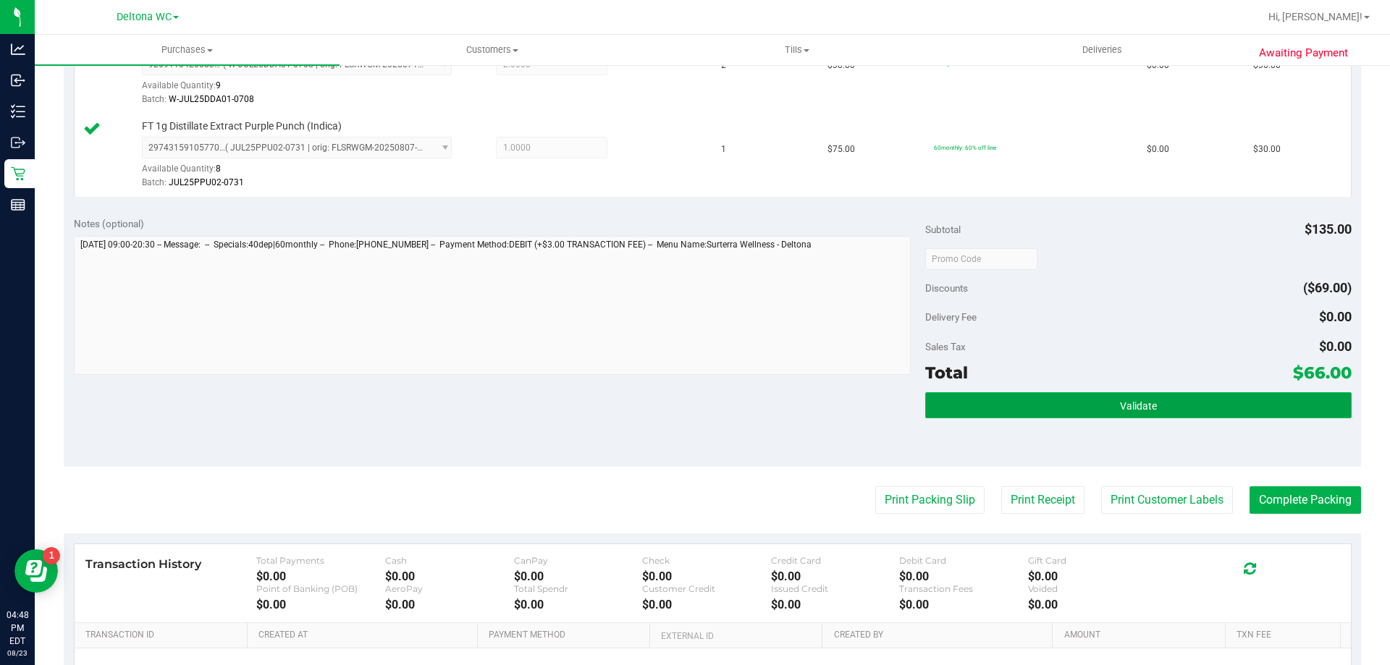
click at [1000, 400] on button "Validate" at bounding box center [1138, 405] width 426 height 26
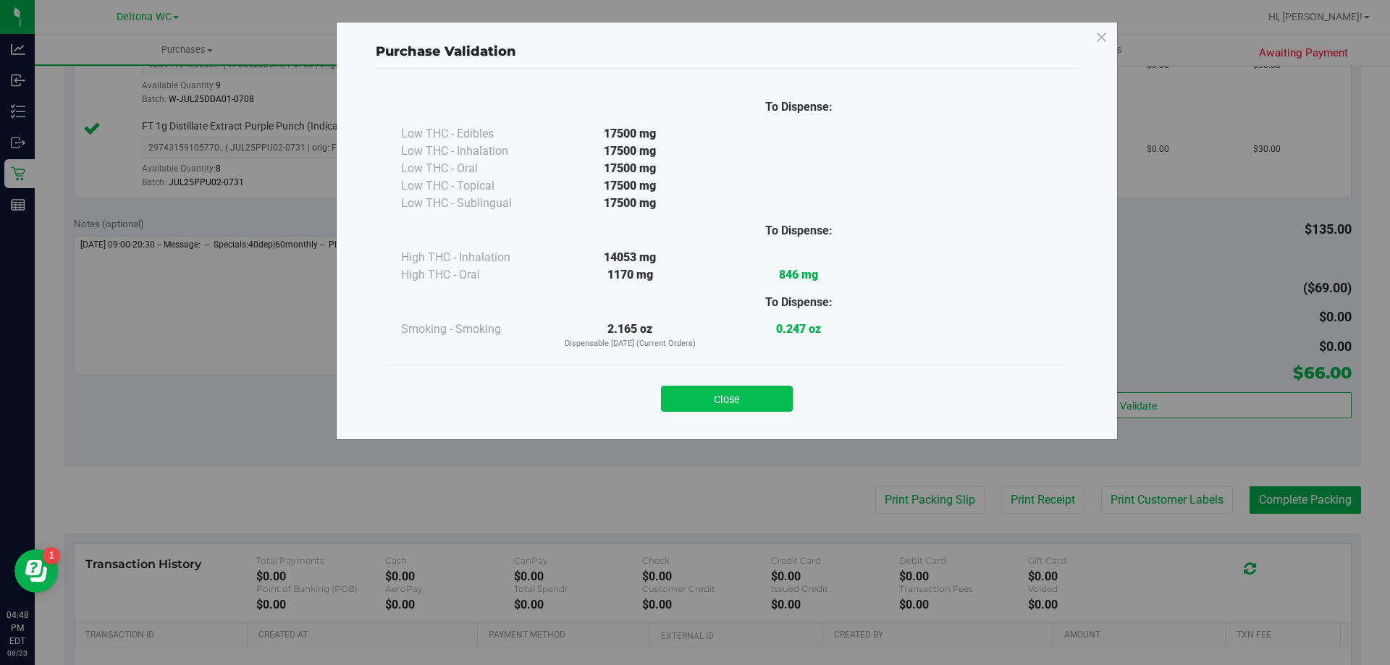
click at [739, 410] on button "Close" at bounding box center [727, 399] width 132 height 26
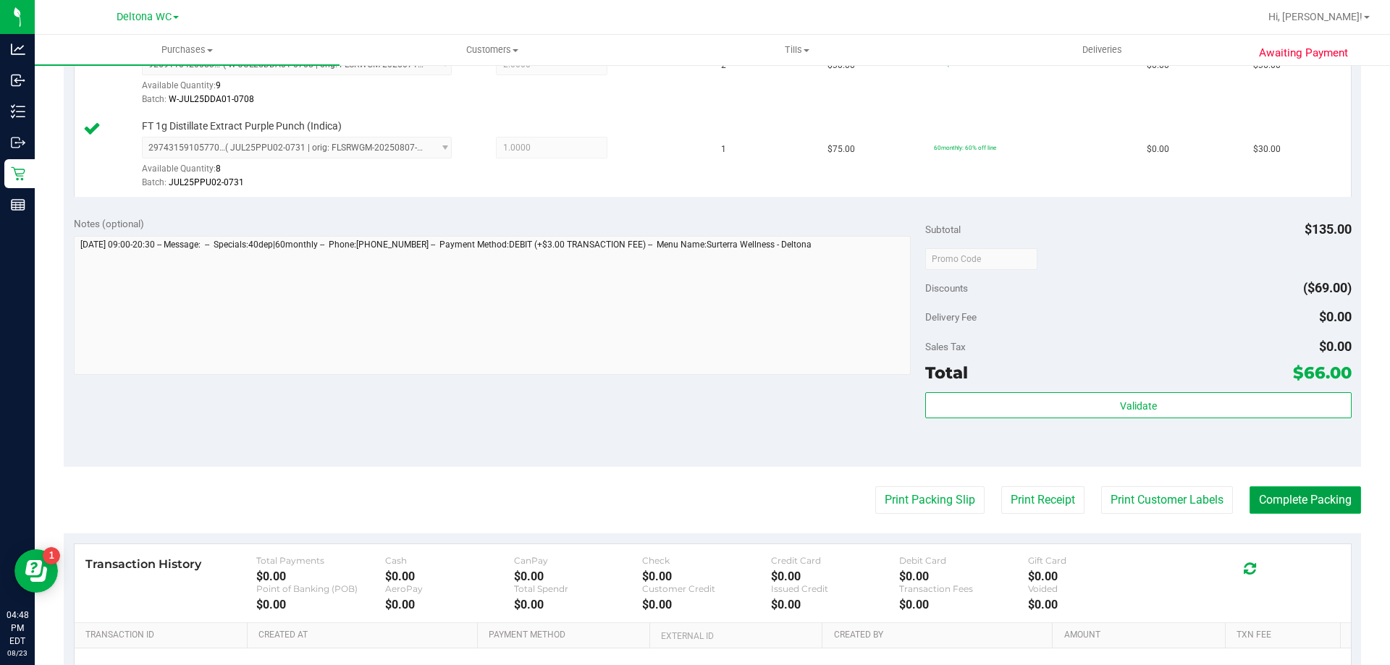
click at [1280, 507] on button "Complete Packing" at bounding box center [1304, 500] width 111 height 28
click at [903, 504] on button "Print Packing Slip" at bounding box center [918, 500] width 109 height 28
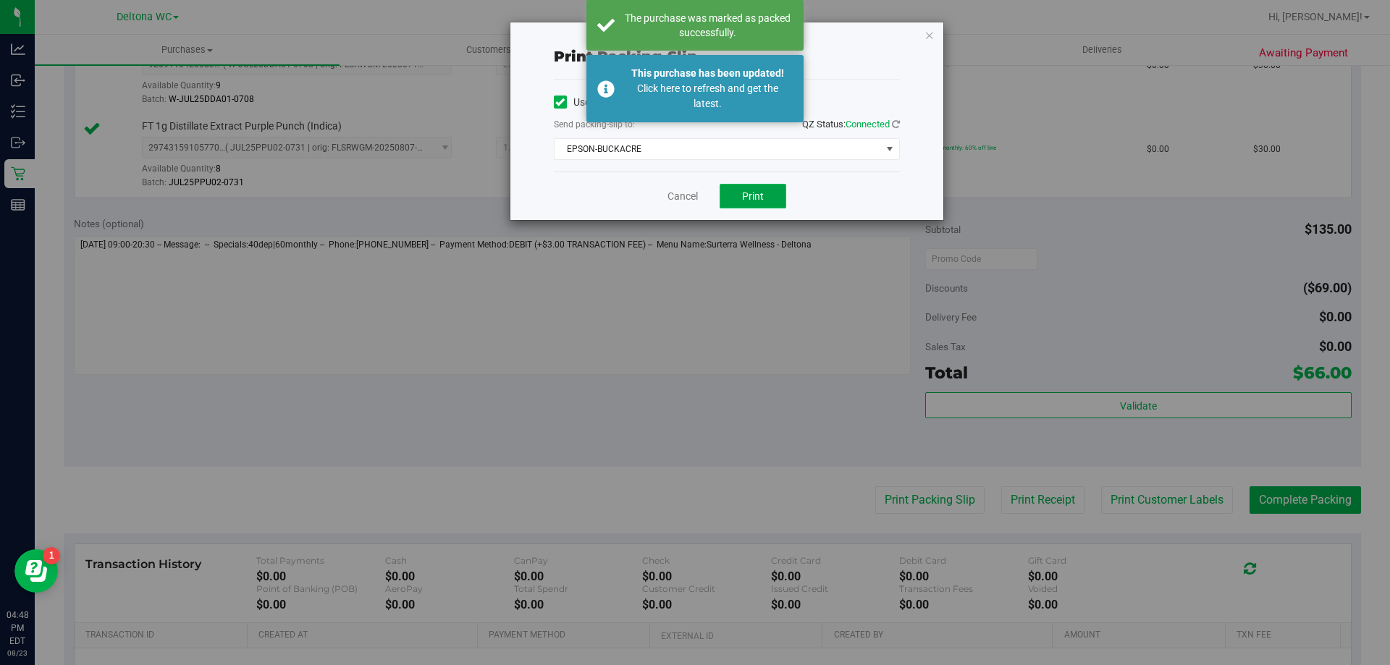
click at [780, 195] on button "Print" at bounding box center [752, 196] width 67 height 25
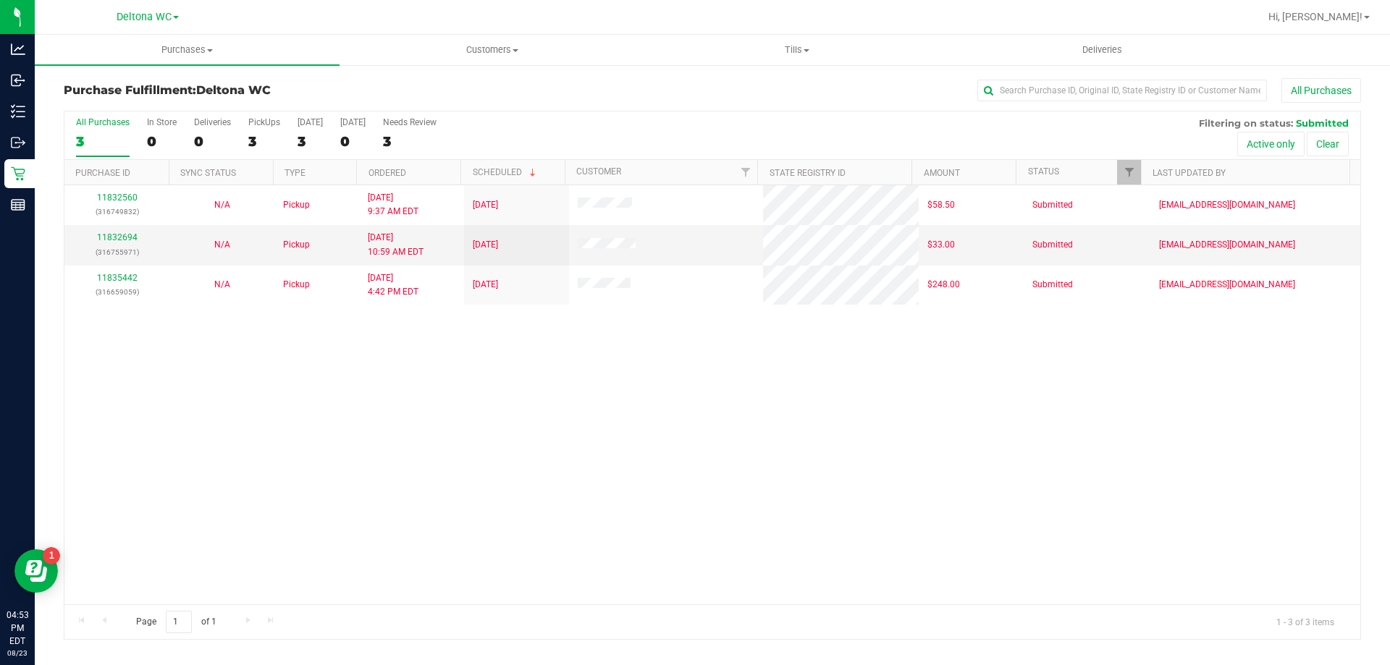
drag, startPoint x: 175, startPoint y: 407, endPoint x: 425, endPoint y: 409, distance: 249.7
click at [175, 405] on div "11832560 (316749832) N/A Pickup 8/23/2025 9:37 AM EDT 8/23/2025 $58.50 Submitte…" at bounding box center [712, 394] width 1296 height 419
click at [911, 404] on div "11832560 (316749832) N/A Pickup 8/23/2025 9:37 AM EDT 8/23/2025 $58.50 Submitte…" at bounding box center [712, 394] width 1296 height 419
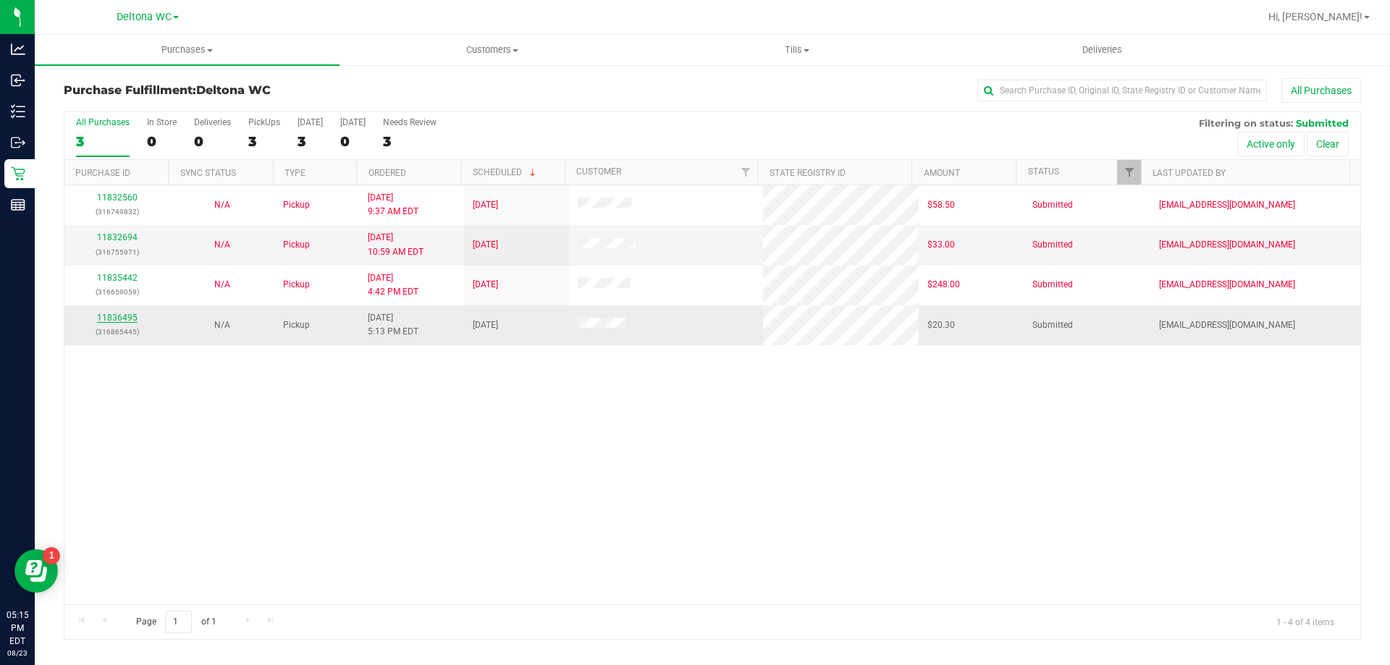
click at [124, 314] on link "11836495" at bounding box center [117, 318] width 41 height 10
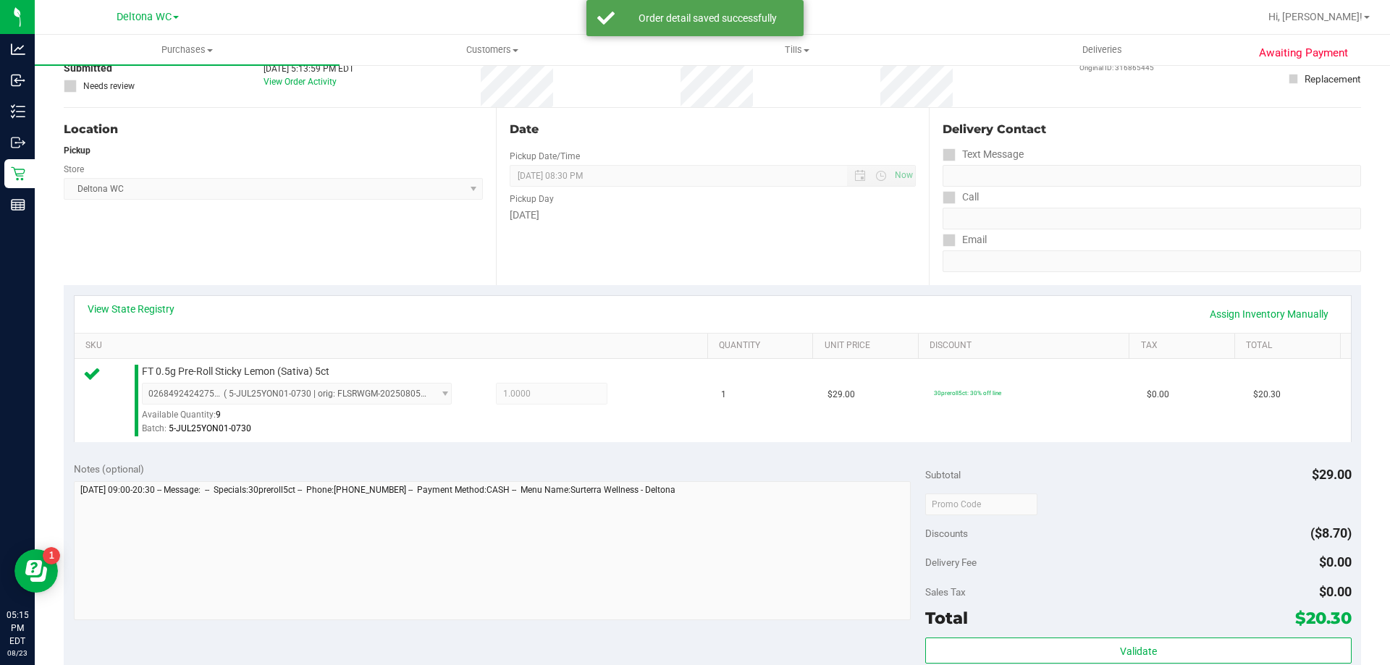
scroll to position [362, 0]
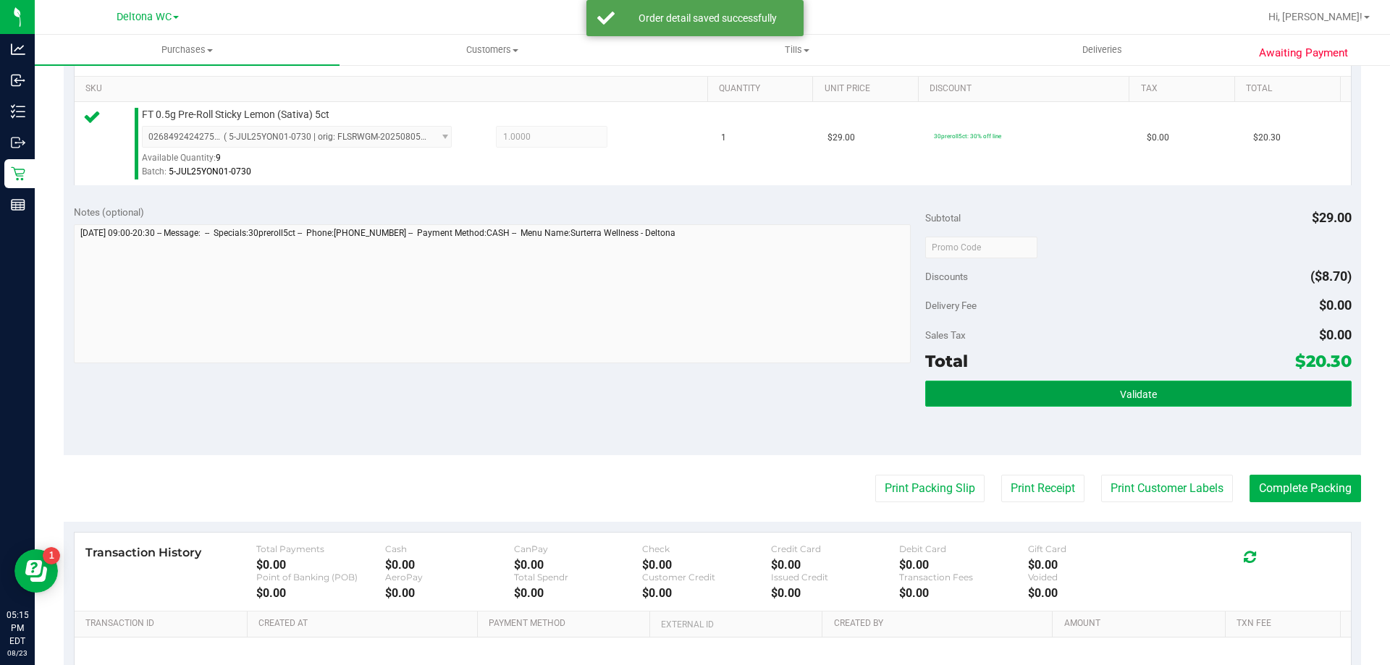
click at [1087, 388] on button "Validate" at bounding box center [1138, 394] width 426 height 26
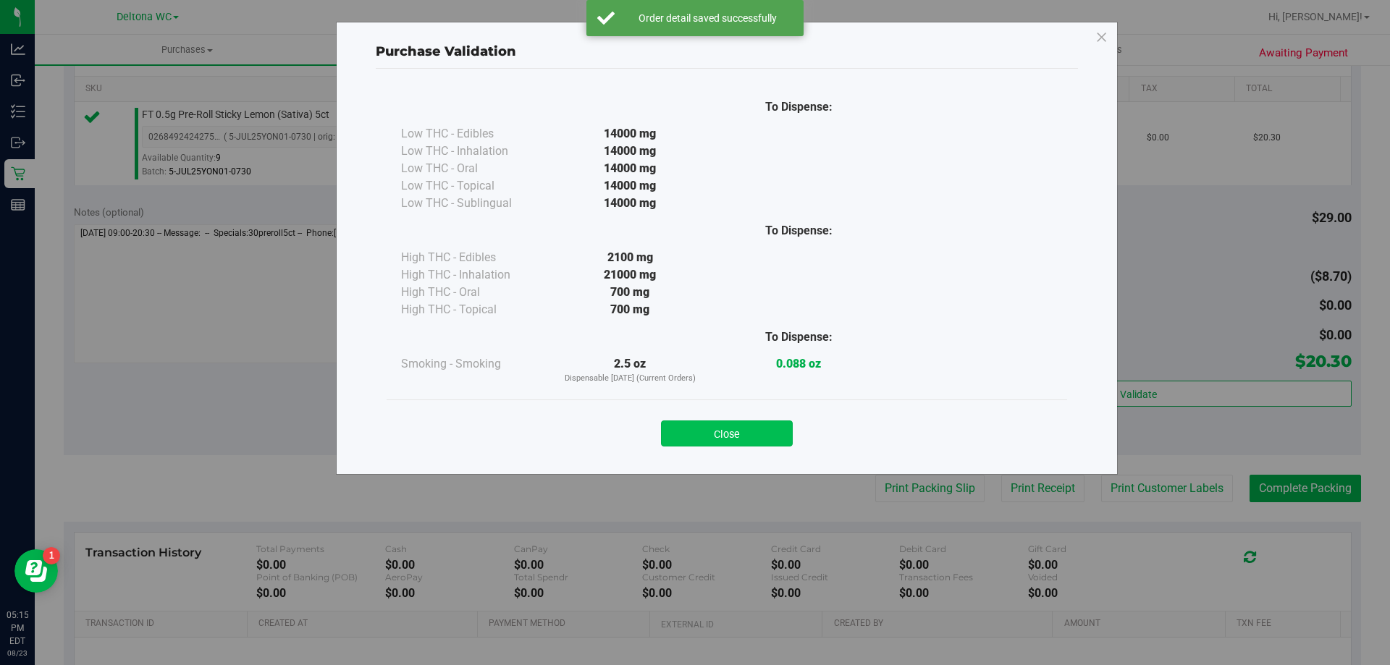
click at [748, 431] on button "Close" at bounding box center [727, 434] width 132 height 26
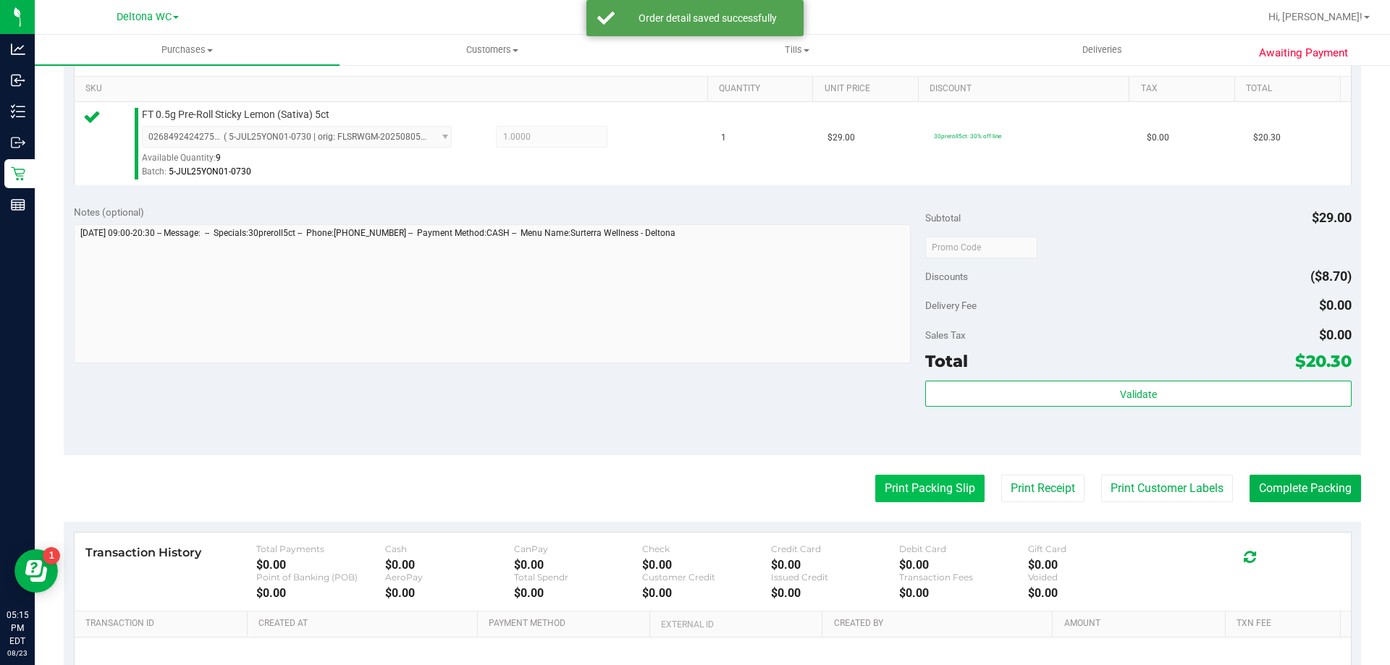
click at [887, 492] on button "Print Packing Slip" at bounding box center [929, 489] width 109 height 28
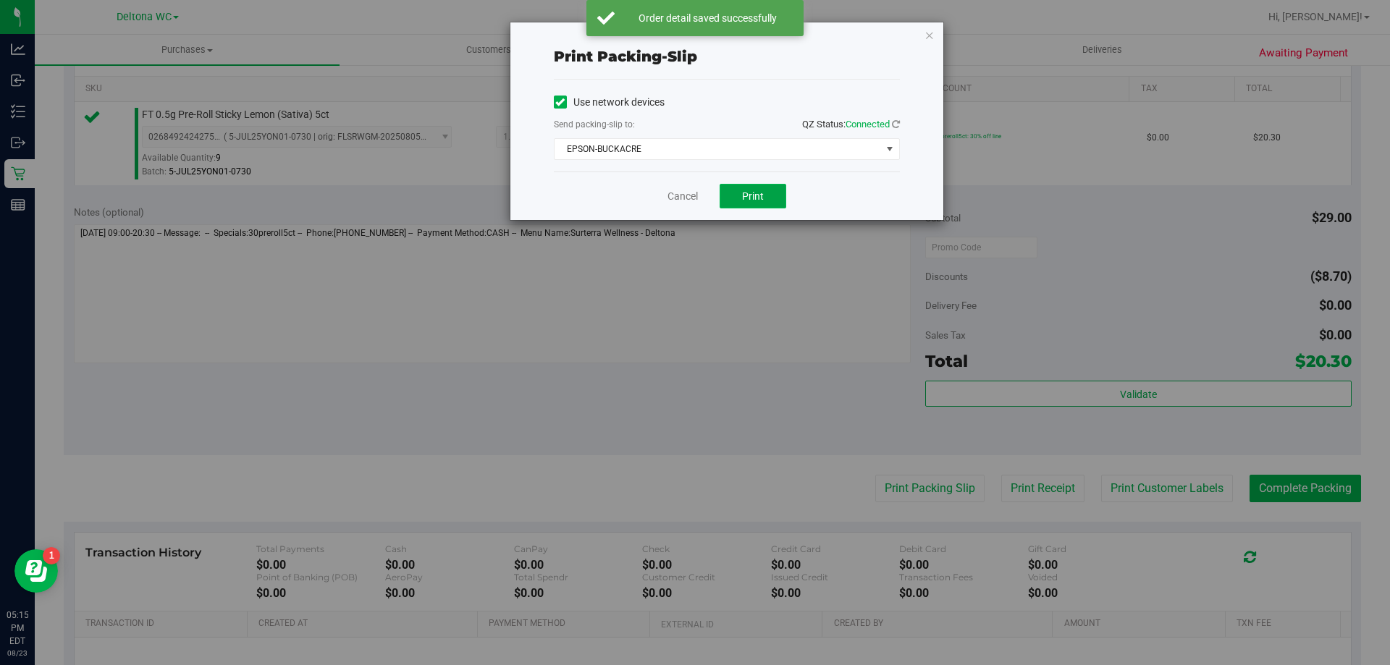
click at [754, 199] on span "Print" at bounding box center [753, 196] width 22 height 12
click at [932, 37] on icon "button" at bounding box center [929, 34] width 10 height 17
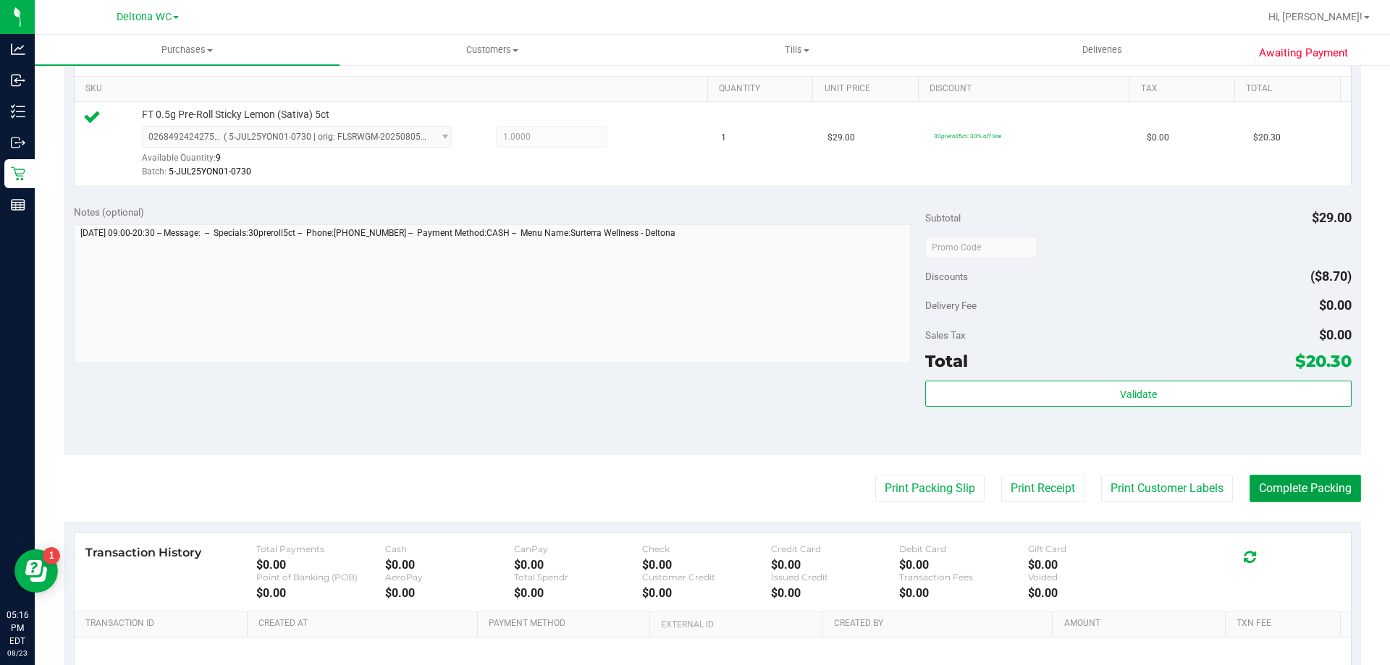
click at [1275, 488] on button "Complete Packing" at bounding box center [1304, 489] width 111 height 28
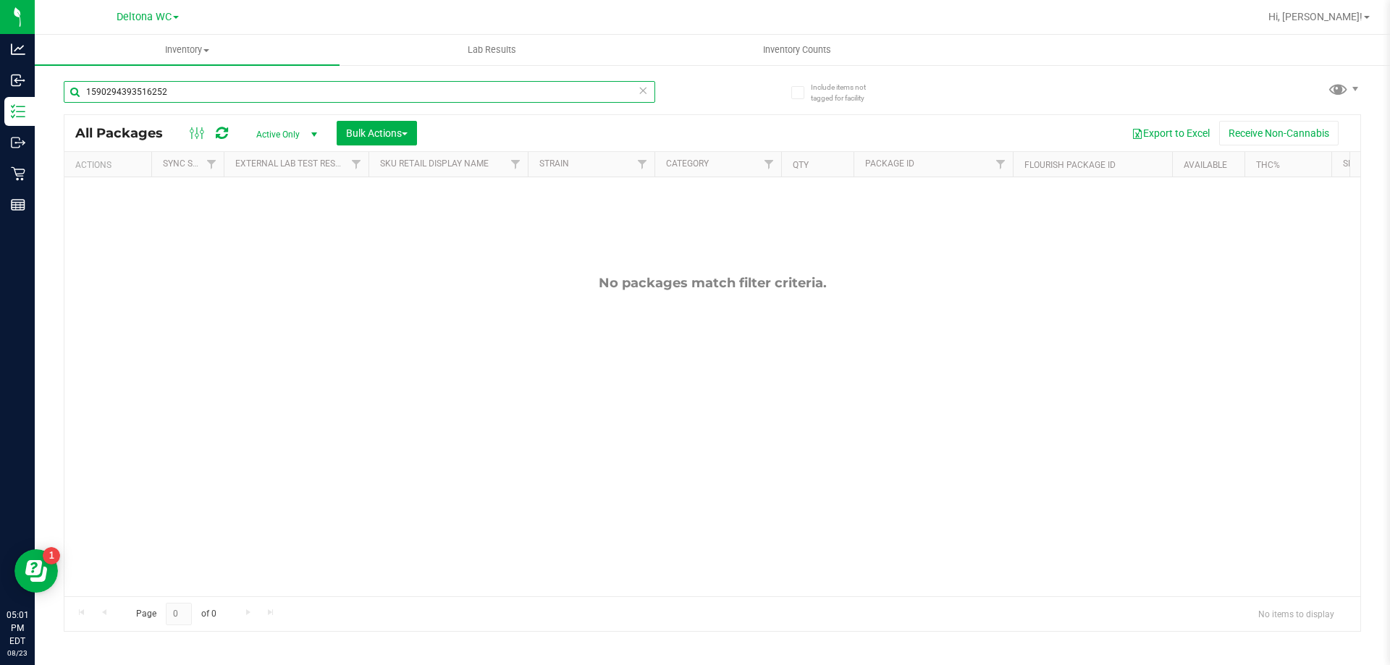
click at [246, 84] on input "1590294393516252" at bounding box center [359, 92] width 591 height 22
type input "5"
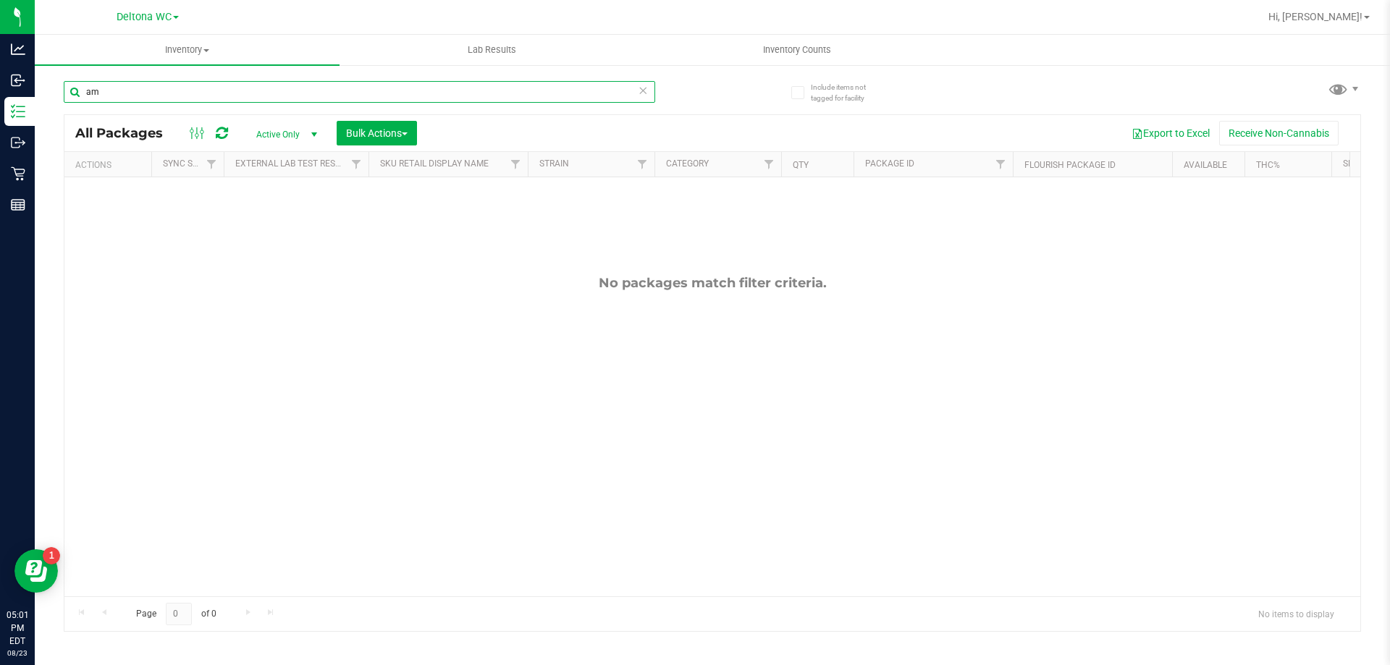
type input "a"
type input "l"
type input "f"
click at [206, 46] on span "Inventory" at bounding box center [187, 49] width 305 height 13
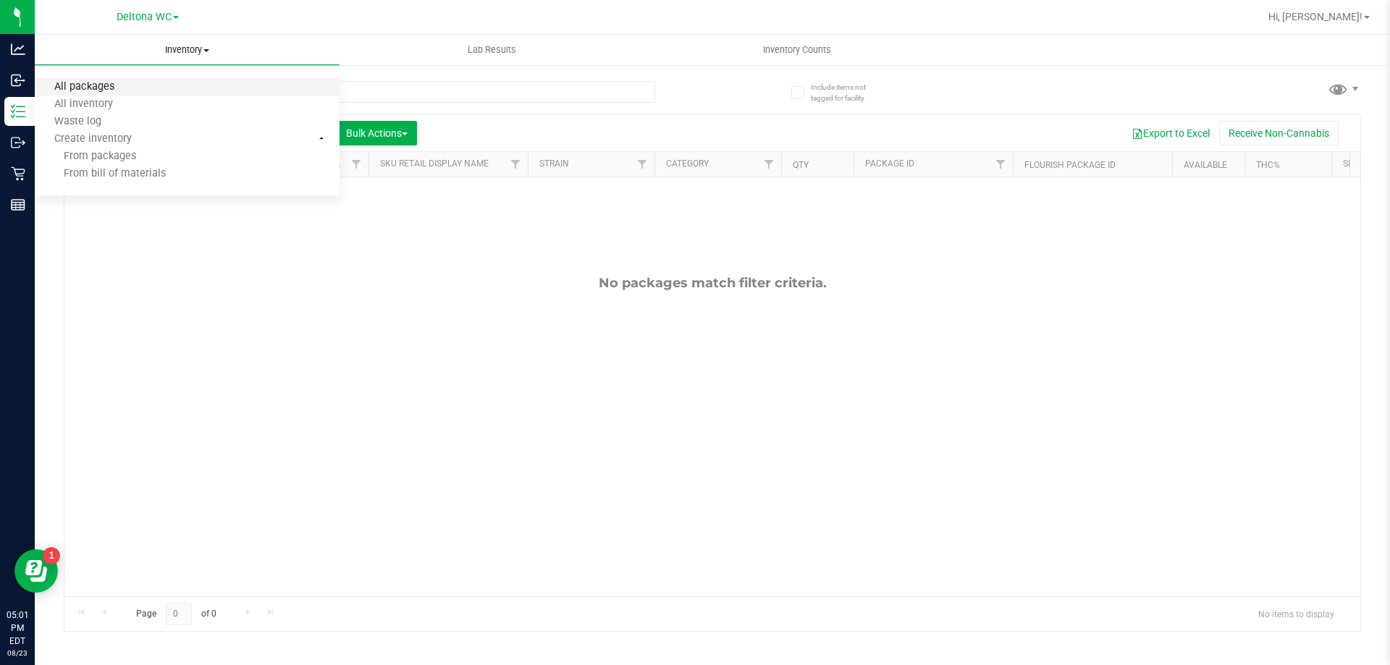
click at [124, 86] on span "All packages" at bounding box center [84, 87] width 99 height 12
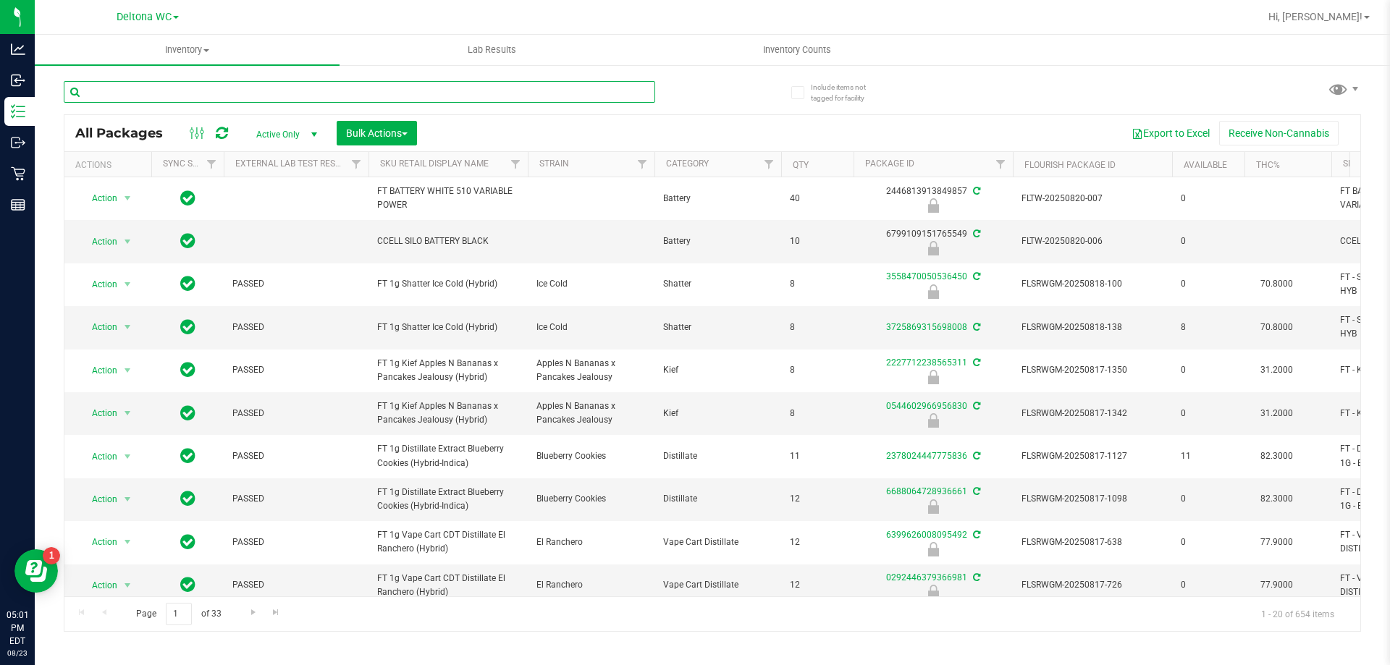
click at [221, 88] on input "text" at bounding box center [359, 92] width 591 height 22
type input "5506918151667985"
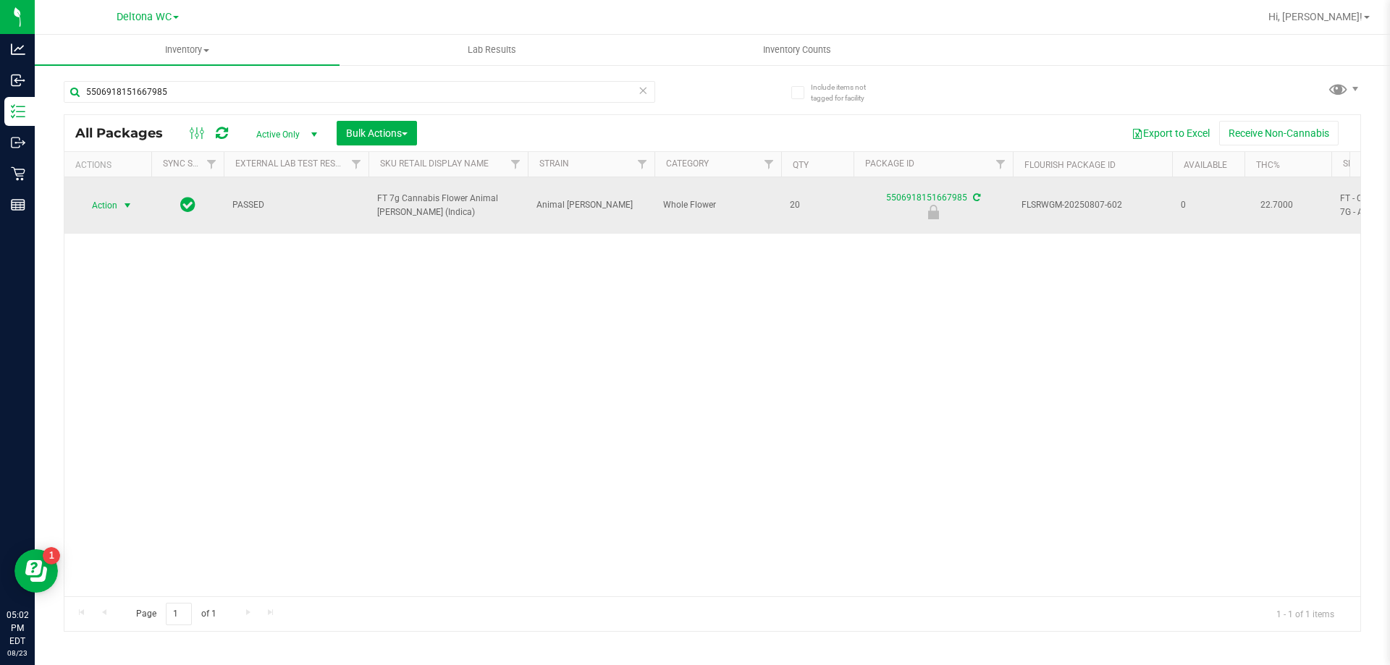
click at [113, 197] on span "Action" at bounding box center [98, 205] width 39 height 20
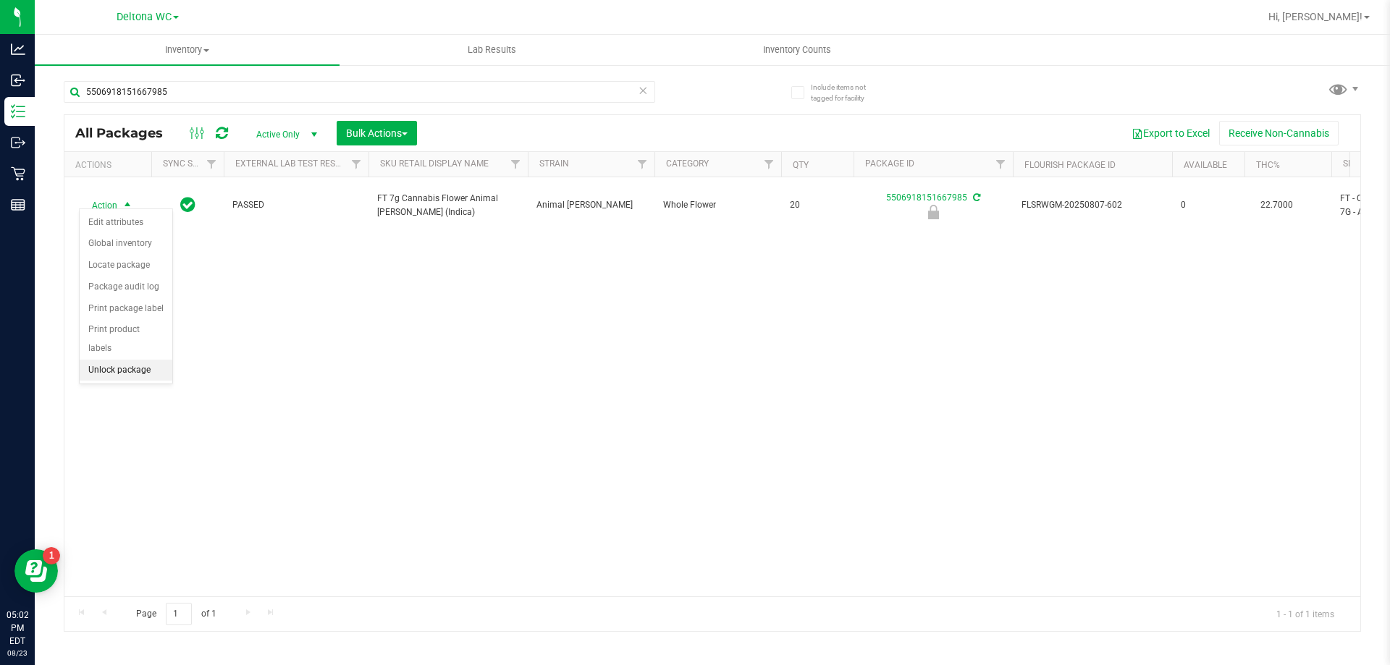
click at [111, 360] on li "Unlock package" at bounding box center [126, 371] width 93 height 22
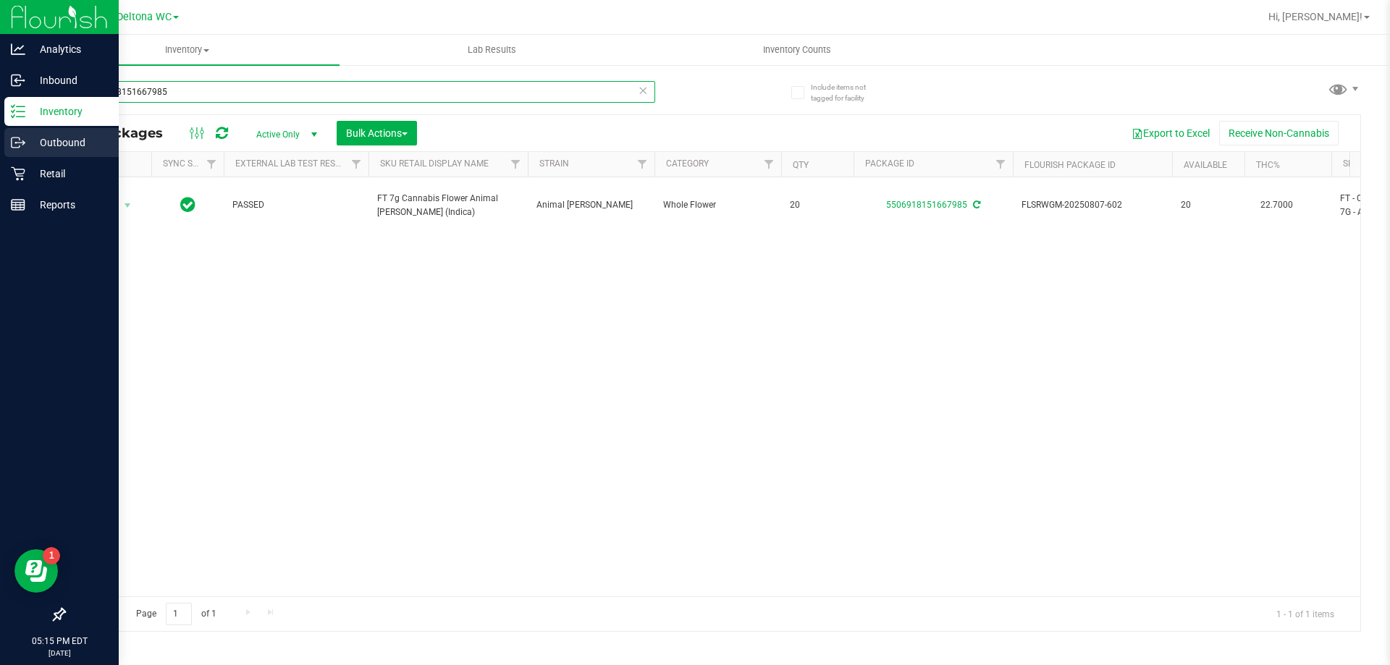
drag, startPoint x: 252, startPoint y: 97, endPoint x: 0, endPoint y: 141, distance: 255.7
click at [0, 141] on div "Analytics Inbound Inventory Outbound Retail Reports 05:15 PM EDT [DATE] 08/23 D…" at bounding box center [695, 332] width 1390 height 665
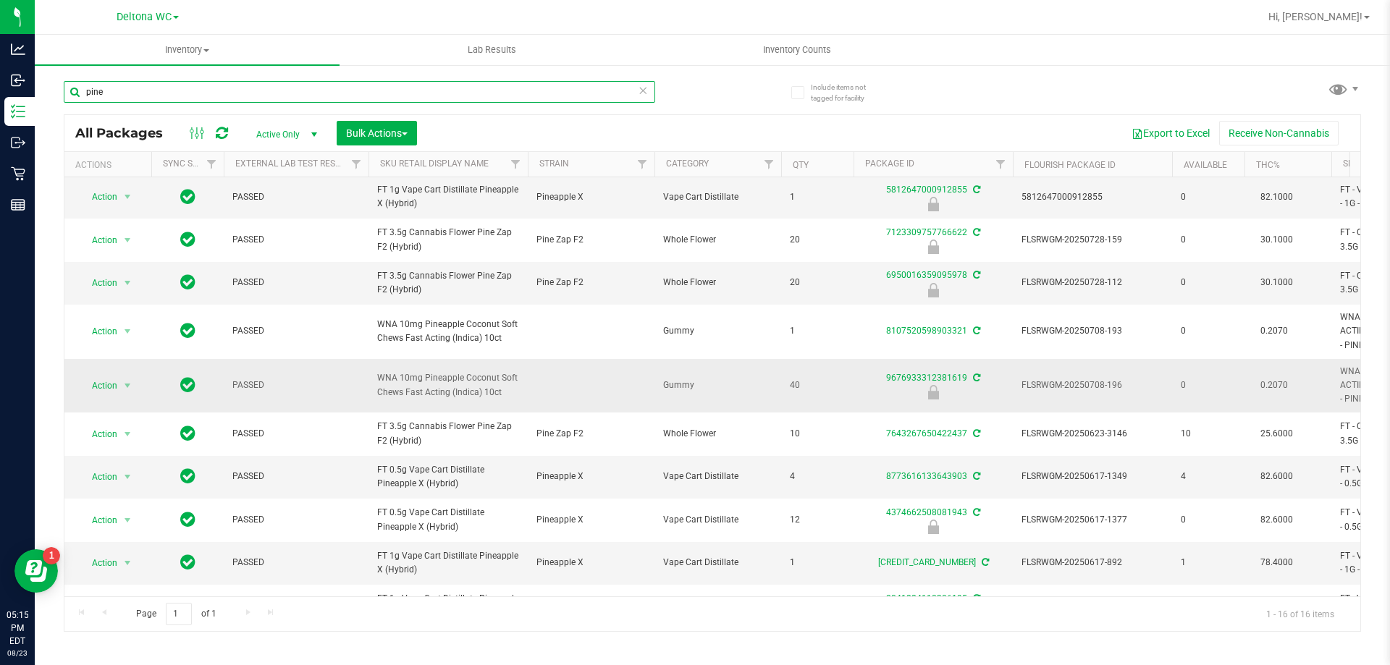
scroll to position [217, 0]
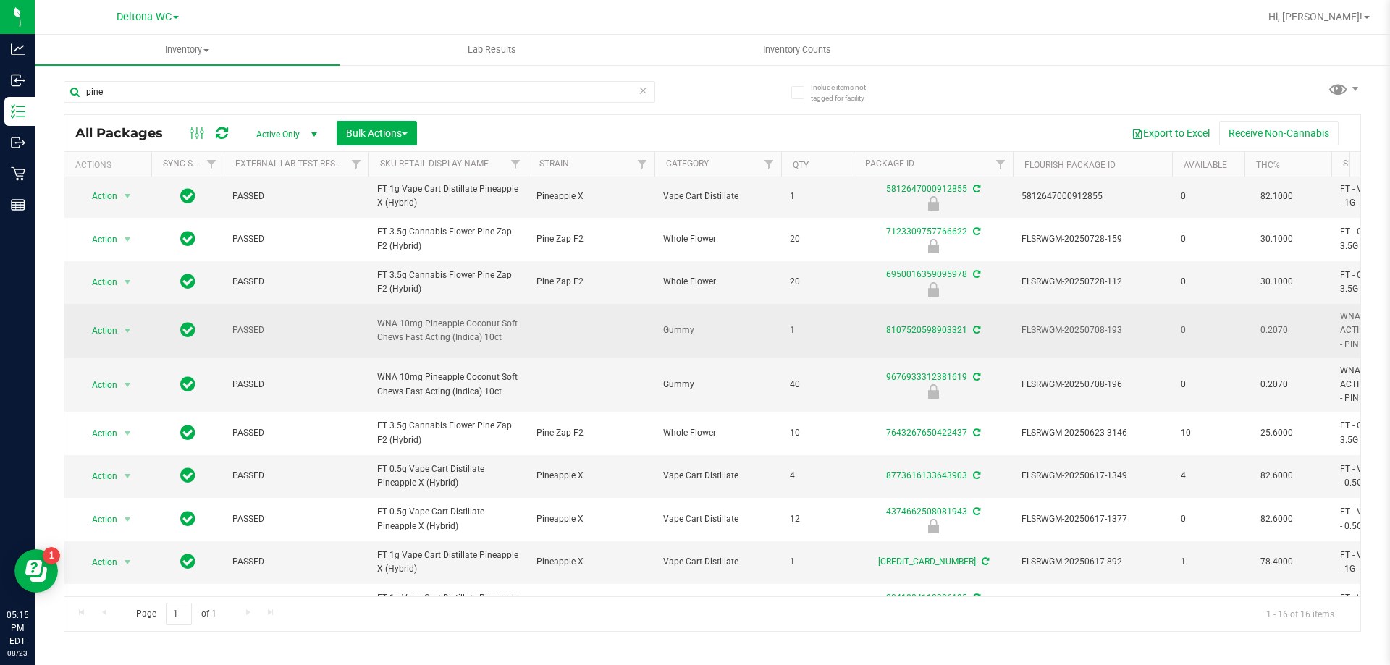
click at [431, 335] on span "WNA 10mg Pineapple Coconut Soft Chews Fast Acting (Indica) 10ct" at bounding box center [448, 331] width 142 height 28
copy td "WNA 10mg Pineapple Coconut Soft Chews Fast Acting (Indica) 10ct"
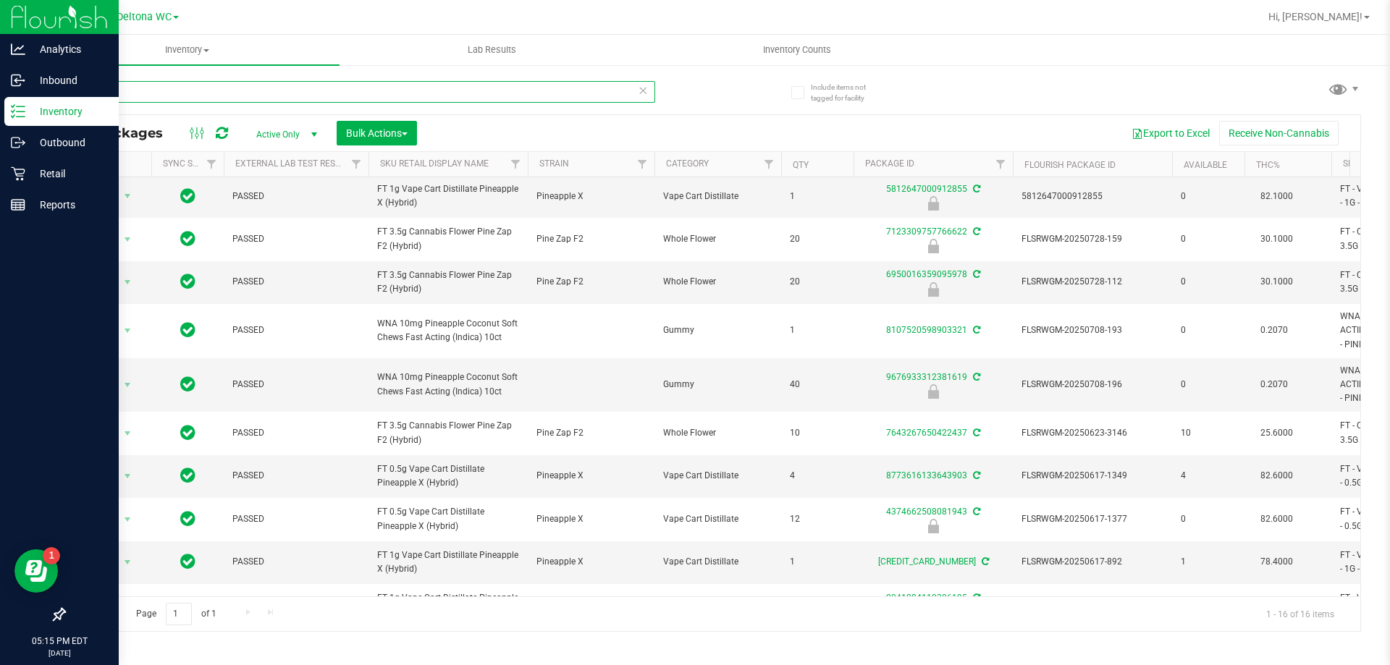
click at [0, 109] on div "Analytics Inbound Inventory Outbound Retail Reports 05:15 PM EDT [DATE] 08/23 D…" at bounding box center [695, 332] width 1390 height 665
paste input "WNA 10mg Pineapple Coconut Soft Chews Fast Acting (Indica) 10ct"
type input "WNA 10mg Pineapple Coconut Soft Chews Fast Acting (Indica) 10ct"
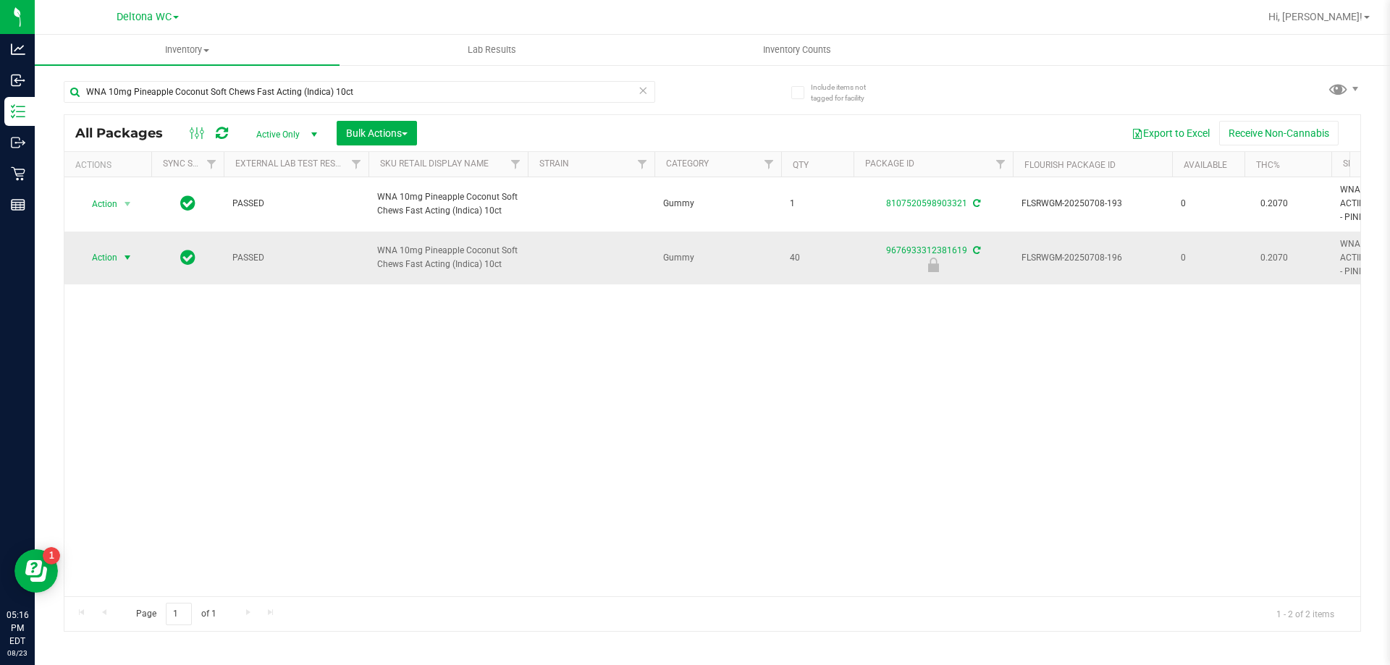
click at [122, 257] on span "select" at bounding box center [128, 258] width 12 height 12
click at [114, 419] on li "Unlock package" at bounding box center [126, 430] width 93 height 22
click at [395, 86] on input "WNA 10mg Pineapple Coconut Soft Chews Fast Acting (Indica) 10ct" at bounding box center [359, 92] width 591 height 22
click at [396, 85] on input "WNA 10mg Pineapple Coconut Soft Chews Fast Acting (Indica) 10ct" at bounding box center [359, 92] width 591 height 22
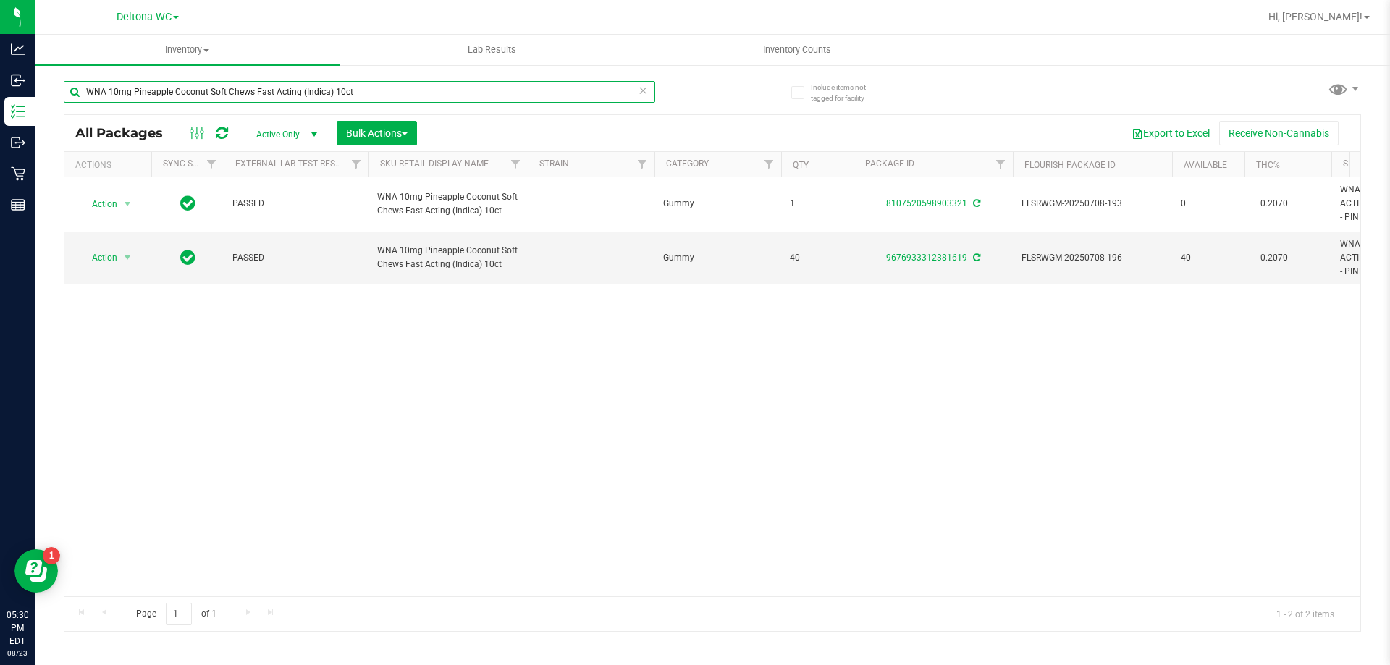
click at [396, 86] on input "WNA 10mg Pineapple Coconut Soft Chews Fast Acting (Indica) 10ct" at bounding box center [359, 92] width 591 height 22
type input "4314107544010553"
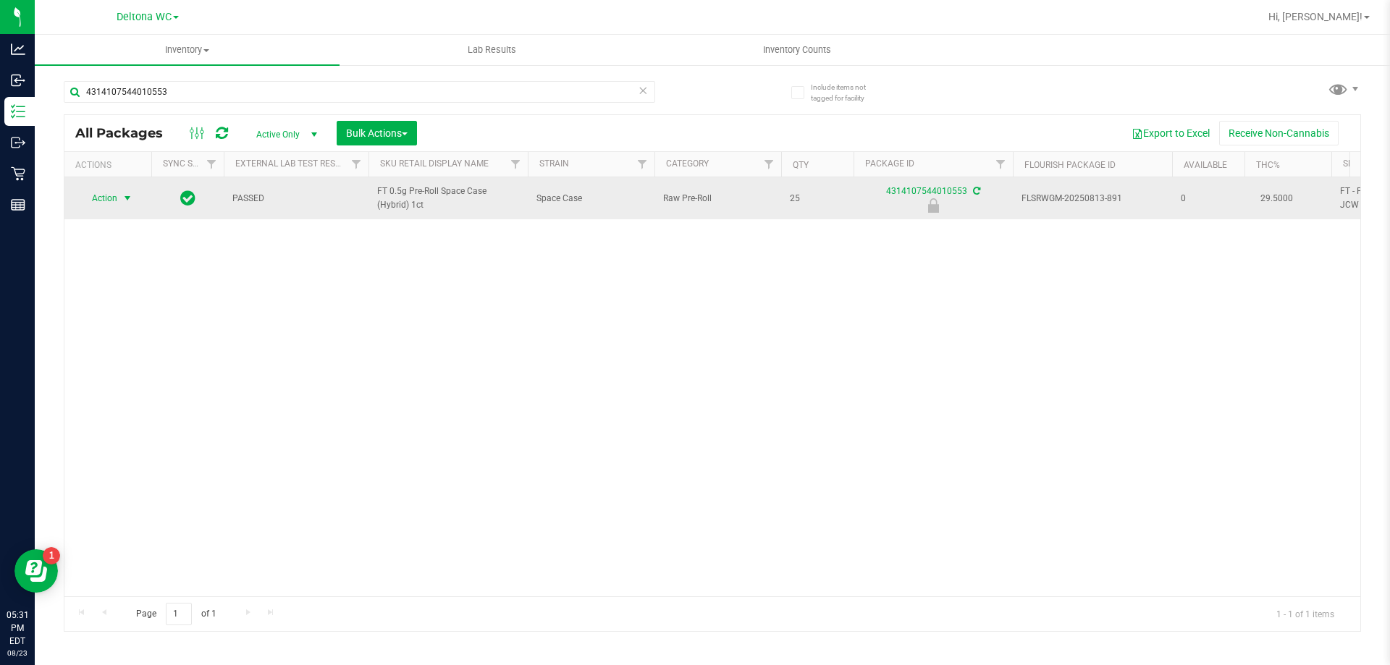
click at [126, 202] on span "select" at bounding box center [128, 199] width 12 height 12
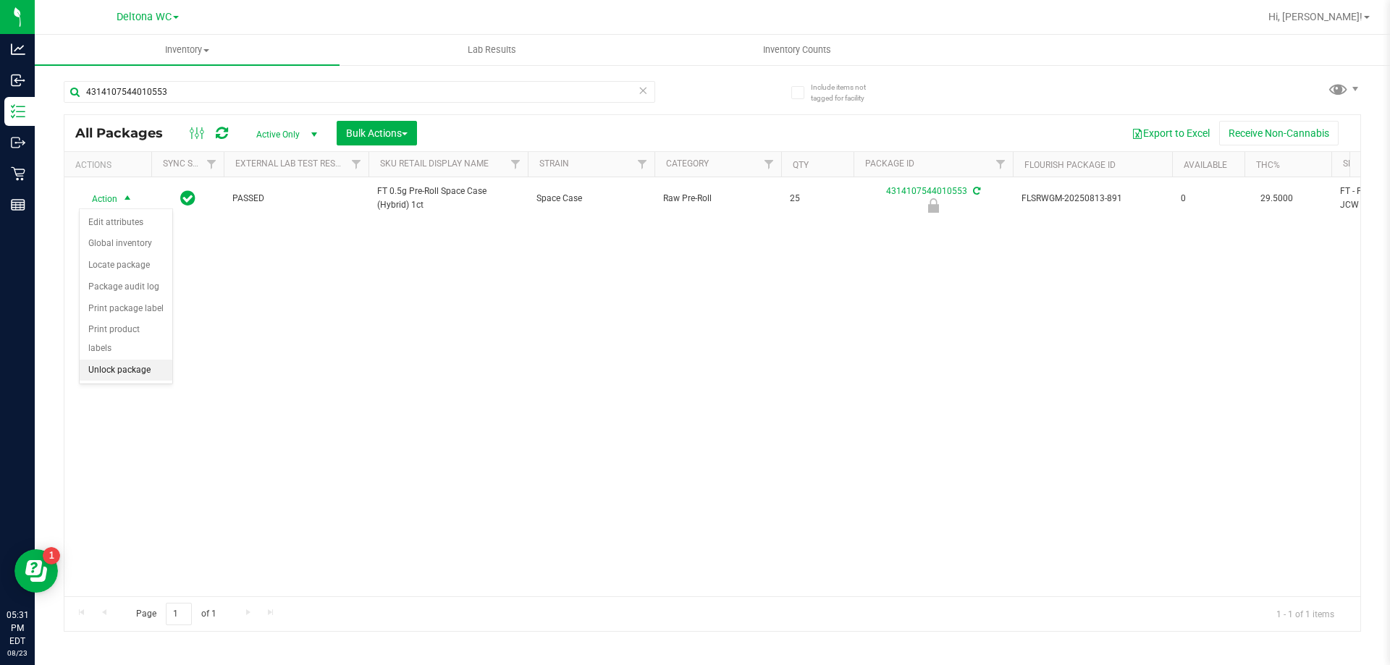
click at [114, 360] on li "Unlock package" at bounding box center [126, 371] width 93 height 22
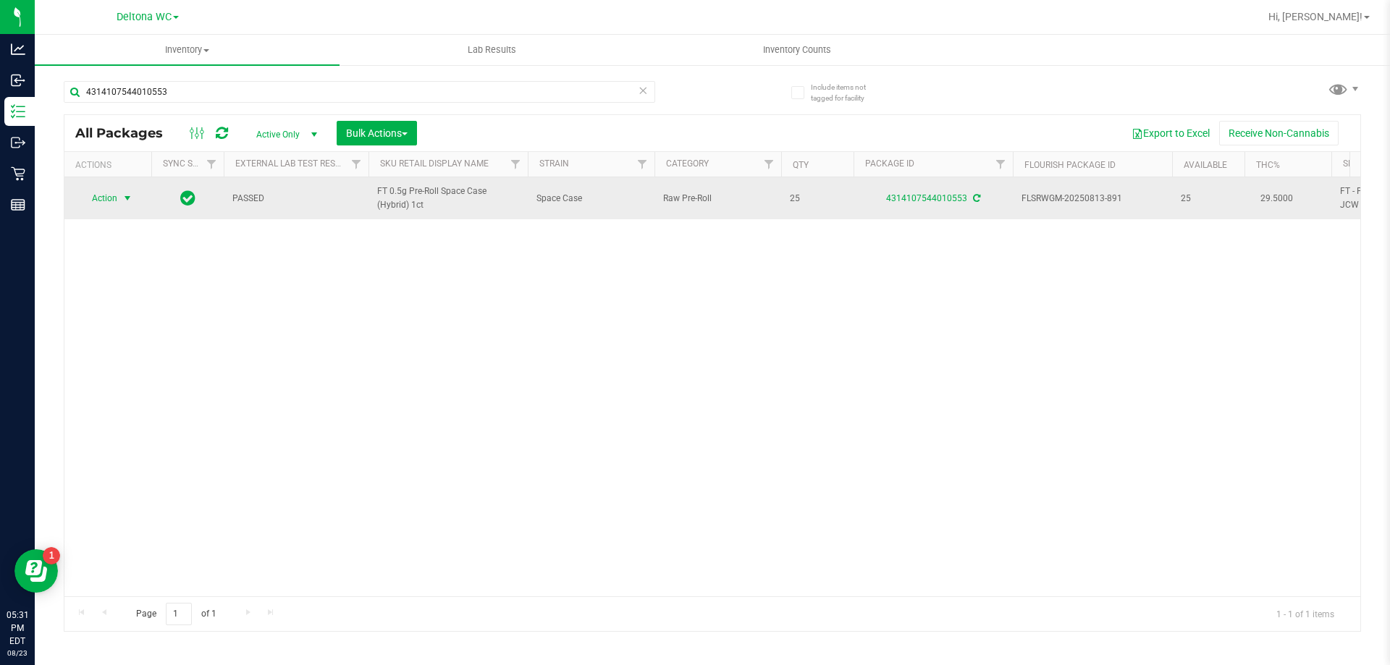
click at [123, 203] on span "select" at bounding box center [128, 199] width 12 height 12
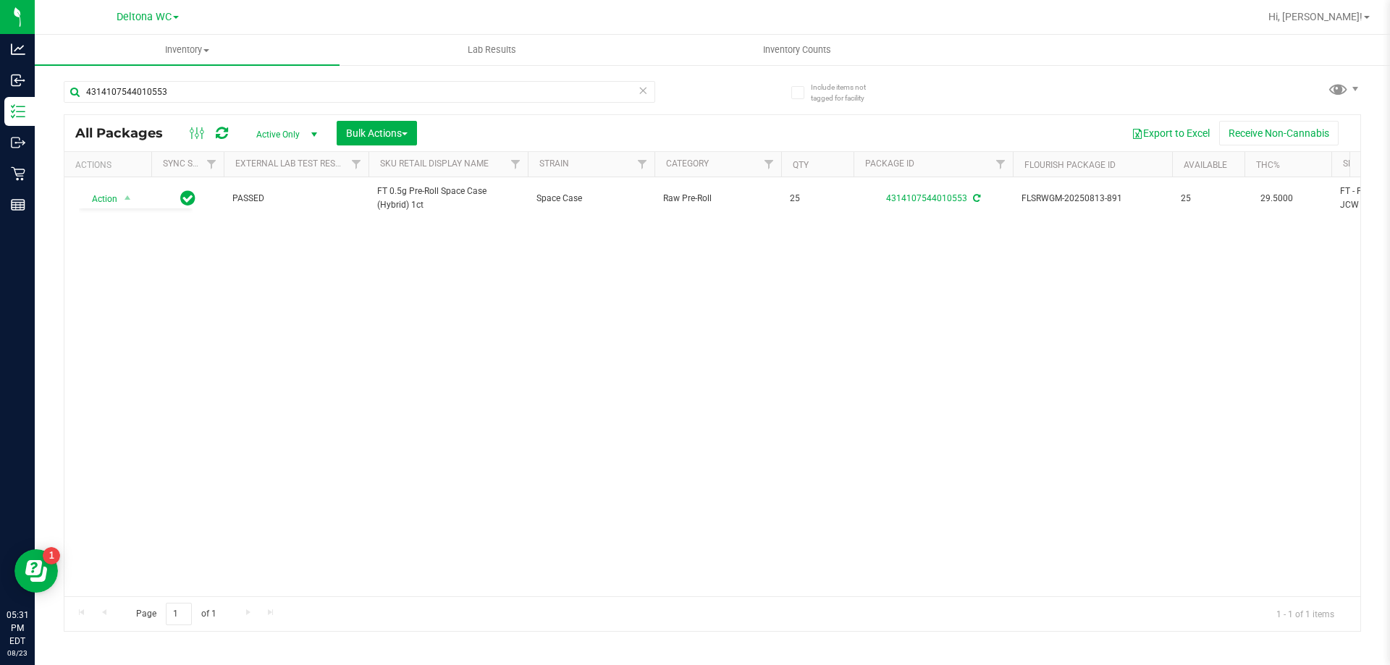
click at [337, 309] on div "Action Action Adjust qty Create package Edit attributes Global inventory Locate…" at bounding box center [712, 386] width 1296 height 419
click at [344, 81] on input "4314107544010553" at bounding box center [359, 92] width 591 height 22
click at [343, 82] on input "4314107544010553" at bounding box center [359, 92] width 591 height 22
type input "9070863154043668"
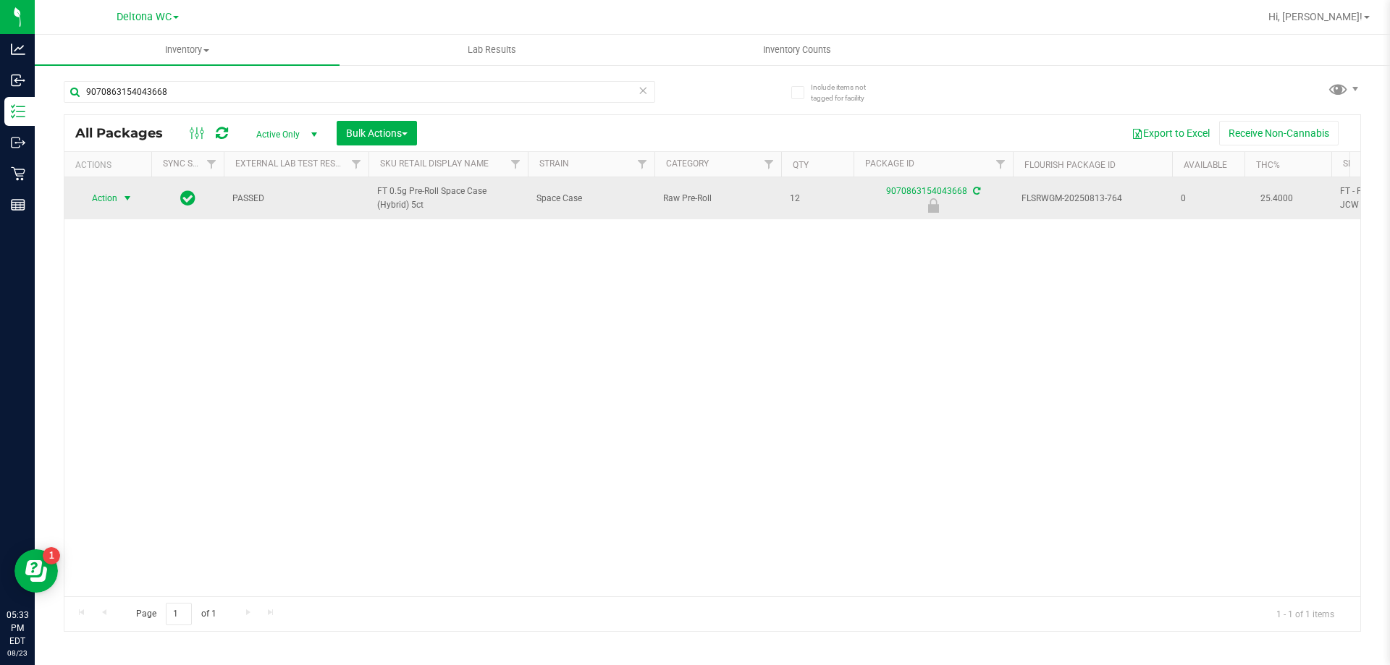
click at [119, 195] on span "select" at bounding box center [128, 198] width 18 height 20
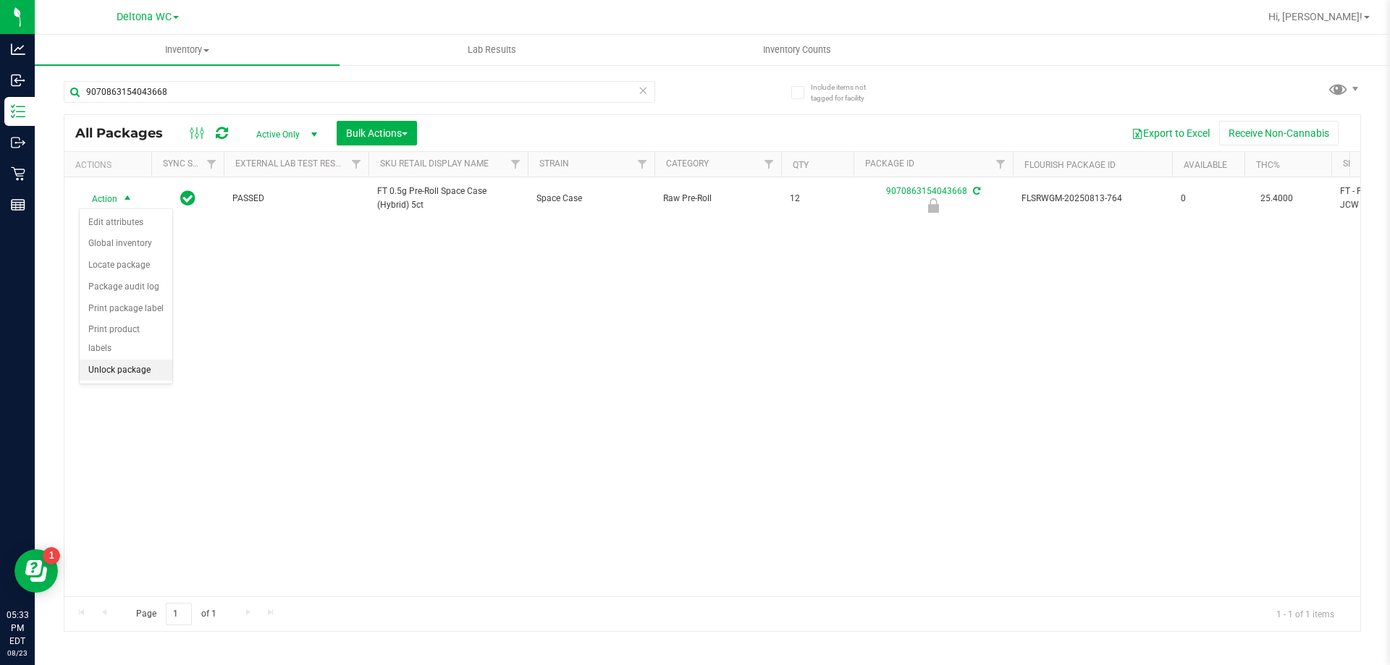
click at [157, 360] on li "Unlock package" at bounding box center [126, 371] width 93 height 22
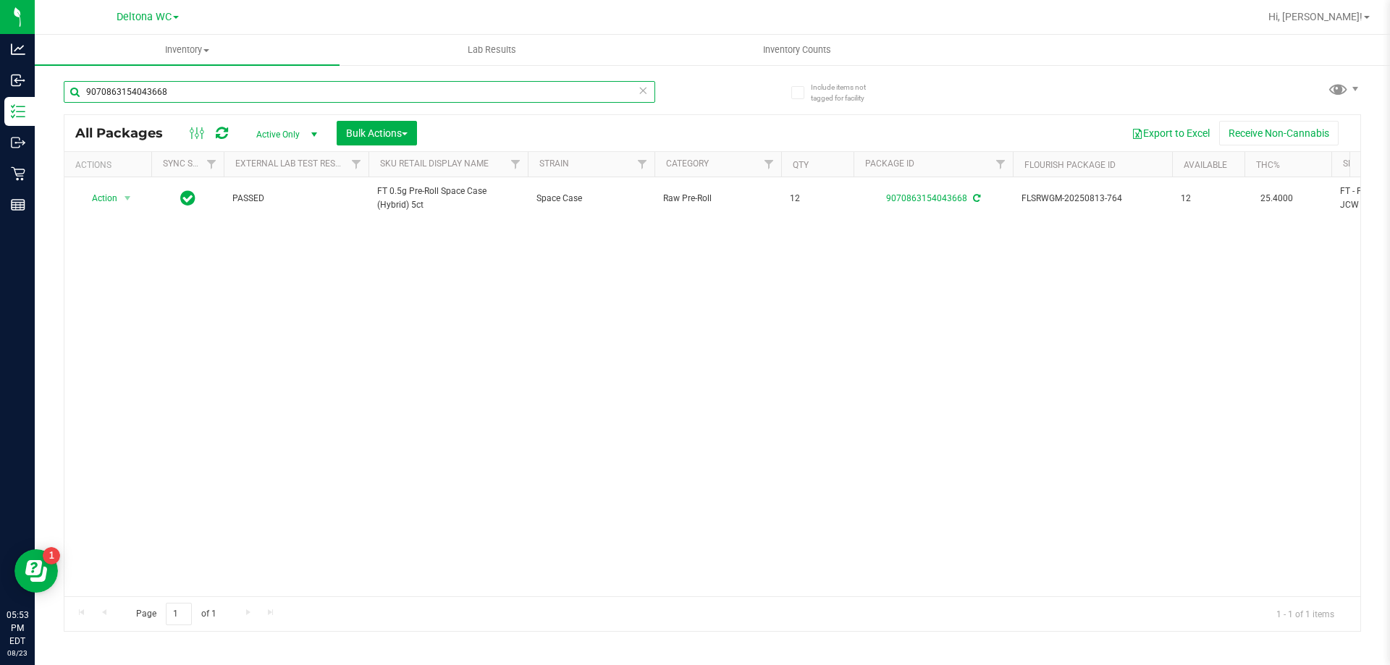
click at [566, 88] on input "9070863154043668" at bounding box center [359, 92] width 591 height 22
click at [567, 88] on input "9070863154043668" at bounding box center [359, 92] width 591 height 22
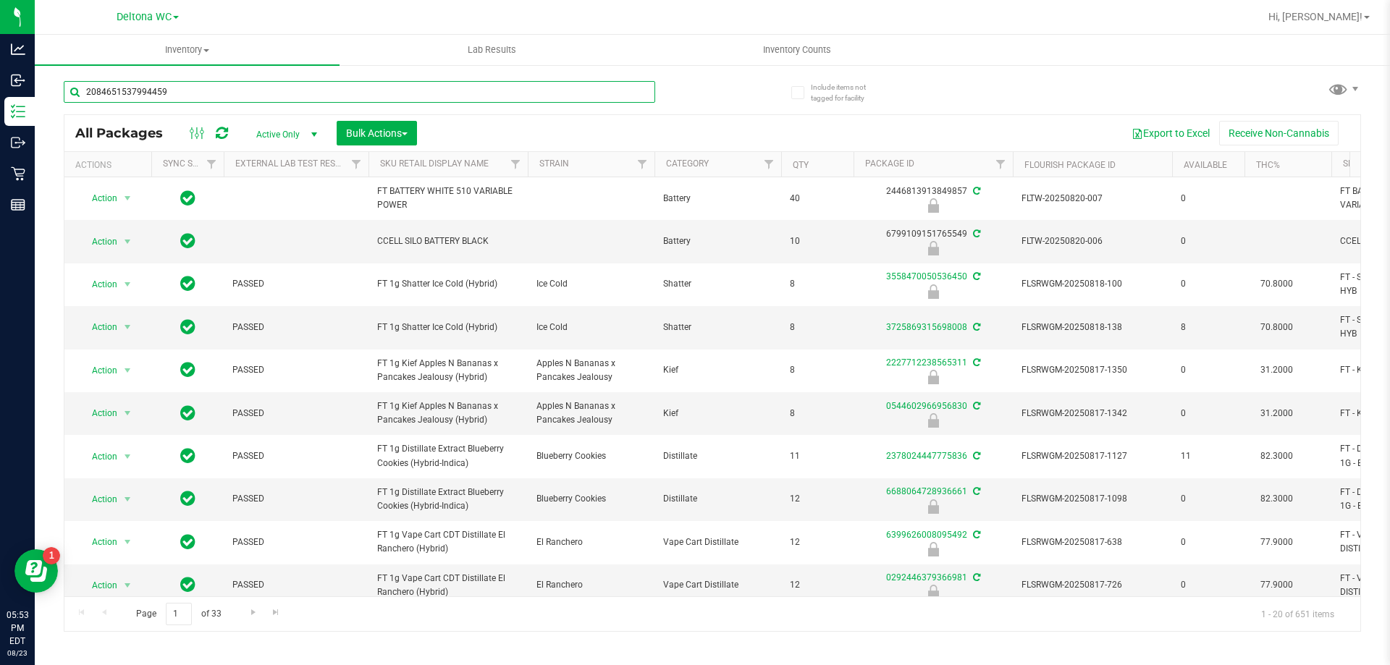
type input "2084651537994459"
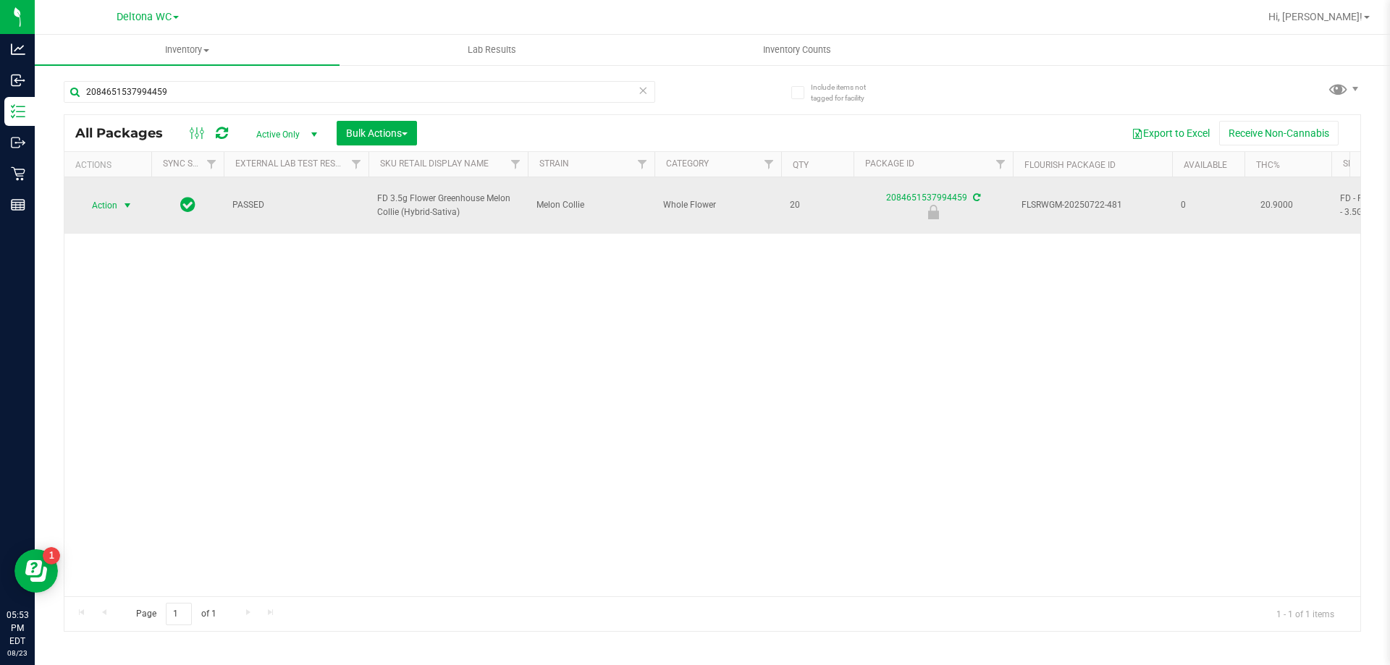
click at [127, 205] on span "select" at bounding box center [128, 205] width 18 height 20
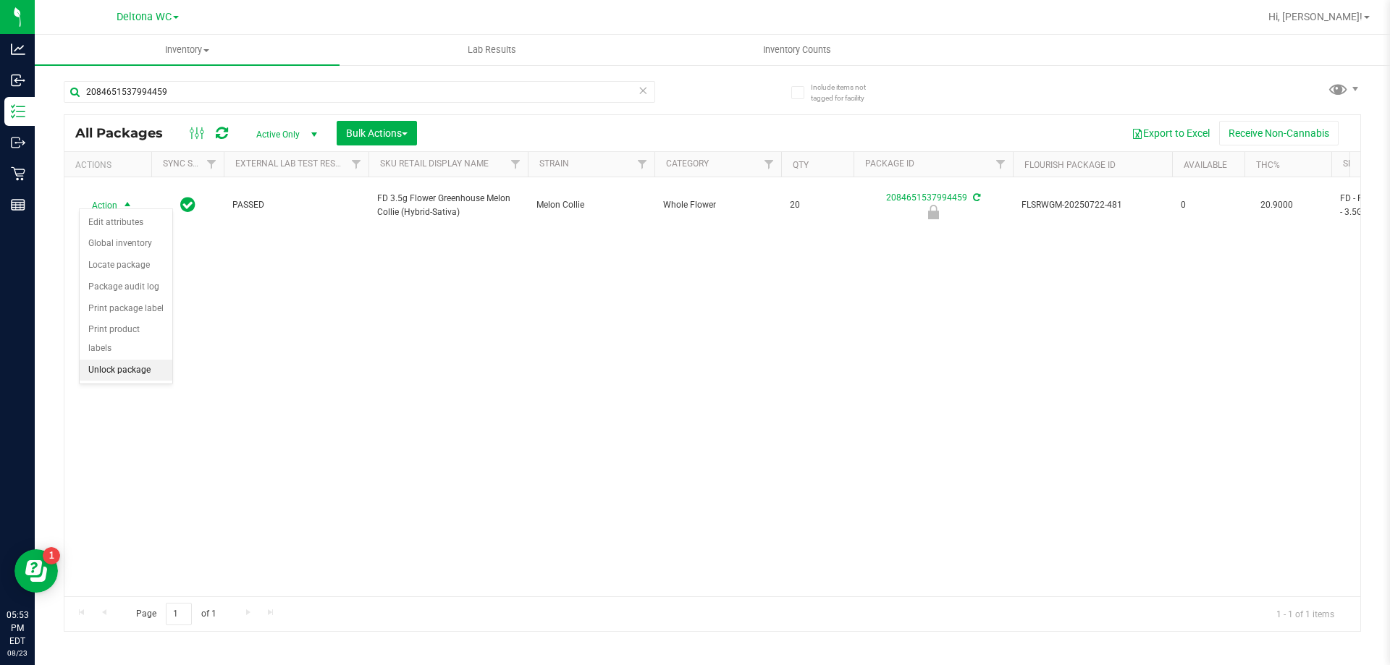
click at [140, 360] on li "Unlock package" at bounding box center [126, 371] width 93 height 22
drag, startPoint x: 219, startPoint y: 103, endPoint x: 224, endPoint y: 96, distance: 8.3
click at [221, 101] on div "2084651537994459" at bounding box center [359, 97] width 591 height 33
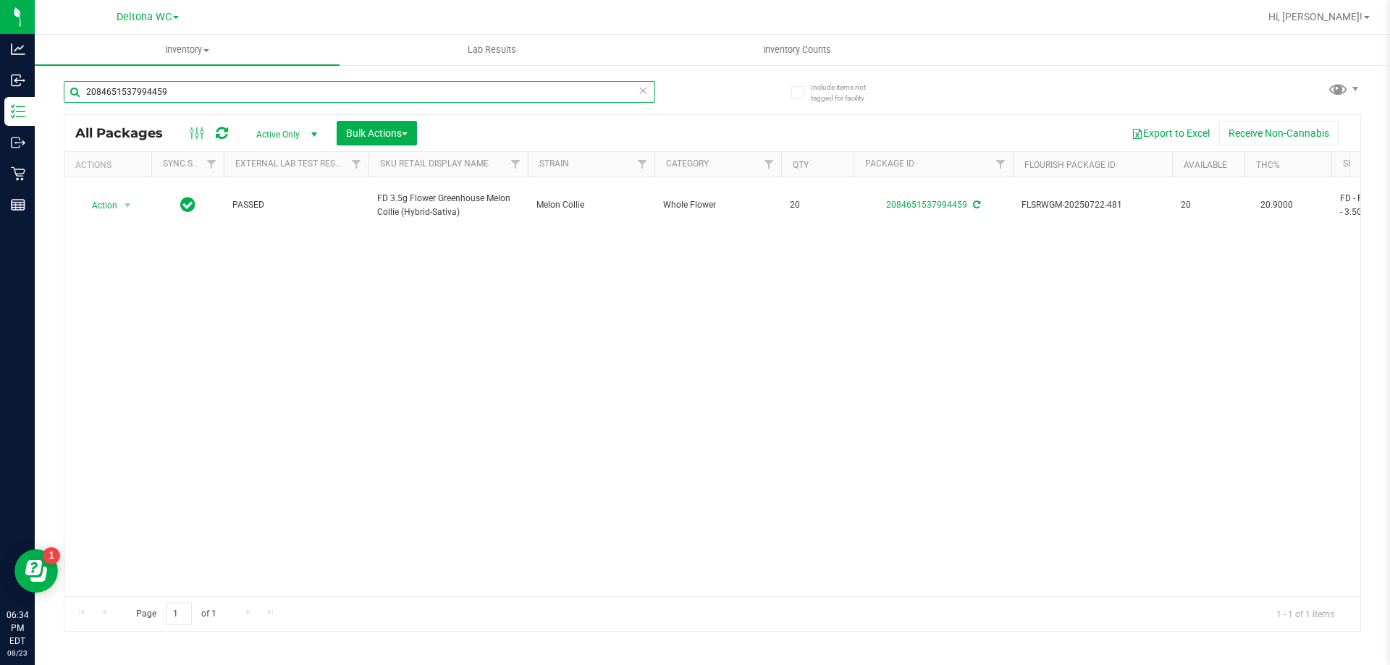
click at [224, 97] on input "2084651537994459" at bounding box center [359, 92] width 591 height 22
type input "truffle two"
